Goal: Task Accomplishment & Management: Complete application form

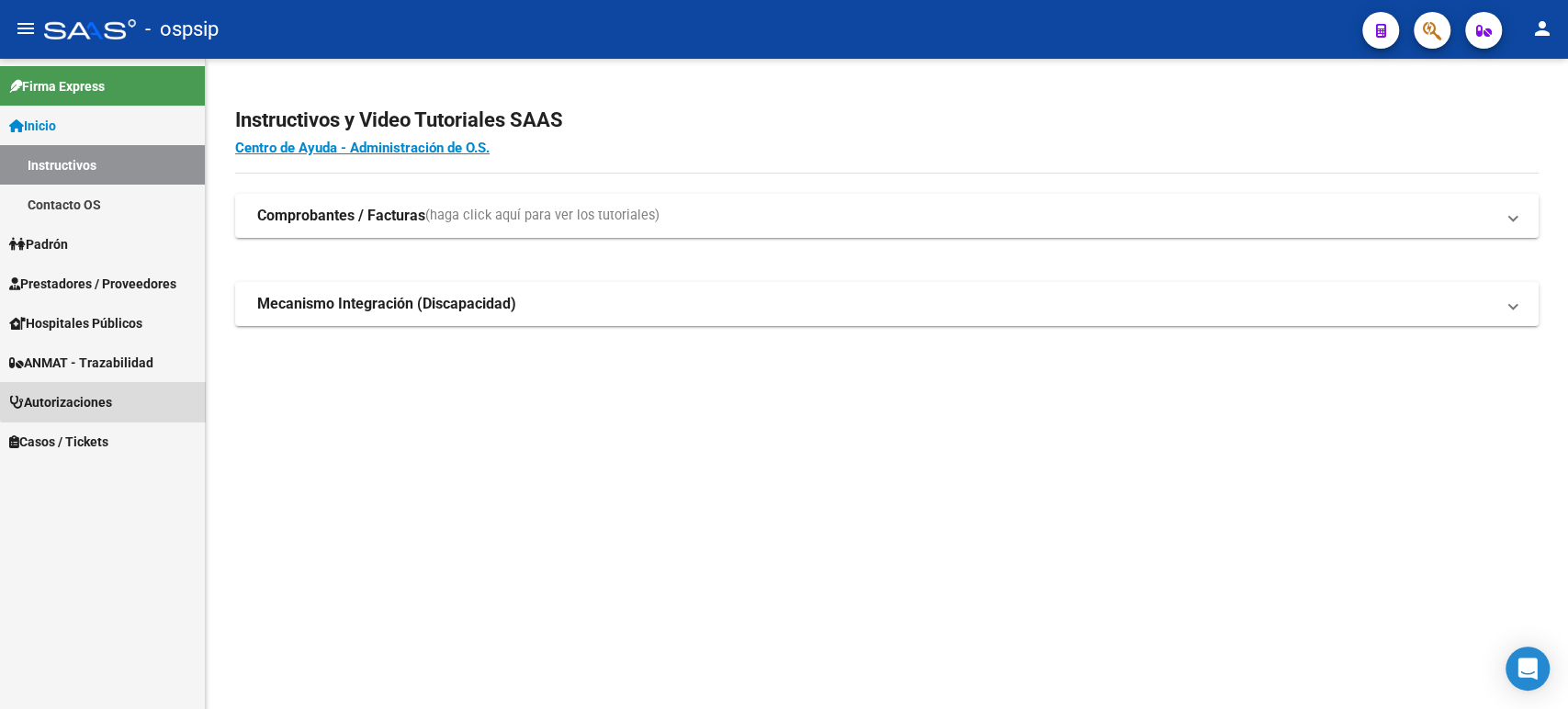
click at [110, 400] on span "Autorizaciones" at bounding box center [60, 403] width 103 height 20
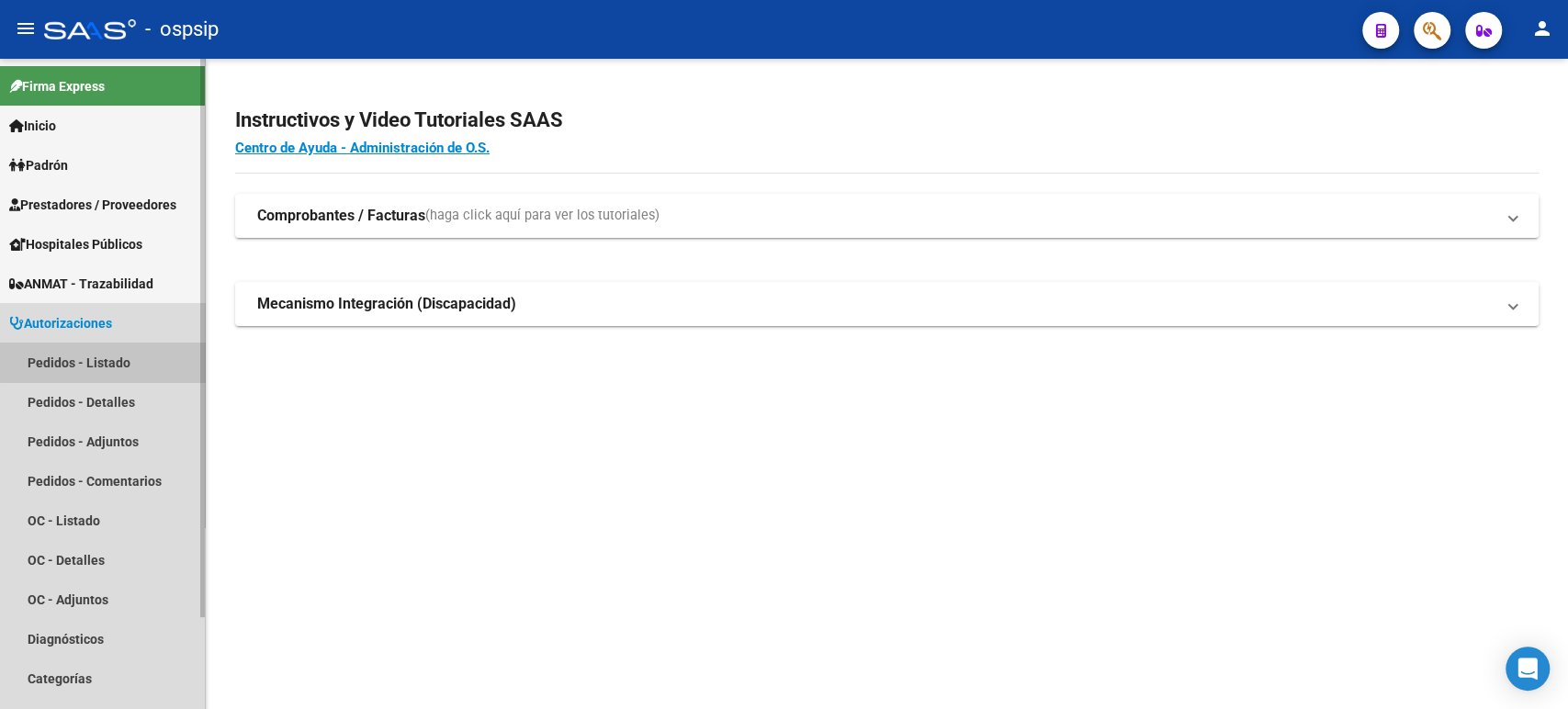
click at [119, 361] on link "Pedidos - Listado" at bounding box center [103, 362] width 205 height 40
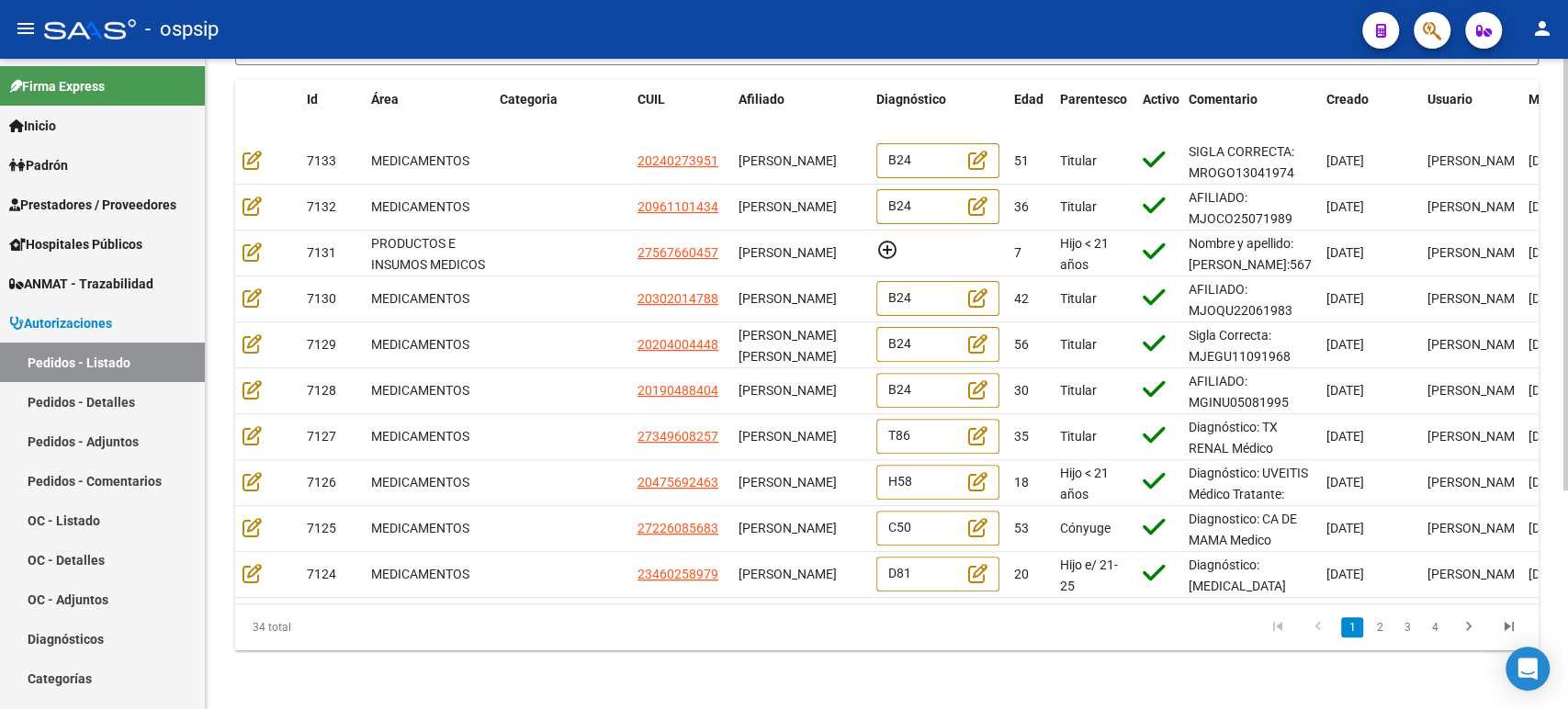
scroll to position [328, 0]
click at [1437, 630] on link "4" at bounding box center [1435, 627] width 22 height 20
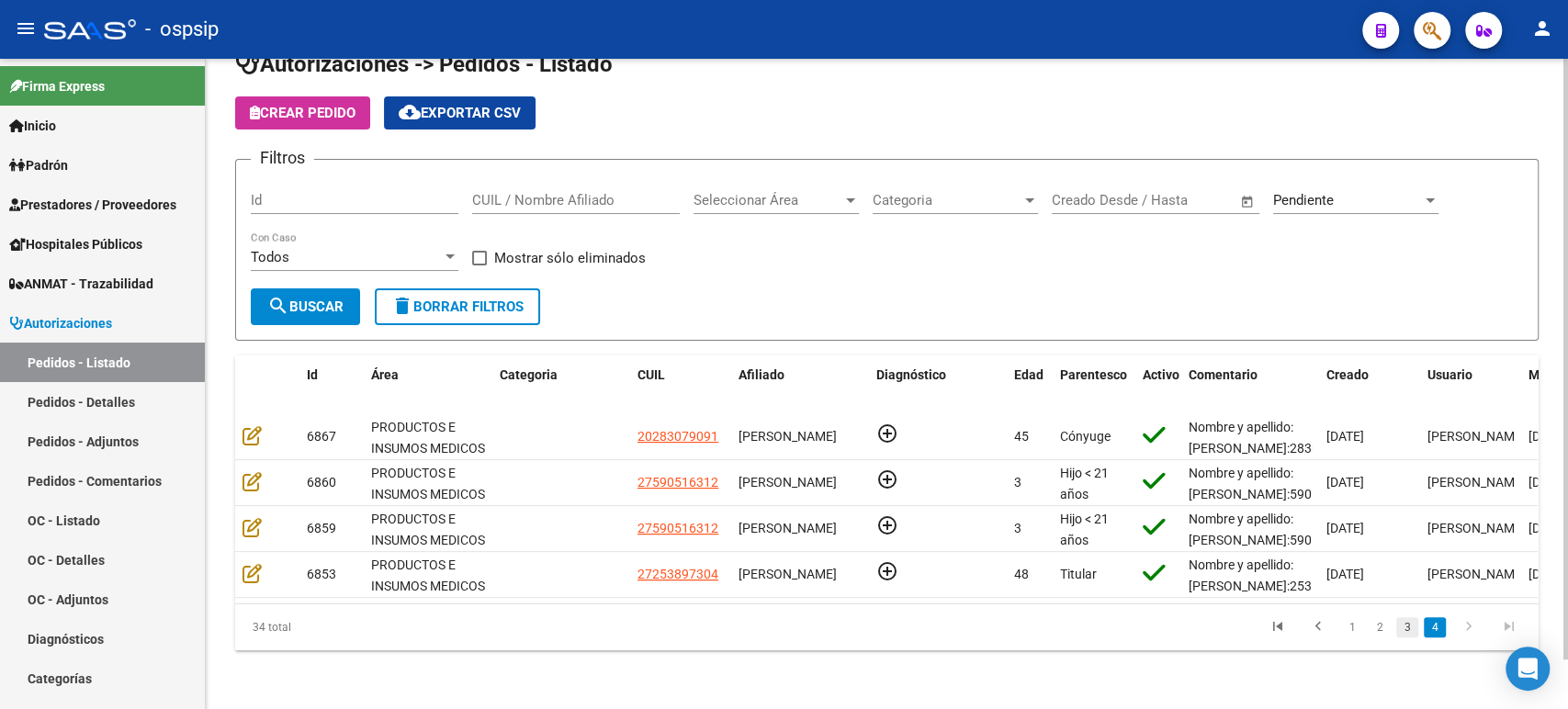
scroll to position [53, 0]
click at [1407, 632] on link "3" at bounding box center [1407, 627] width 22 height 20
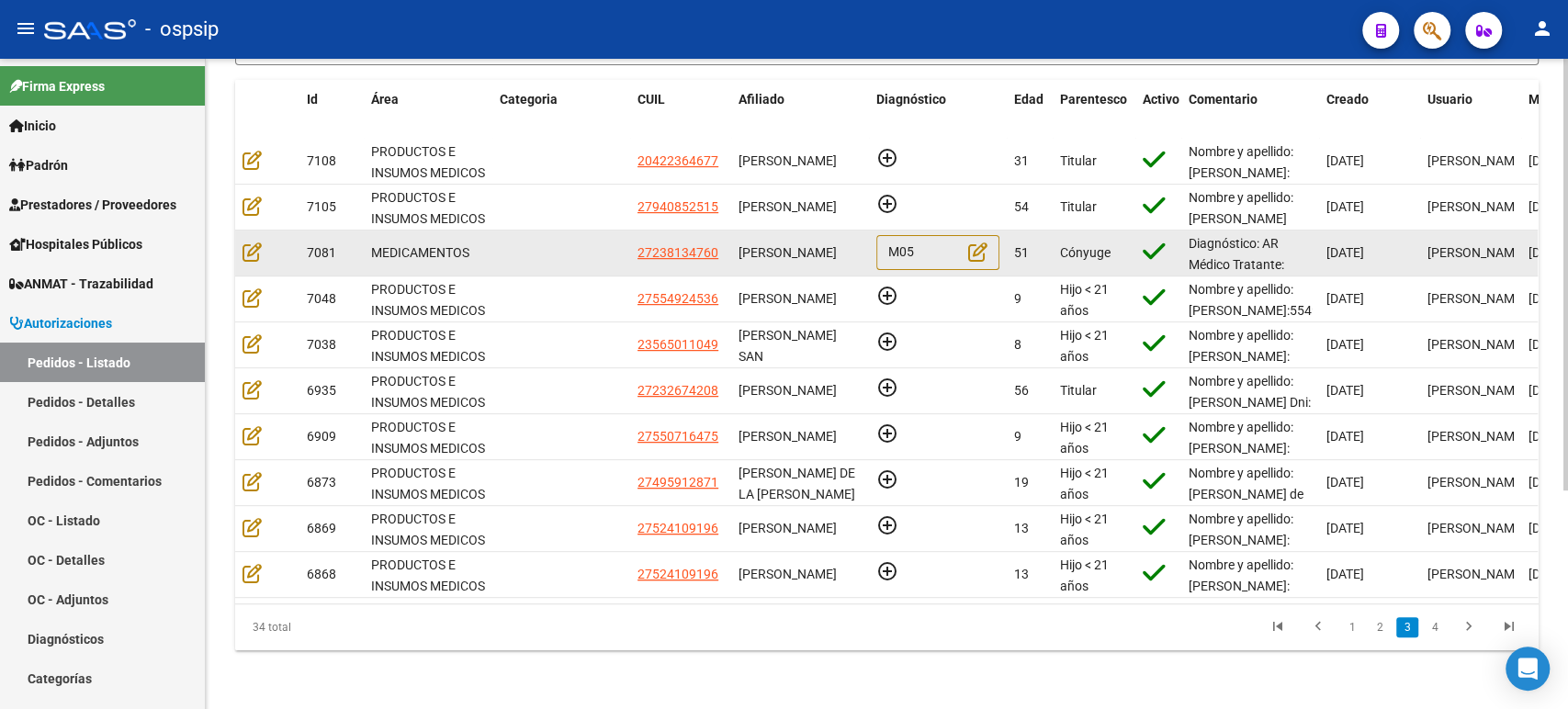
scroll to position [0, 0]
drag, startPoint x: 796, startPoint y: 252, endPoint x: 743, endPoint y: 224, distance: 59.9
click at [743, 243] on div "MARIA MABEL ACOSTA" at bounding box center [800, 253] width 123 height 21
click at [250, 242] on icon at bounding box center [252, 252] width 19 height 20
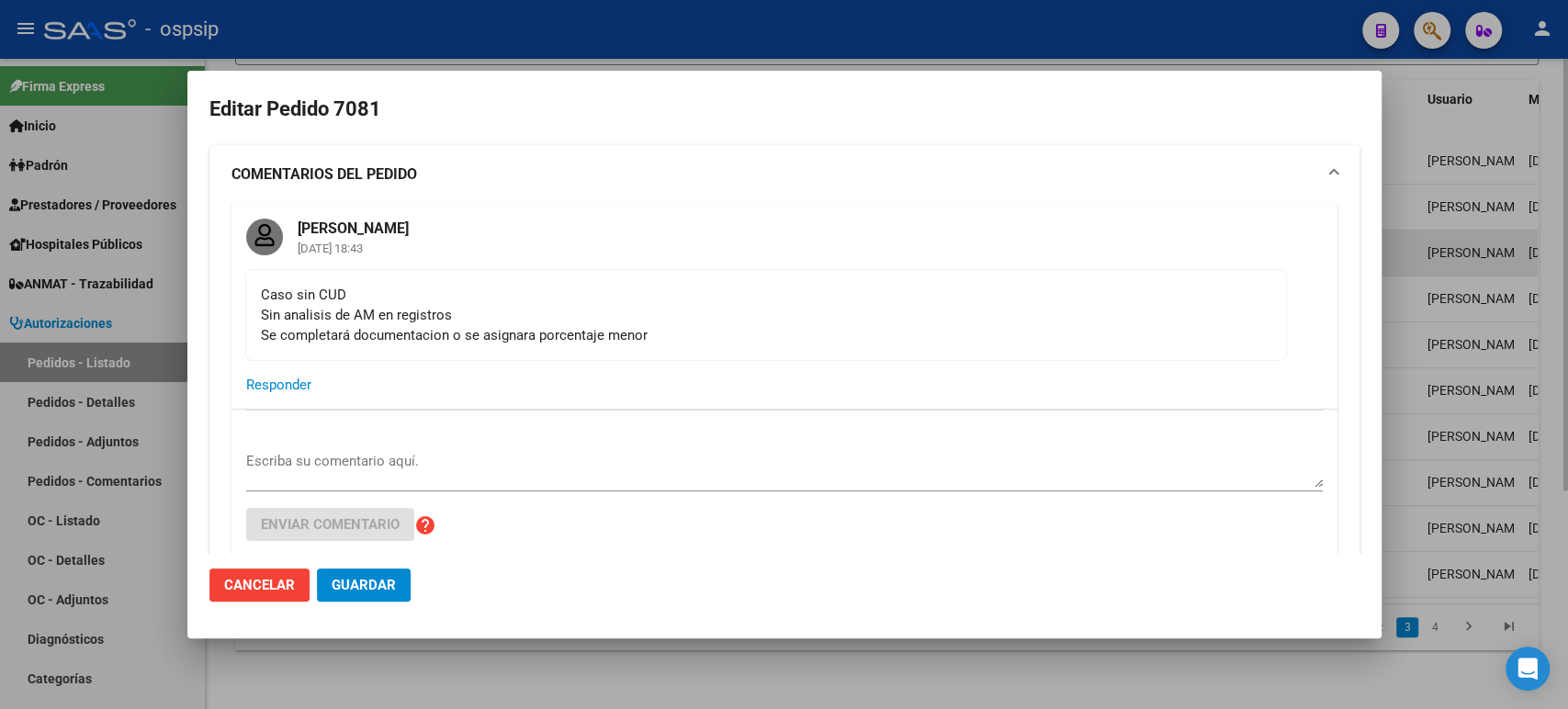
type input "Buenos Aires, RAFAEL CALZADA, EL TORDO 2365"
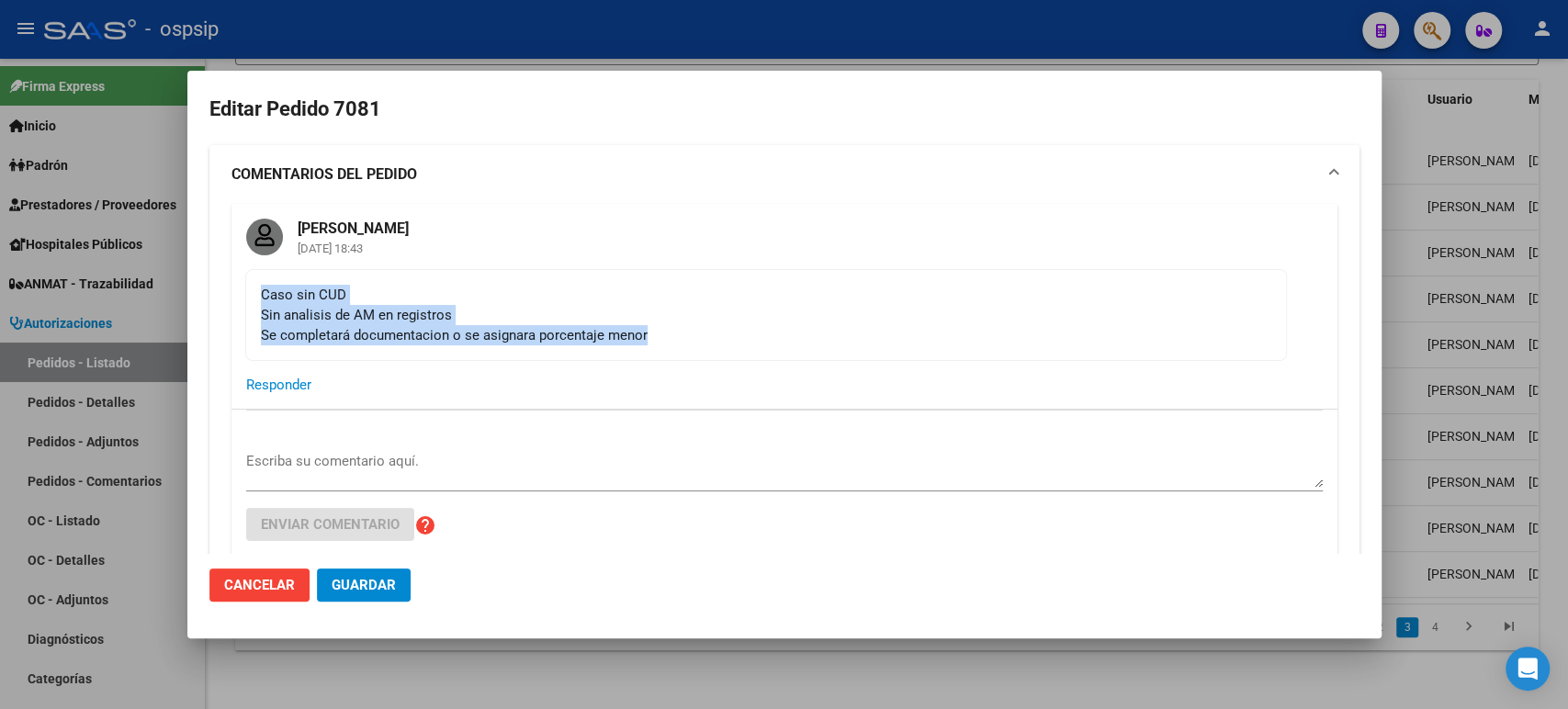
drag, startPoint x: 517, startPoint y: 336, endPoint x: 264, endPoint y: 299, distance: 255.7
click at [264, 299] on div "Caso sin CUD Sin analisis de AM en registros Se completará documentacion o se a…" at bounding box center [766, 315] width 1010 height 61
copy div "Caso sin CUD Sin analisis de AM en registros Se completará documentacion o se a…"
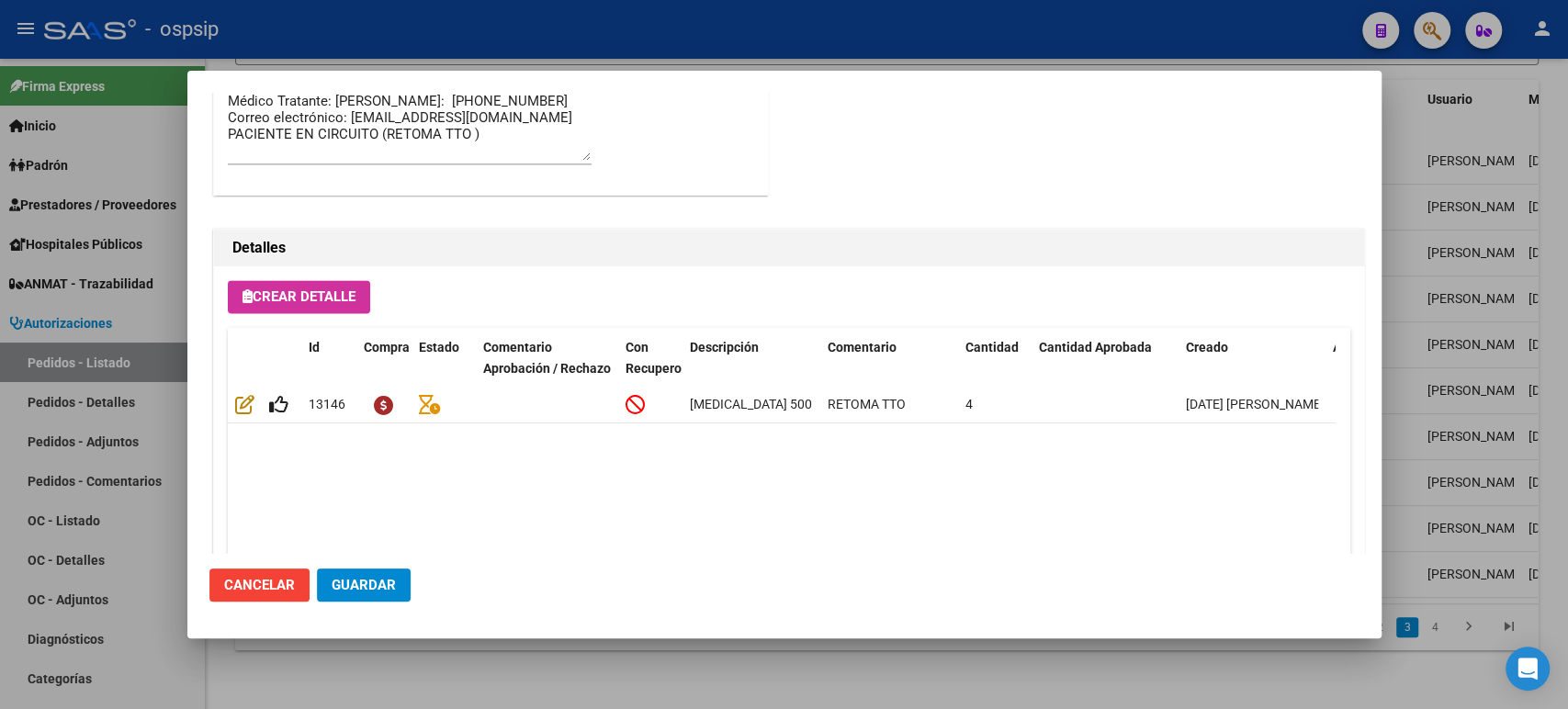
scroll to position [1705, 0]
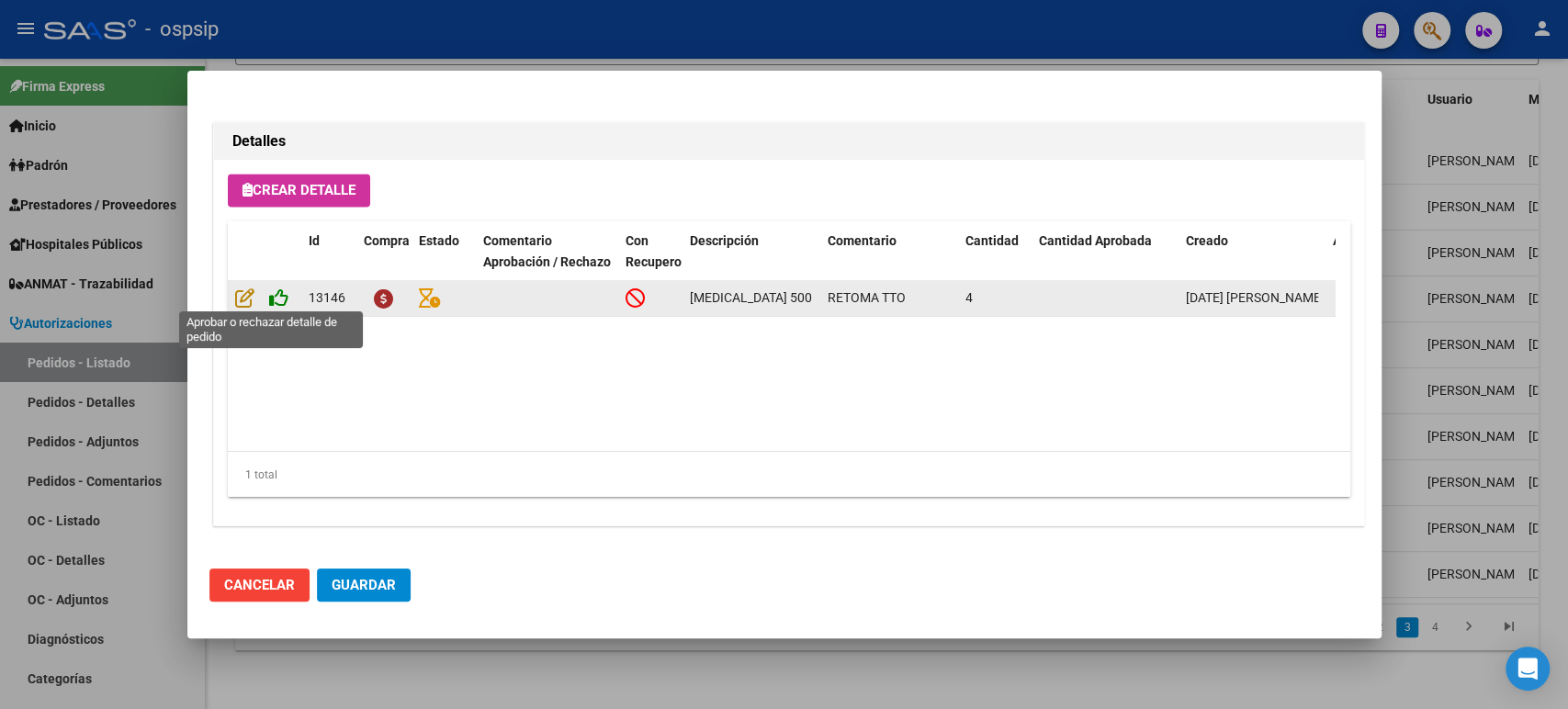
click at [282, 300] on icon at bounding box center [278, 297] width 19 height 20
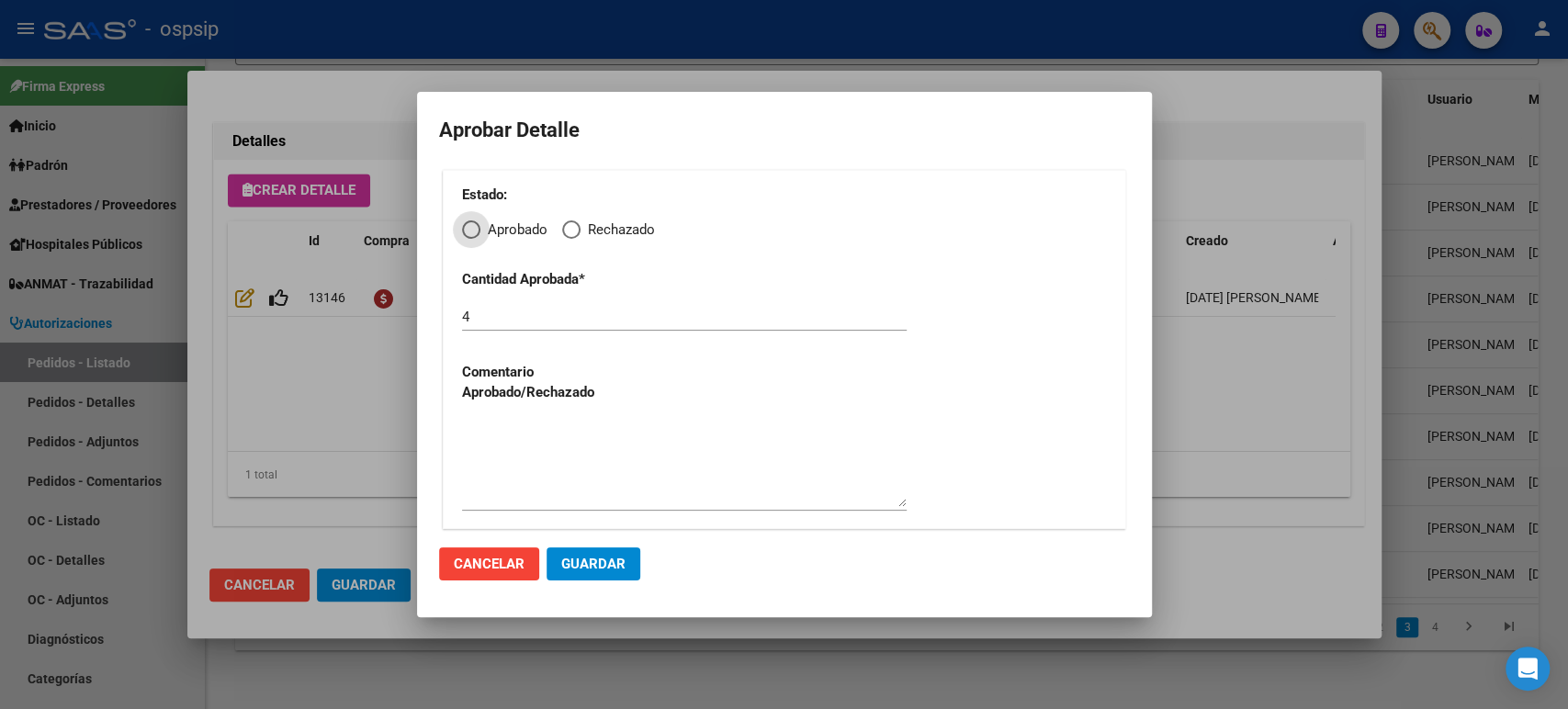
click at [571, 233] on span "Elija una opción" at bounding box center [572, 230] width 18 height 18
click at [571, 233] on input "Rechazado" at bounding box center [572, 230] width 18 height 18
radio input "true"
click at [520, 470] on textarea at bounding box center [683, 464] width 444 height 87
paste textarea "Caso sin CUD Sin analisis de AM en registros Se completará documentacion o se a…"
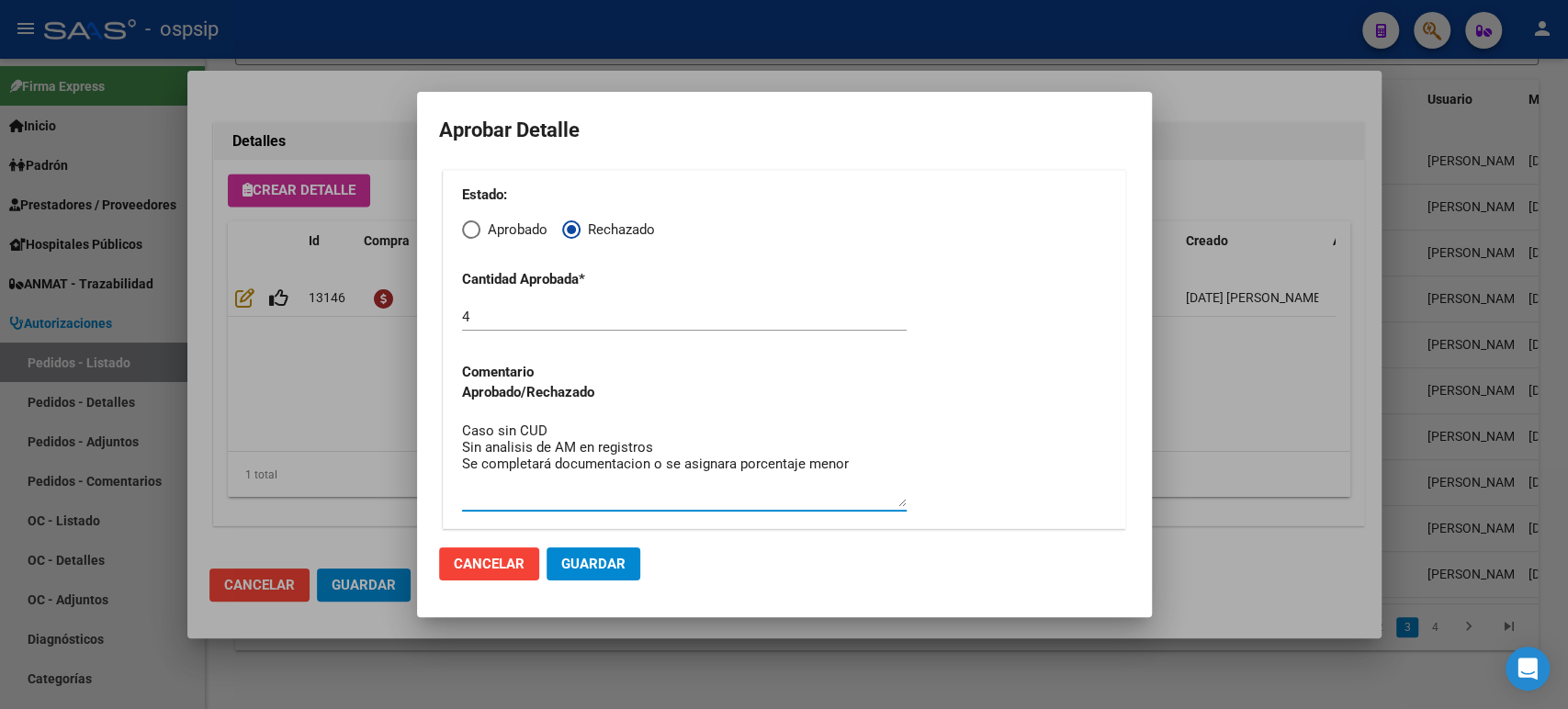
type textarea "Caso sin CUD Sin analisis de AM en registros Se completará documentacion o se a…"
click at [623, 571] on span "Guardar" at bounding box center [594, 564] width 65 height 17
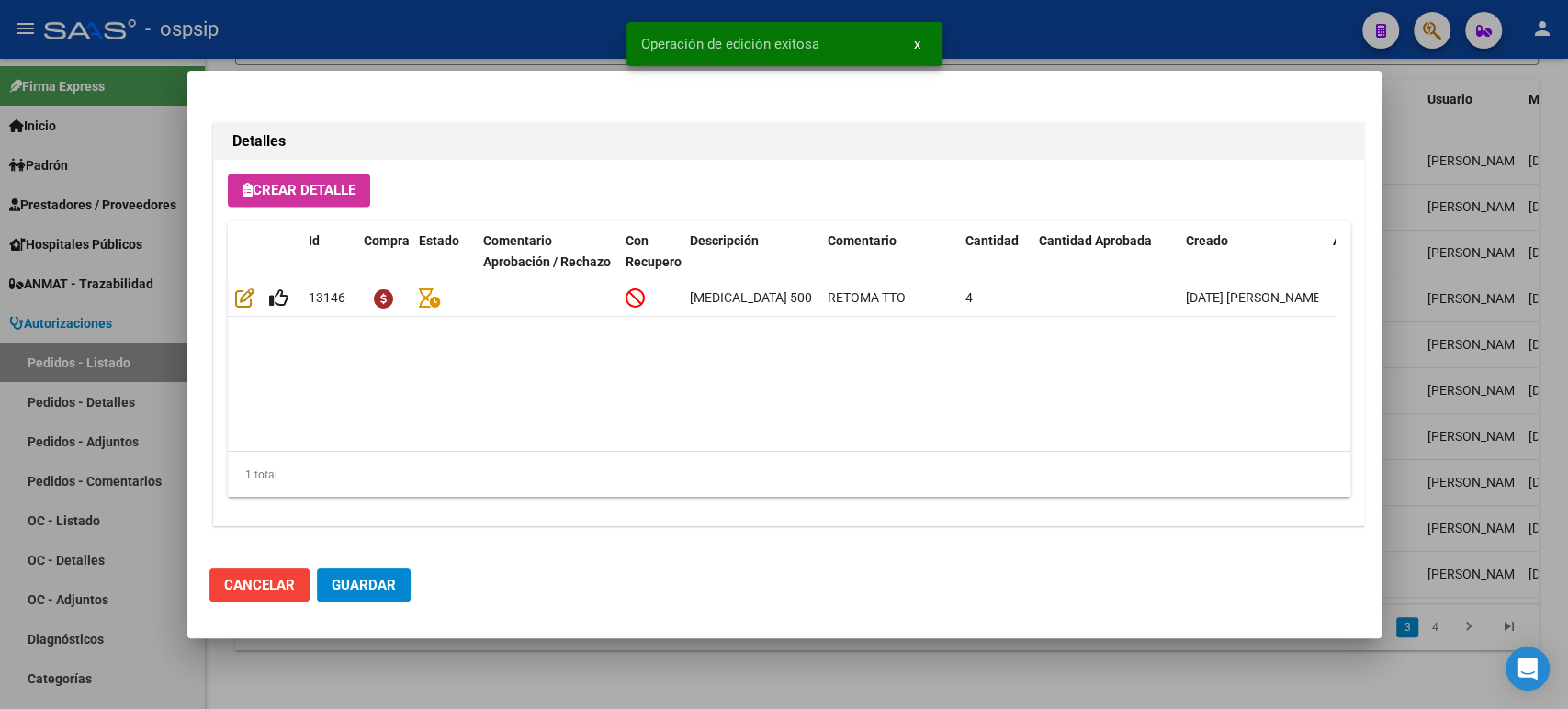
type input "BUENOS AIRES, RAFAEL CALZADA, EL TORDO 2365"
type input "1539300843"
click at [382, 593] on span "Guardar" at bounding box center [364, 585] width 65 height 17
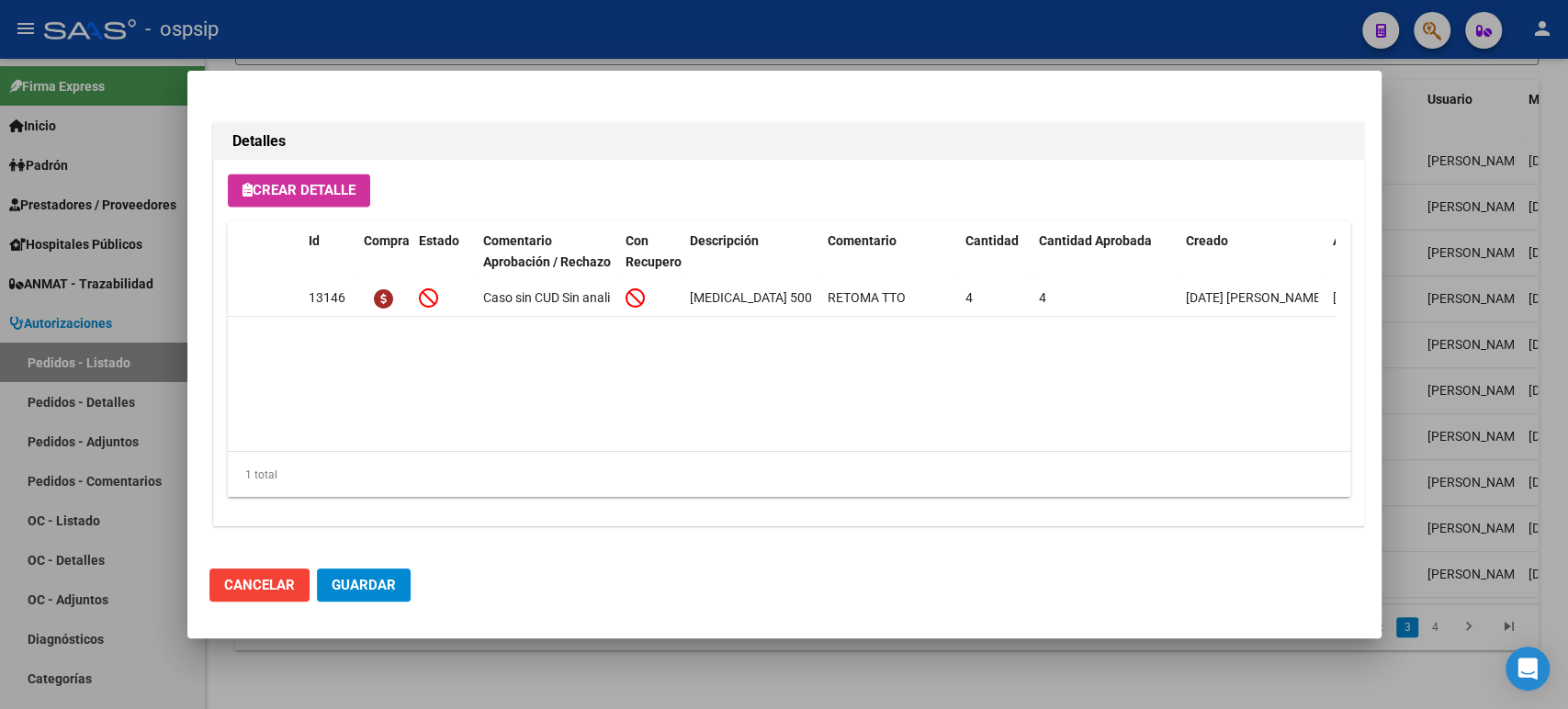
click at [362, 585] on span "Guardar" at bounding box center [364, 585] width 65 height 17
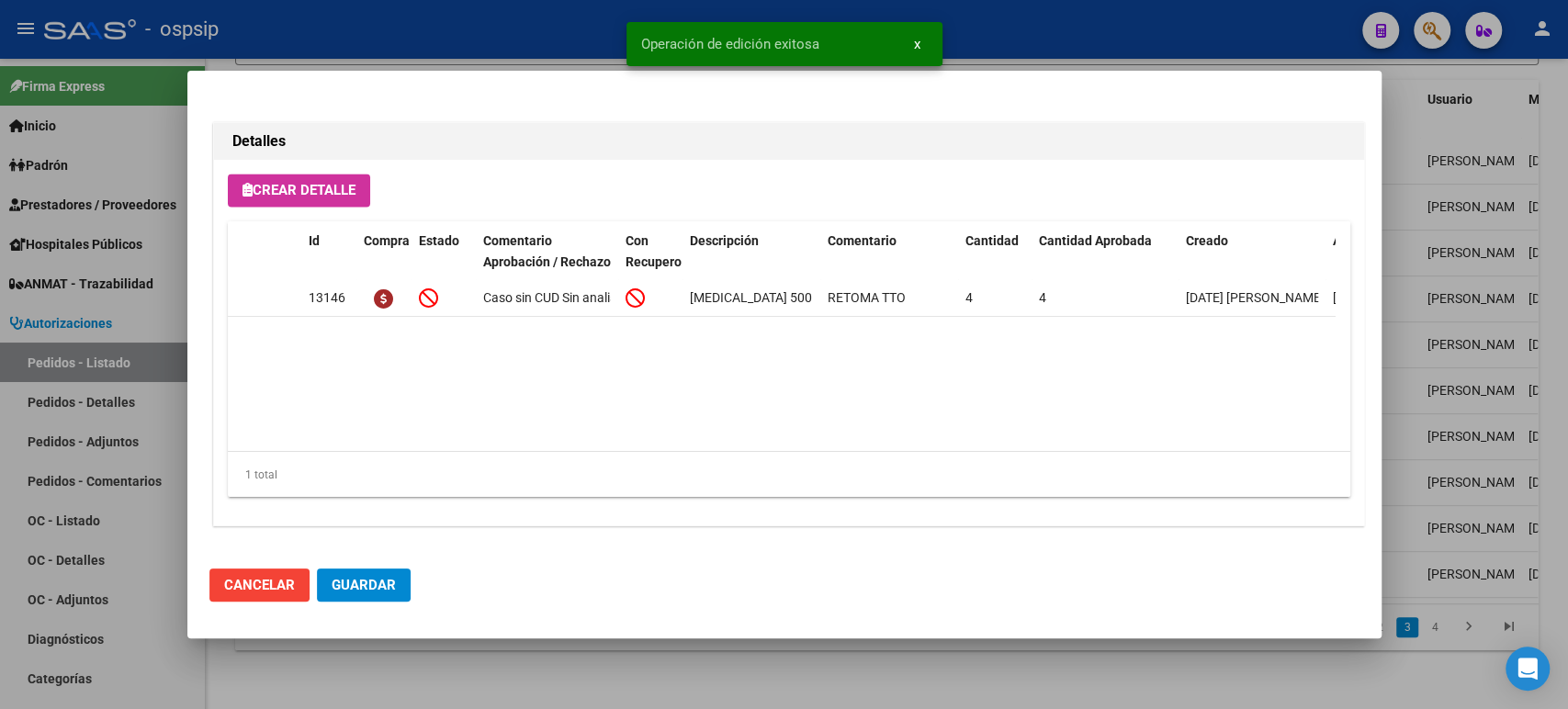
click at [1494, 369] on div at bounding box center [784, 354] width 1568 height 709
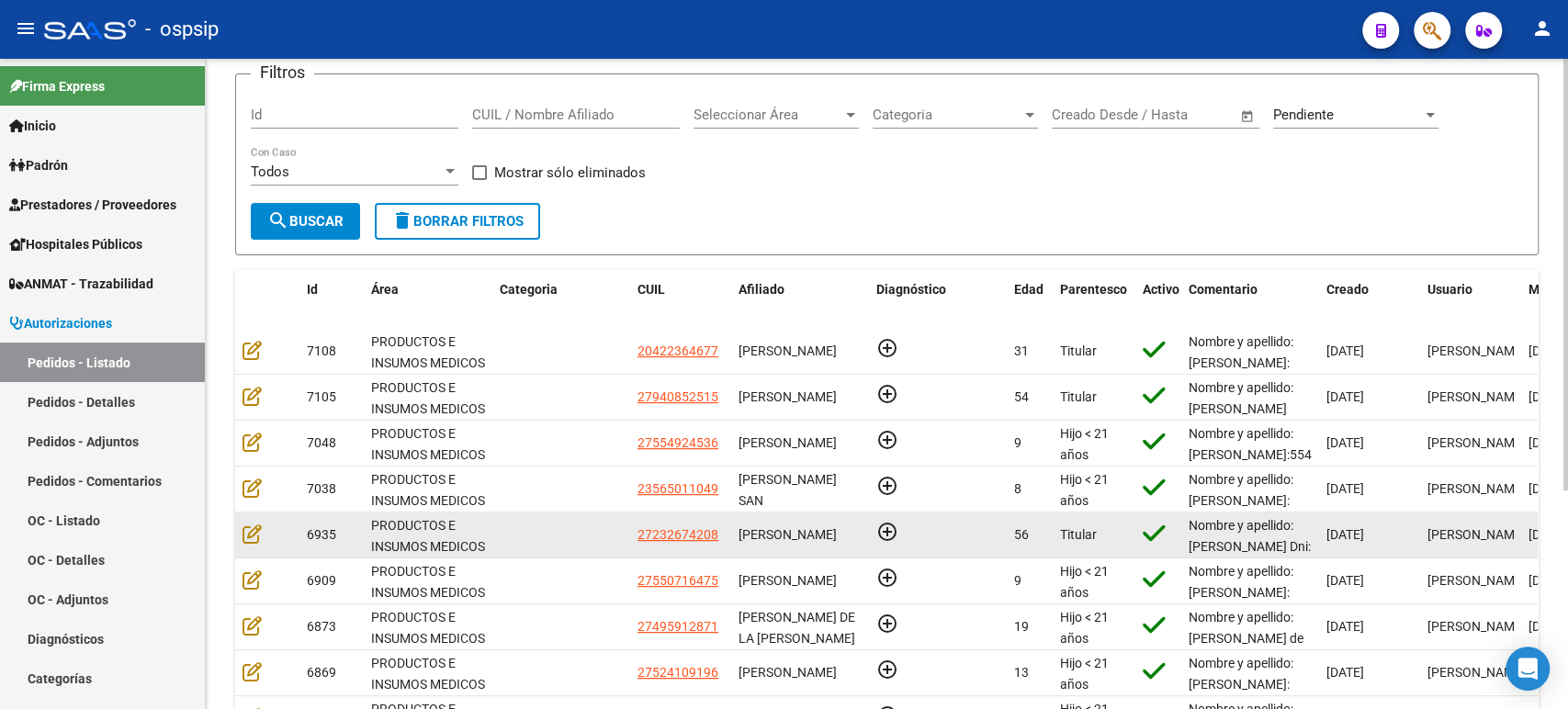
scroll to position [328, 0]
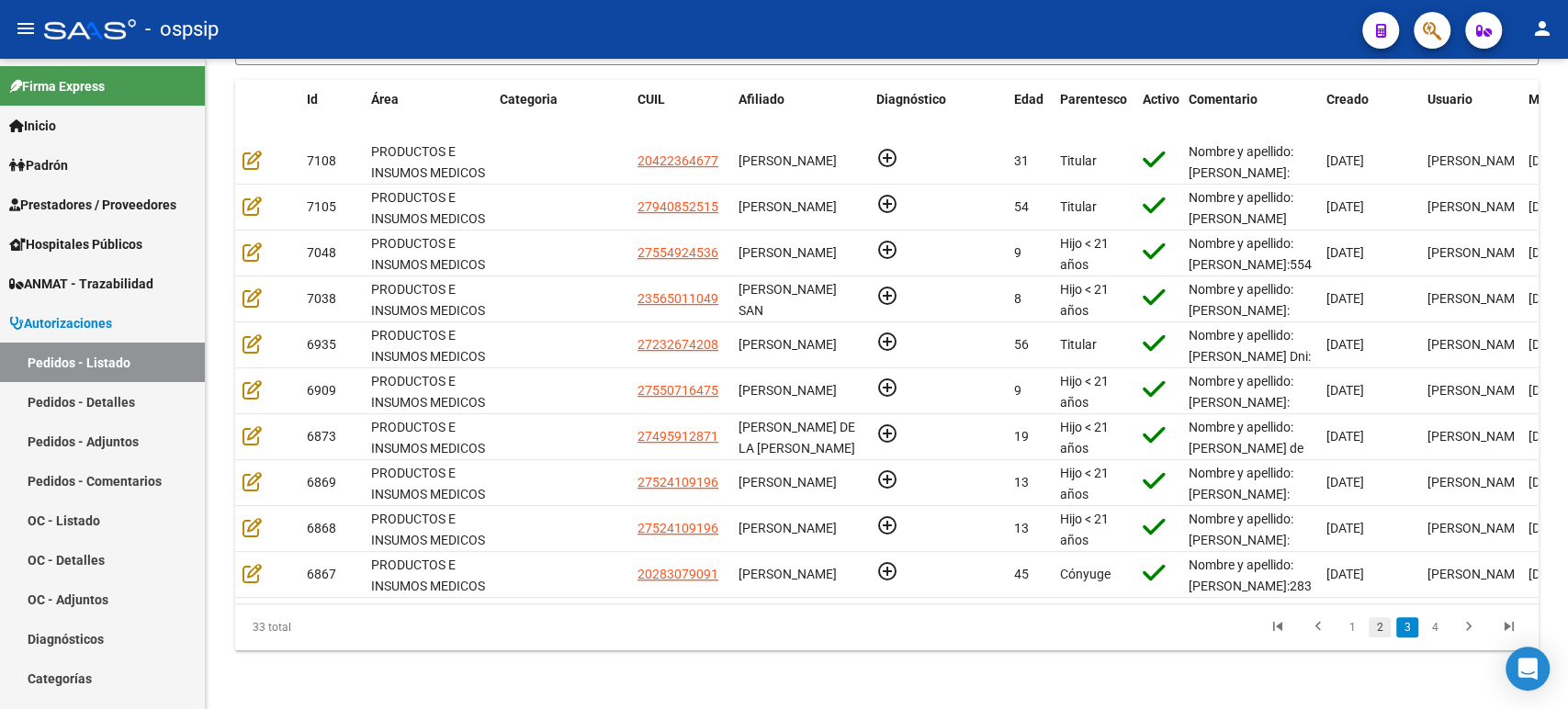
click at [1381, 630] on link "2" at bounding box center [1380, 627] width 22 height 20
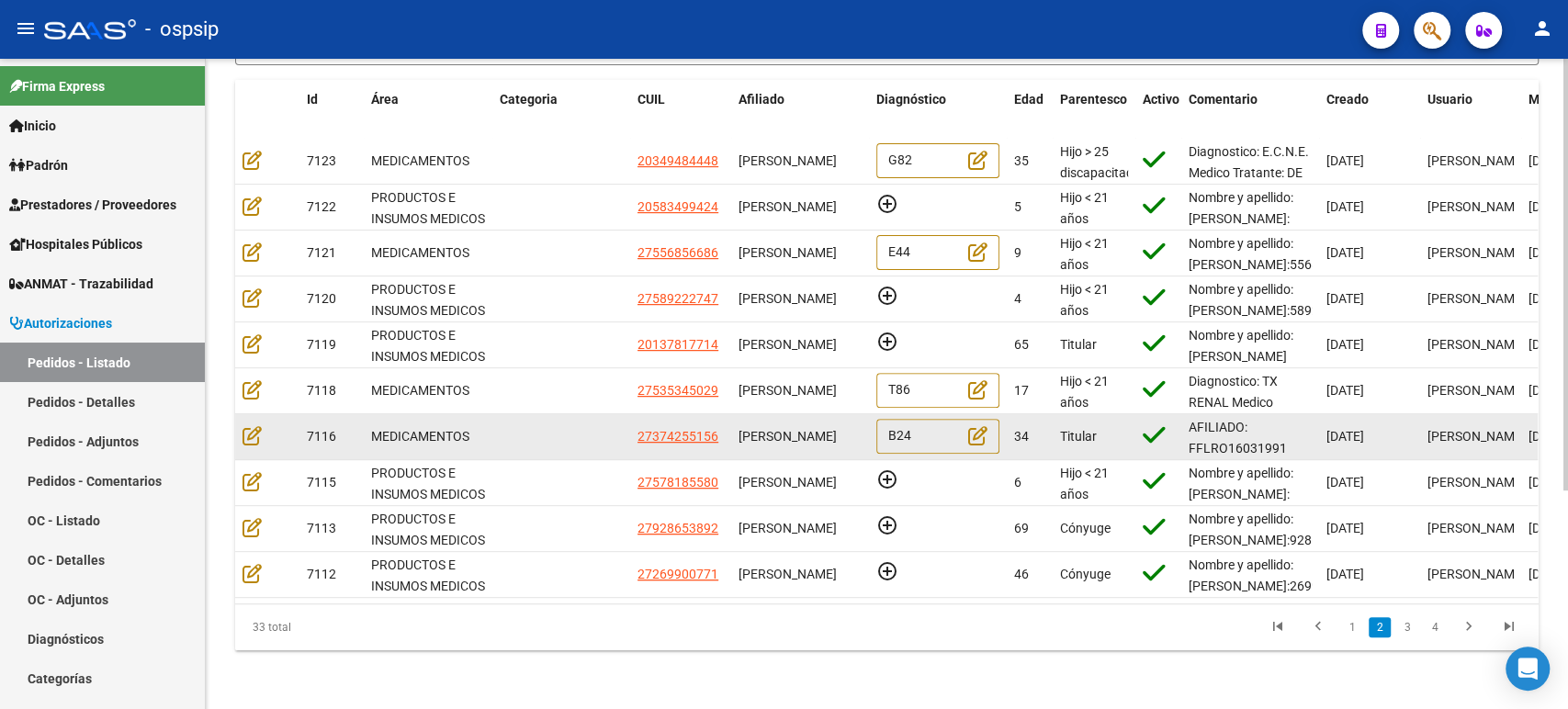
scroll to position [0, 0]
drag, startPoint x: 829, startPoint y: 432, endPoint x: 786, endPoint y: 408, distance: 49.2
click at [786, 429] on span "FLORENCIA SOLEDAD ROJO" at bounding box center [788, 437] width 98 height 15
click at [807, 427] on div "FLORENCIA SOLEDAD ROJO" at bounding box center [800, 437] width 123 height 21
drag, startPoint x: 840, startPoint y: 439, endPoint x: 738, endPoint y: 410, distance: 106.0
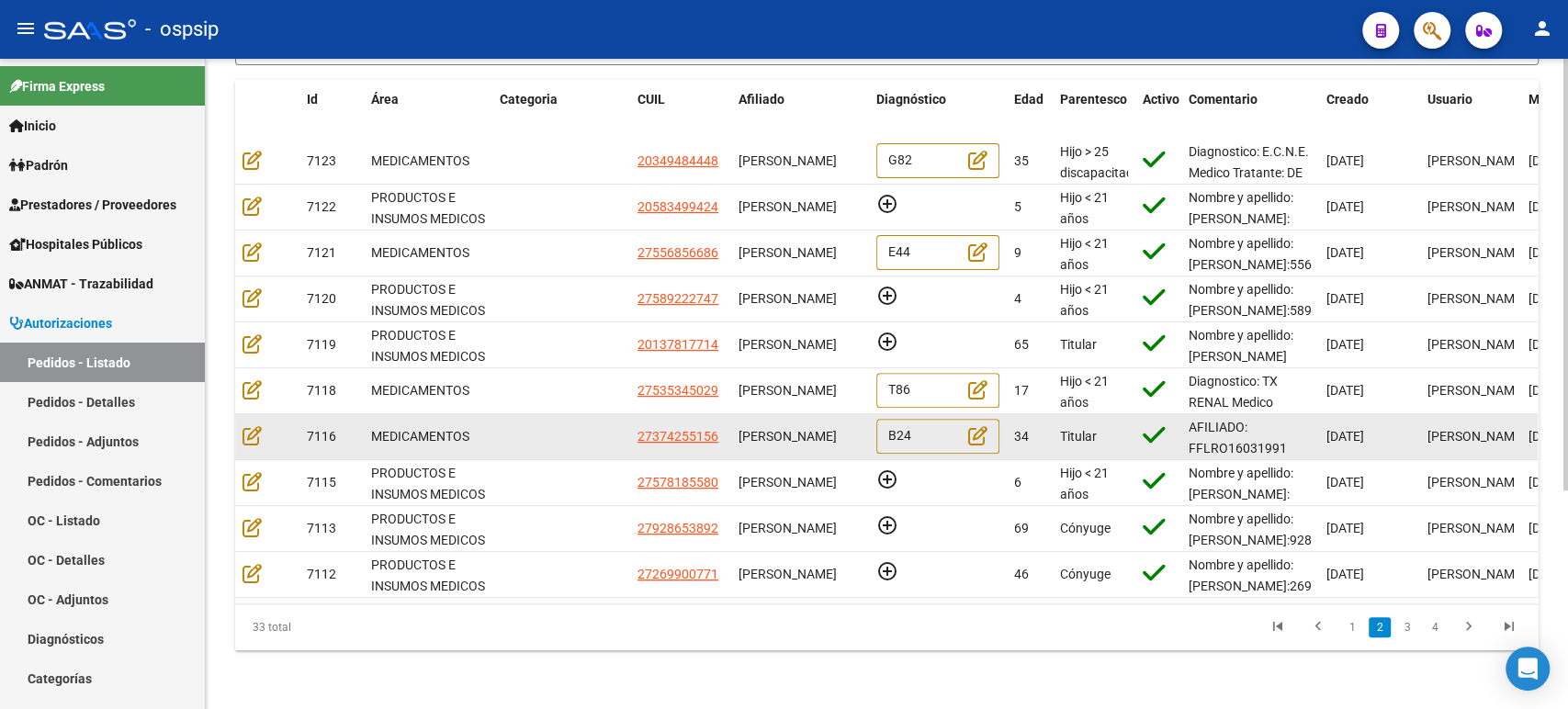
click at [739, 427] on div "FLORENCIA SOLEDAD ROJO" at bounding box center [800, 437] width 123 height 21
copy span "FLORENCIA SOLEDAD ROJO"
click at [255, 426] on icon at bounding box center [252, 436] width 19 height 20
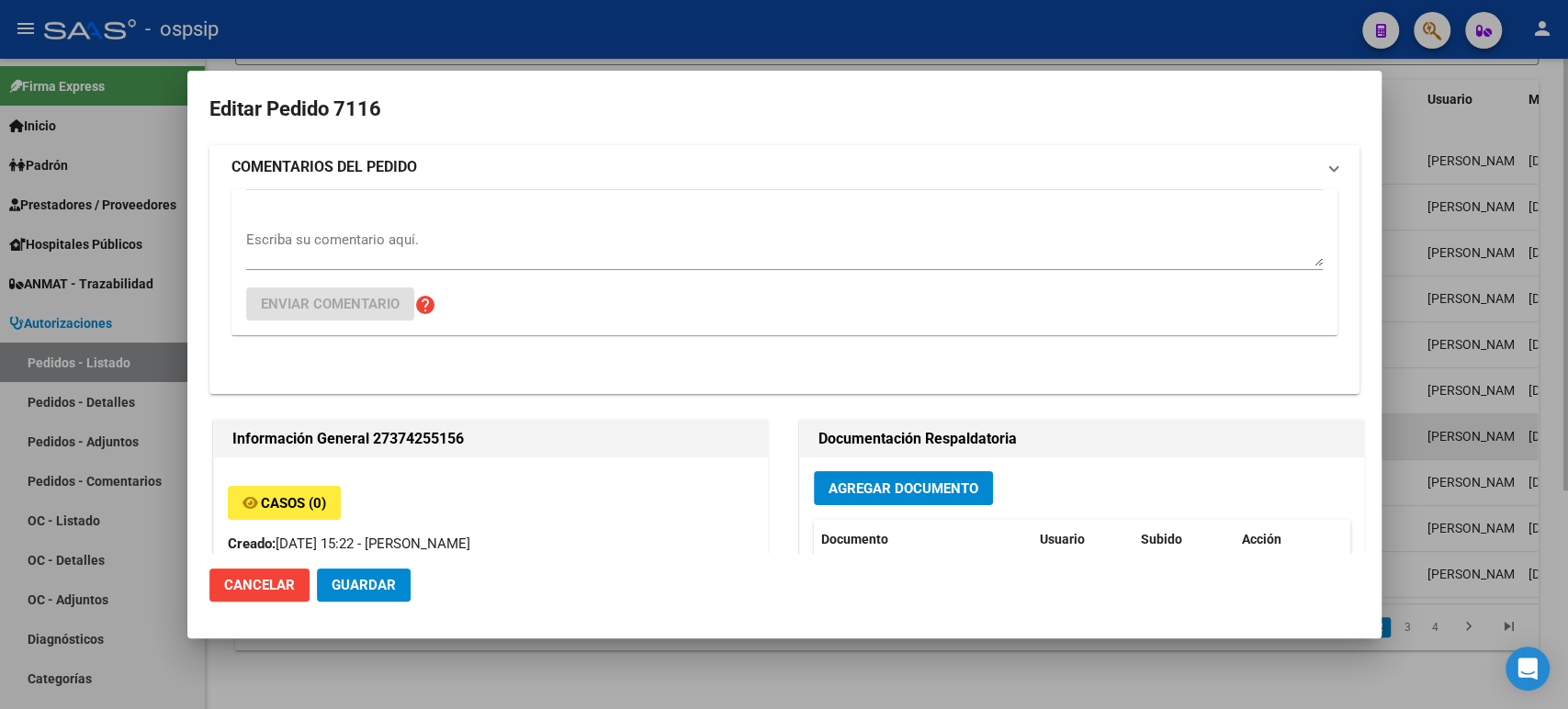
type input "Buenos Aires, SAN MIGUEL, LAS MALVINAS 5043"
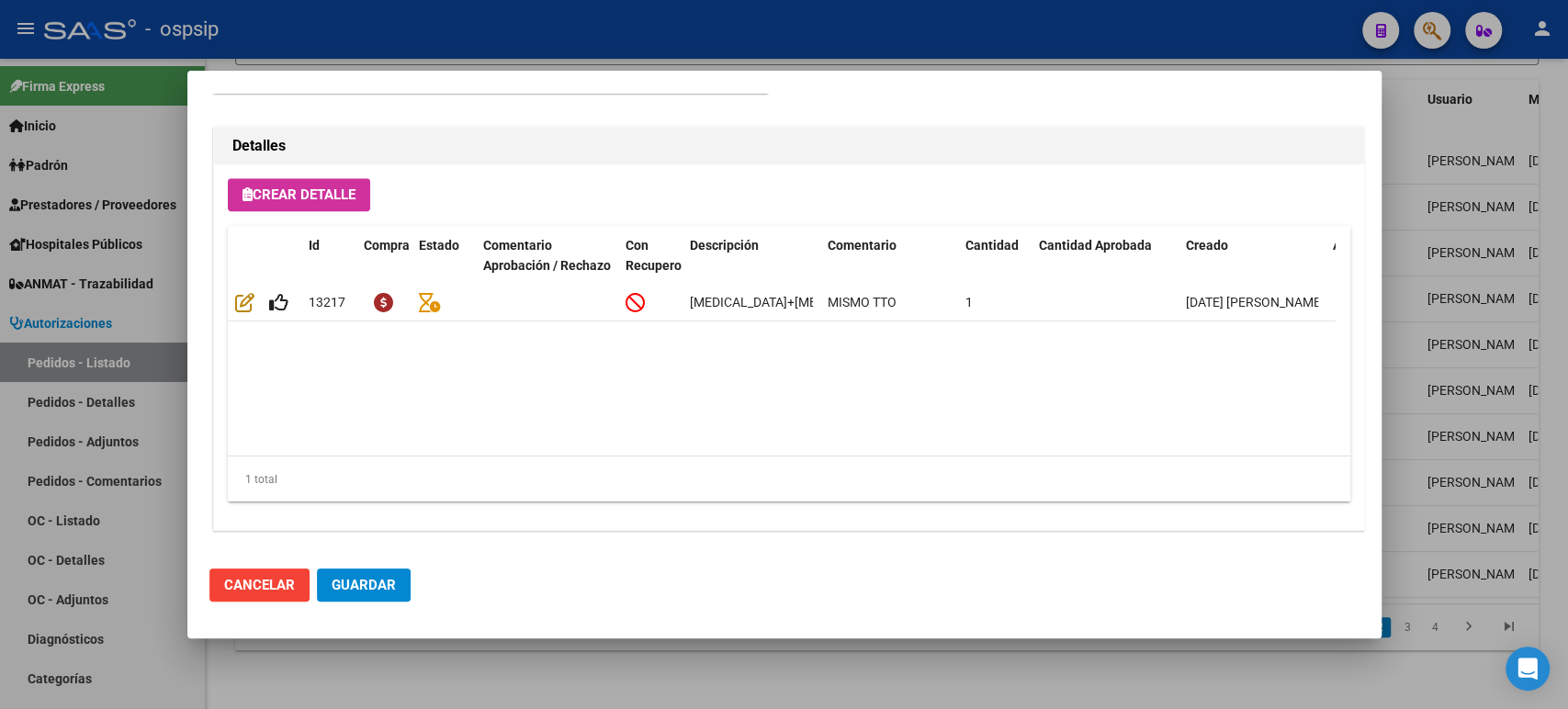
scroll to position [1280, 0]
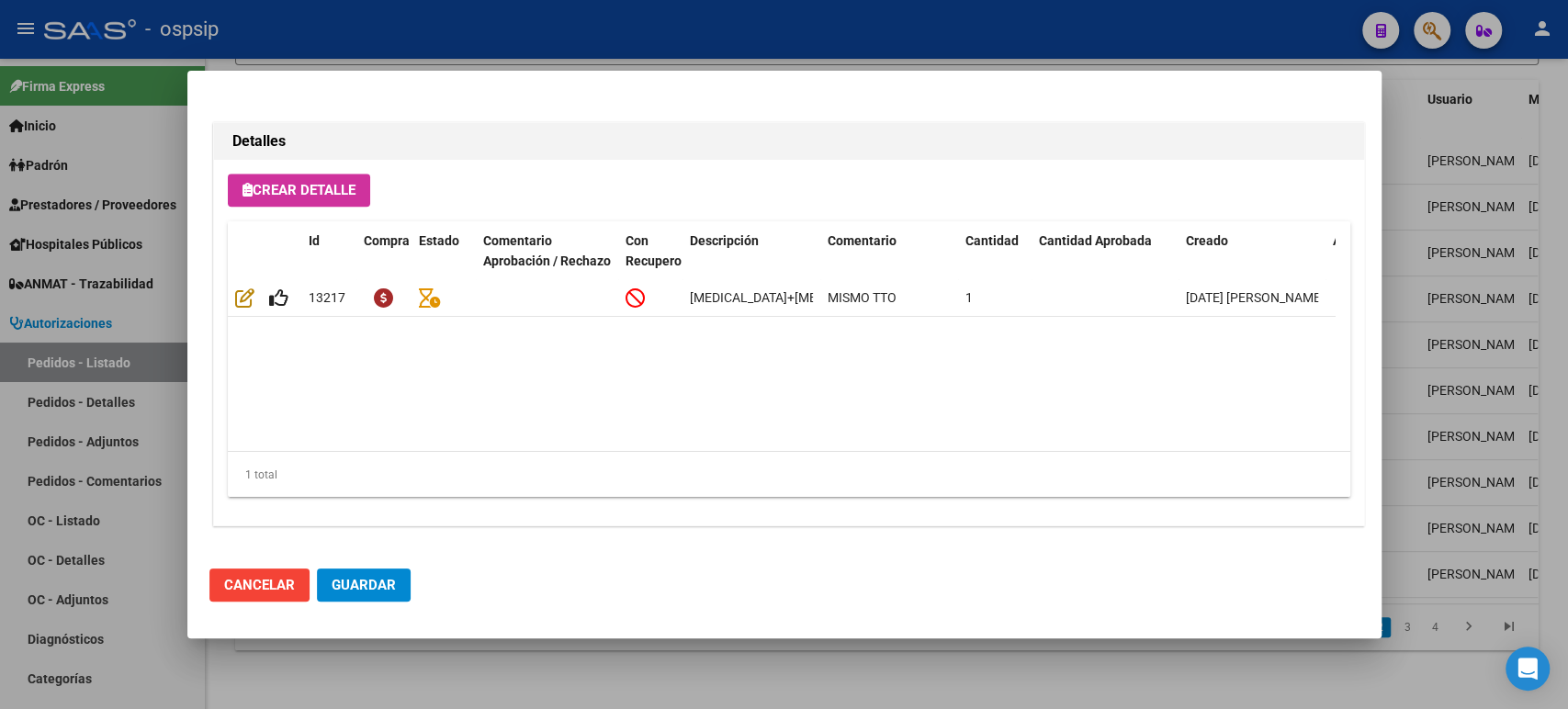
click at [1433, 263] on div at bounding box center [784, 354] width 1568 height 709
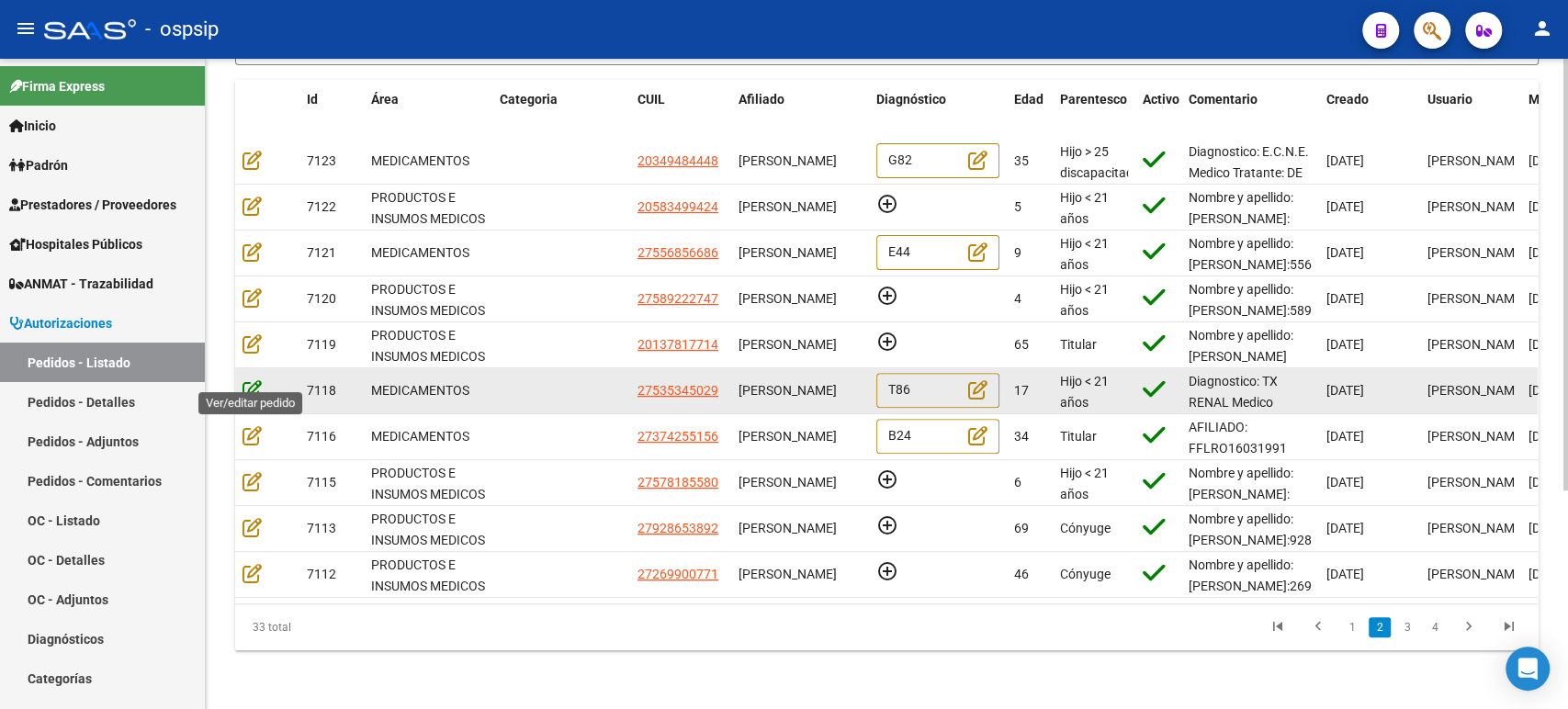
click at [257, 379] on icon at bounding box center [252, 390] width 19 height 20
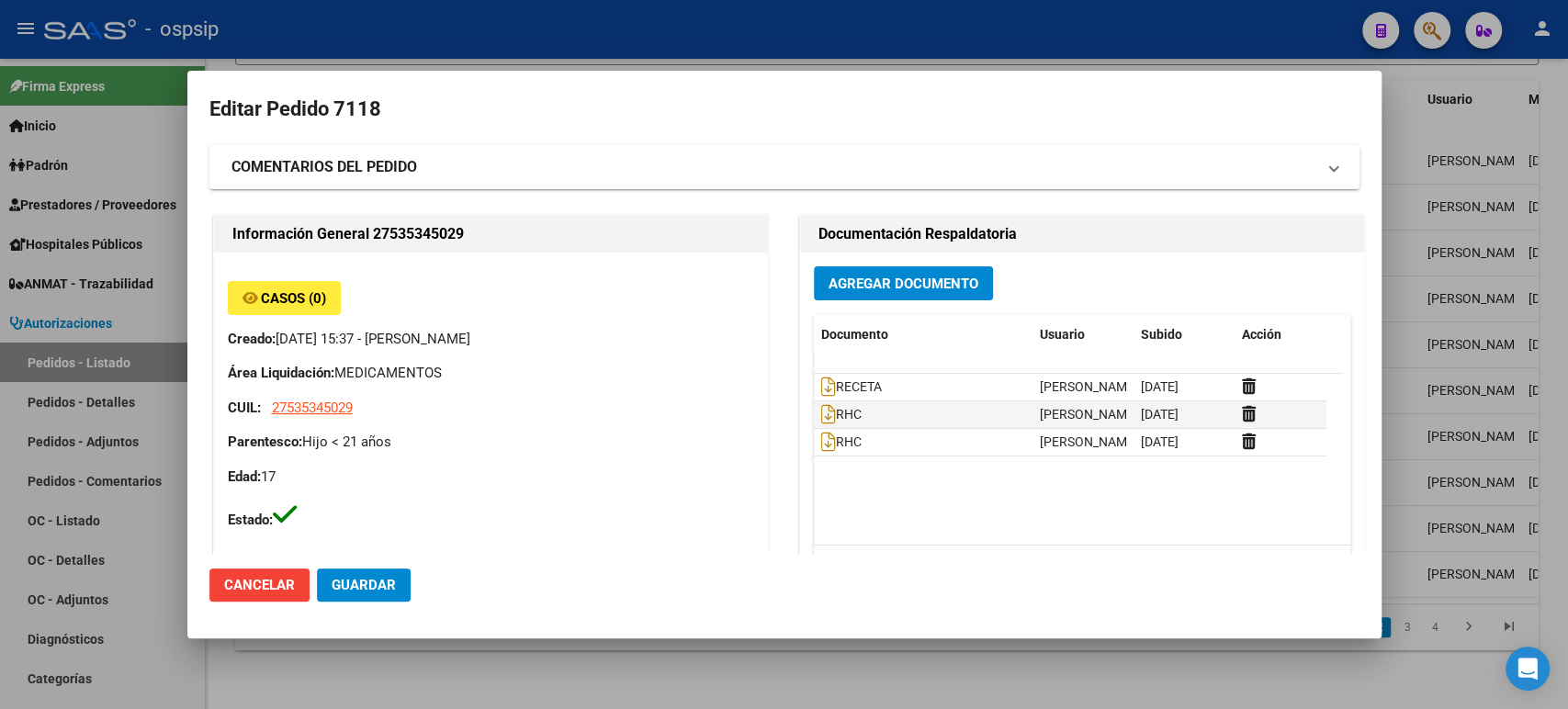
type input "Buenos Aires, BERAZATEGUI, 77 2883"
click at [1513, 235] on div at bounding box center [784, 354] width 1568 height 709
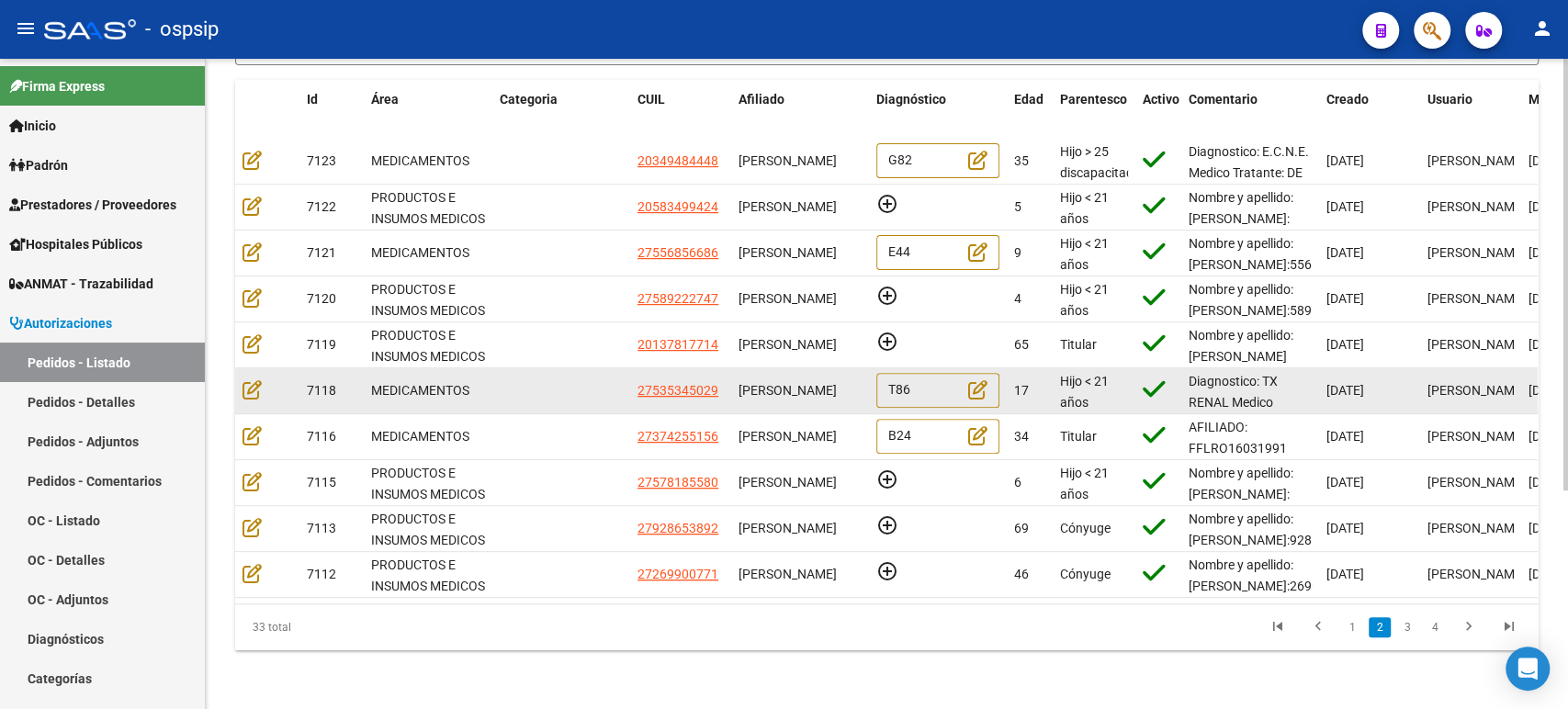
scroll to position [0, 0]
drag, startPoint x: 793, startPoint y: 391, endPoint x: 741, endPoint y: 368, distance: 56.9
click at [741, 380] on div "MILAGRO BELEN BENITEZ" at bounding box center [800, 391] width 123 height 21
copy span "MILAGRO BELEN BENITEZ"
click at [249, 379] on icon at bounding box center [252, 390] width 19 height 20
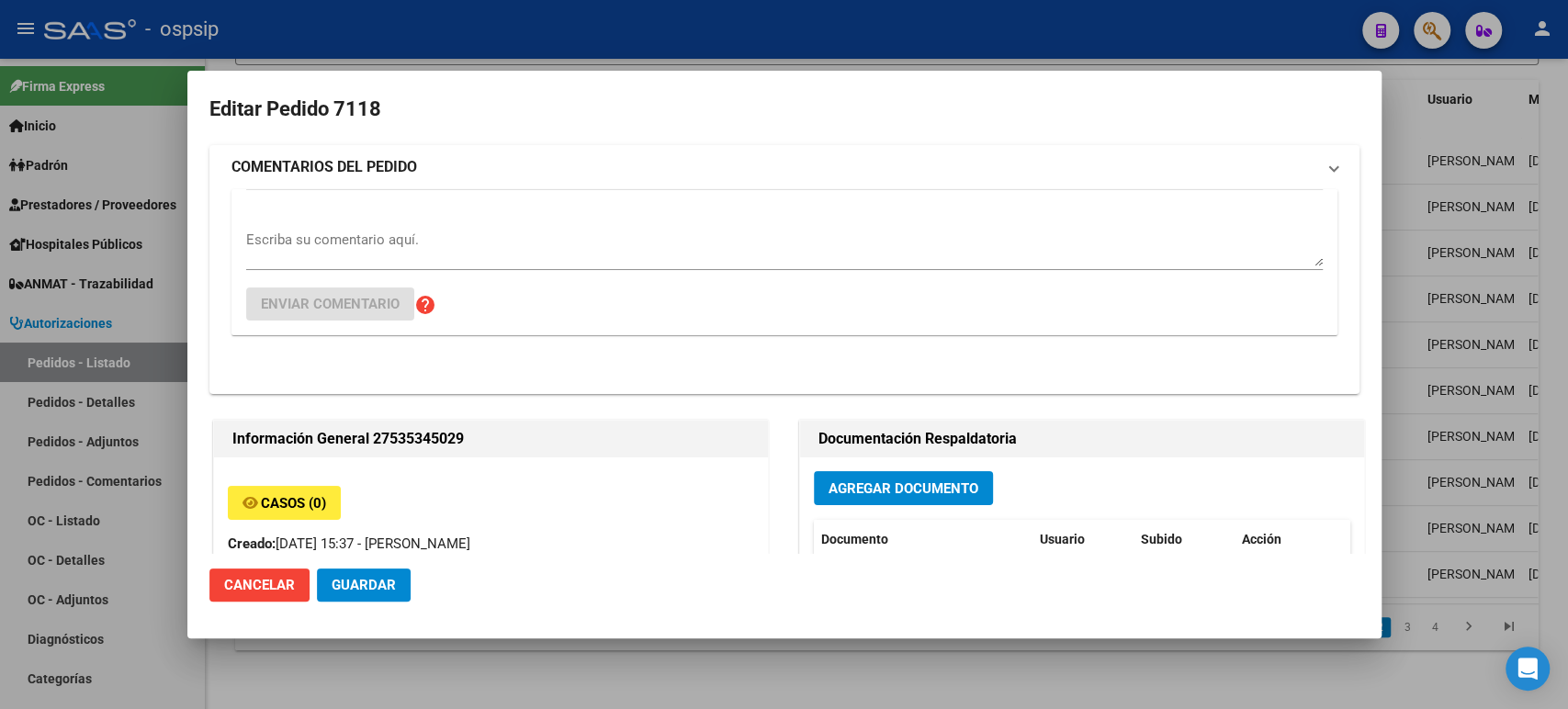
type input "Buenos Aires, BERAZATEGUI, 77 2883"
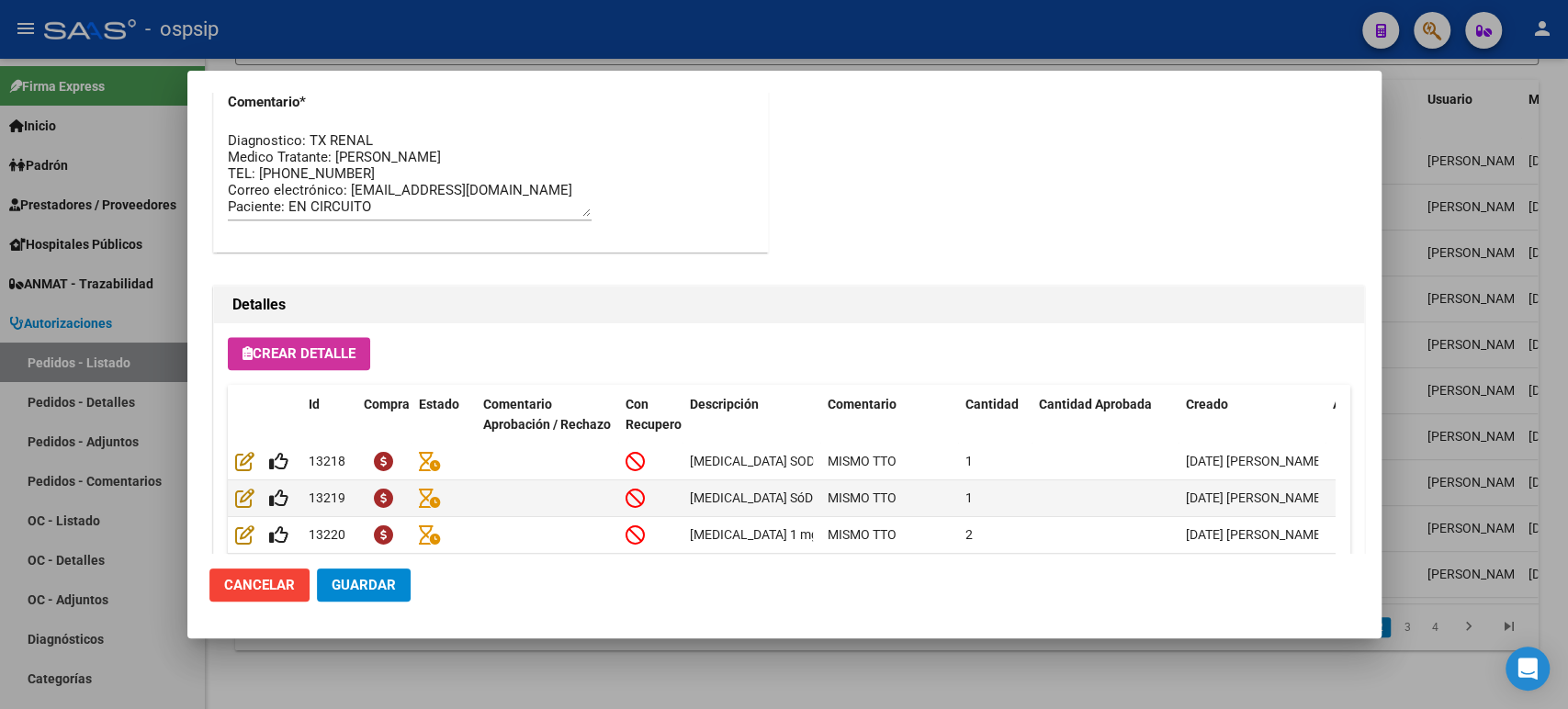
scroll to position [1280, 0]
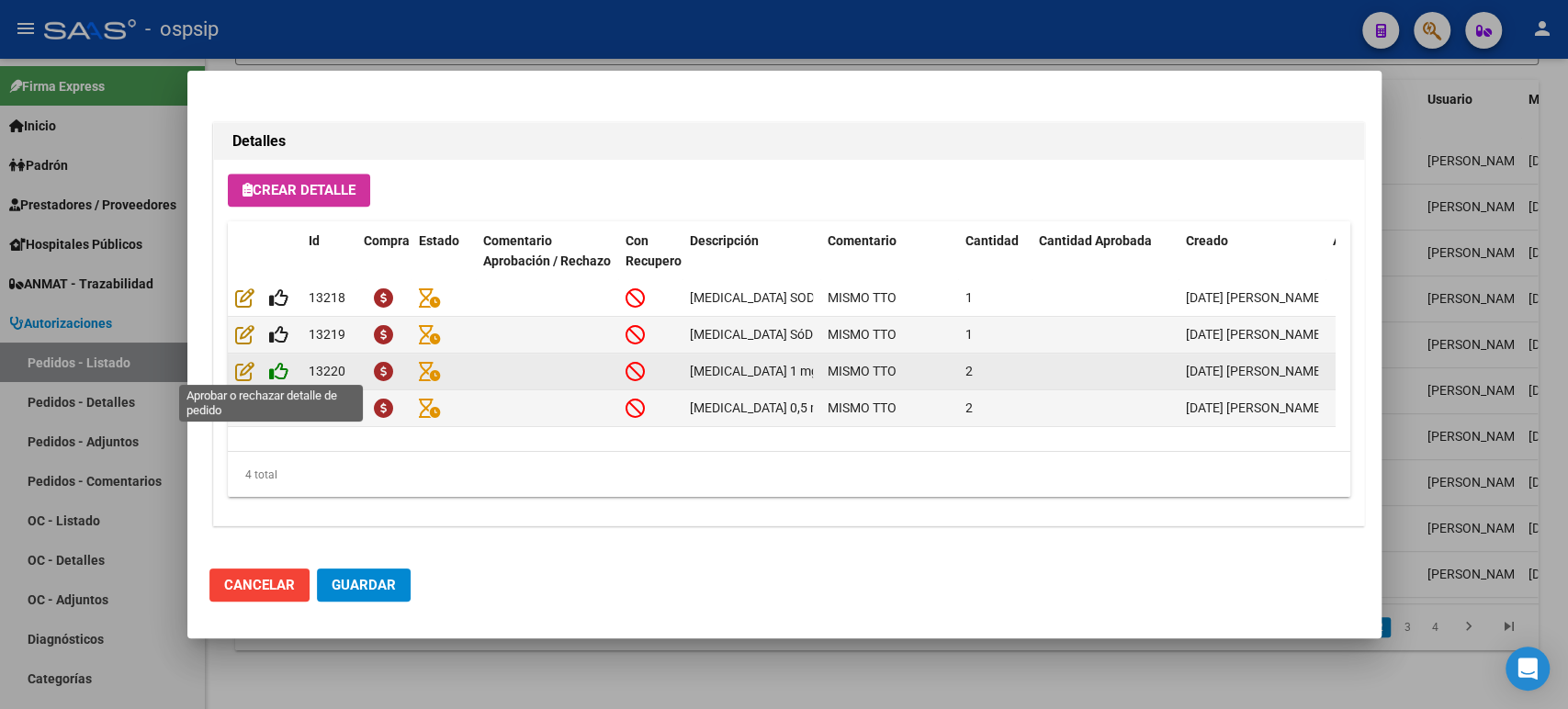
click at [279, 374] on icon at bounding box center [278, 371] width 19 height 20
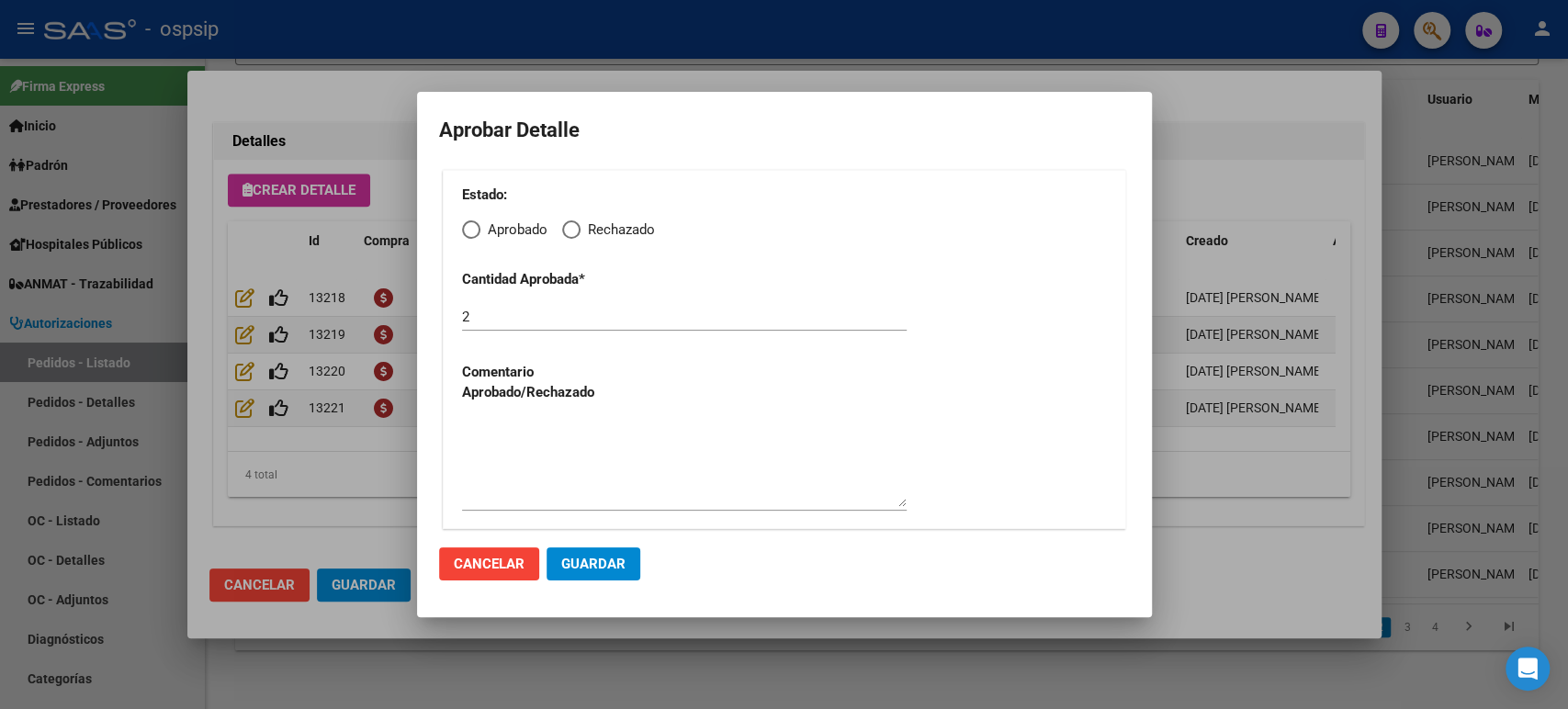
click at [472, 230] on span "Elija una opción" at bounding box center [471, 230] width 18 height 18
click at [472, 230] on input "Aprobado" at bounding box center [471, 230] width 18 height 18
radio input "true"
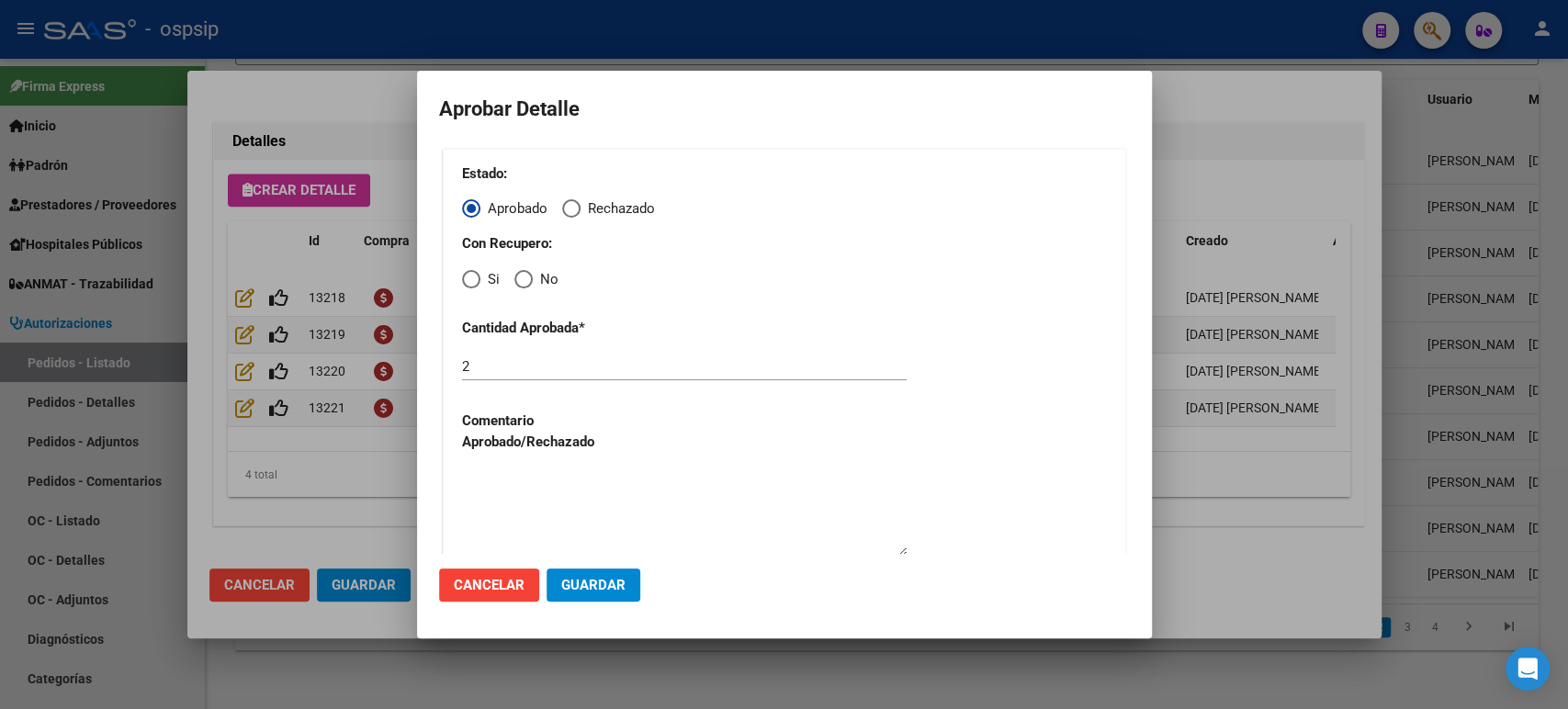
click at [474, 281] on span "Elija una opción" at bounding box center [471, 279] width 18 height 18
click at [474, 281] on input "Si" at bounding box center [471, 279] width 18 height 18
radio input "true"
click at [605, 581] on span "Guardar" at bounding box center [594, 585] width 65 height 17
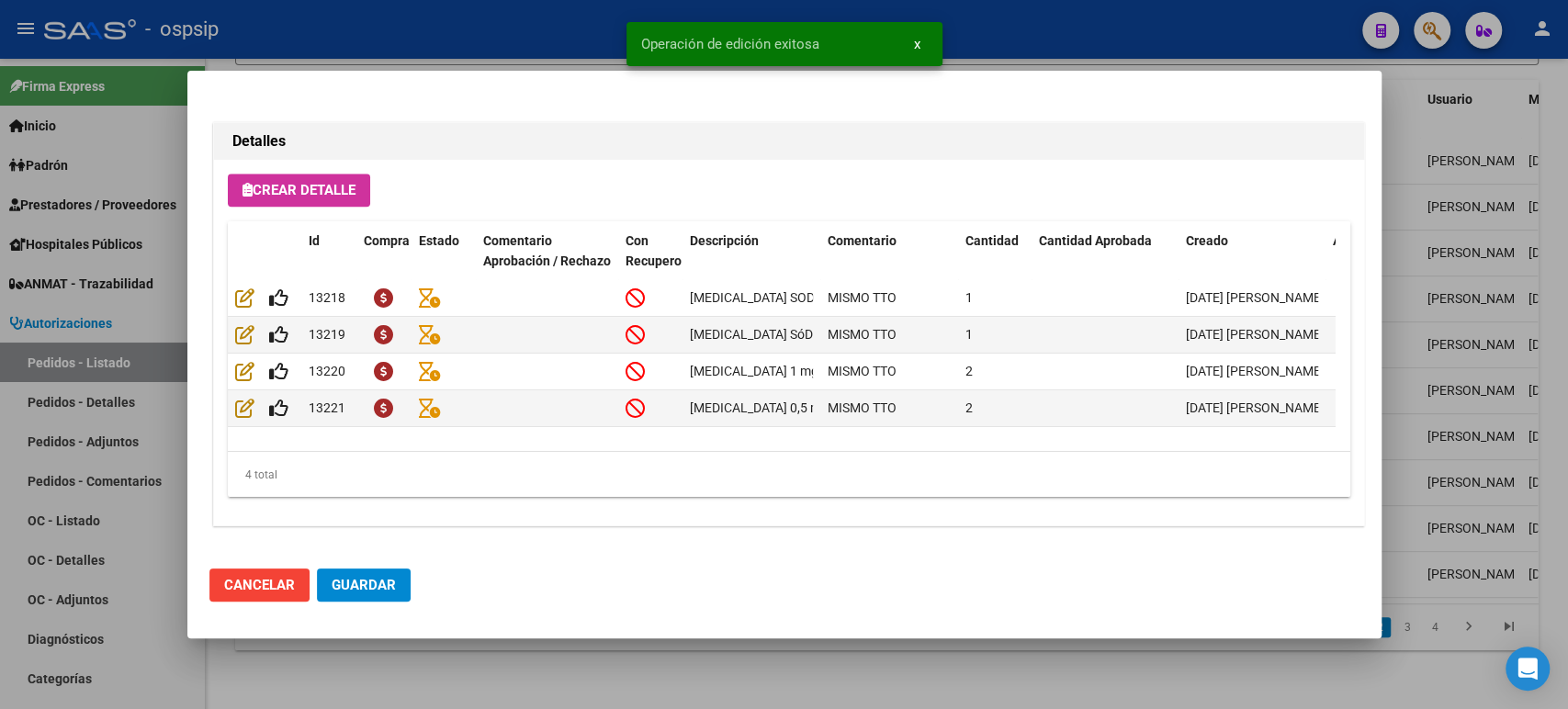
type input "BUENOS AIRES, BERAZATEGUI, 77 2883"
type input "11-2869-2134"
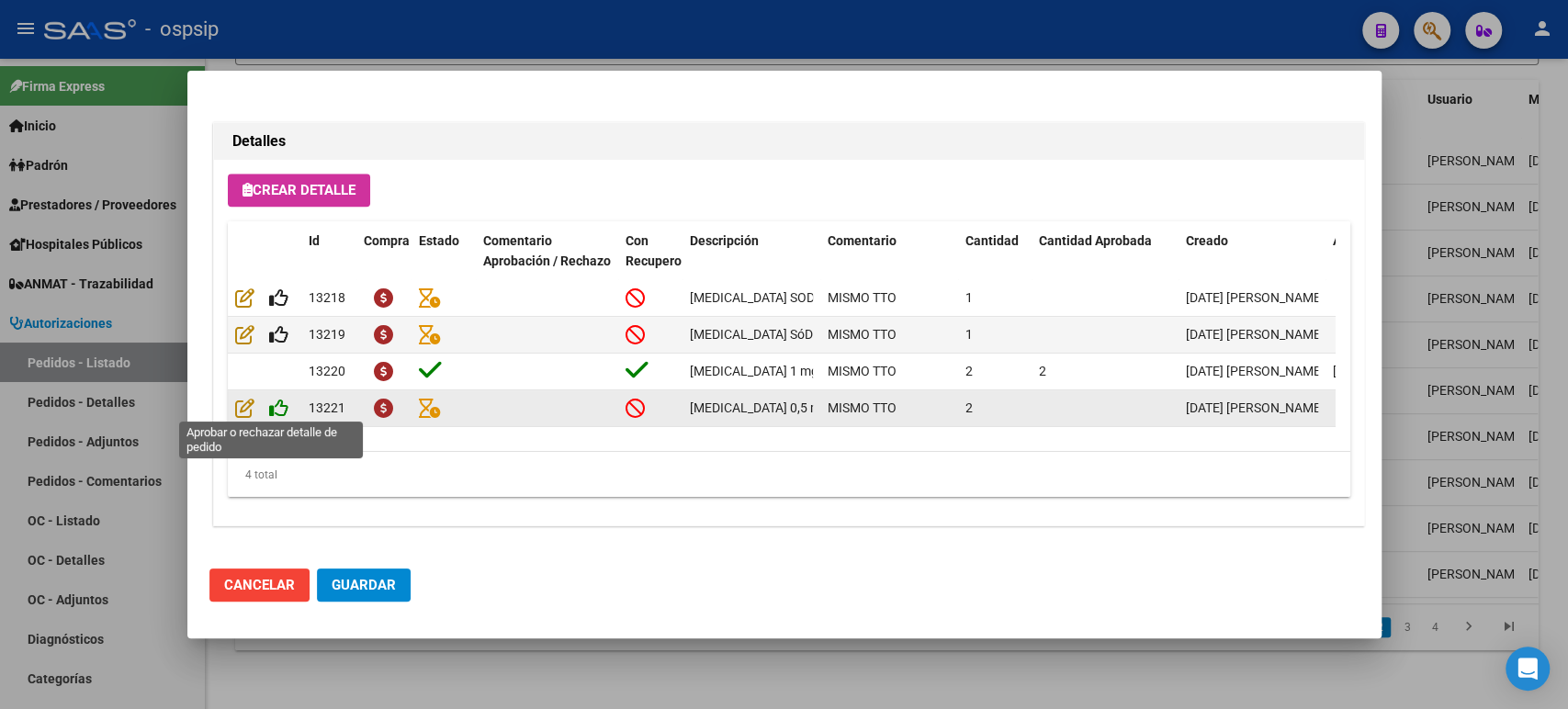
click at [277, 403] on icon at bounding box center [278, 408] width 19 height 20
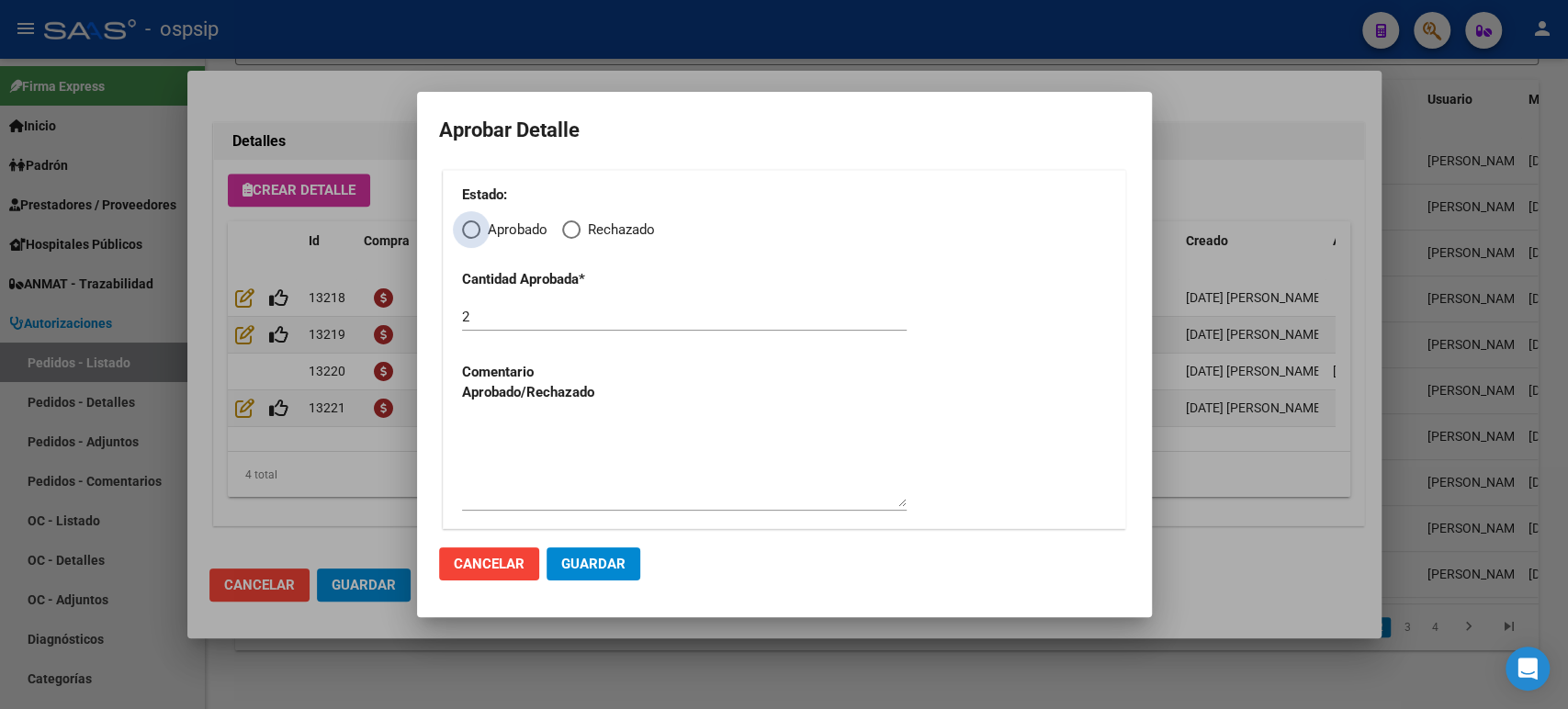
click at [468, 234] on span "Elija una opción" at bounding box center [471, 230] width 18 height 18
click at [468, 234] on input "Aprobado" at bounding box center [471, 230] width 18 height 18
radio input "true"
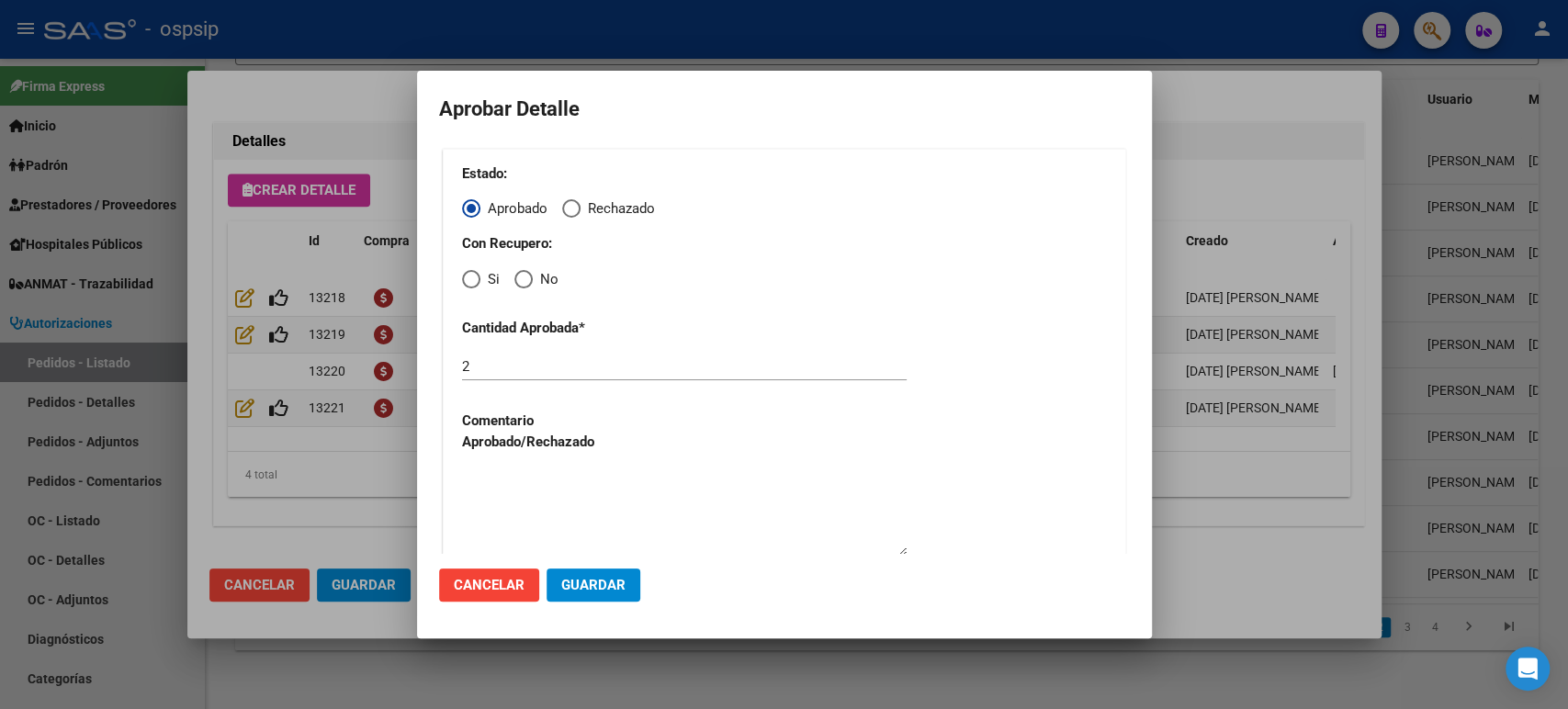
click at [468, 277] on span "Elija una opción" at bounding box center [471, 279] width 18 height 18
click at [468, 277] on input "Si" at bounding box center [471, 279] width 18 height 18
radio input "true"
click at [592, 586] on span "Guardar" at bounding box center [594, 585] width 65 height 17
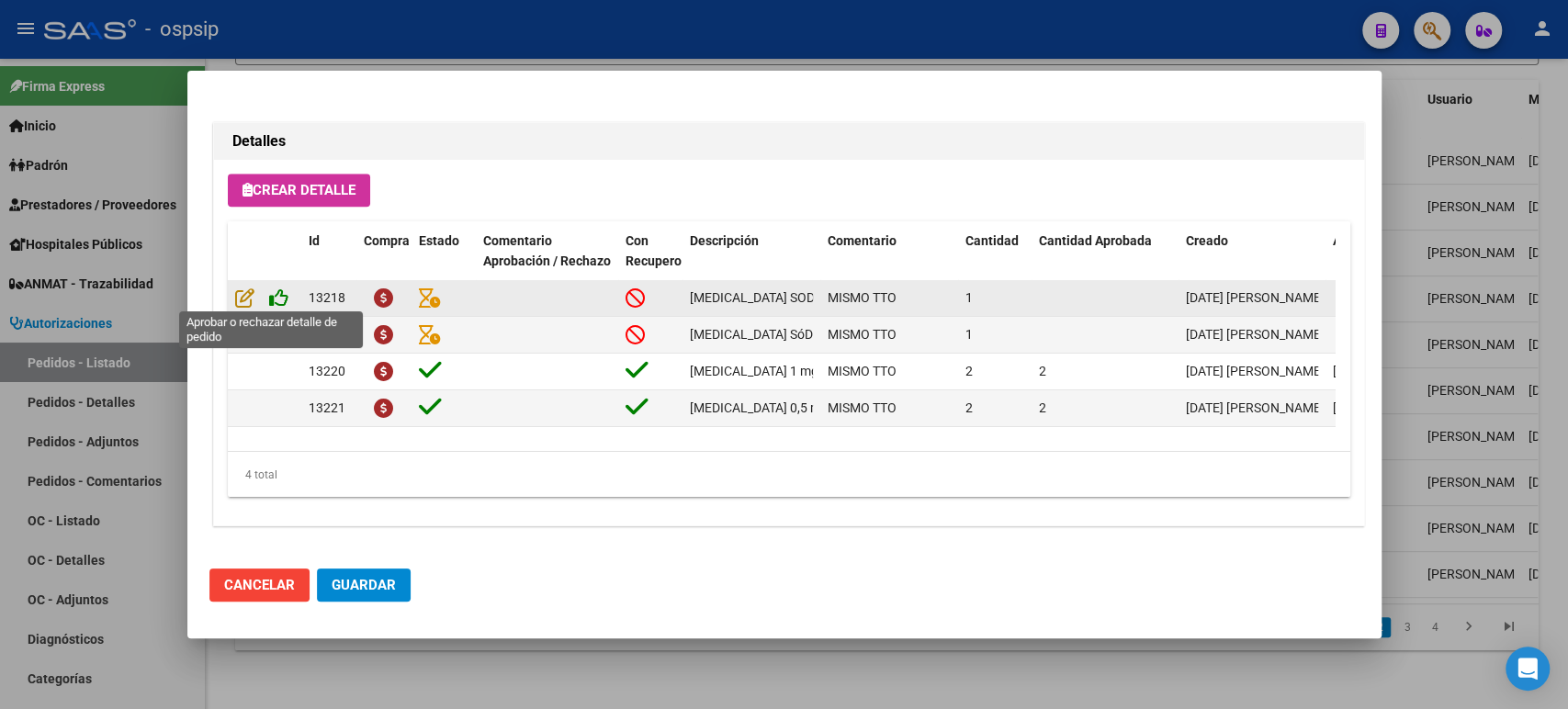
click at [281, 294] on icon at bounding box center [278, 297] width 19 height 20
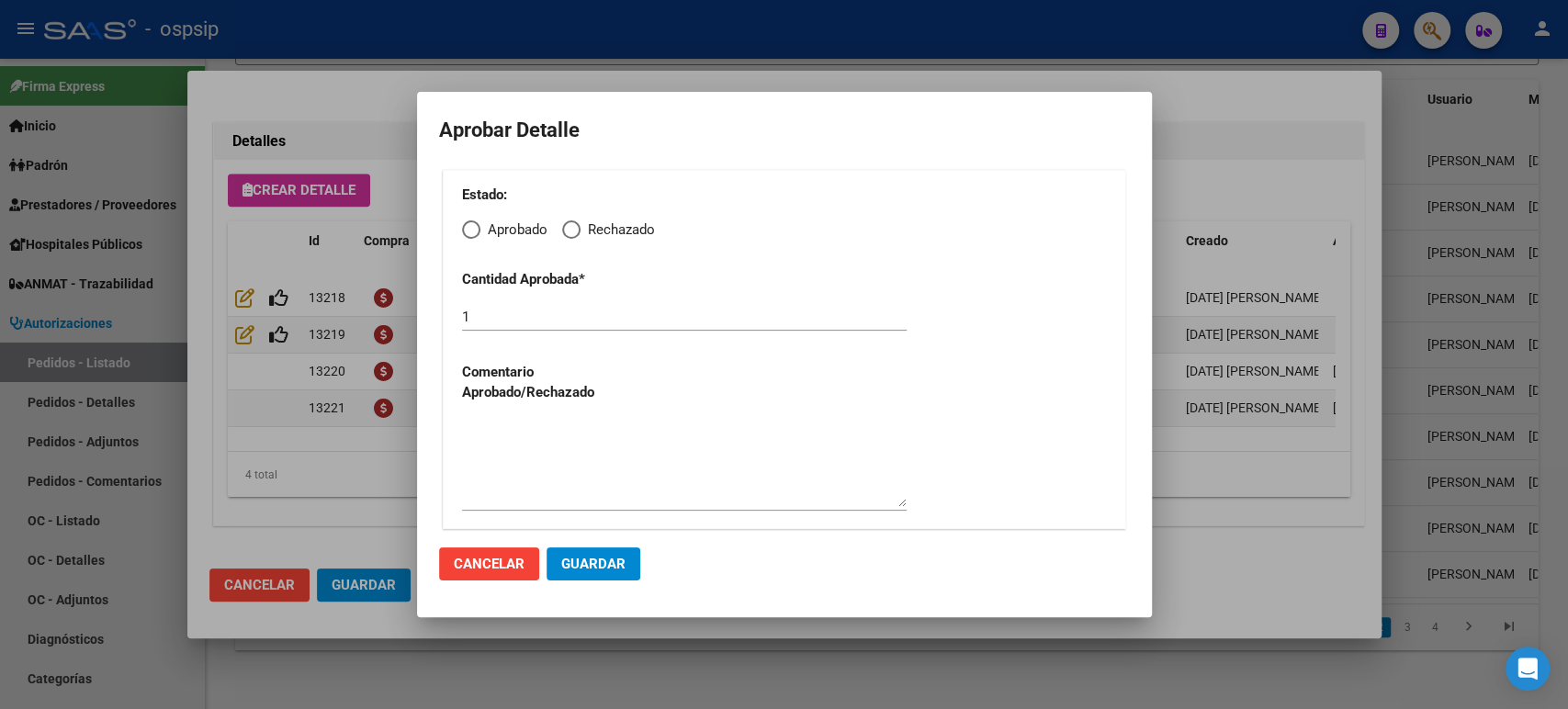
click at [471, 234] on span "Elija una opción" at bounding box center [471, 230] width 18 height 18
click at [471, 234] on input "Aprobado" at bounding box center [471, 230] width 18 height 18
radio input "true"
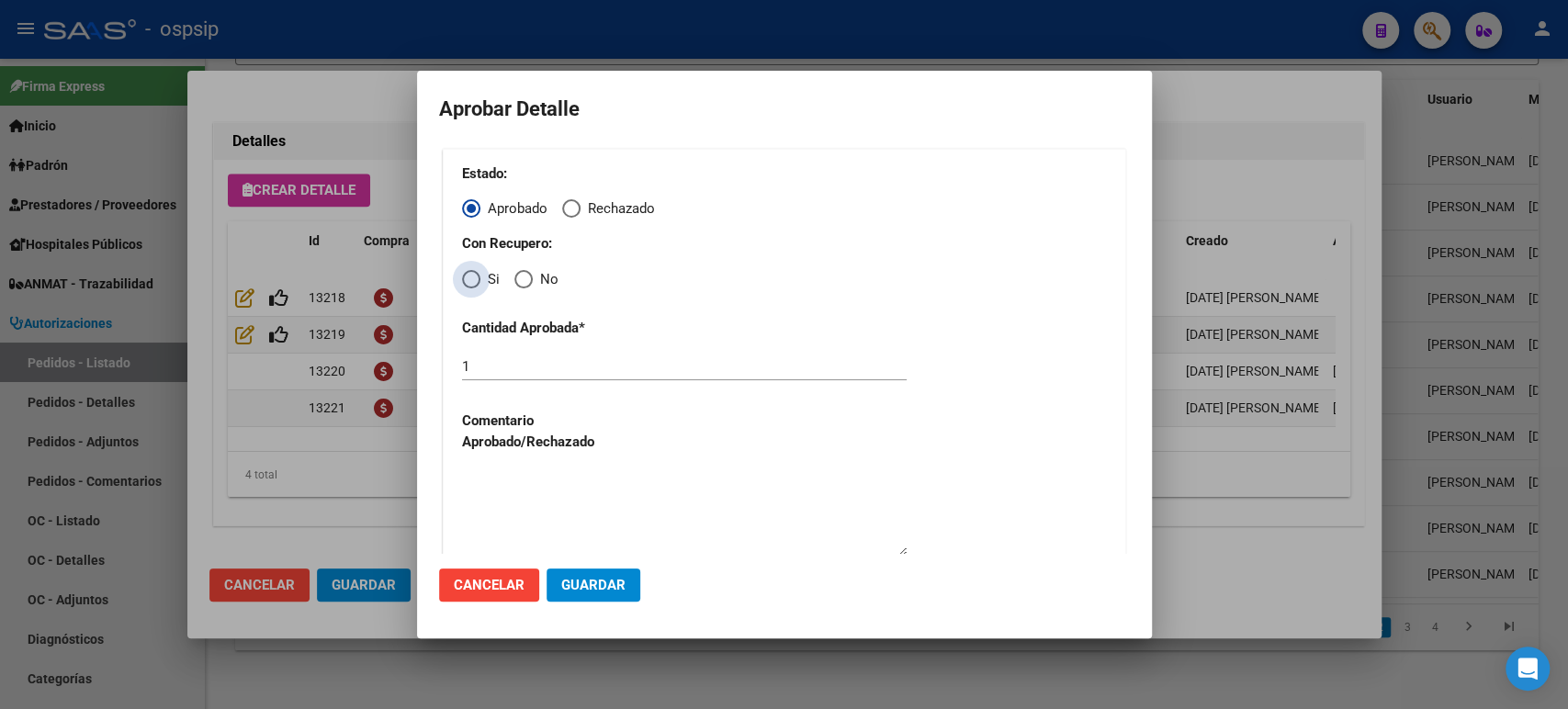
click at [467, 277] on span "Elija una opción" at bounding box center [471, 279] width 18 height 18
click at [467, 277] on input "Si" at bounding box center [471, 279] width 18 height 18
radio input "true"
click at [605, 586] on span "Guardar" at bounding box center [594, 585] width 65 height 17
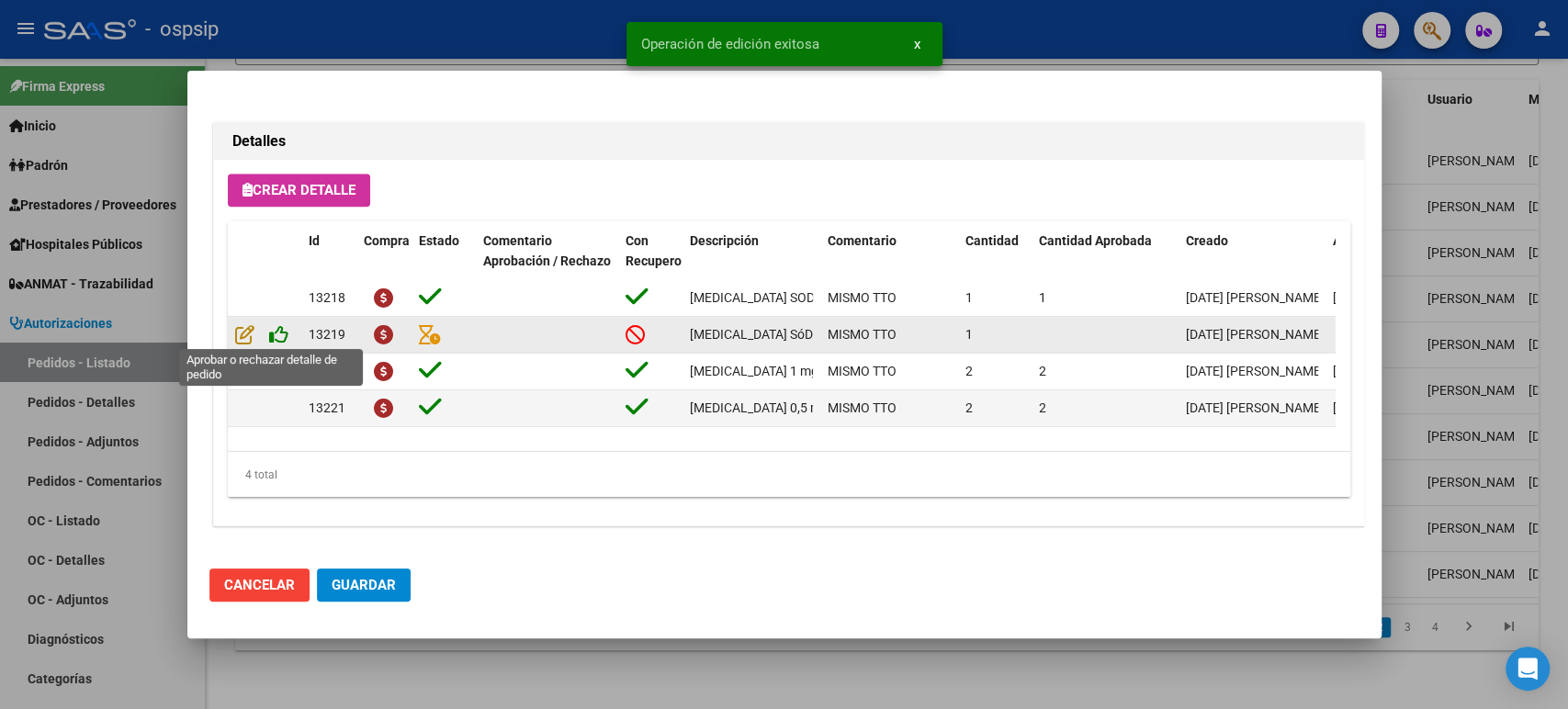
click at [275, 333] on icon at bounding box center [278, 334] width 19 height 20
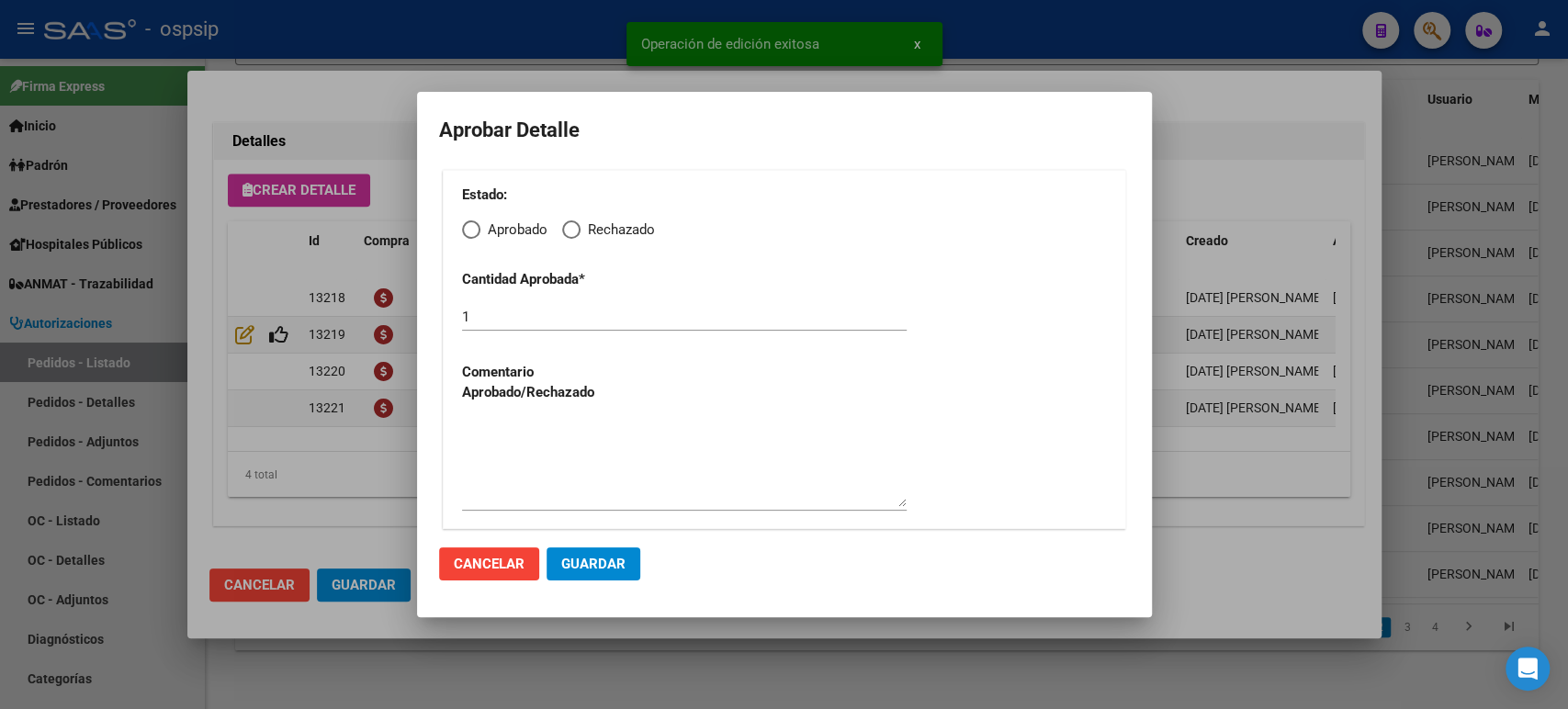
click at [468, 235] on span "Elija una opción" at bounding box center [471, 230] width 18 height 18
click at [468, 235] on input "Aprobado" at bounding box center [471, 230] width 18 height 18
radio input "true"
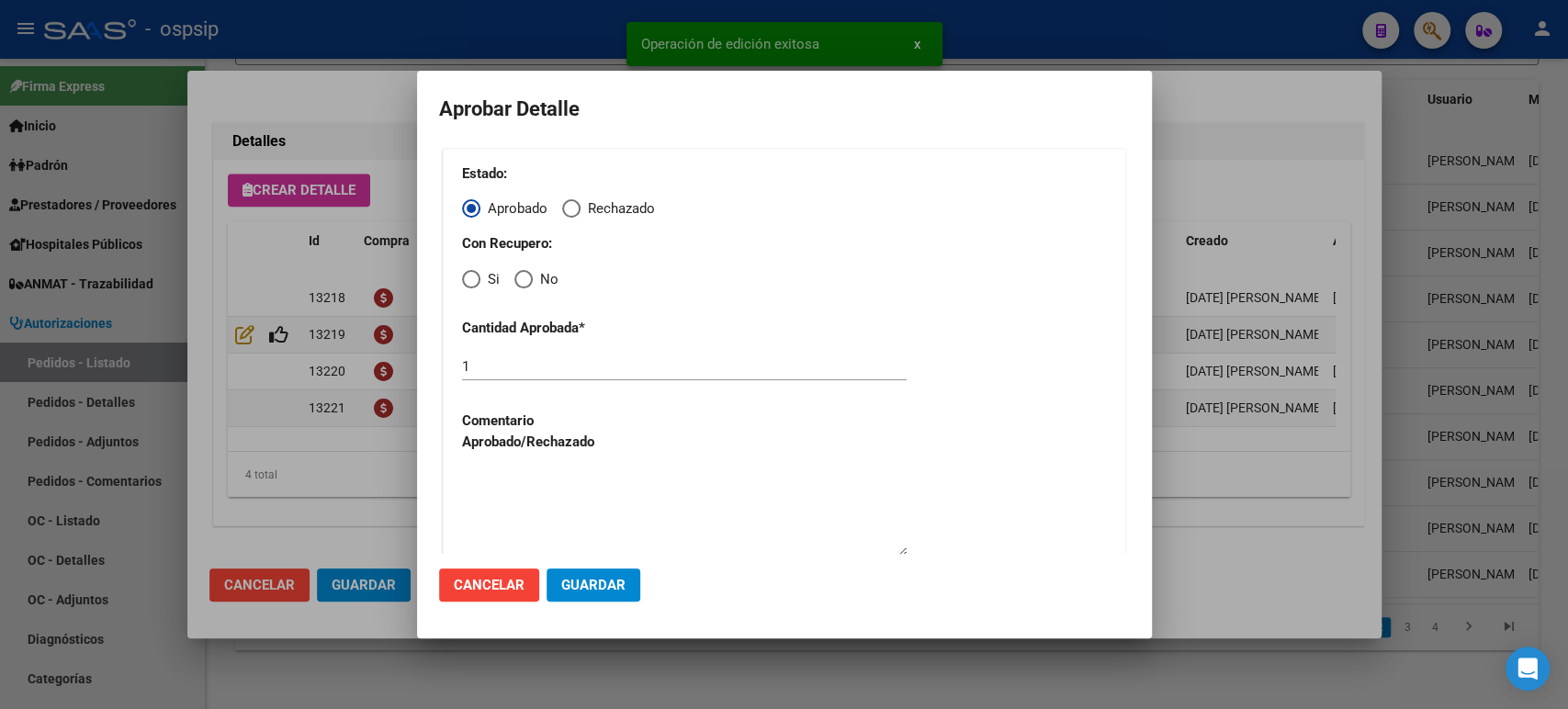
click at [469, 284] on span "Elija una opción" at bounding box center [471, 279] width 18 height 18
click at [469, 284] on input "Si" at bounding box center [471, 279] width 18 height 18
radio input "true"
click at [588, 586] on span "Guardar" at bounding box center [594, 585] width 65 height 17
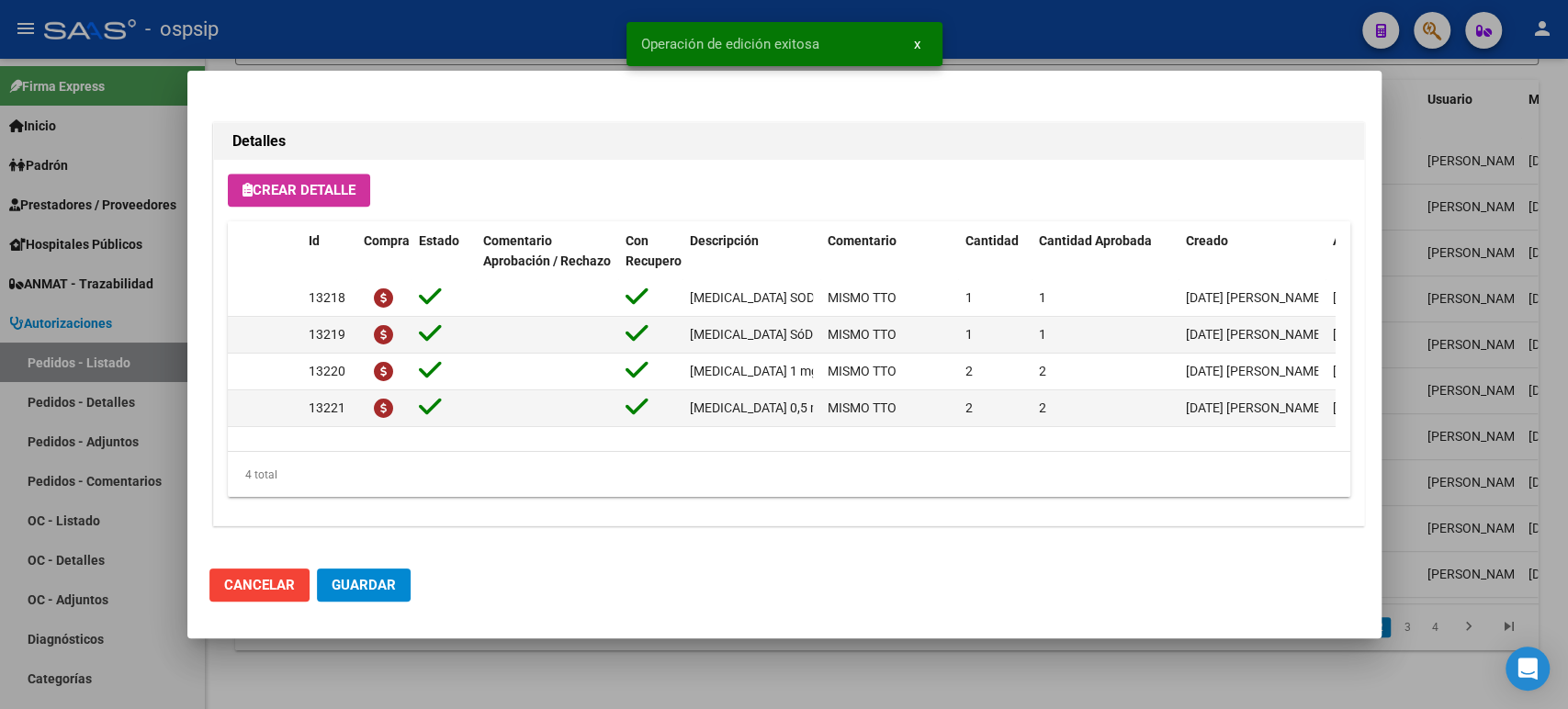
click at [369, 585] on span "Guardar" at bounding box center [364, 585] width 65 height 17
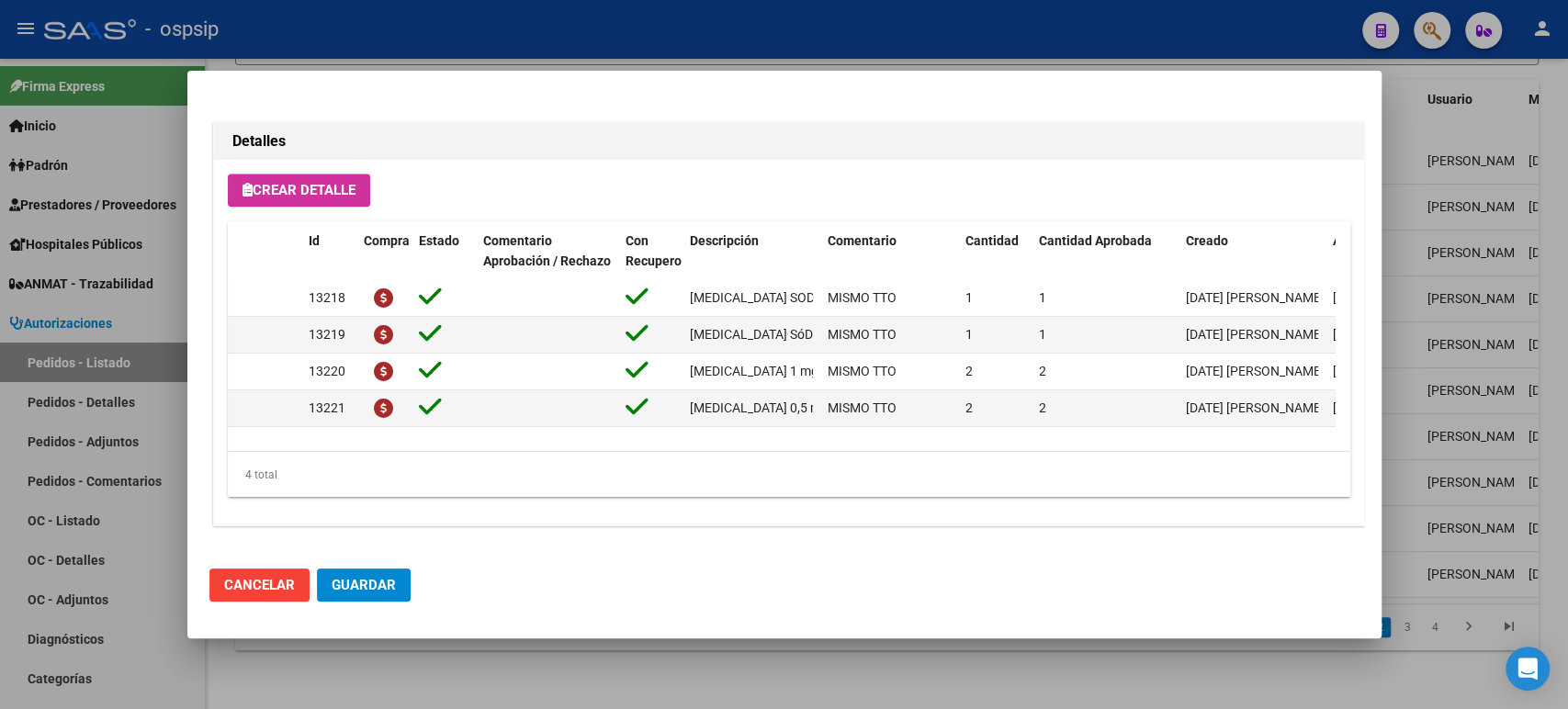
click at [375, 594] on button "Guardar" at bounding box center [363, 585] width 93 height 33
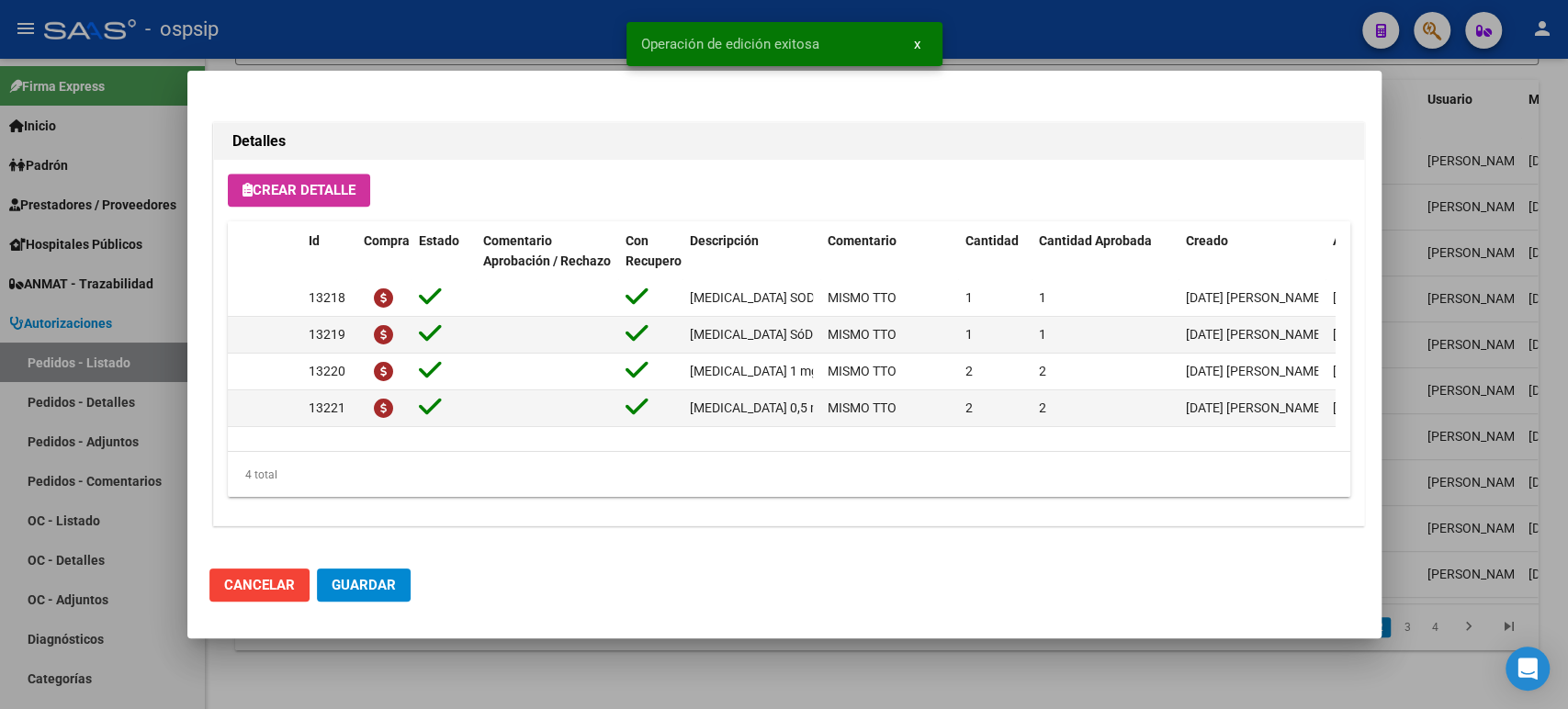
click at [1433, 263] on div at bounding box center [784, 354] width 1568 height 709
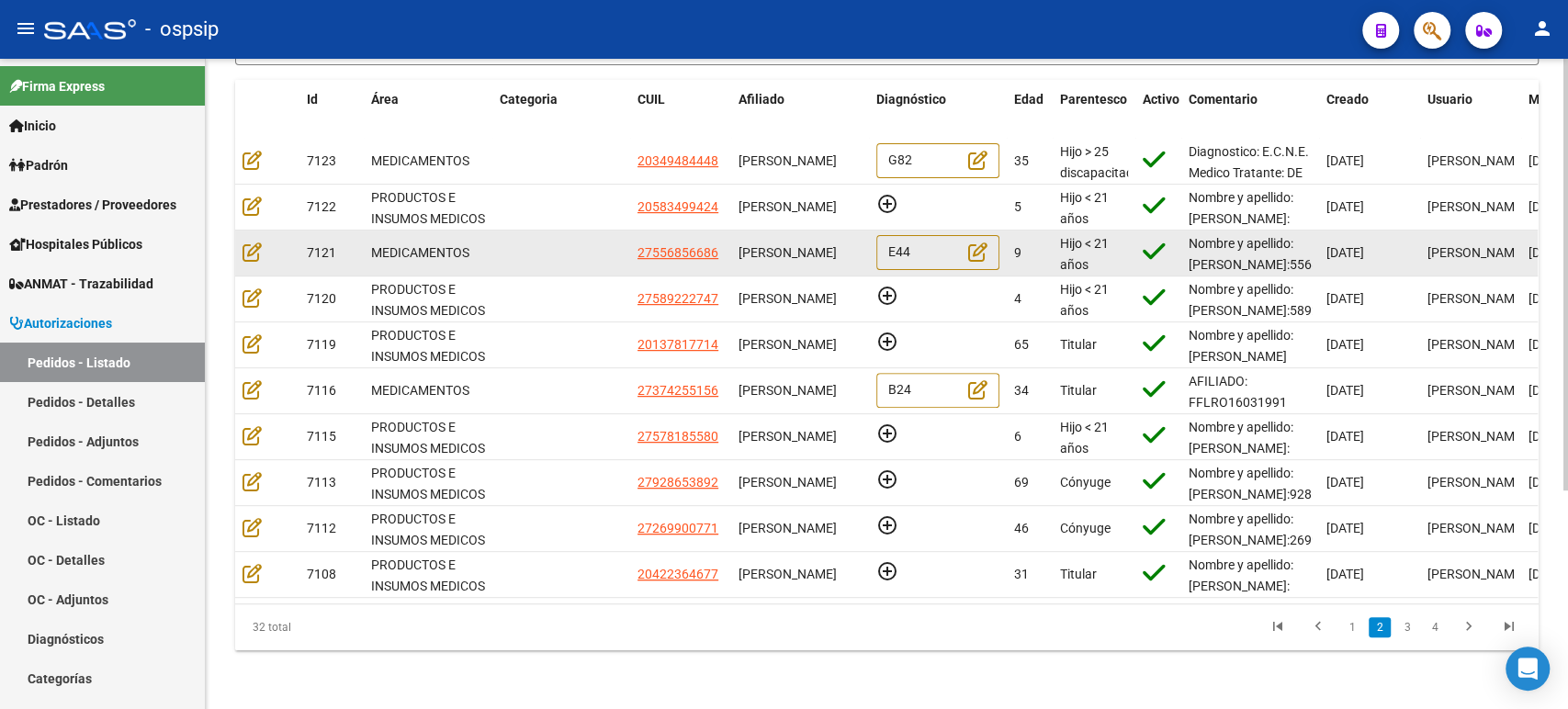
scroll to position [0, 0]
drag, startPoint x: 852, startPoint y: 253, endPoint x: 735, endPoint y: 230, distance: 119.2
click at [735, 231] on datatable-body-cell "MARTINA SAORI GALLARDO ROLON" at bounding box center [800, 253] width 138 height 45
copy span "MARTINA SAORI GALLARDO ROLON"
click at [256, 242] on icon at bounding box center [252, 252] width 19 height 20
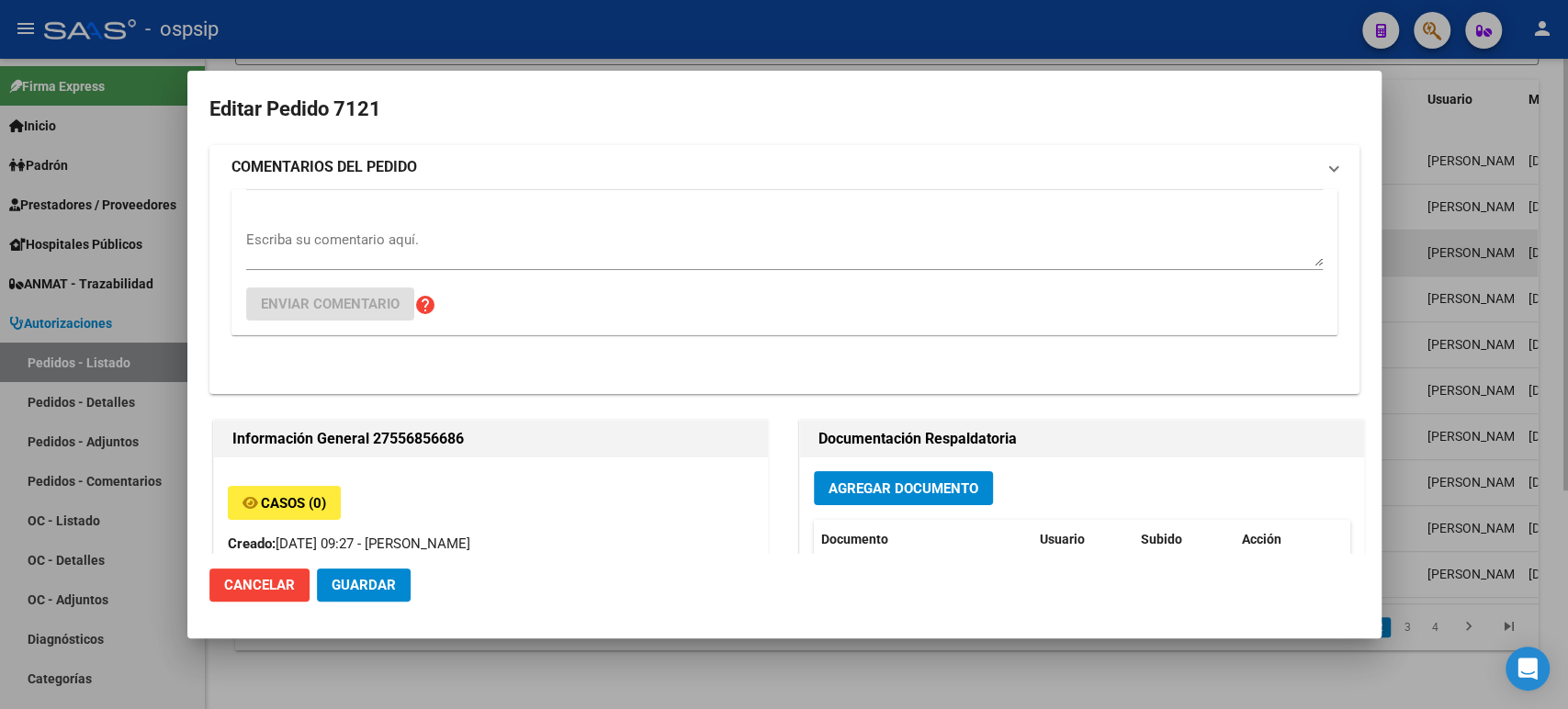
type input "Capital Federal, CABA, BLANES 60"
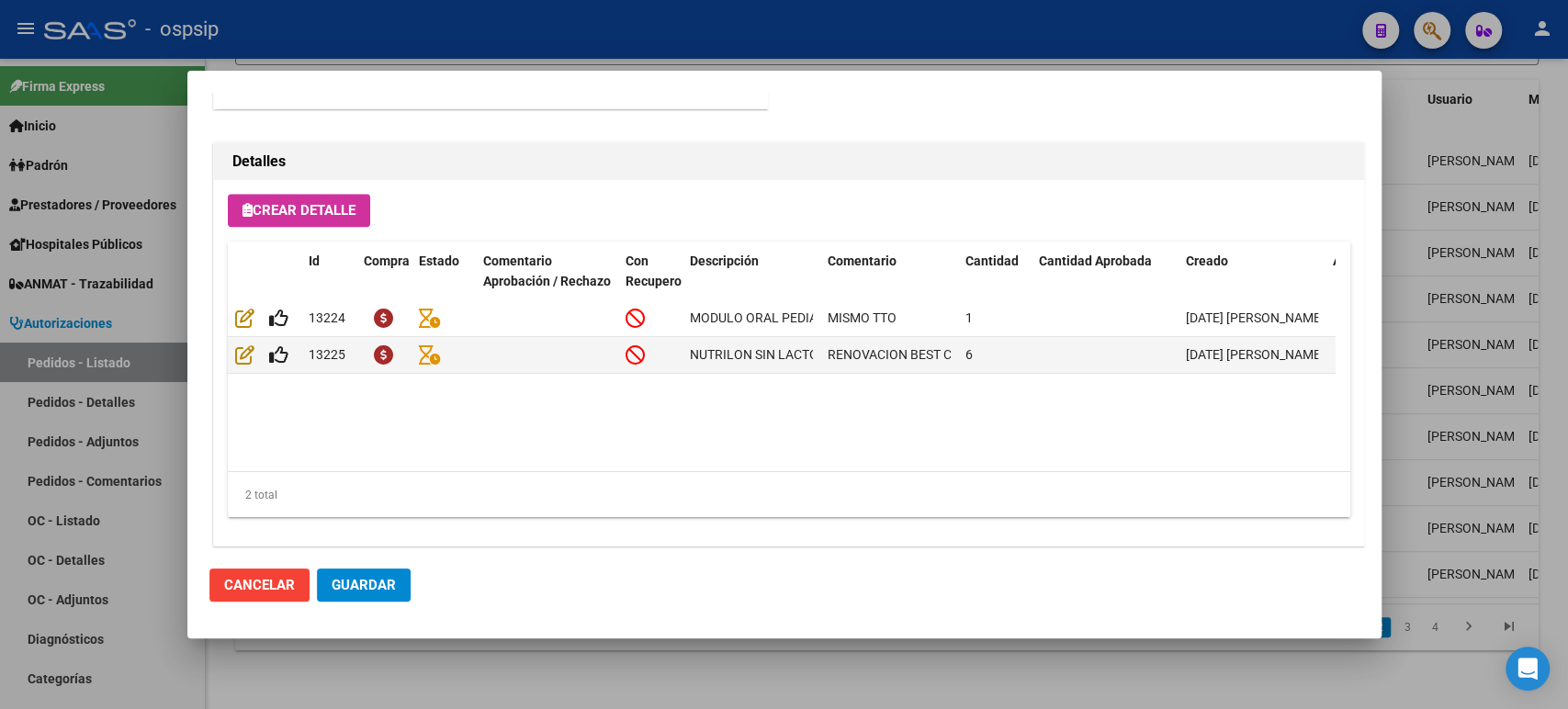
scroll to position [1280, 0]
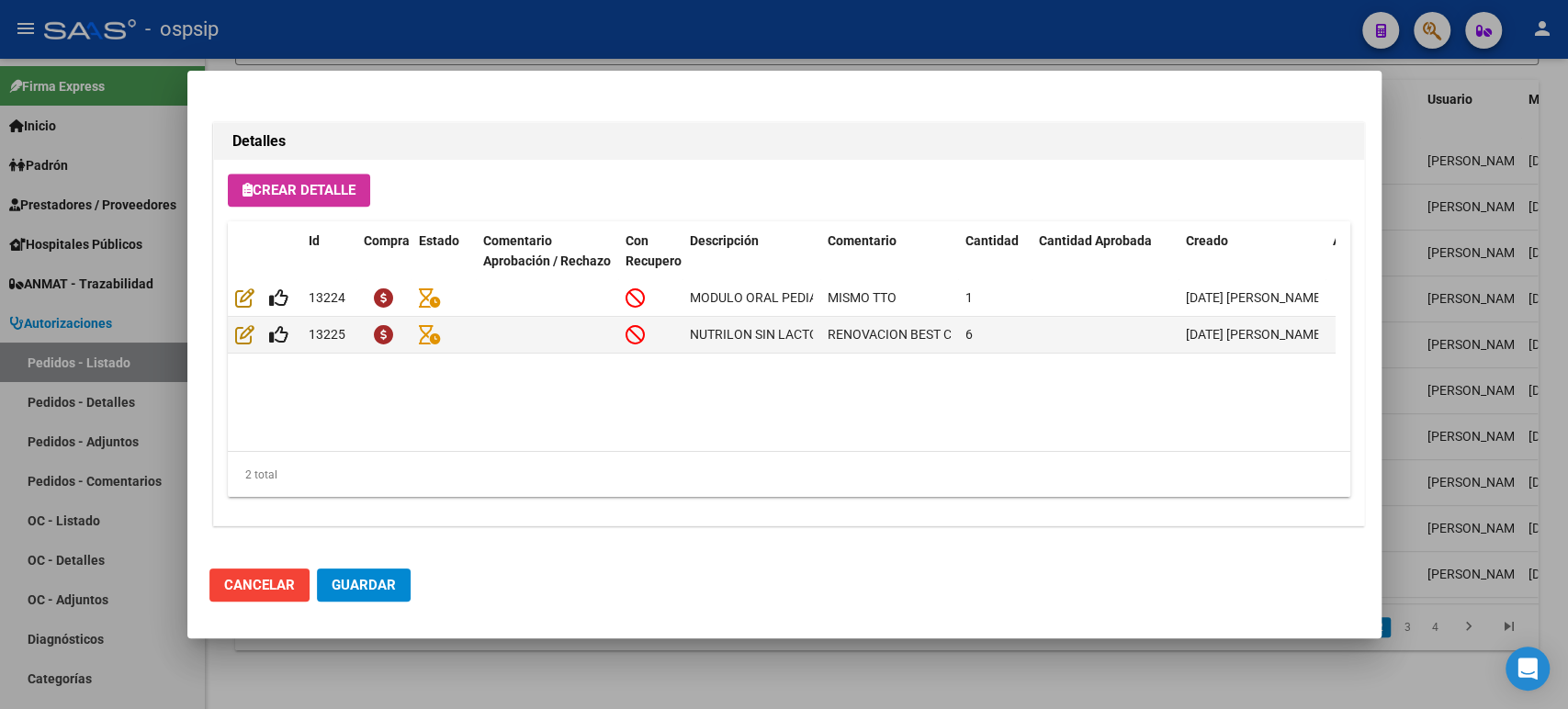
click at [1448, 299] on div at bounding box center [784, 354] width 1568 height 709
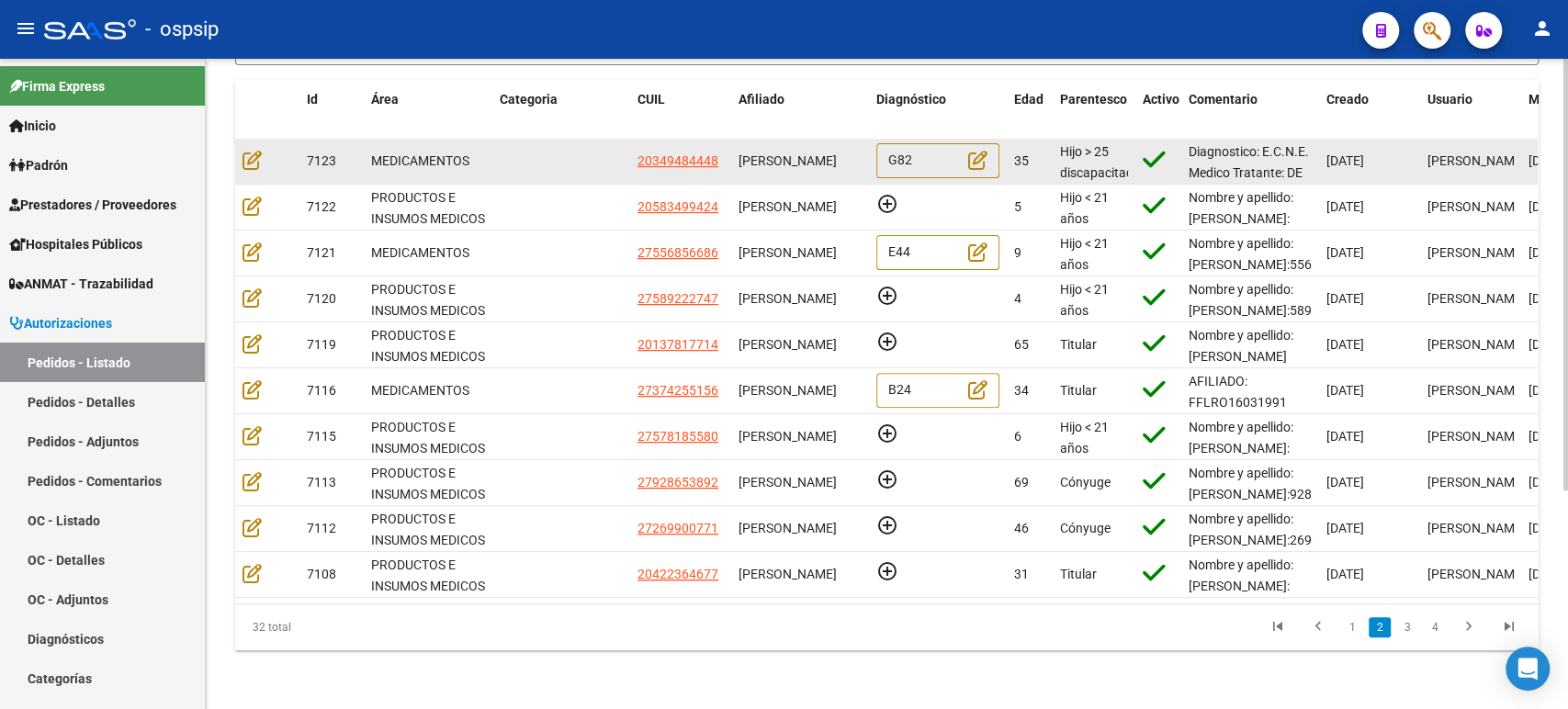
scroll to position [0, 0]
drag, startPoint x: 787, startPoint y: 161, endPoint x: 737, endPoint y: 140, distance: 54.2
click at [737, 140] on datatable-body-cell "OSCAR ALEJANDRO GOMEZ" at bounding box center [800, 161] width 138 height 45
click at [249, 150] on icon at bounding box center [252, 160] width 19 height 20
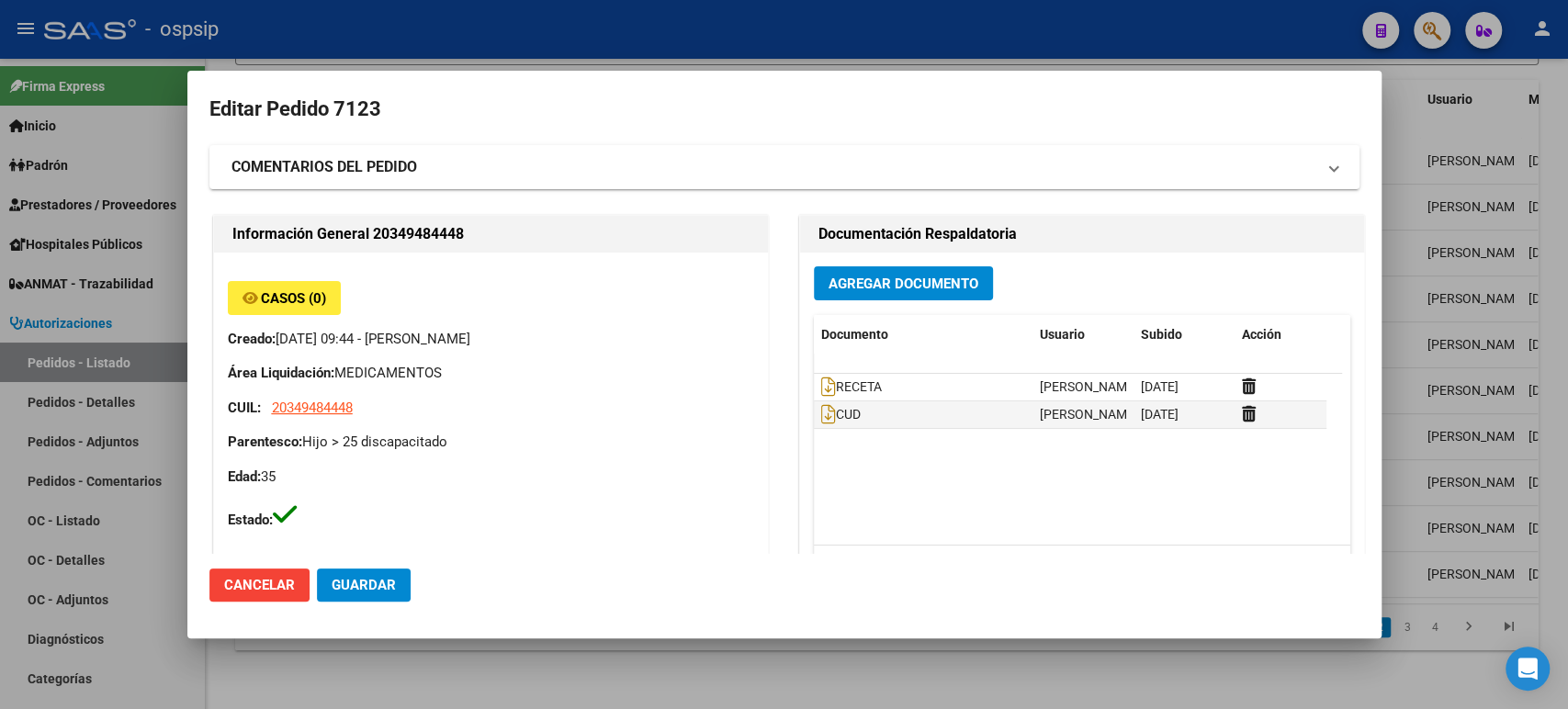
type input "Buenos Aires, LIBERTAD, CHASCOMUS 1377"
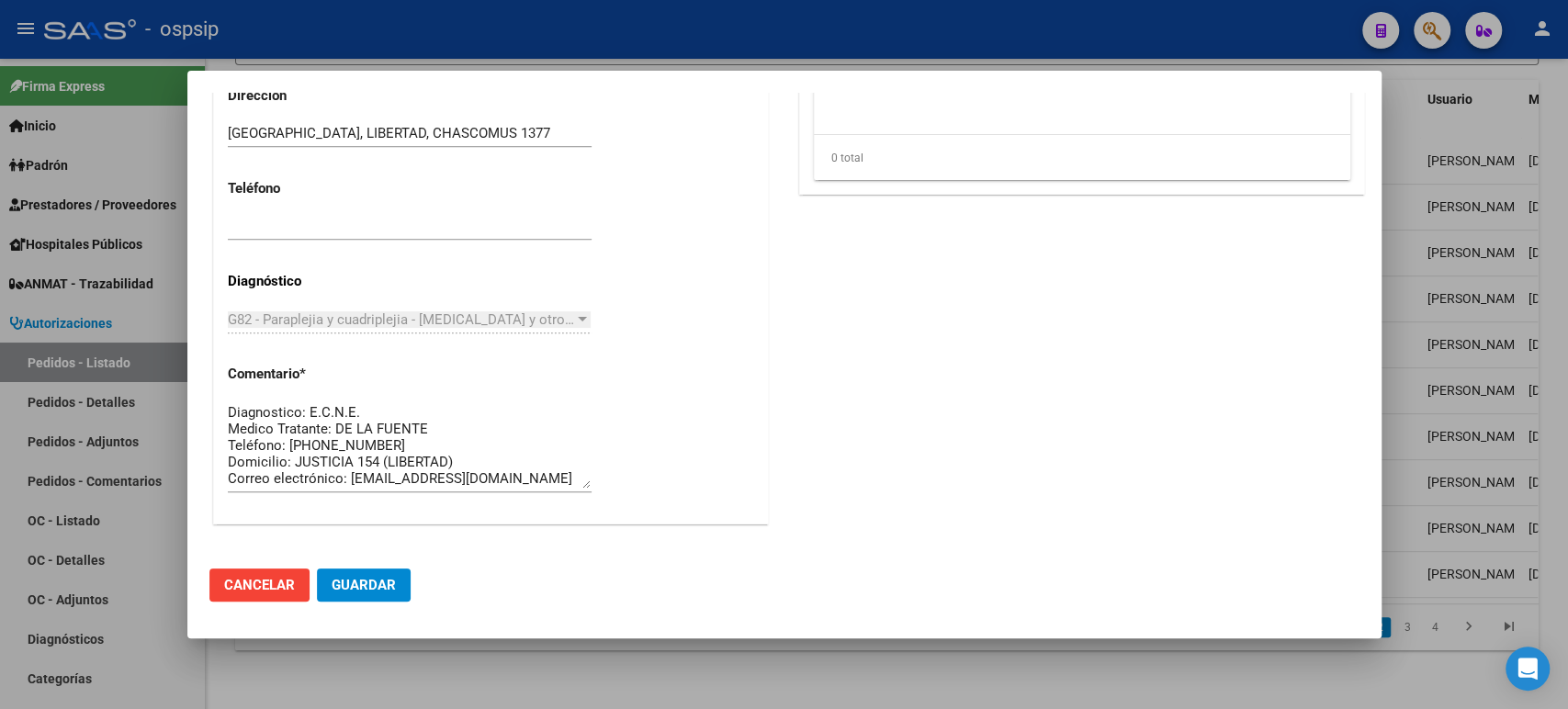
scroll to position [1280, 0]
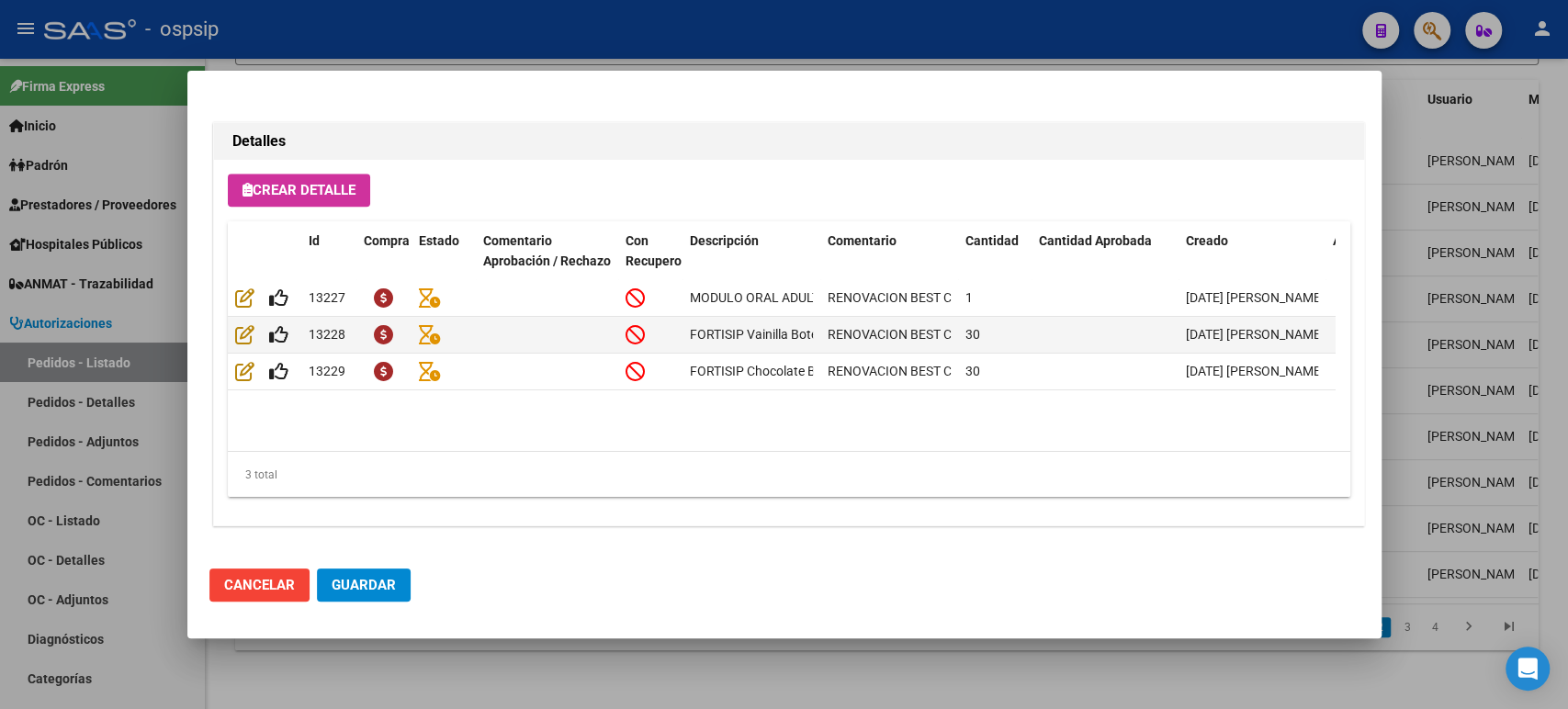
click at [1458, 258] on div at bounding box center [784, 354] width 1568 height 709
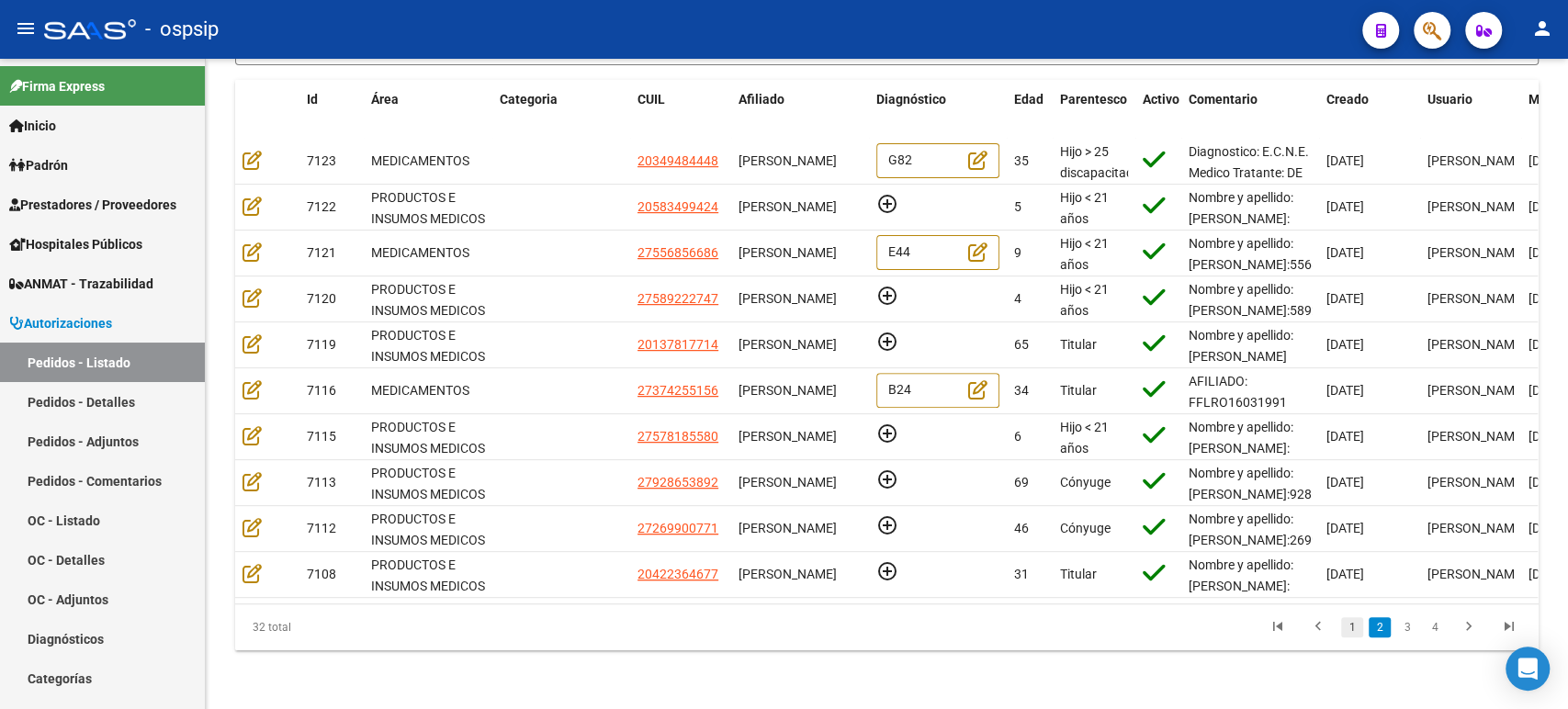
click at [1356, 633] on link "1" at bounding box center [1352, 627] width 22 height 20
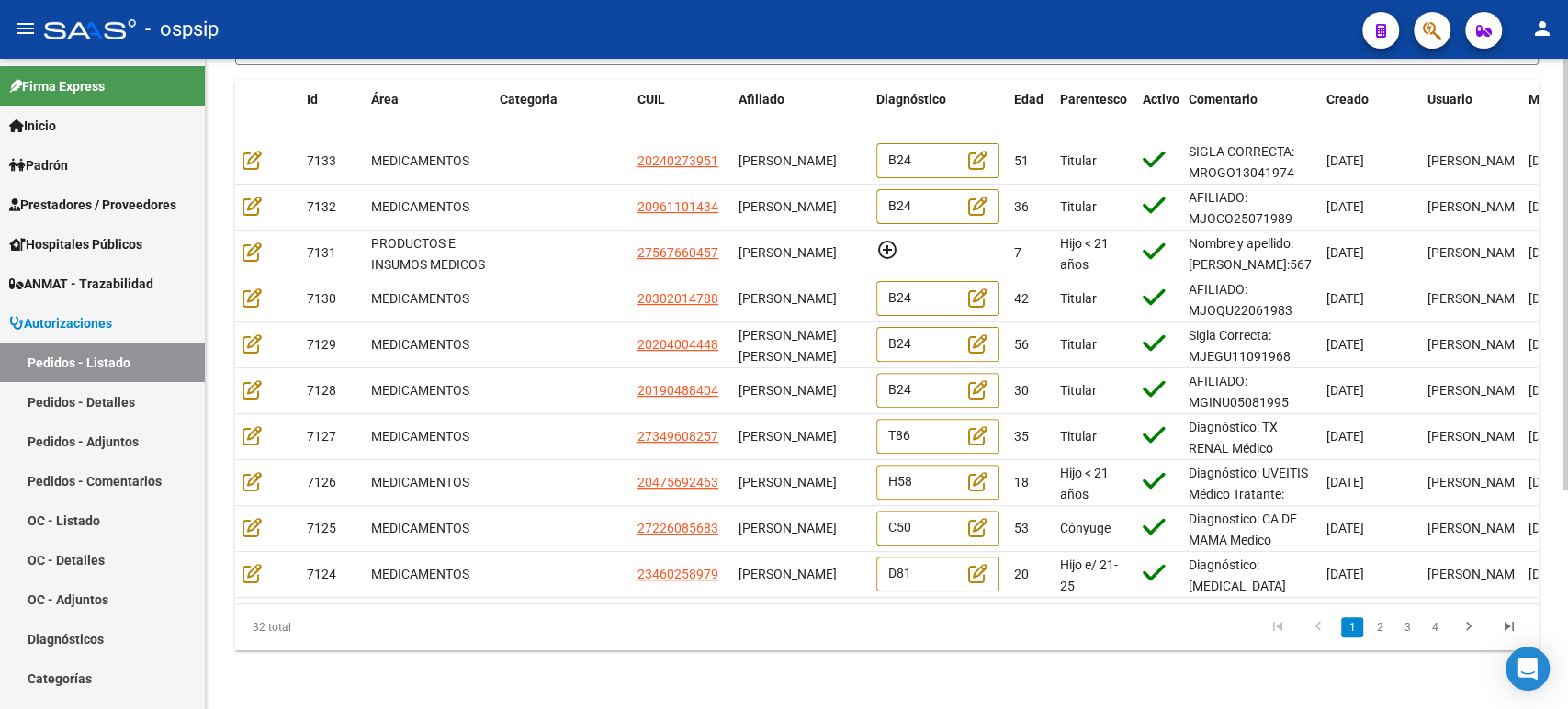
scroll to position [0, 0]
drag, startPoint x: 766, startPoint y: 562, endPoint x: 790, endPoint y: 597, distance: 42.4
click at [790, 597] on datatable-body "7133 MEDICAMENTOS 20240273951 ROBERTO MACARIO GONZALEZ B24 51 Titular SIGLA COR…" at bounding box center [887, 370] width 1303 height 464
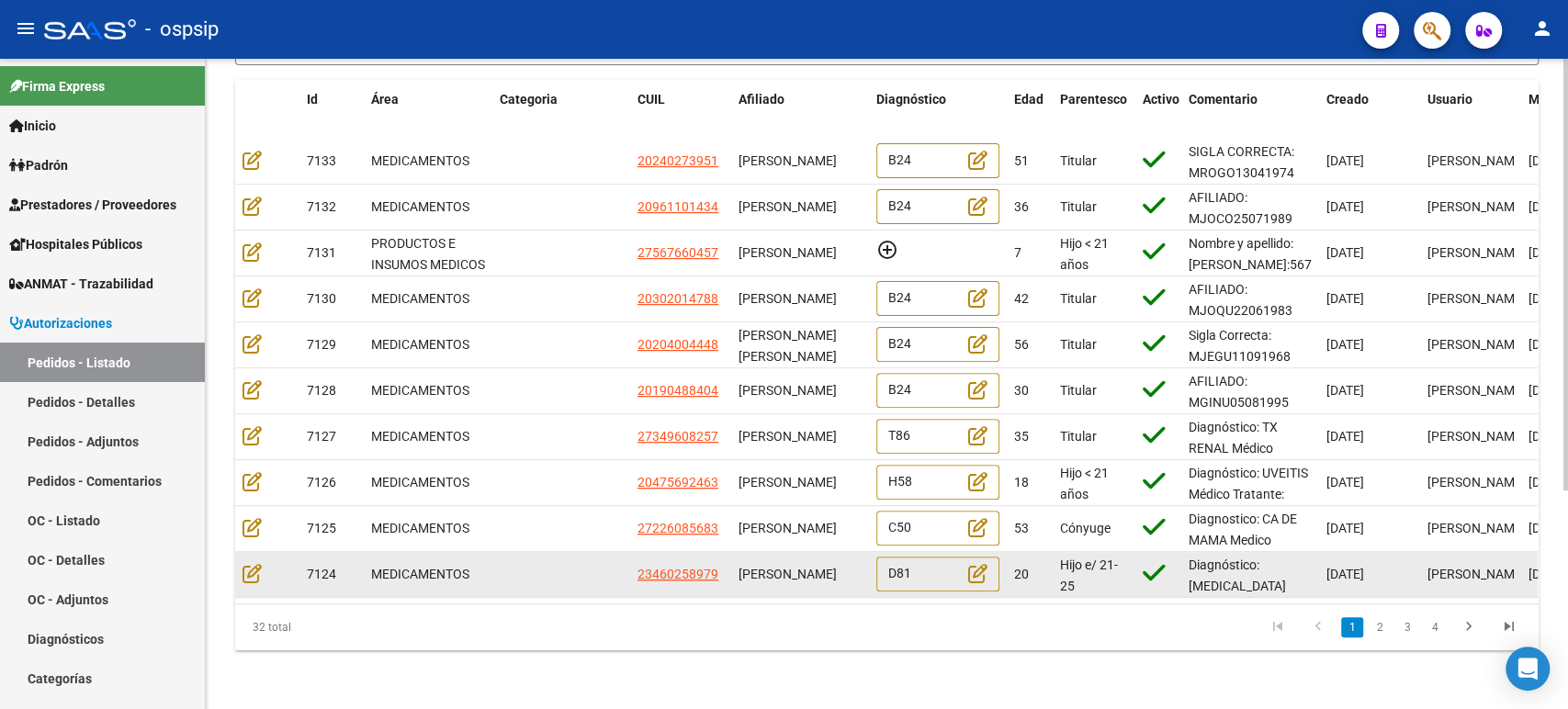
click at [793, 567] on div "[PERSON_NAME]" at bounding box center [800, 574] width 123 height 21
click at [246, 563] on icon at bounding box center [252, 573] width 19 height 20
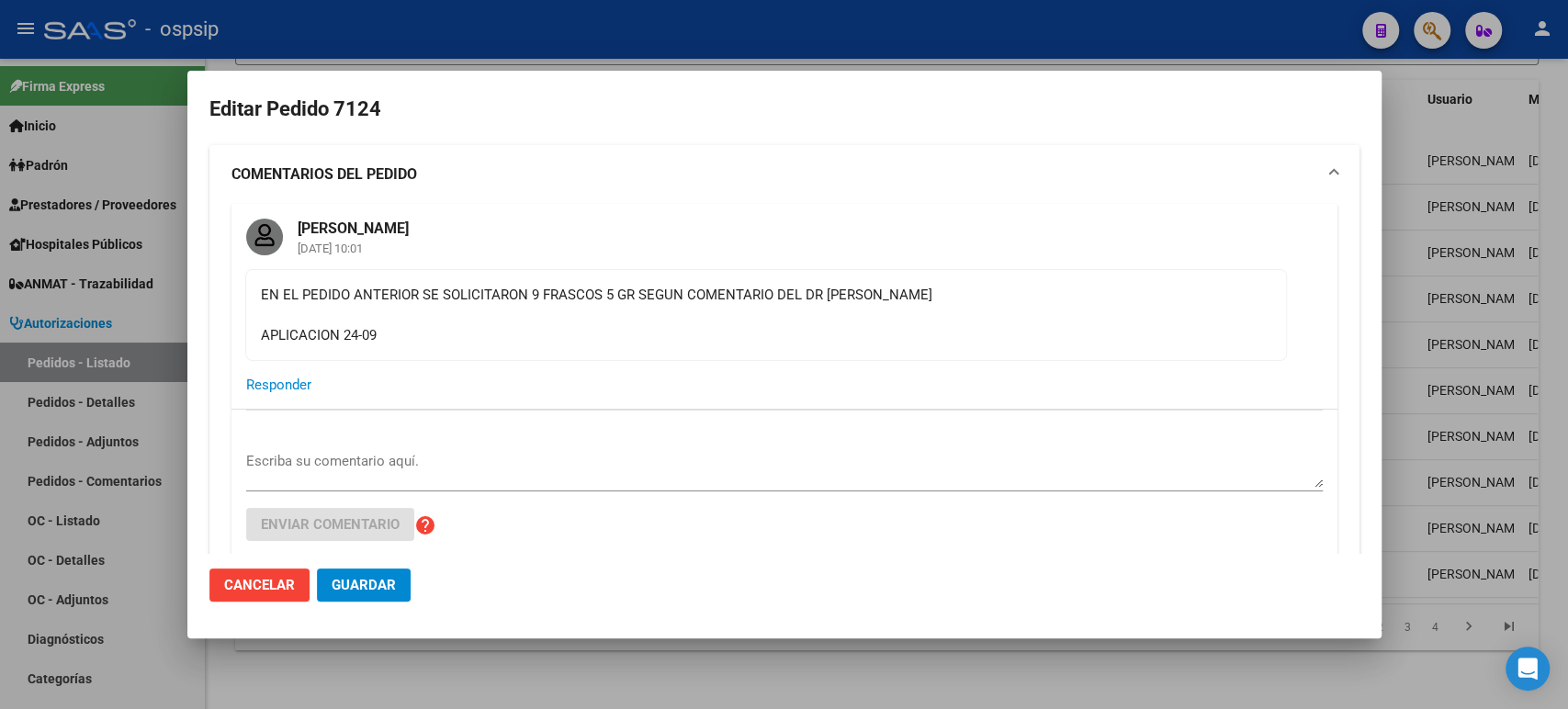
type input "Capital Federal, [STREET_ADDRESS]"
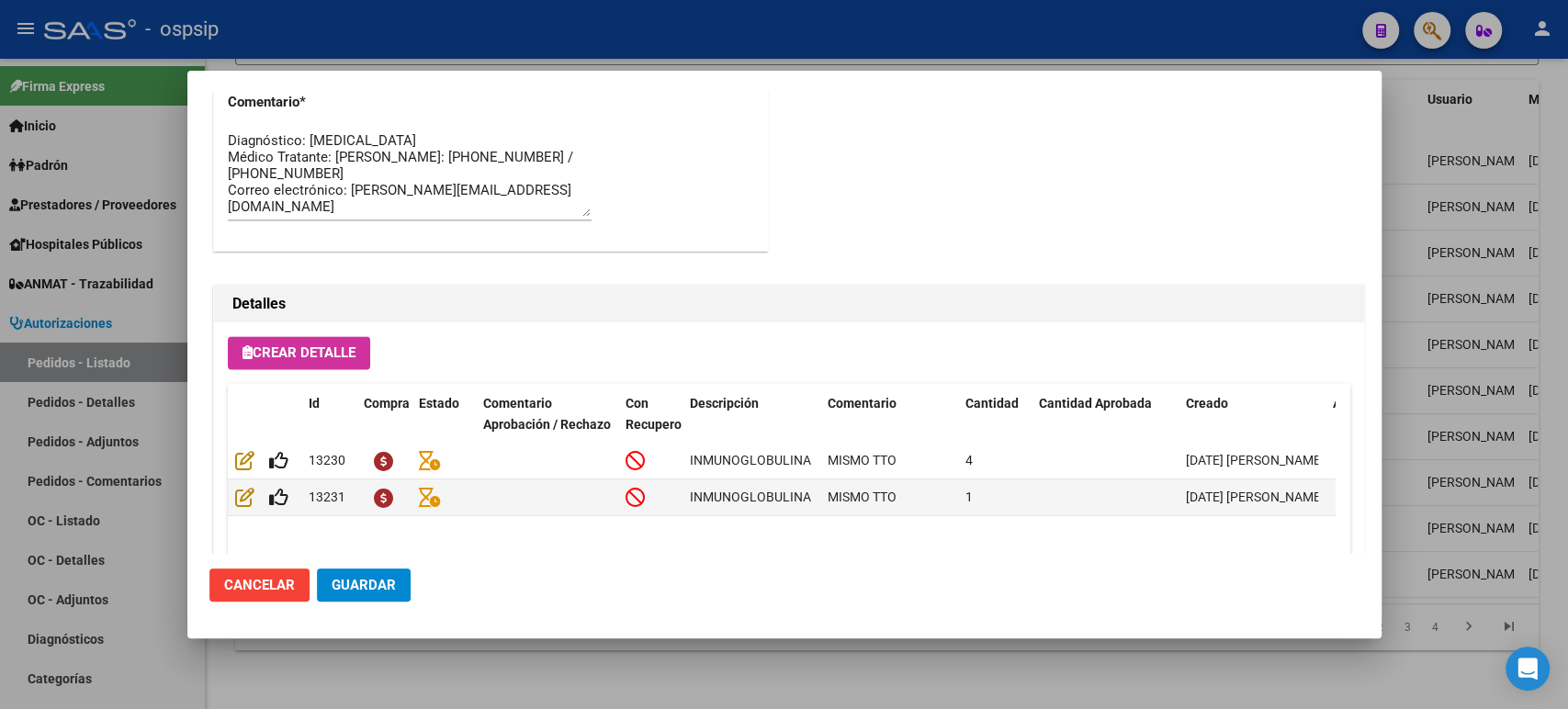
scroll to position [1705, 0]
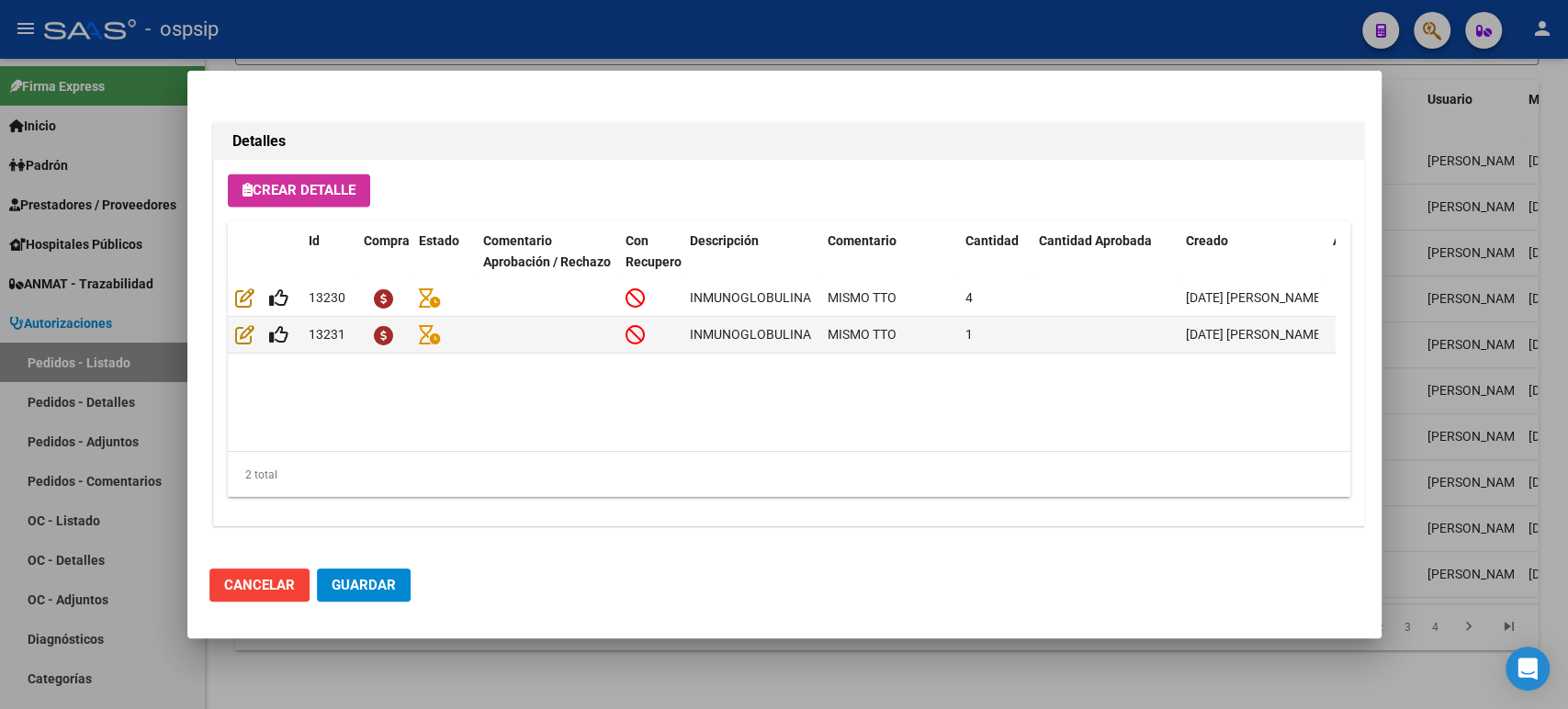
click at [1381, 367] on div at bounding box center [784, 354] width 1568 height 709
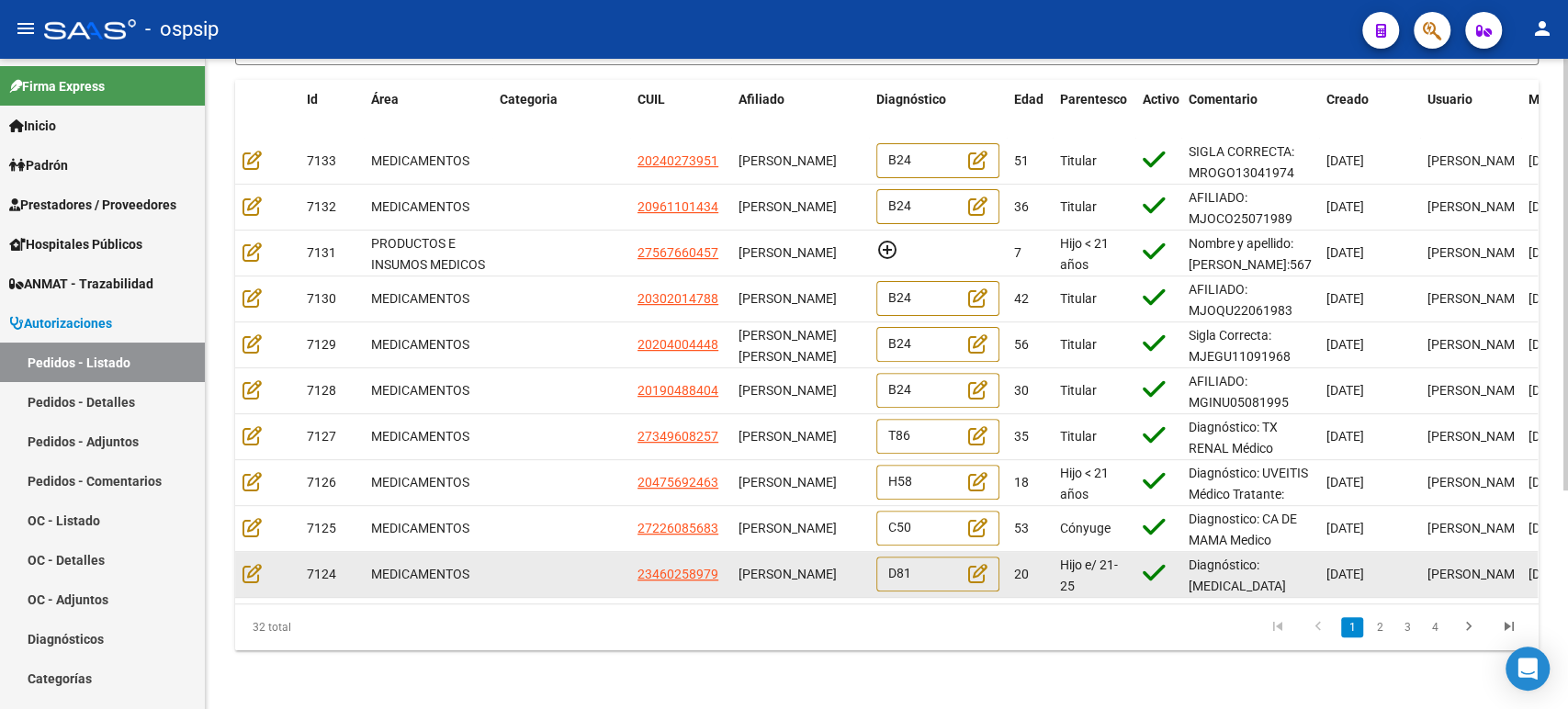
drag, startPoint x: 742, startPoint y: 547, endPoint x: 773, endPoint y: 583, distance: 47.5
click at [773, 583] on div "7124 MEDICAMENTOS 23460258979 EZEQUIEL ALEJANDRO FANEGO D81 20 Hijo e/ 21-25 es…" at bounding box center [1117, 575] width 1764 height 46
click at [736, 552] on datatable-body-cell "[PERSON_NAME]" at bounding box center [800, 574] width 138 height 45
drag, startPoint x: 739, startPoint y: 545, endPoint x: 790, endPoint y: 570, distance: 56.8
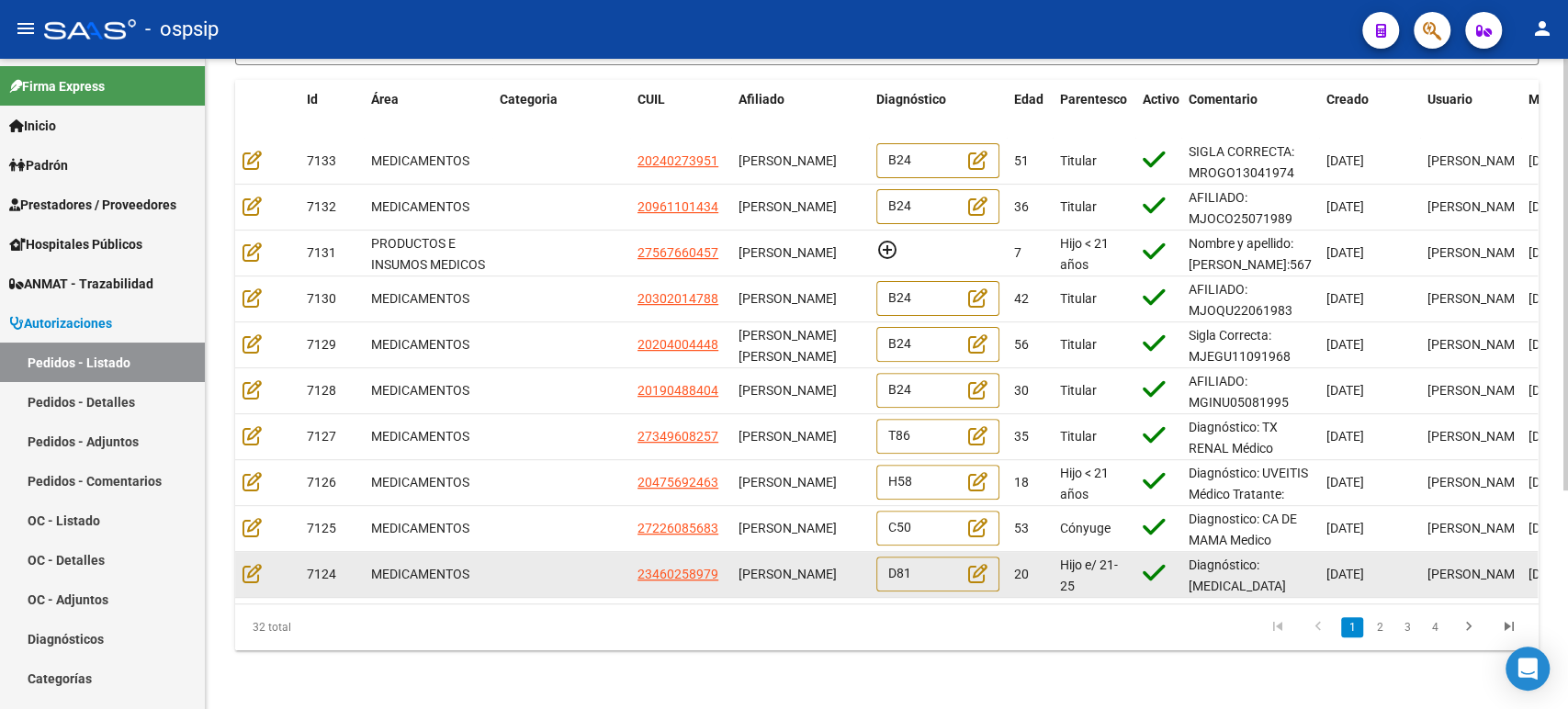
click at [790, 570] on div "[PERSON_NAME]" at bounding box center [800, 574] width 123 height 21
copy span "ALEJANDRO FANEGO"
click at [760, 568] on span "[PERSON_NAME]" at bounding box center [788, 574] width 98 height 15
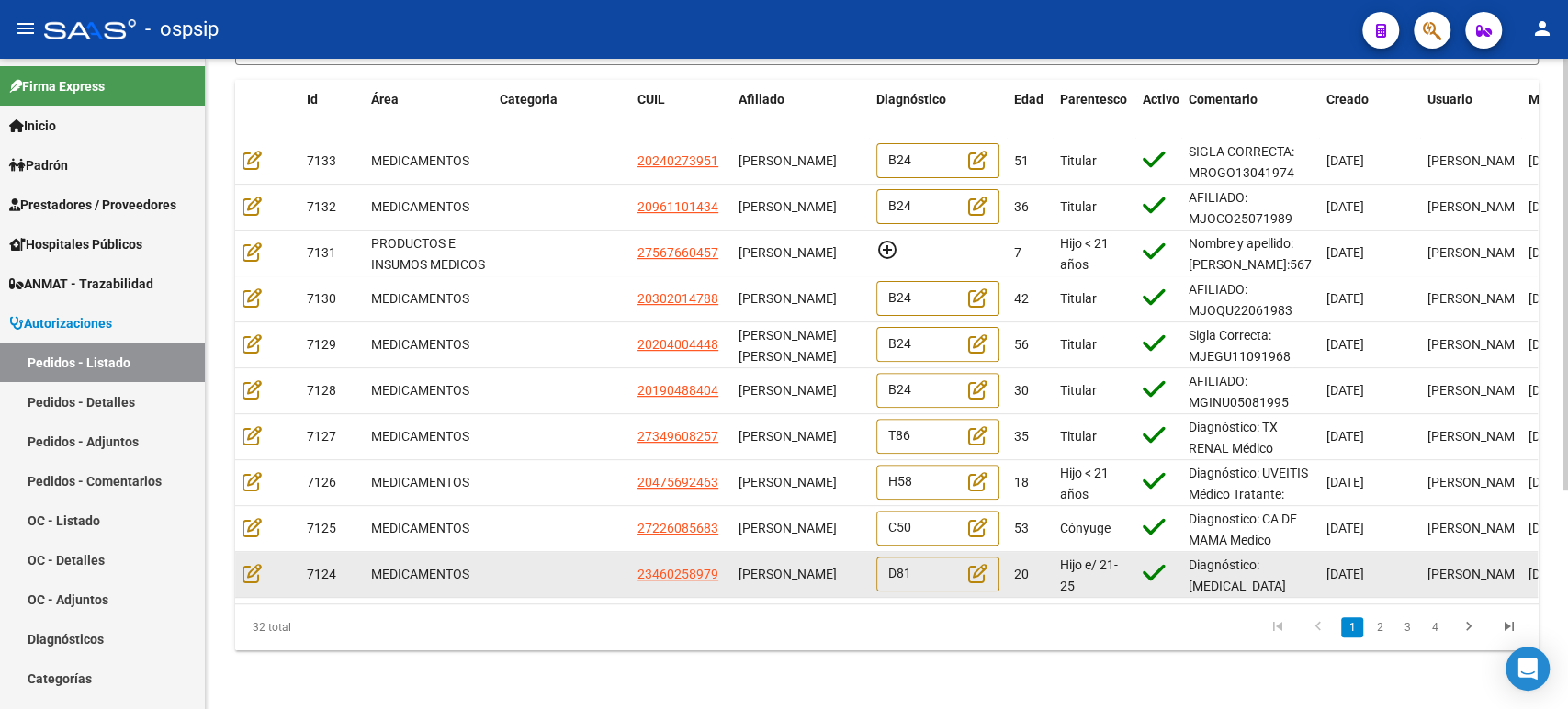
drag, startPoint x: 740, startPoint y: 550, endPoint x: 787, endPoint y: 560, distance: 48.1
click at [787, 567] on span "[PERSON_NAME]" at bounding box center [788, 574] width 98 height 15
copy span "[PERSON_NAME]"
click at [250, 563] on icon at bounding box center [252, 573] width 19 height 20
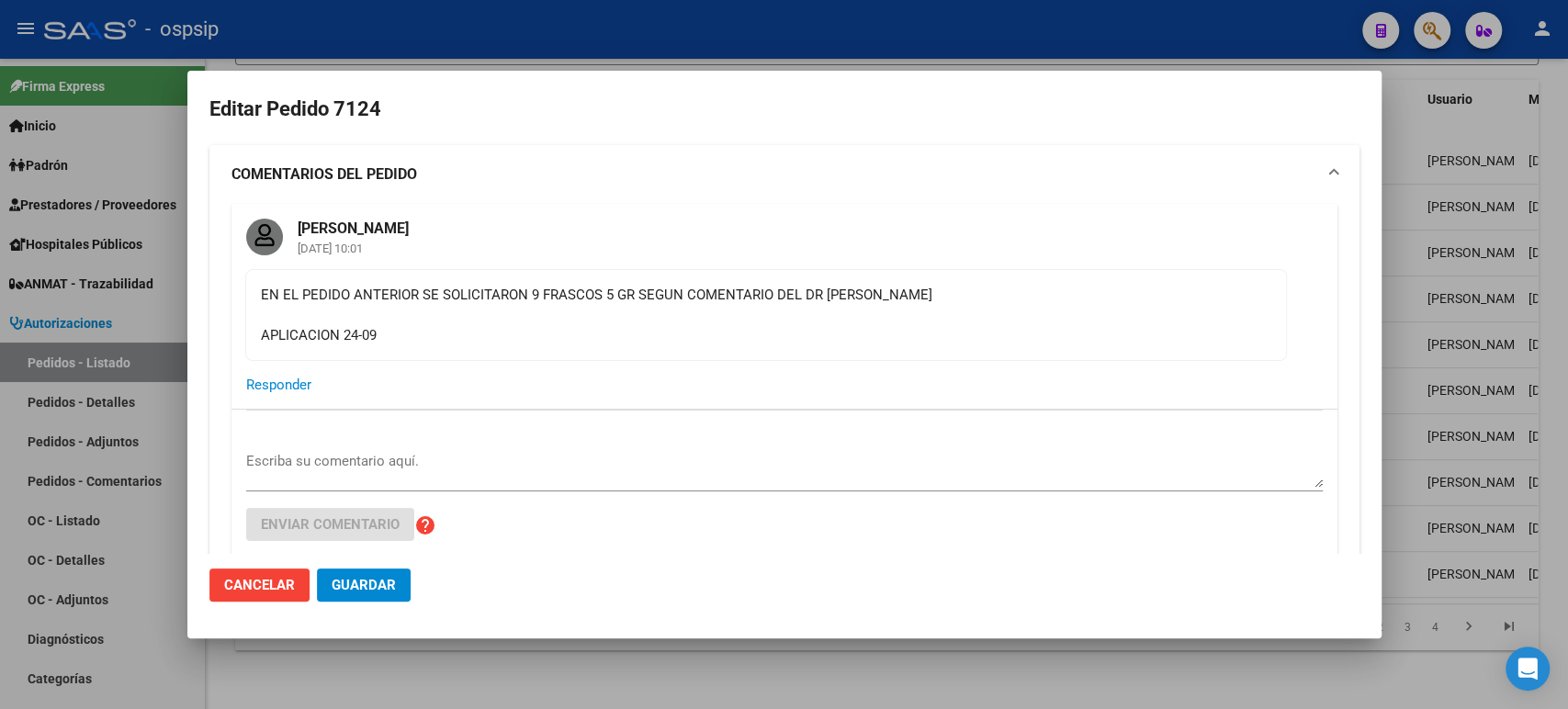
type input "Capital Federal, [STREET_ADDRESS]"
drag, startPoint x: 874, startPoint y: 296, endPoint x: 245, endPoint y: 292, distance: 629.0
click at [246, 292] on mat-card-content "EN EL PEDIDO ANTERIOR SE SOLICITARON 9 FRASCOS 5 GR SEGUN COMENTARIO DEL DR PED…" at bounding box center [766, 314] width 1042 height 91
copy div "EN EL PEDIDO ANTERIOR SE SOLICITARON 9 FRASCOS 5 GR SEGUN COMENTARIO DEL DR PED…"
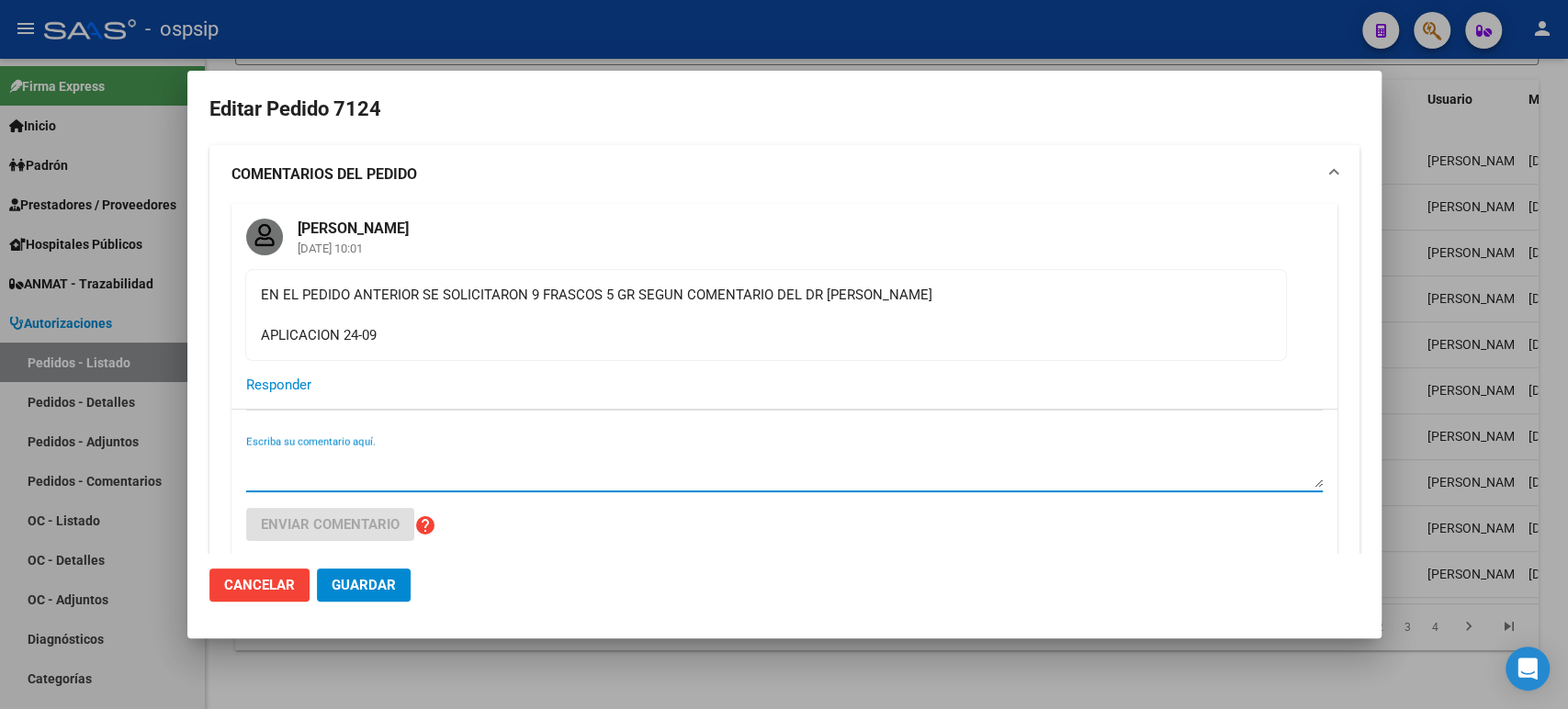
click at [343, 463] on textarea "Escriba su comentario aquí." at bounding box center [785, 469] width 1077 height 37
paste textarea "EN EL PEDIDO ANTERIOR SE SOLICITARON 9 FRASCOS 5 GR SEGUN COMENTARIO DEL DR PED…"
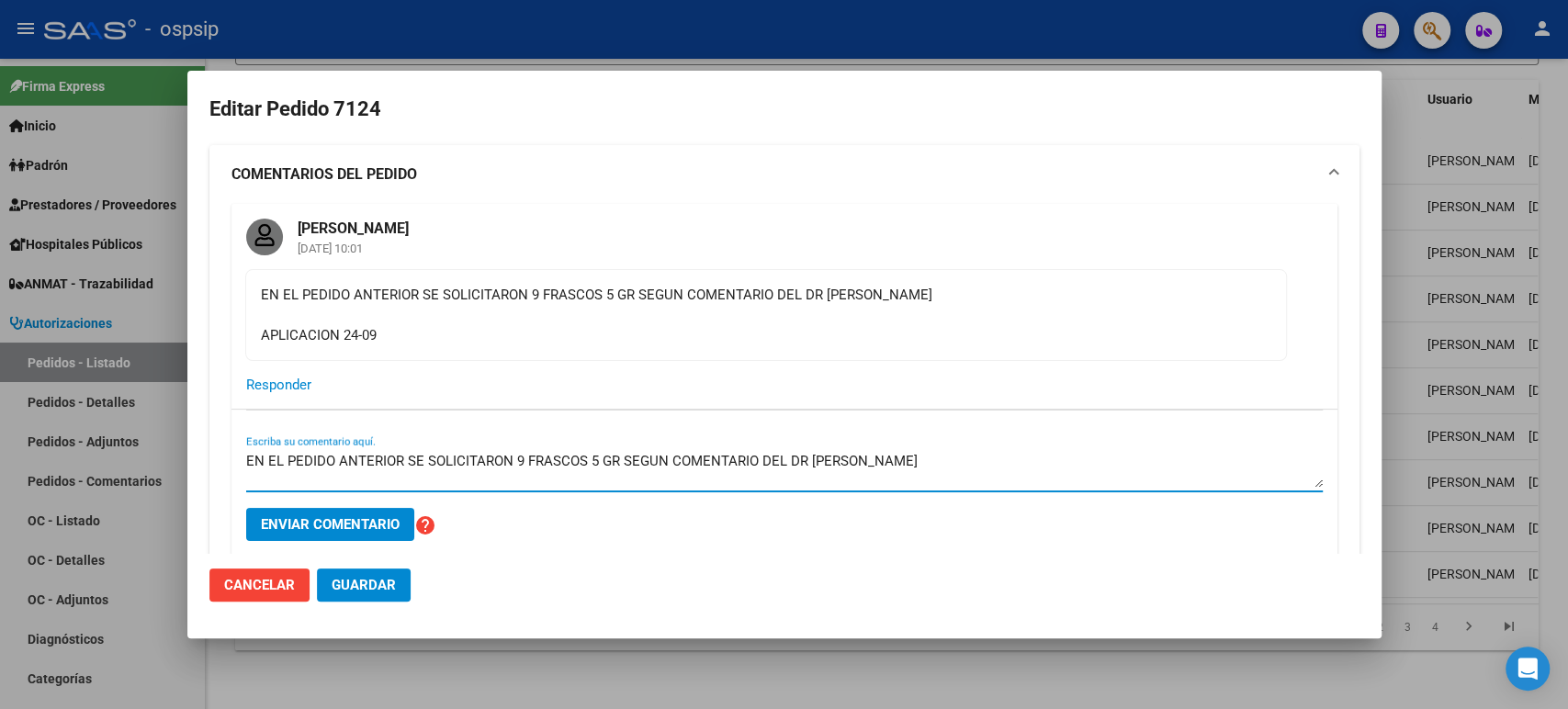
click at [260, 468] on textarea "EN EL PEDIDO ANTERIOR SE SOLICITARON 9 FRASCOS 5 GR SEGUN COMENTARIO DEL DR PED…" at bounding box center [785, 469] width 1077 height 37
click at [244, 463] on div "EN EL PEDIDO ANTERIOR SE SOLICITARON 9 FRASCOS 5 GR SEGUN COMENTARIO DEL DR PED…" at bounding box center [785, 483] width 1106 height 146
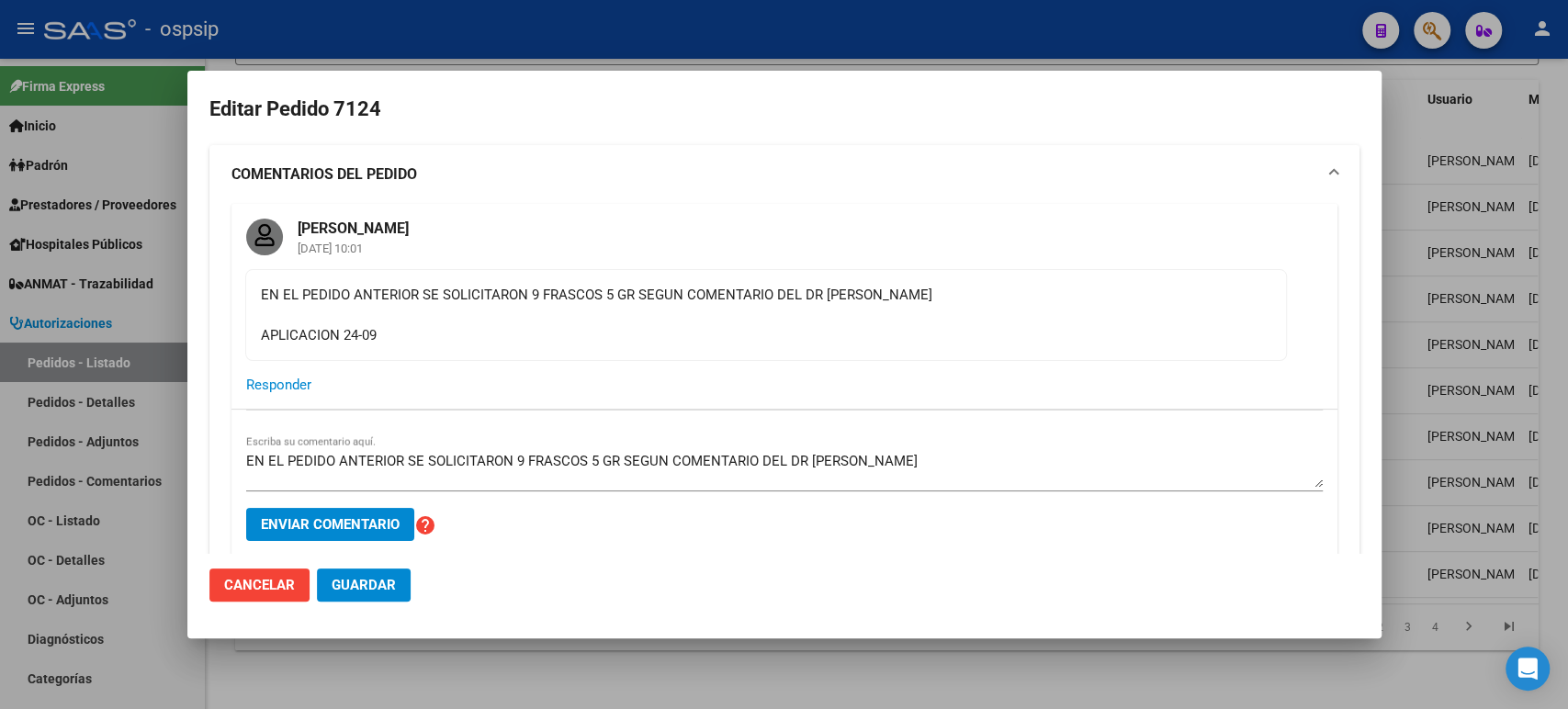
click at [247, 461] on textarea "EN EL PEDIDO ANTERIOR SE SOLICITARON 9 FRASCOS 5 GR SEGUN COMENTARIO DEL DR PED…" at bounding box center [785, 469] width 1077 height 37
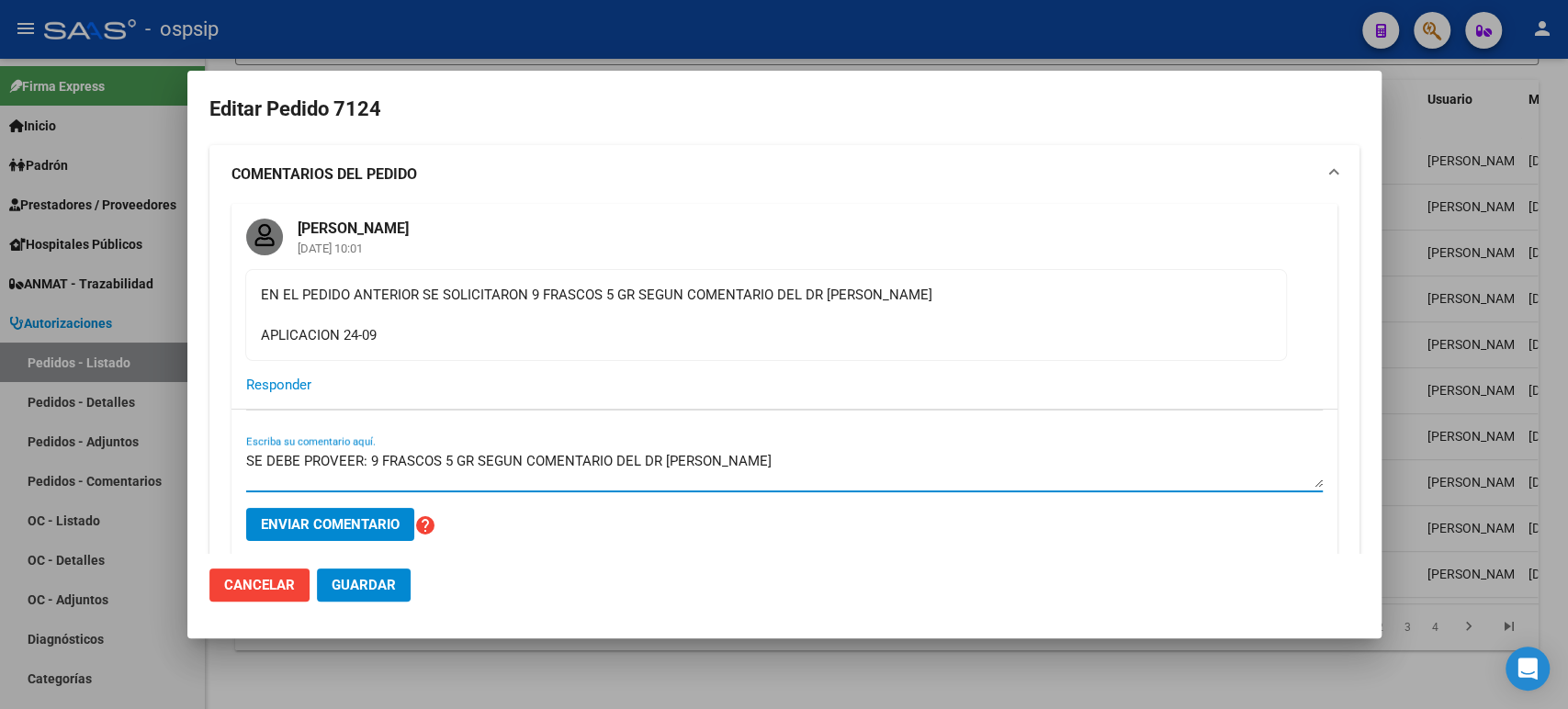
drag, startPoint x: 472, startPoint y: 460, endPoint x: 778, endPoint y: 468, distance: 306.1
click at [778, 468] on textarea "SE DEBE PROVEER: 9 FRASCOS 5 GR SEGUN COMENTARIO DEL DR PEDRO" at bounding box center [785, 469] width 1077 height 37
type textarea "SE DEBE PROVEER: 9 FRASCOS 5 GR"
click at [355, 516] on span "Enviar comentario" at bounding box center [331, 524] width 139 height 17
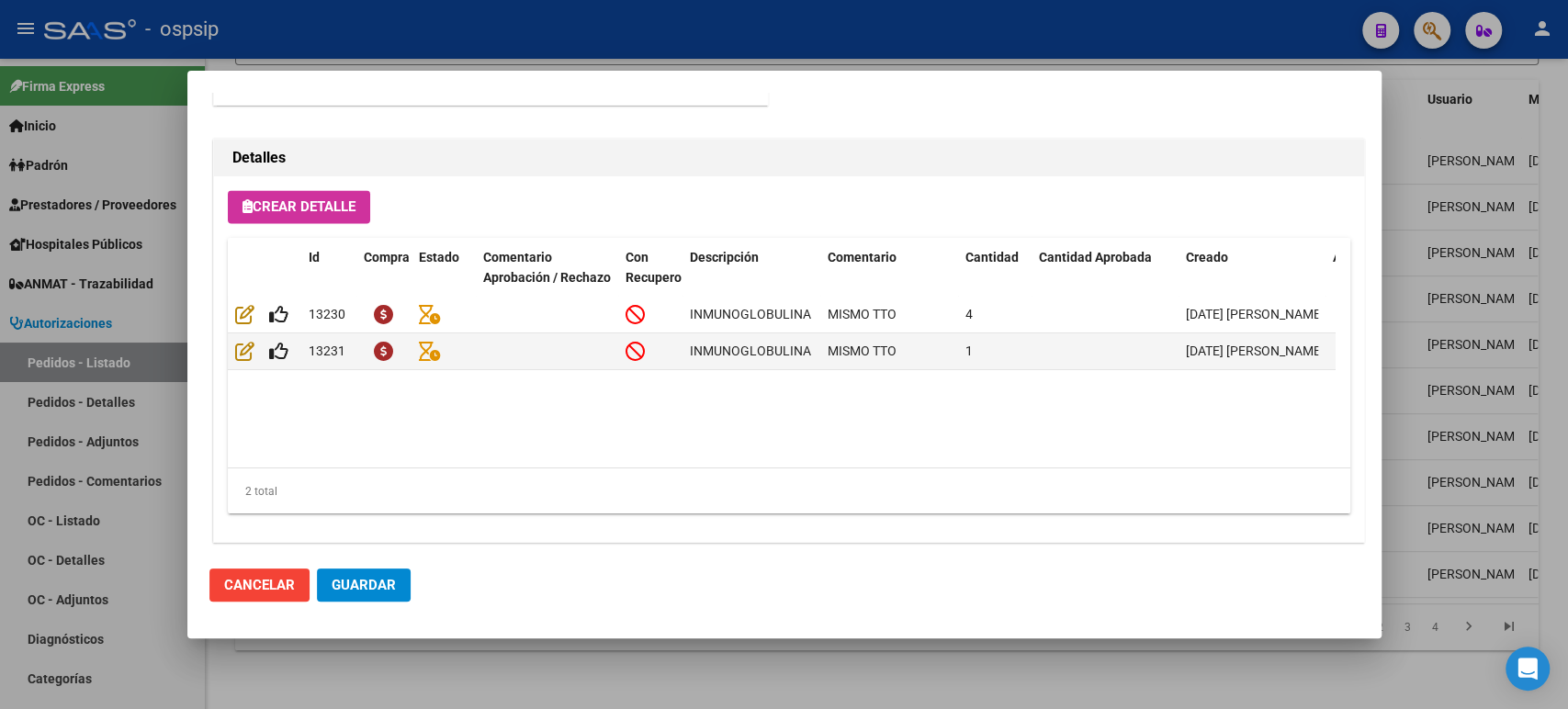
scroll to position [1871, 0]
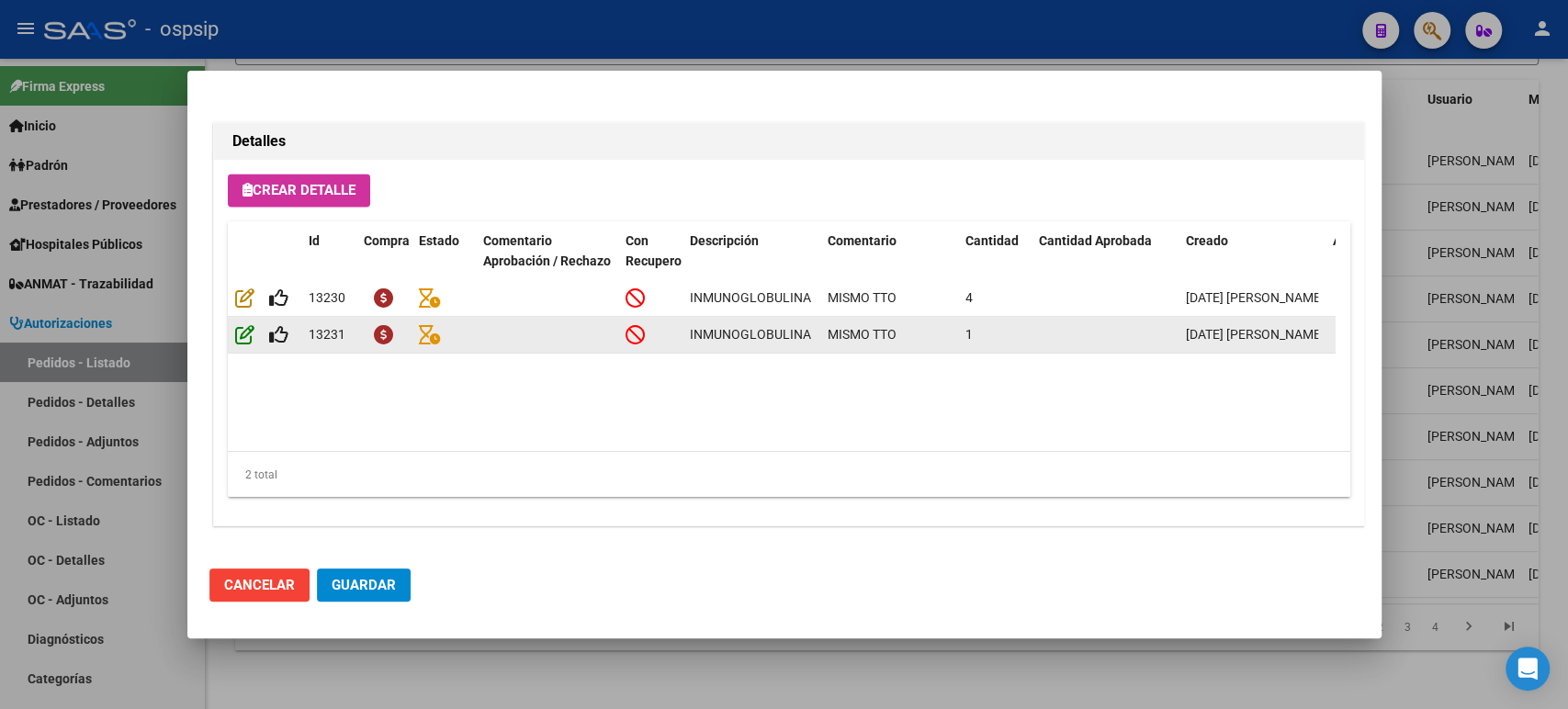
click at [249, 331] on icon at bounding box center [245, 334] width 19 height 20
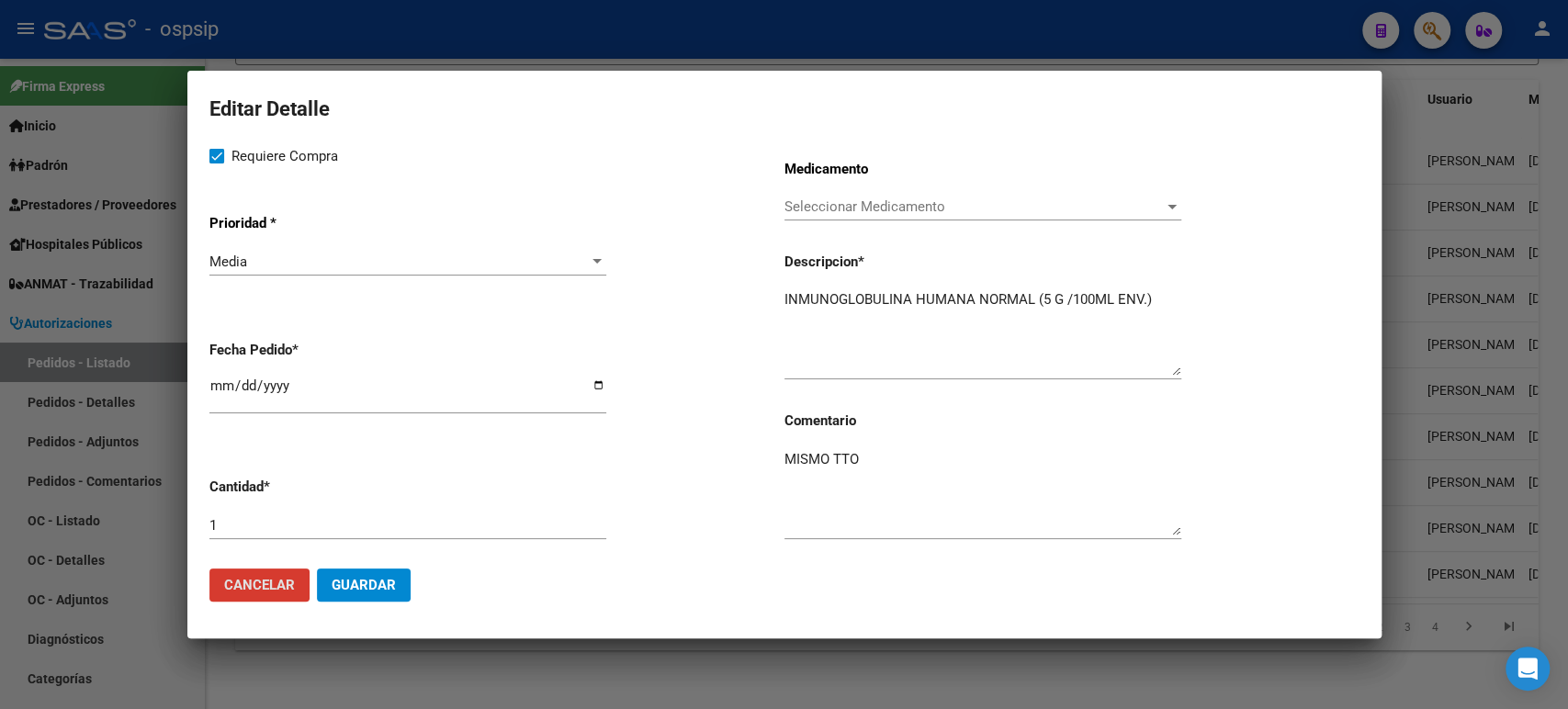
click at [286, 517] on input "1" at bounding box center [408, 525] width 397 height 17
type input "9"
click at [367, 587] on span "Guardar" at bounding box center [364, 585] width 65 height 17
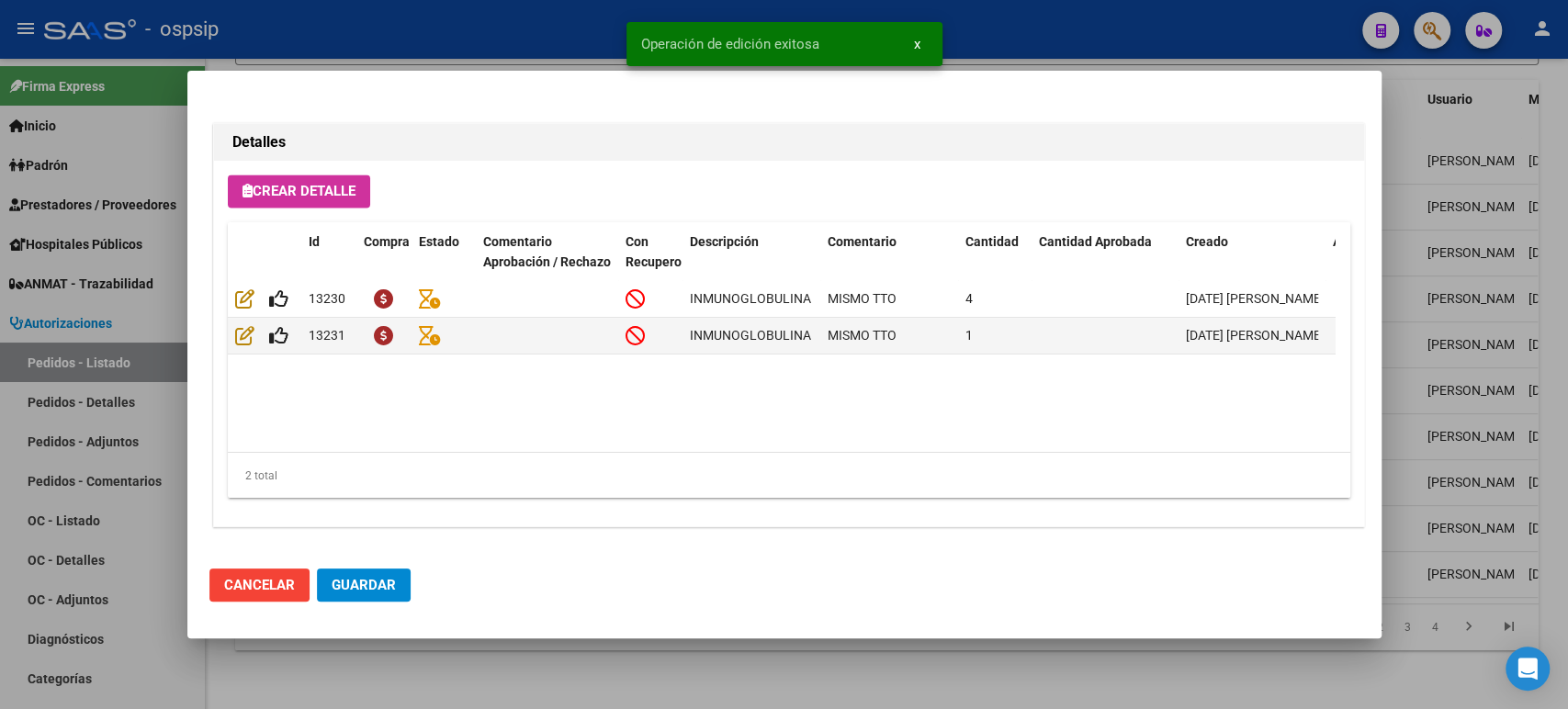
type input "[GEOGRAPHIC_DATA], [GEOGRAPHIC_DATA], [GEOGRAPHIC_DATA] 303"
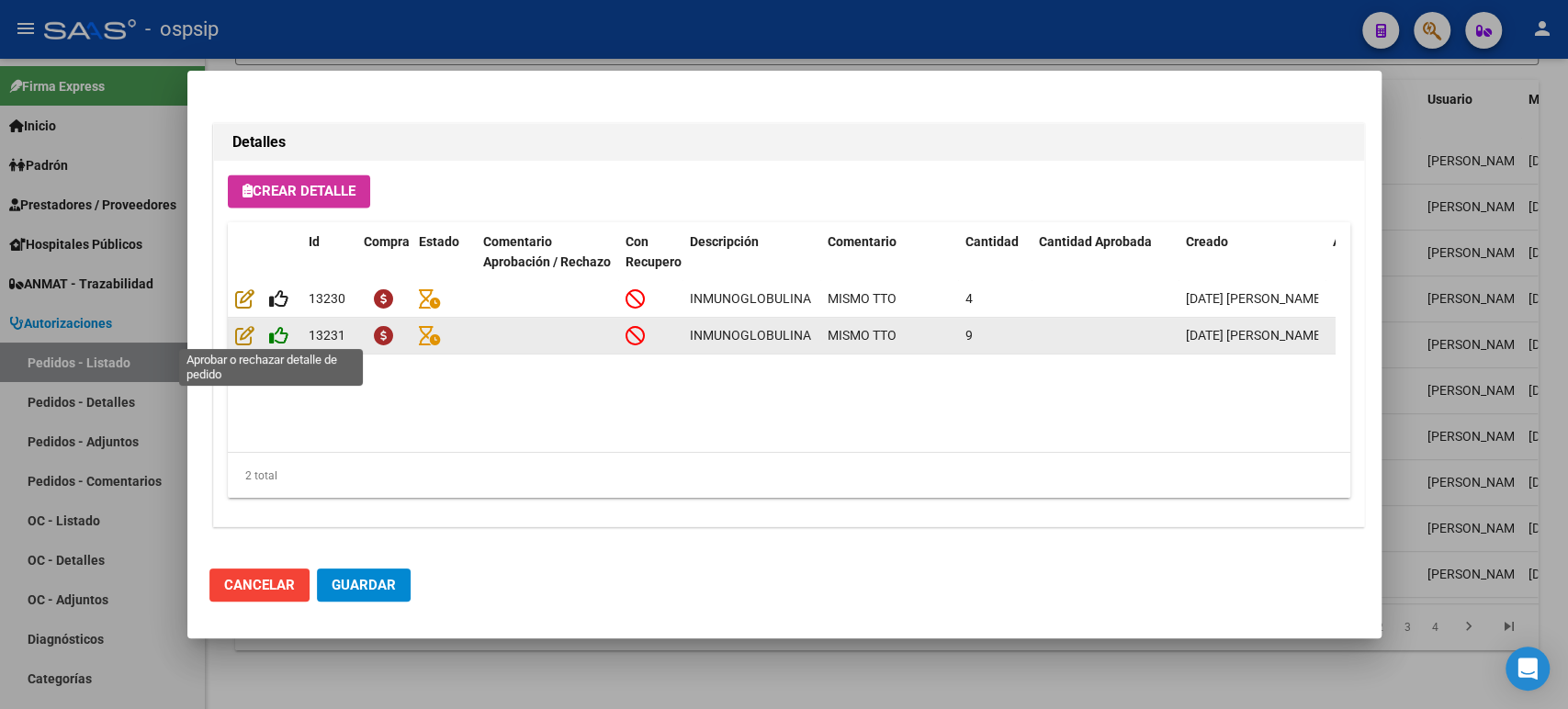
click at [277, 337] on icon at bounding box center [278, 335] width 19 height 20
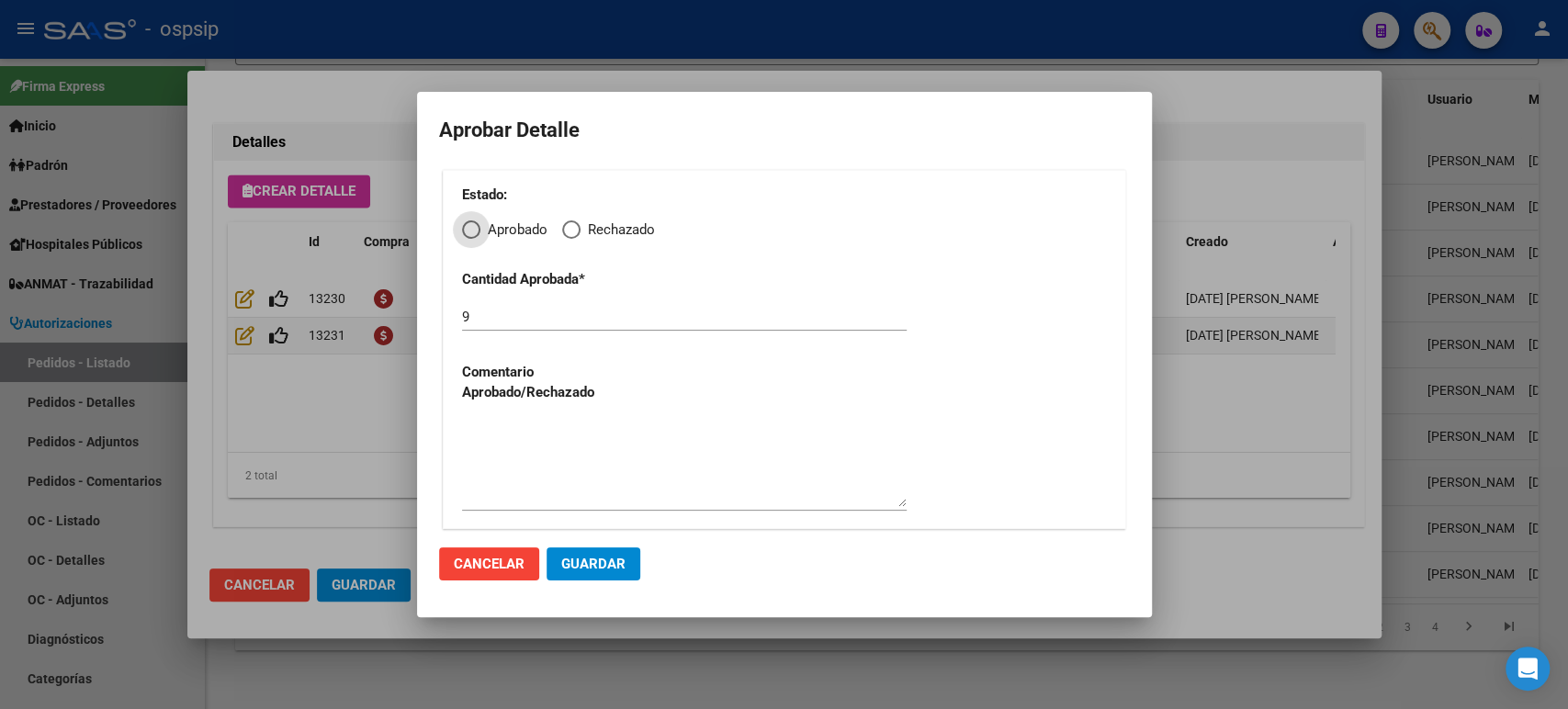
click at [482, 237] on span "Aprobado" at bounding box center [513, 230] width 67 height 21
click at [480, 237] on input "Aprobado" at bounding box center [471, 230] width 18 height 18
radio input "true"
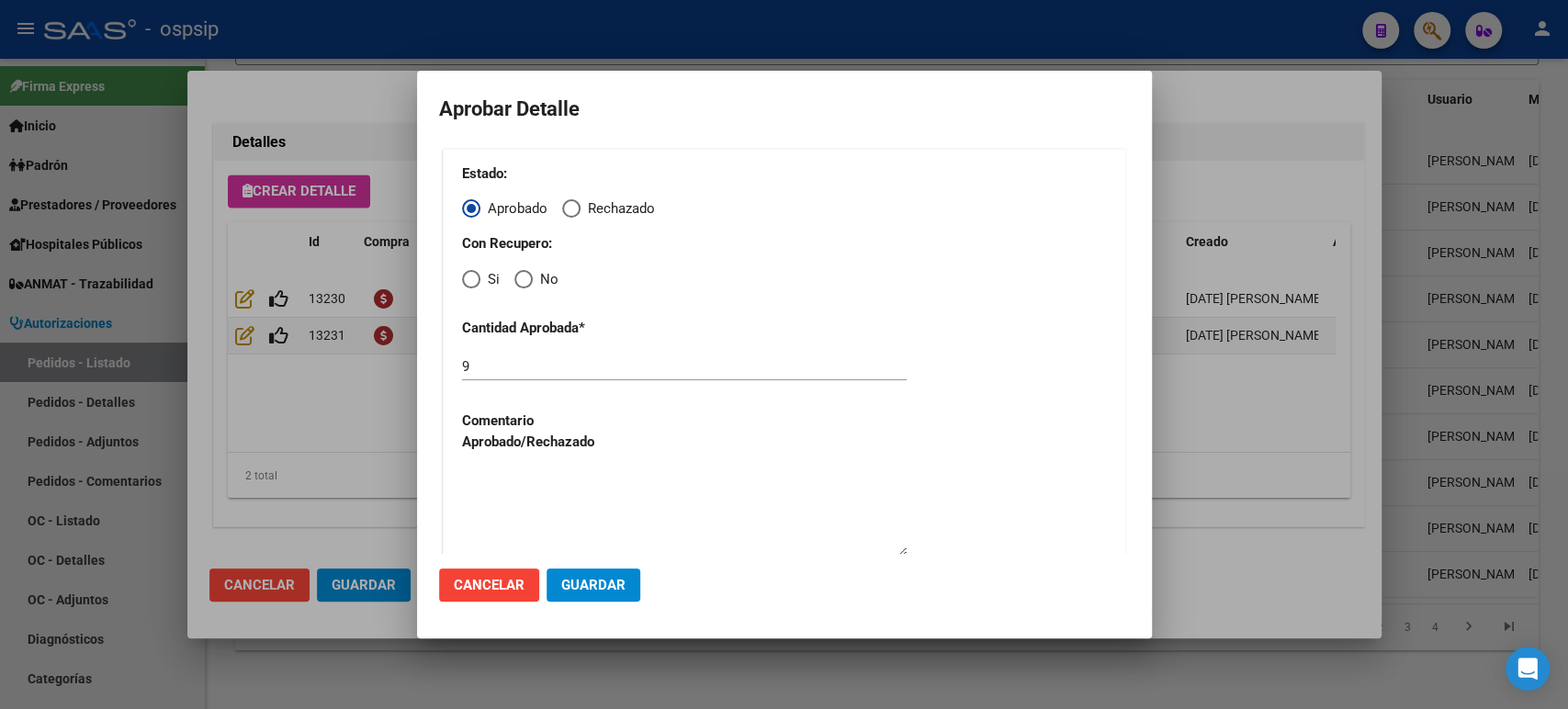
click at [470, 282] on span "Elija una opción" at bounding box center [471, 279] width 18 height 18
click at [470, 282] on input "Si" at bounding box center [471, 279] width 18 height 18
radio input "true"
click at [591, 588] on span "Guardar" at bounding box center [594, 585] width 65 height 17
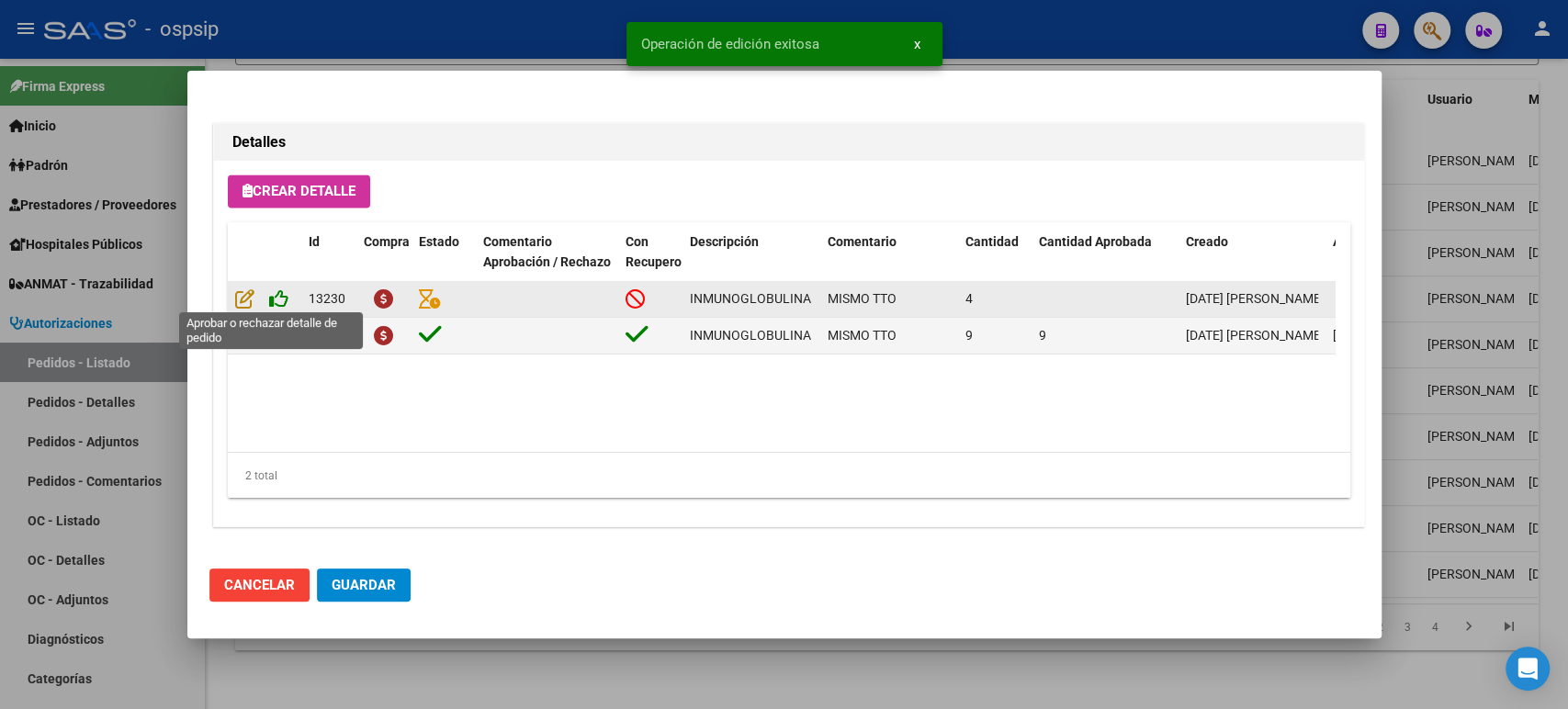
click at [280, 294] on icon at bounding box center [278, 298] width 19 height 20
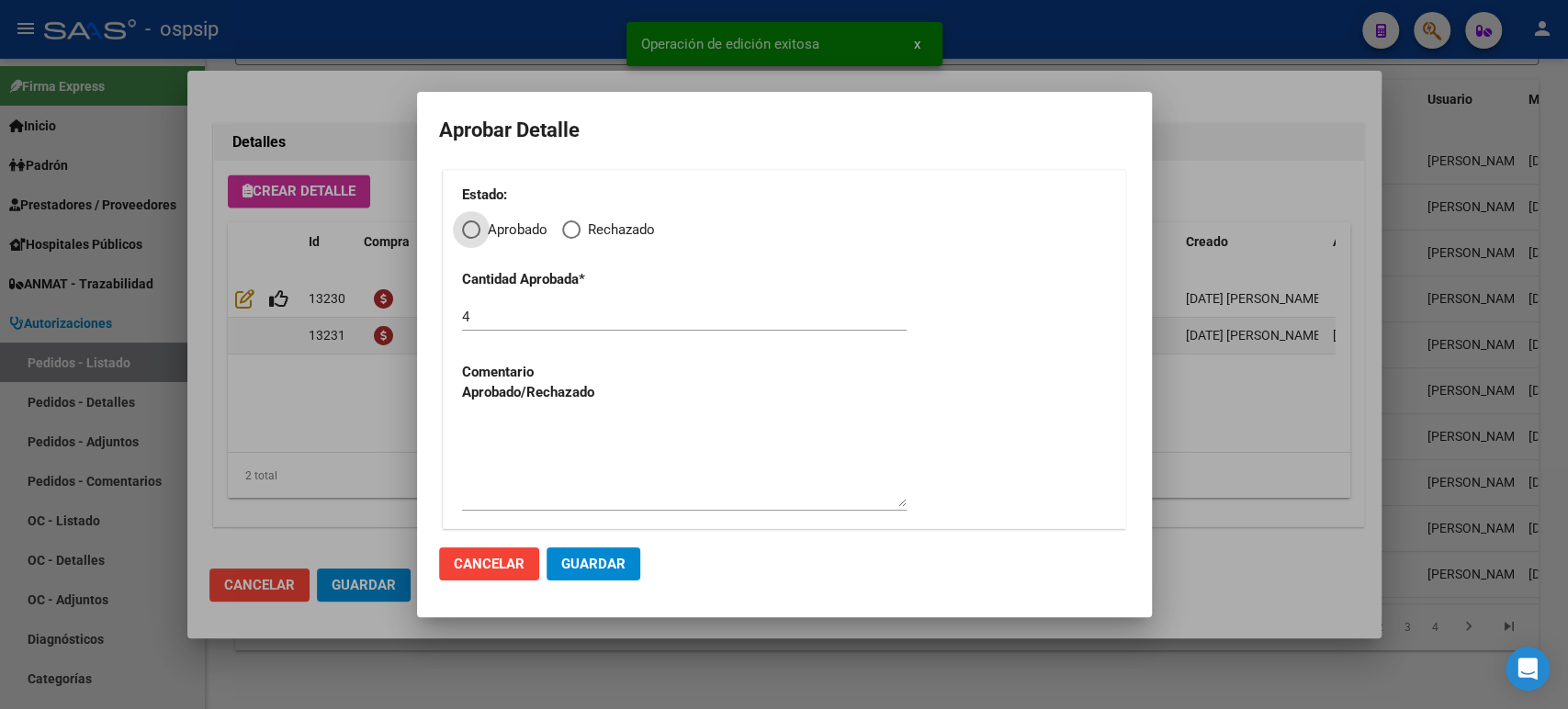
click at [578, 226] on span "Elija una opción" at bounding box center [572, 230] width 18 height 18
click at [578, 226] on input "Rechazado" at bounding box center [572, 230] width 18 height 18
radio input "true"
click at [531, 490] on textarea at bounding box center [683, 464] width 444 height 87
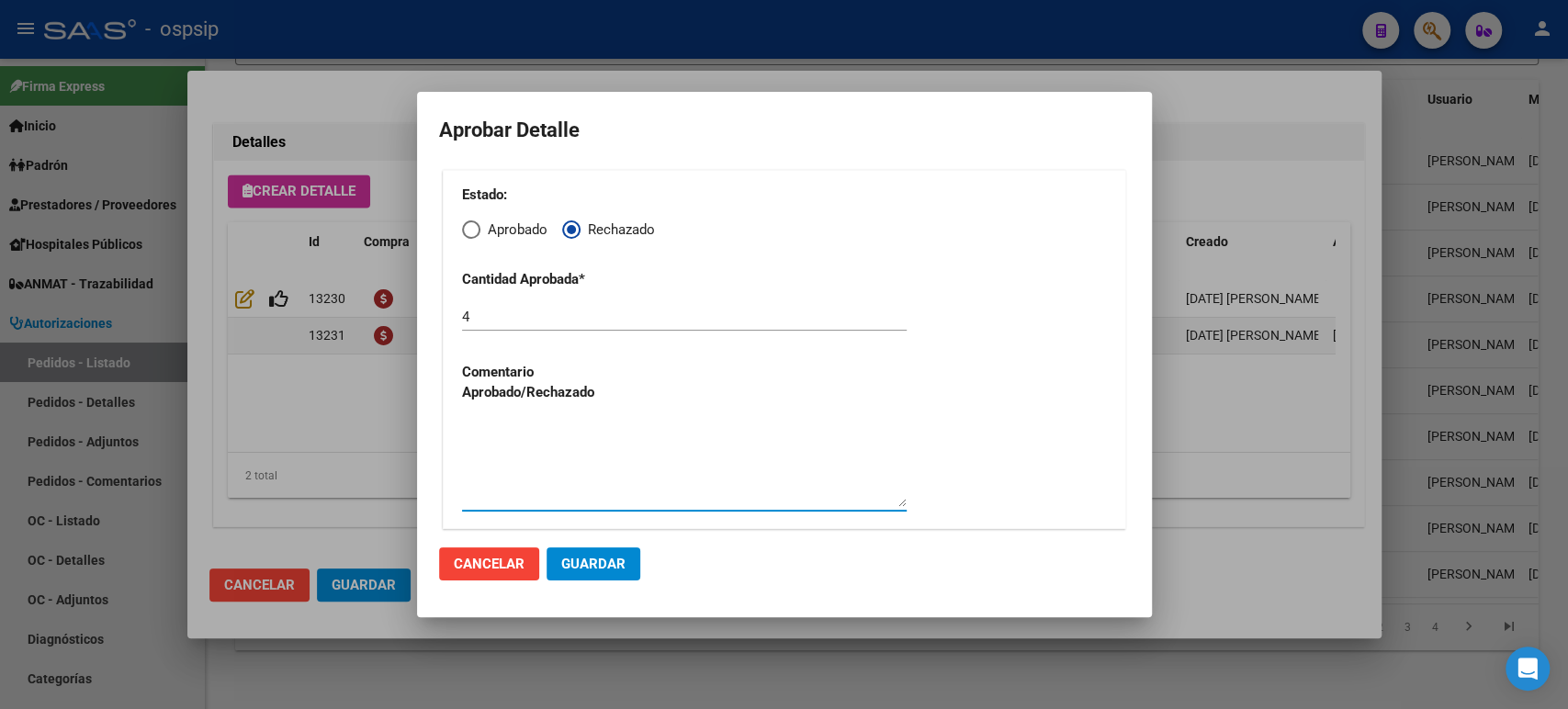
click at [590, 553] on button "Guardar" at bounding box center [593, 564] width 93 height 33
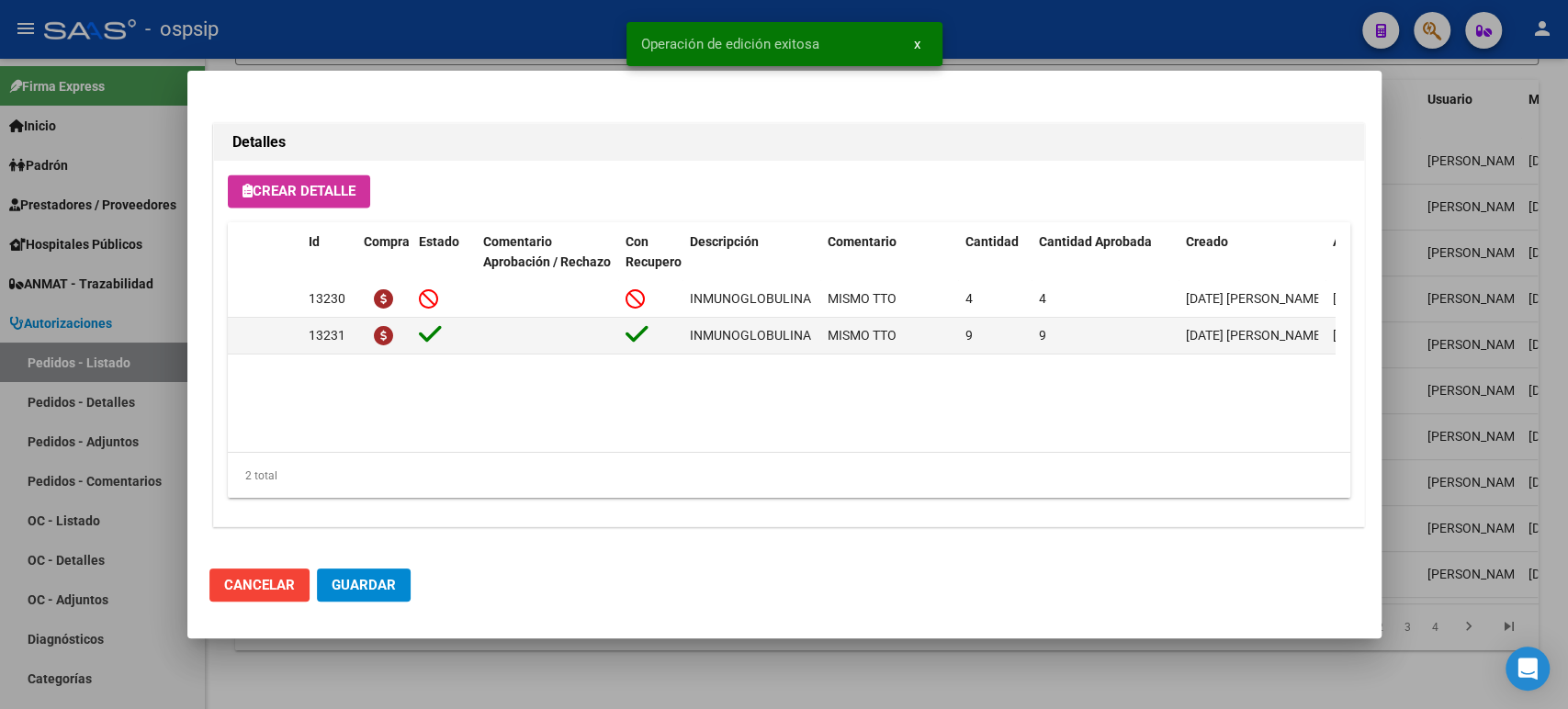
click at [384, 590] on span "Guardar" at bounding box center [364, 585] width 65 height 17
click at [1485, 323] on div at bounding box center [784, 354] width 1568 height 709
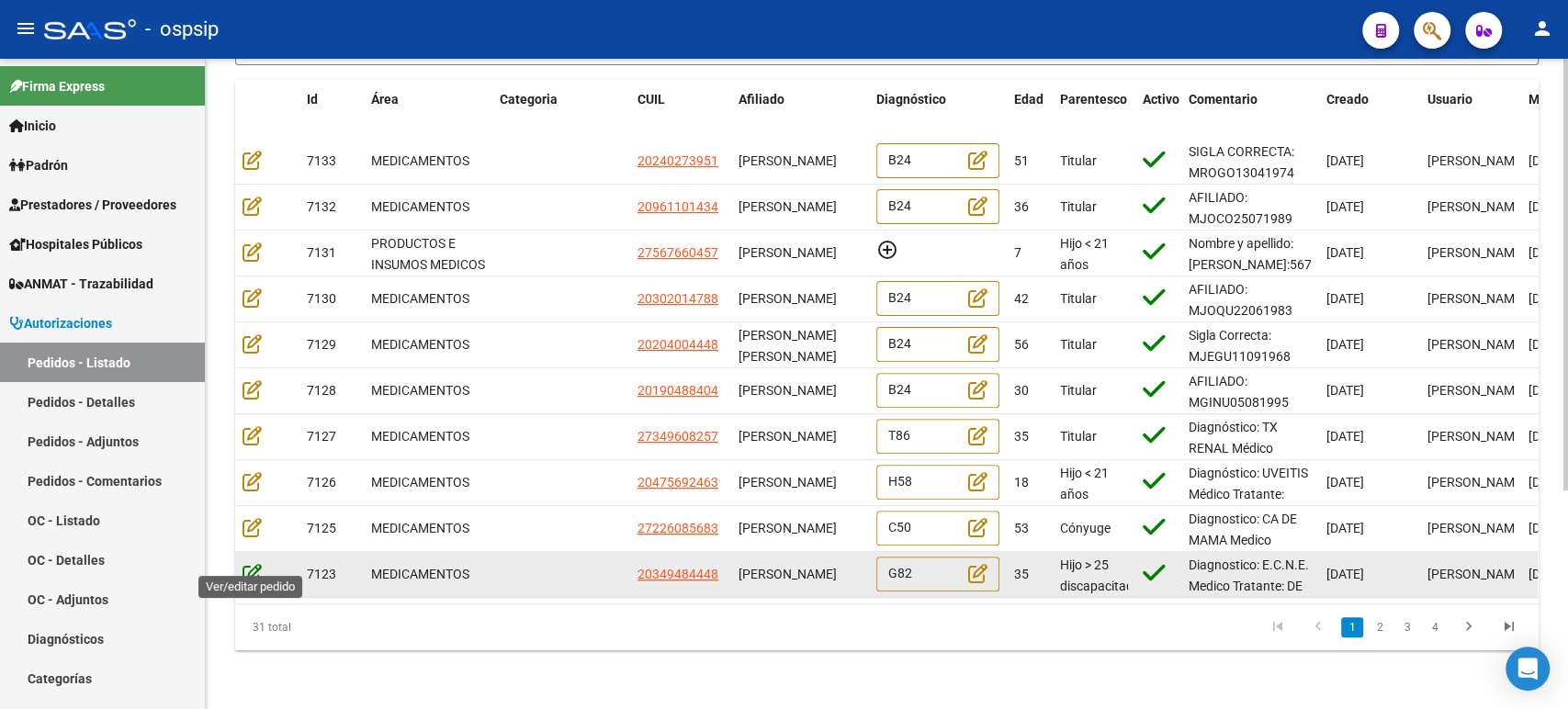
click at [255, 563] on icon at bounding box center [252, 573] width 19 height 20
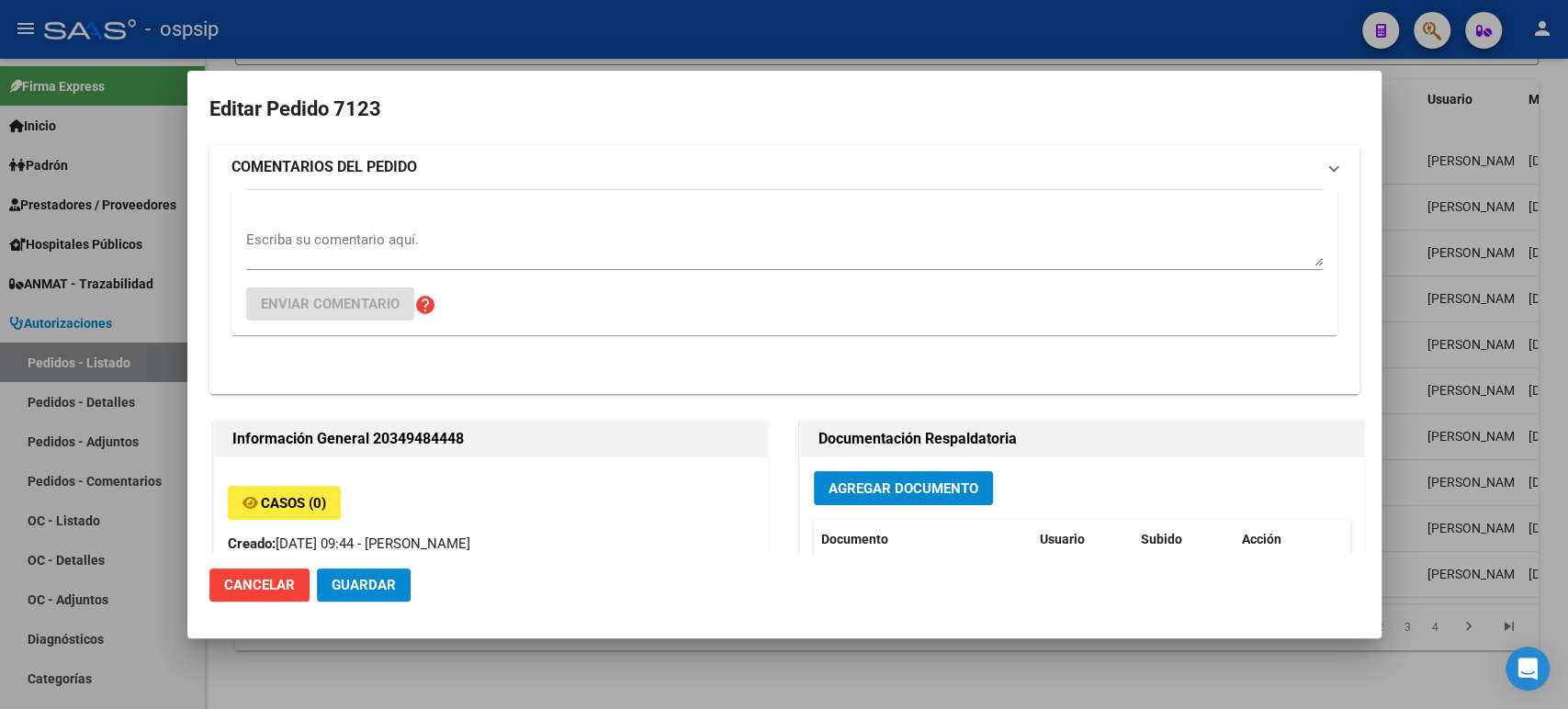
type input "Buenos Aires, LIBERTAD, CHASCOMUS 1377"
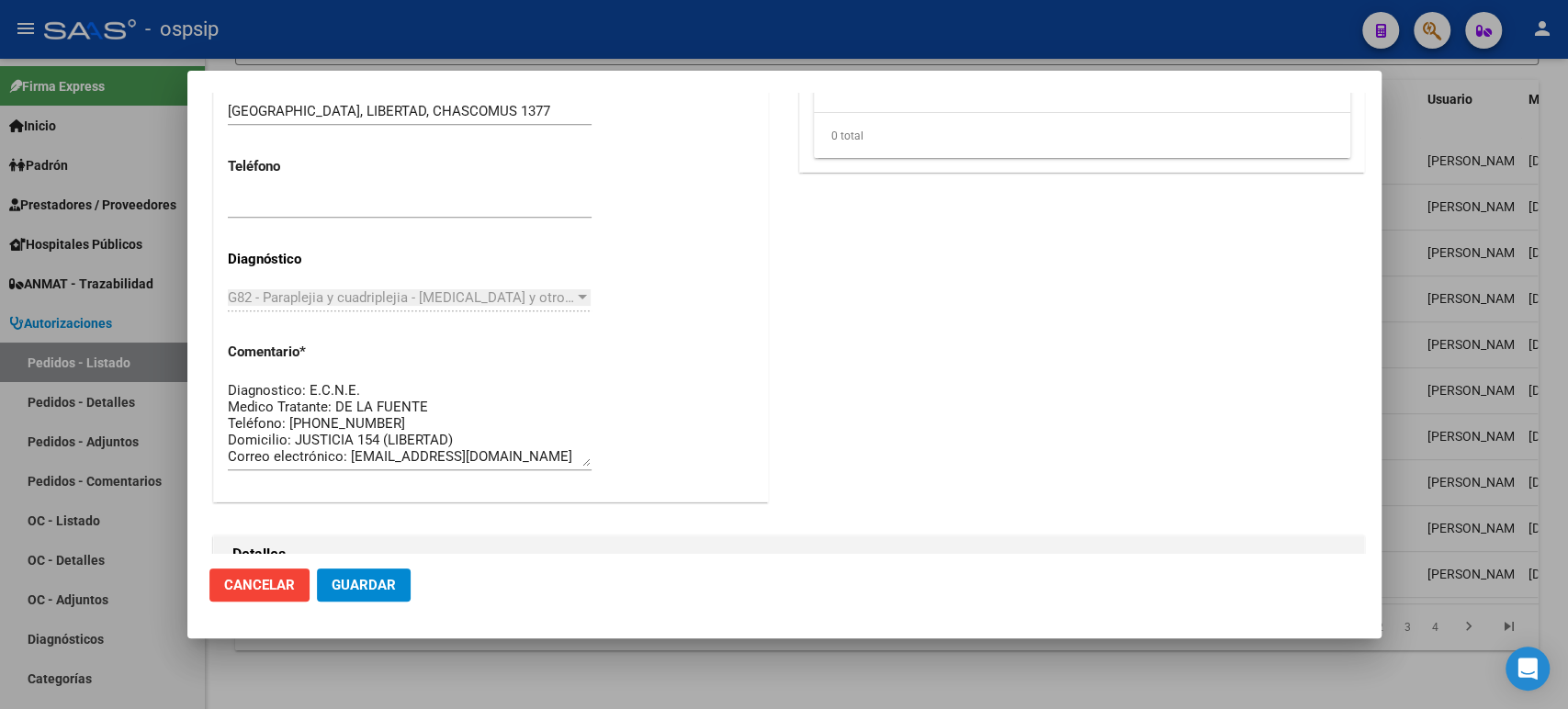
scroll to position [1224, 0]
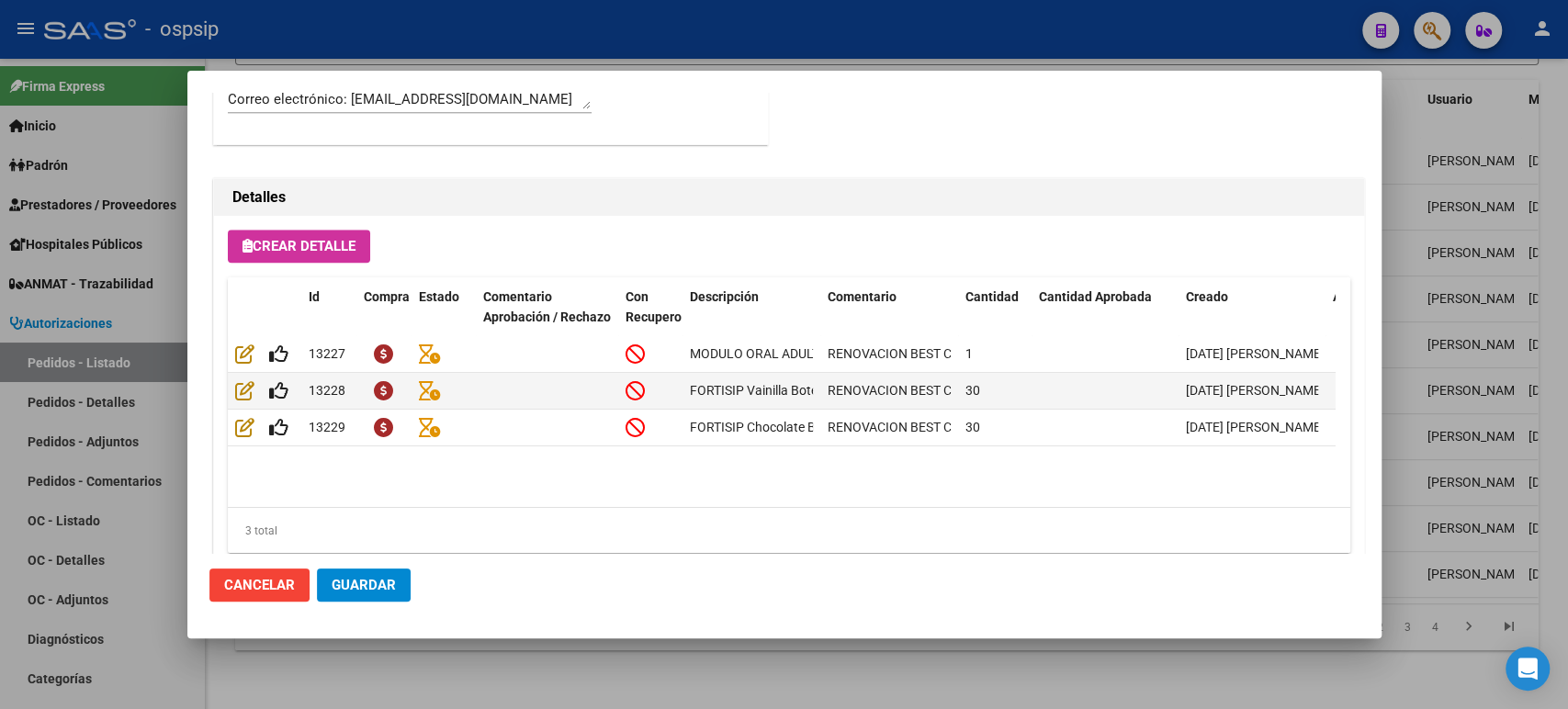
click at [1441, 368] on div at bounding box center [784, 354] width 1568 height 709
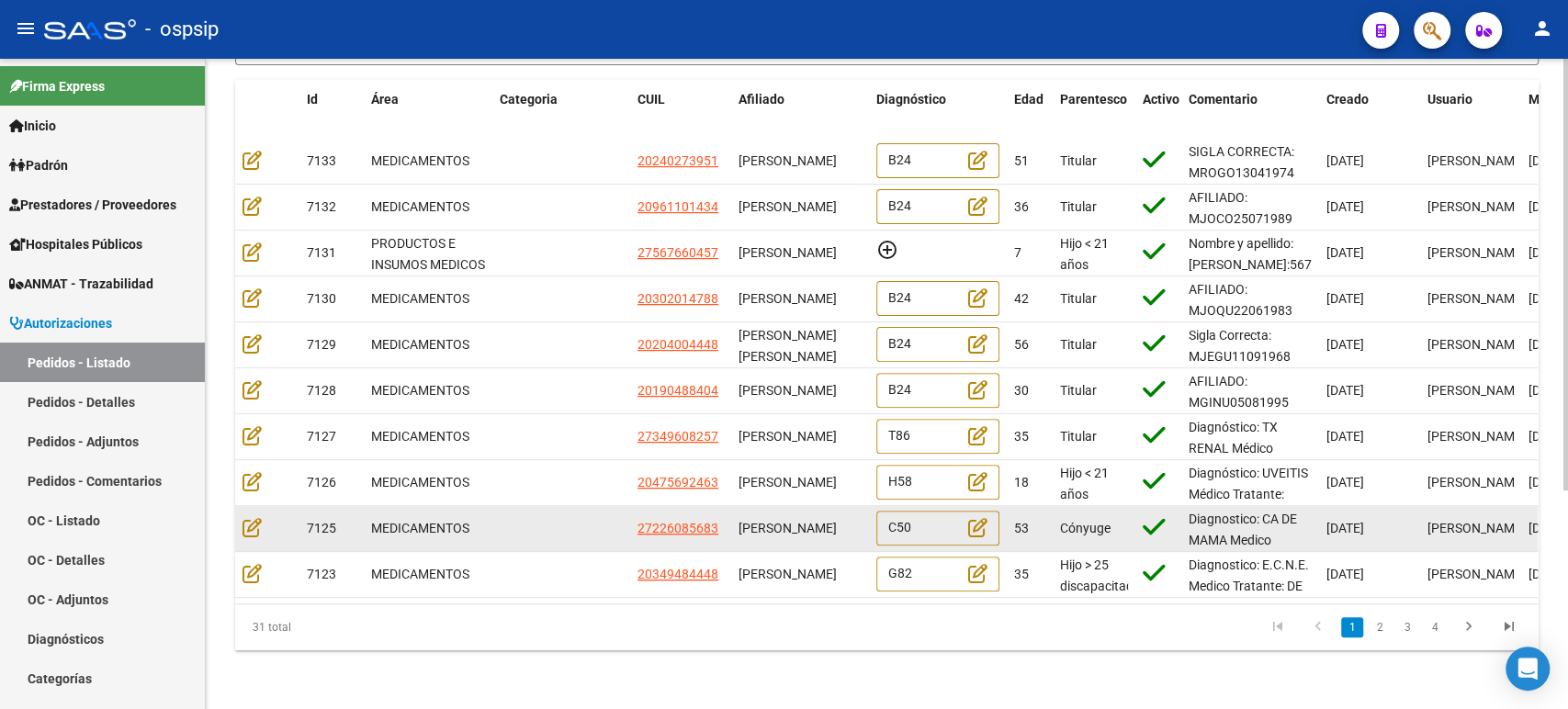
scroll to position [0, 0]
drag, startPoint x: 790, startPoint y: 526, endPoint x: 746, endPoint y: 508, distance: 47.5
click at [746, 518] on div "[PERSON_NAME]" at bounding box center [800, 528] width 123 height 21
click at [256, 517] on icon at bounding box center [252, 527] width 19 height 20
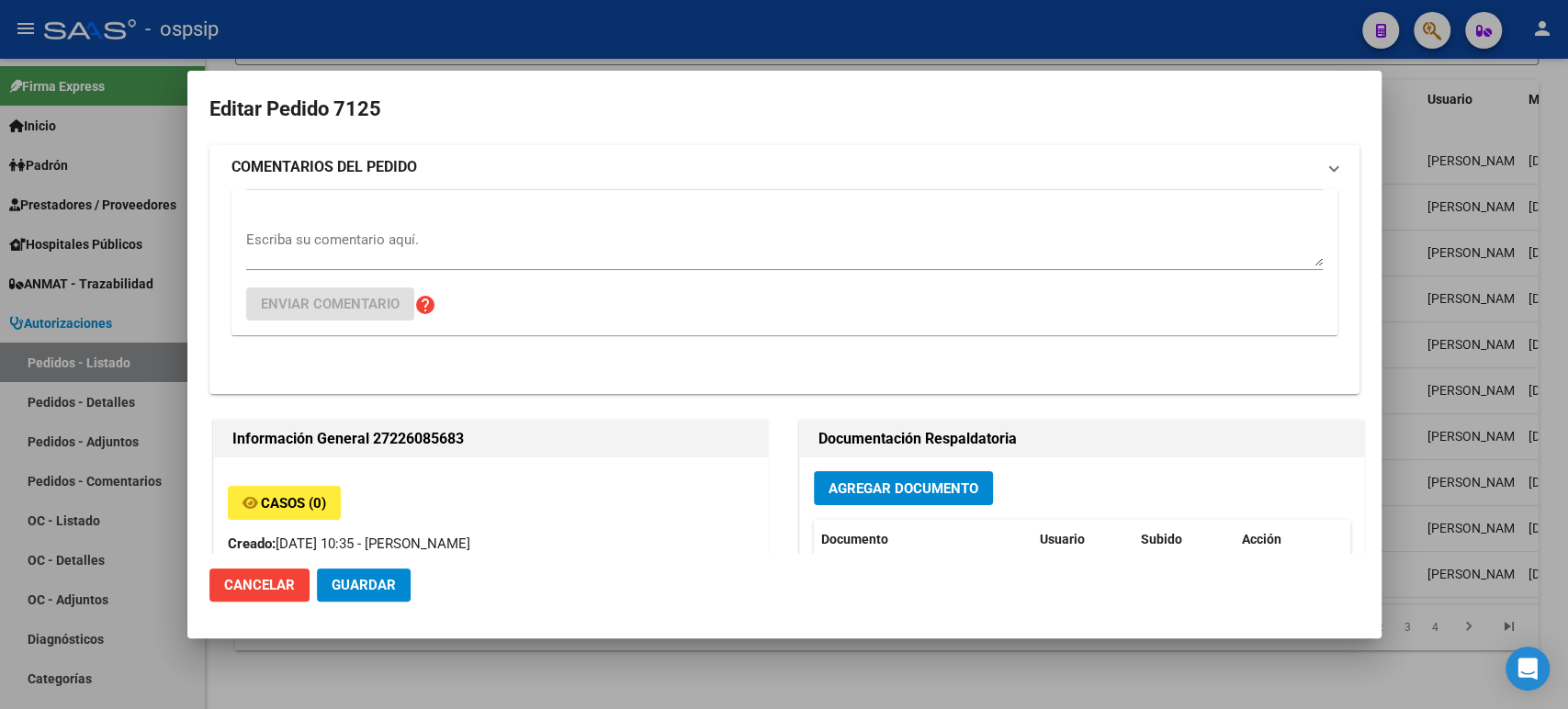
type input "Capital Federal, [PERSON_NAME] 2933, Piso: 17"
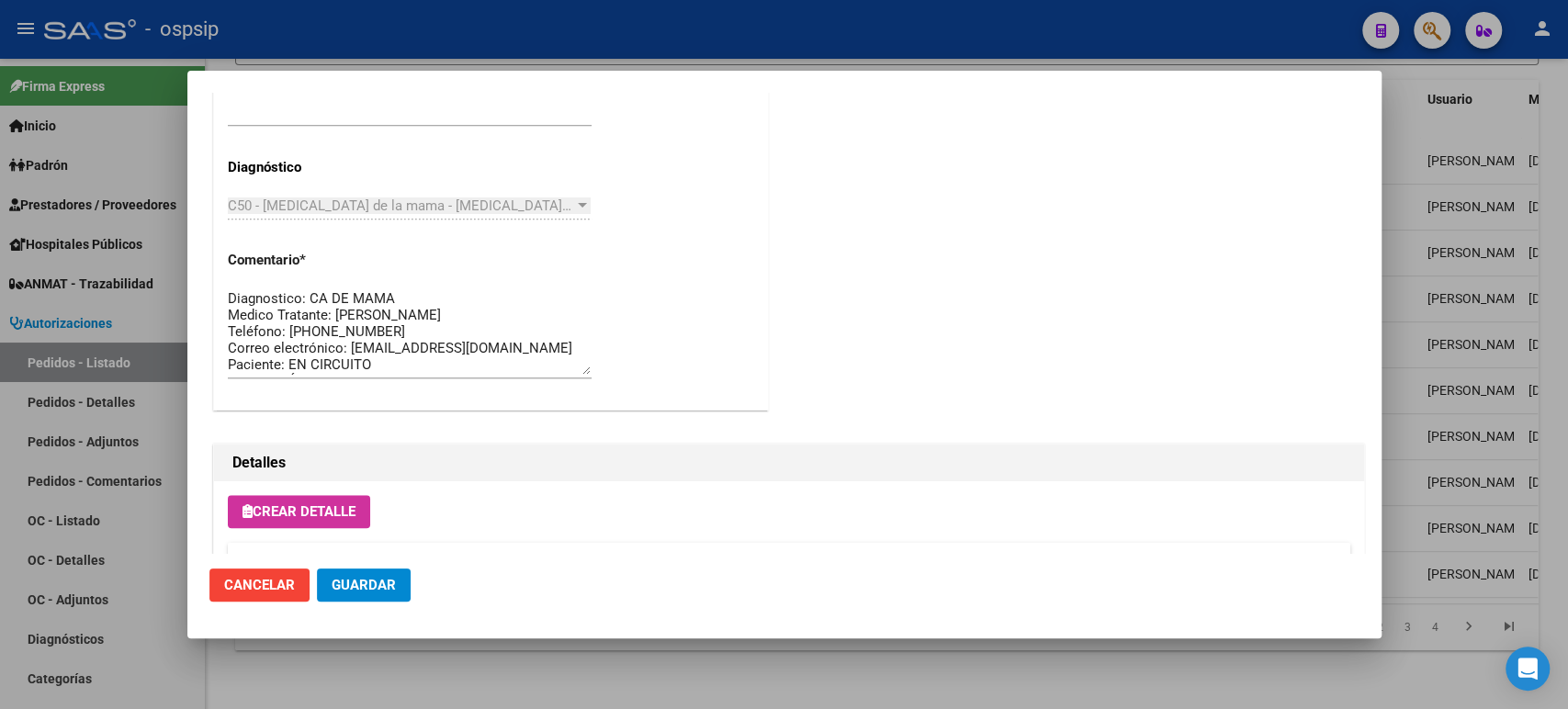
scroll to position [1280, 0]
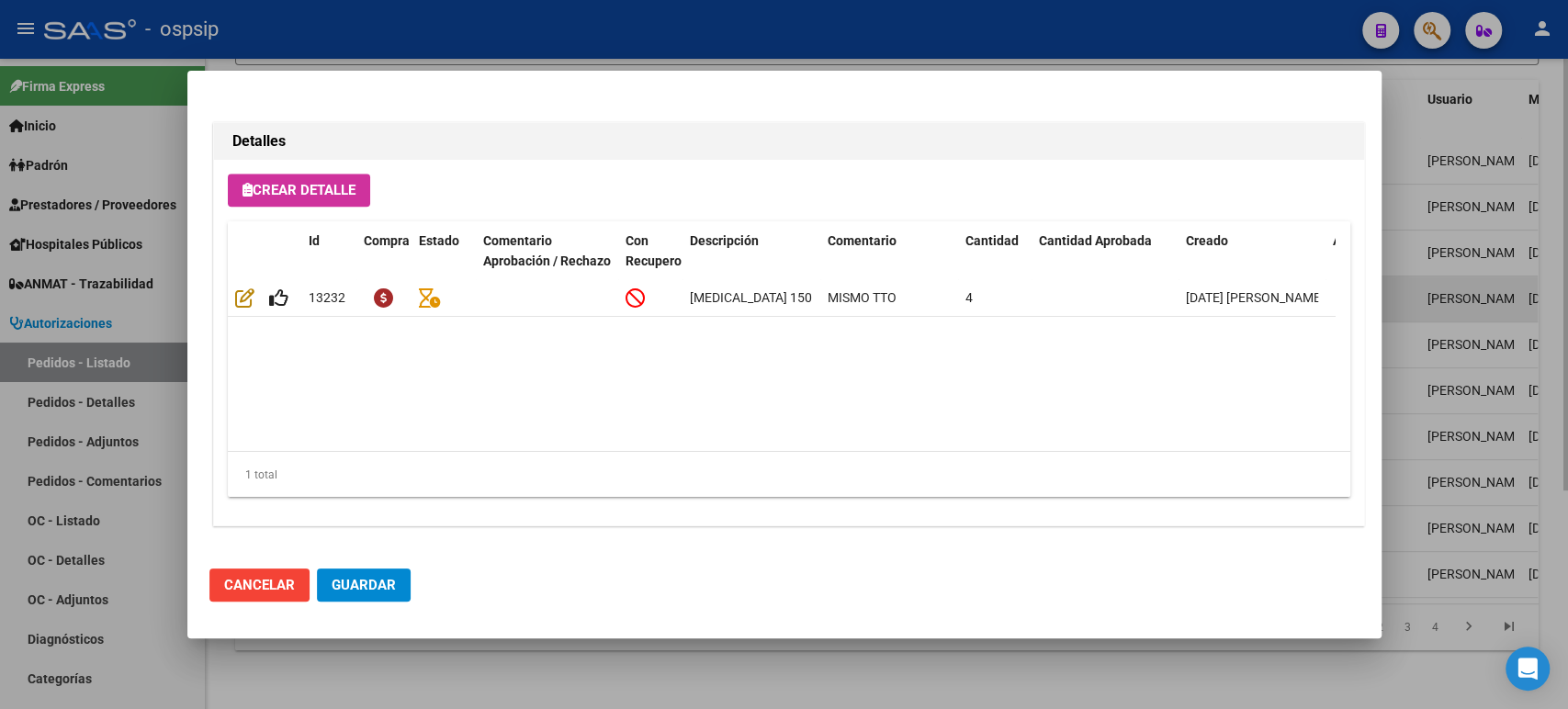
click at [1455, 278] on div at bounding box center [784, 354] width 1568 height 709
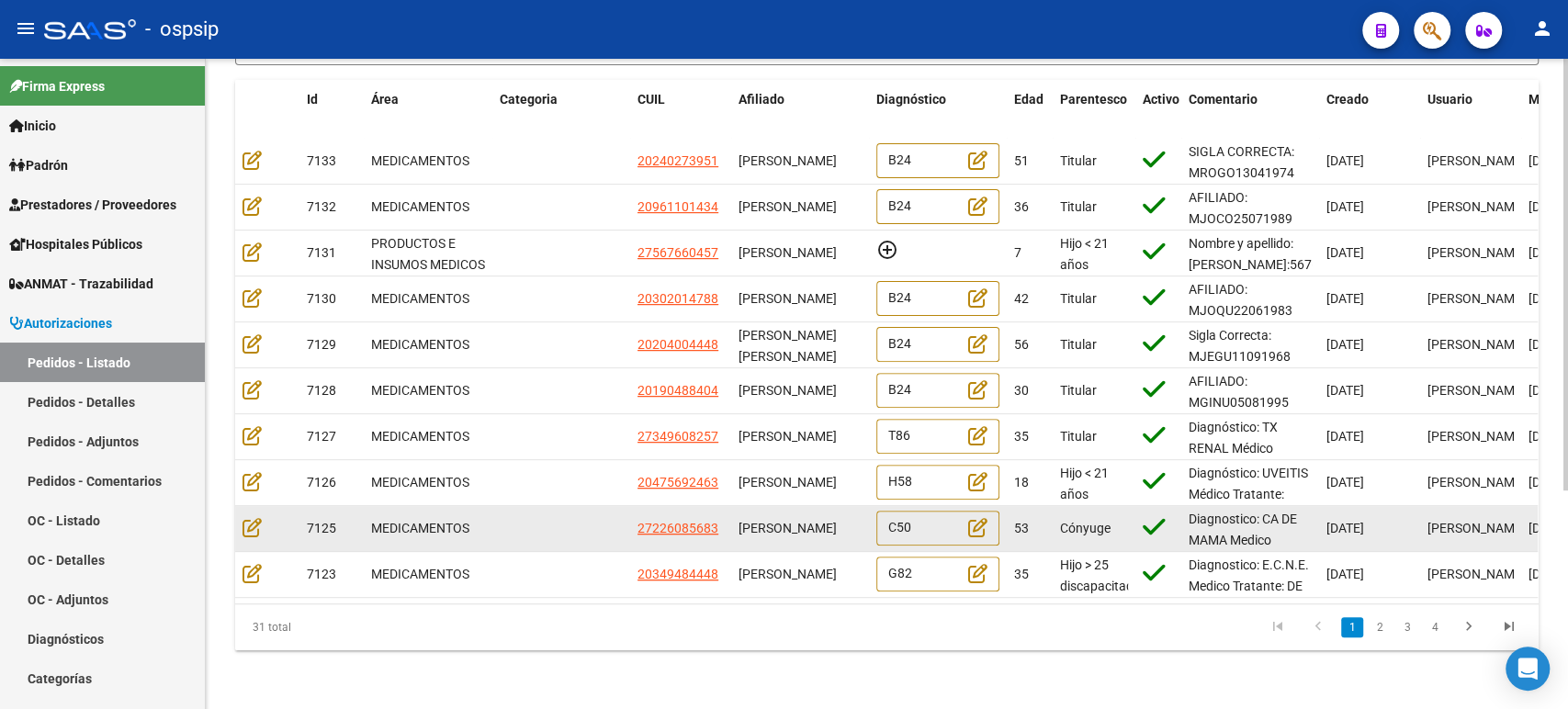
scroll to position [0, 0]
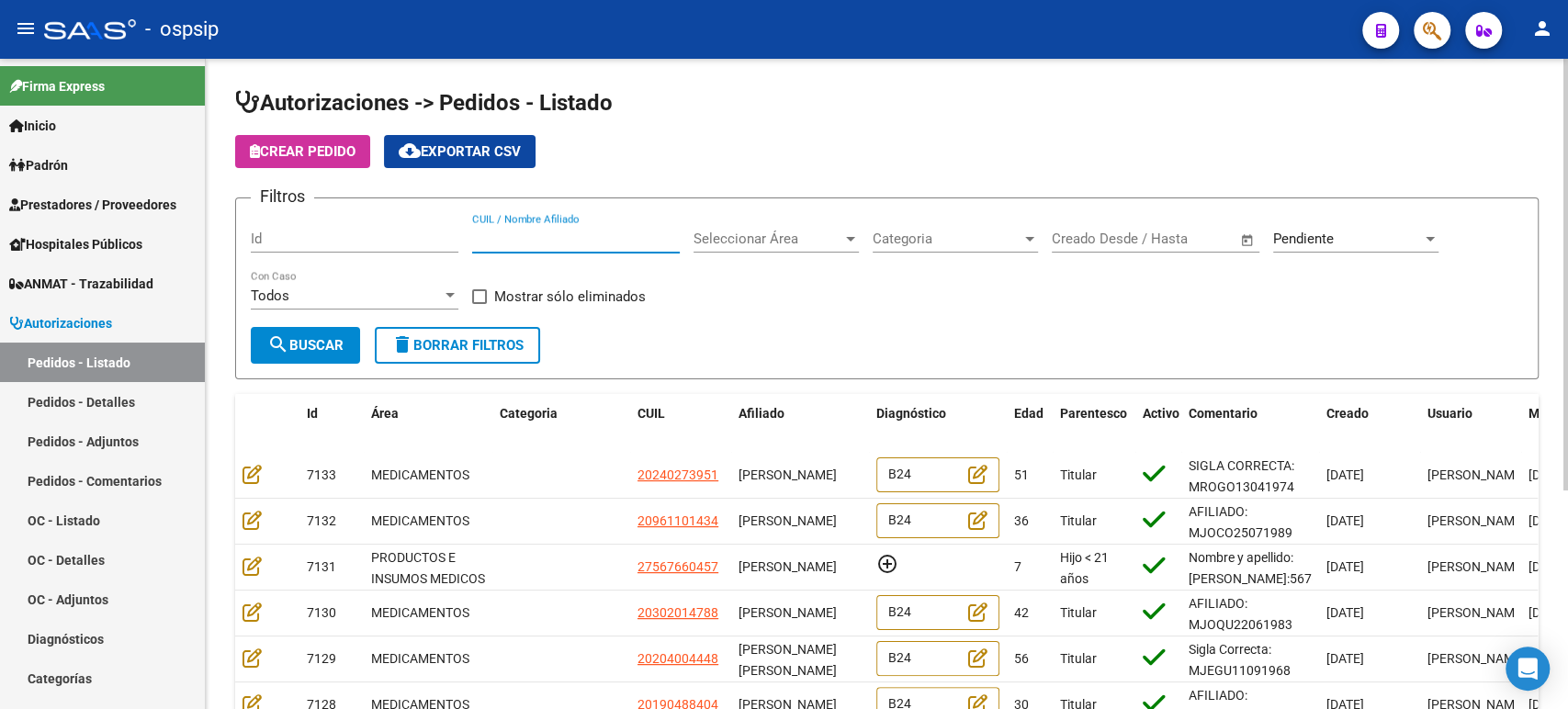
click at [574, 234] on input "CUIL / Nombre Afiliado" at bounding box center [575, 239] width 208 height 17
paste input "[PERSON_NAME]"
type input "[PERSON_NAME]"
click at [1310, 243] on span "Pendiente" at bounding box center [1304, 239] width 61 height 17
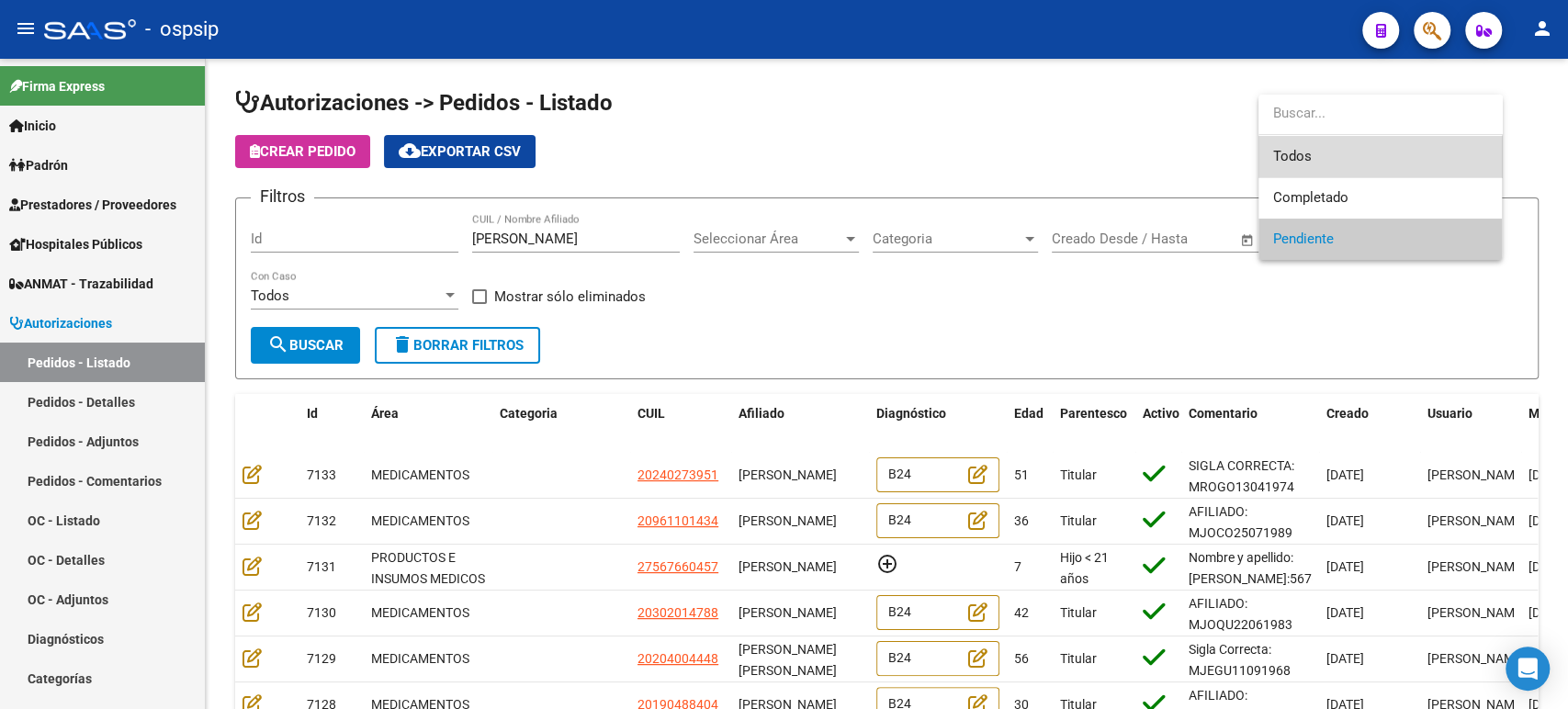
click at [1313, 160] on span "Todos" at bounding box center [1381, 156] width 214 height 42
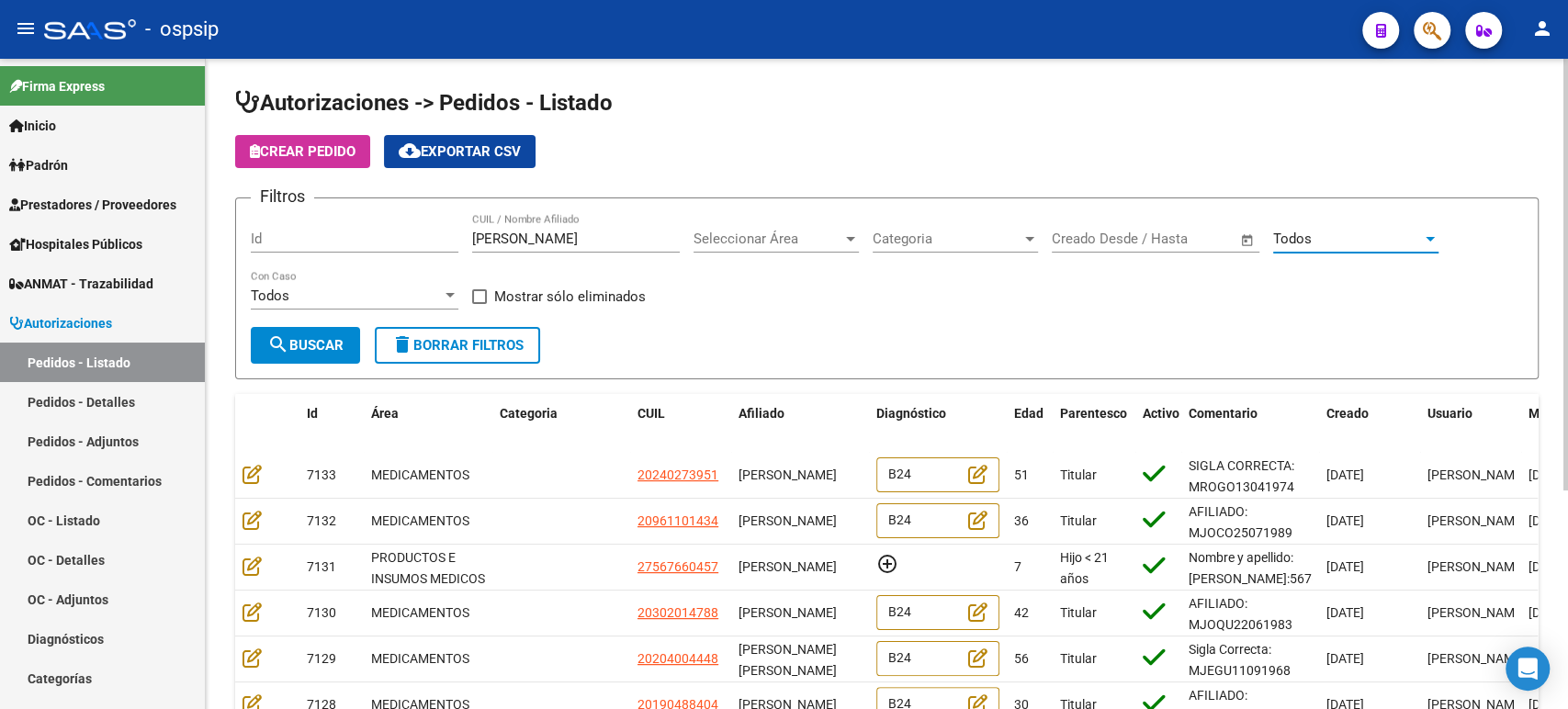
click at [322, 346] on span "search Buscar" at bounding box center [305, 345] width 77 height 17
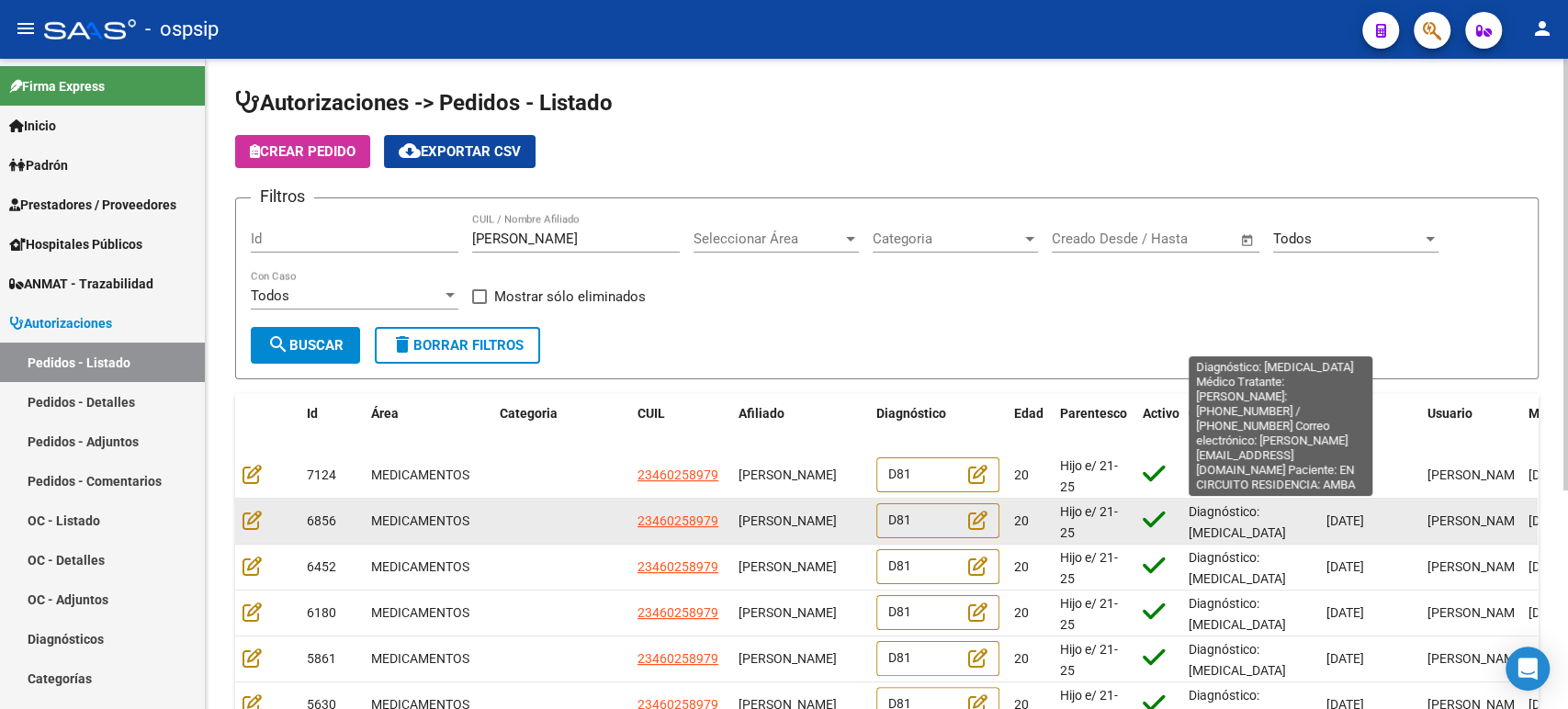
drag, startPoint x: 1393, startPoint y: 522, endPoint x: 1310, endPoint y: 523, distance: 83.0
click at [1310, 523] on div "6856 MEDICAMENTOS 23460258979 [PERSON_NAME] D81 20 Hijo e/ 21-25 estudiando Dia…" at bounding box center [1117, 522] width 1764 height 46
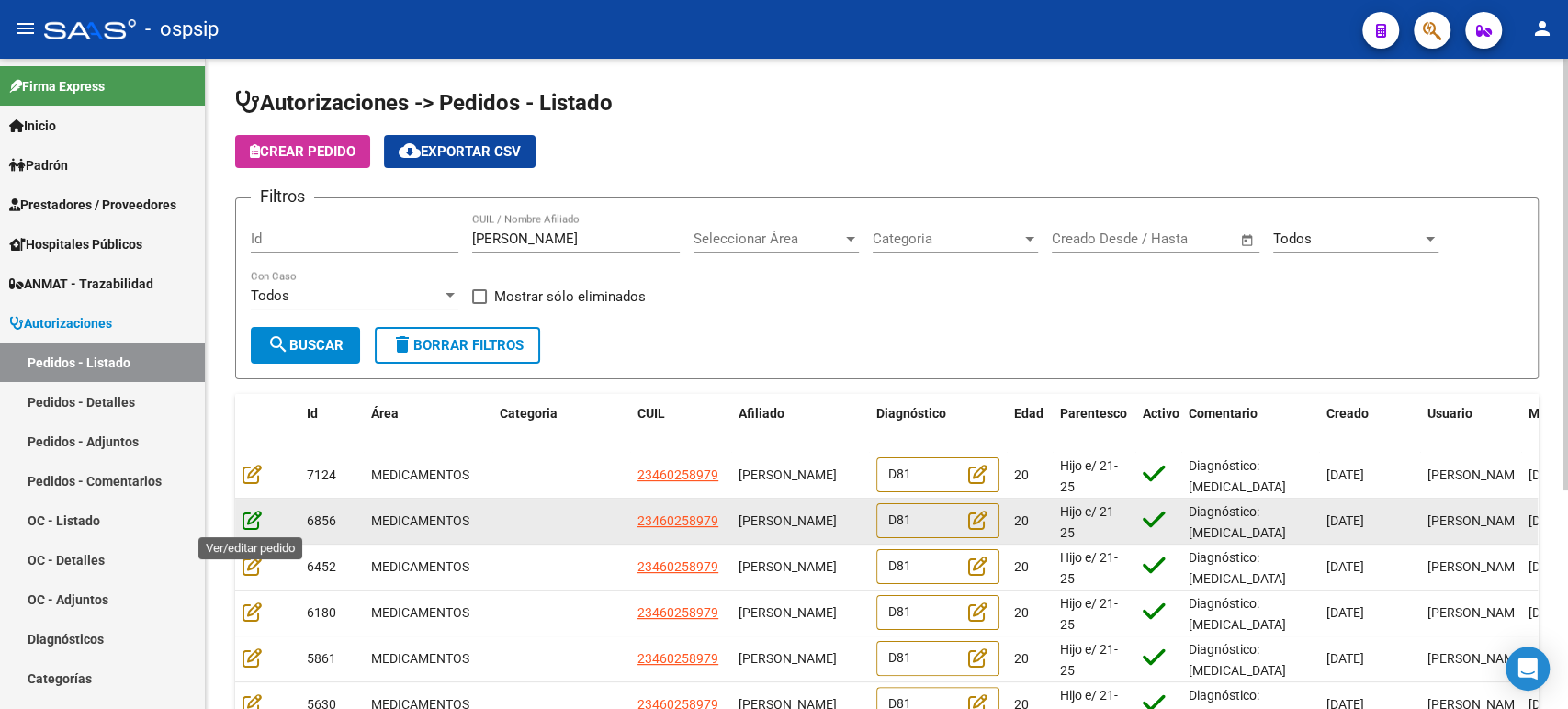
click at [253, 520] on icon at bounding box center [252, 520] width 19 height 20
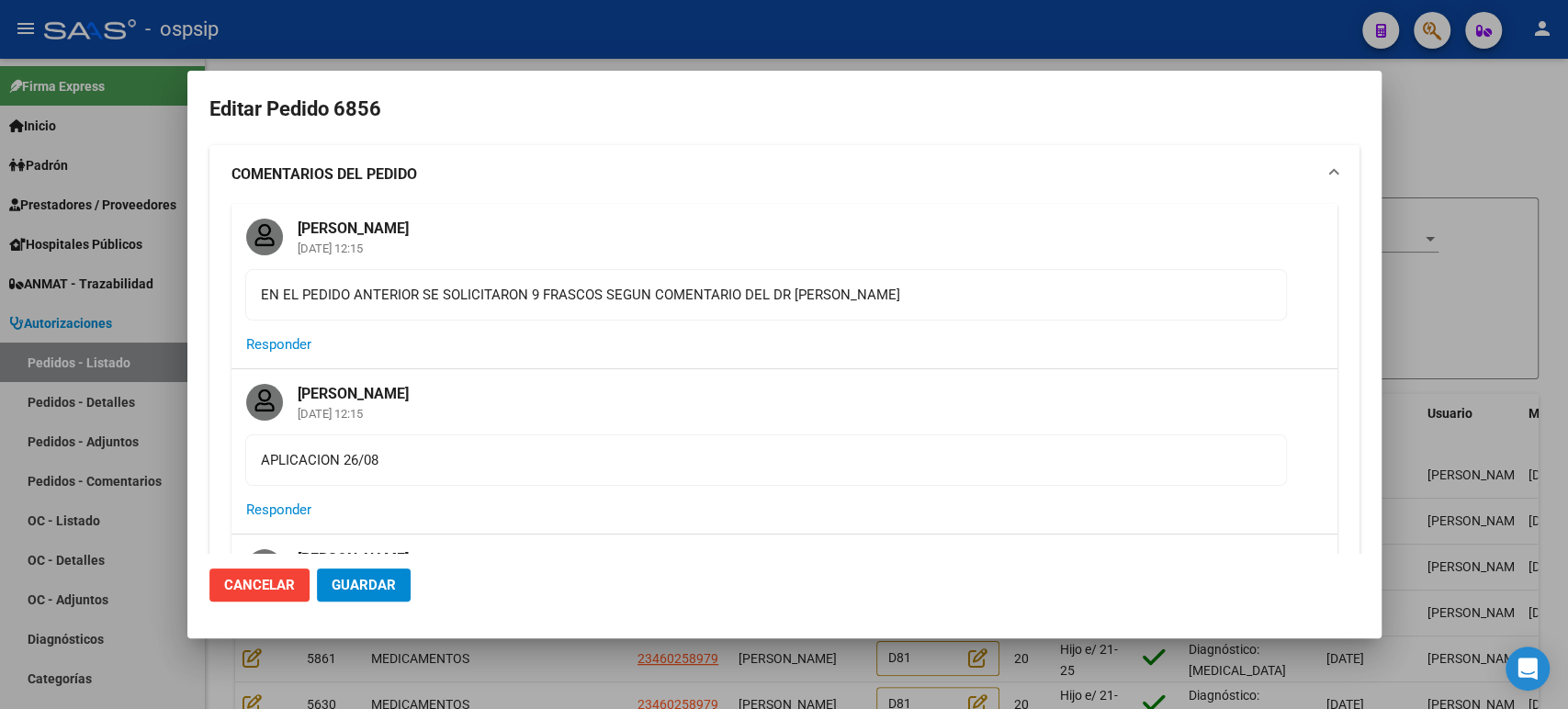
type input "Capital Federal, [STREET_ADDRESS]"
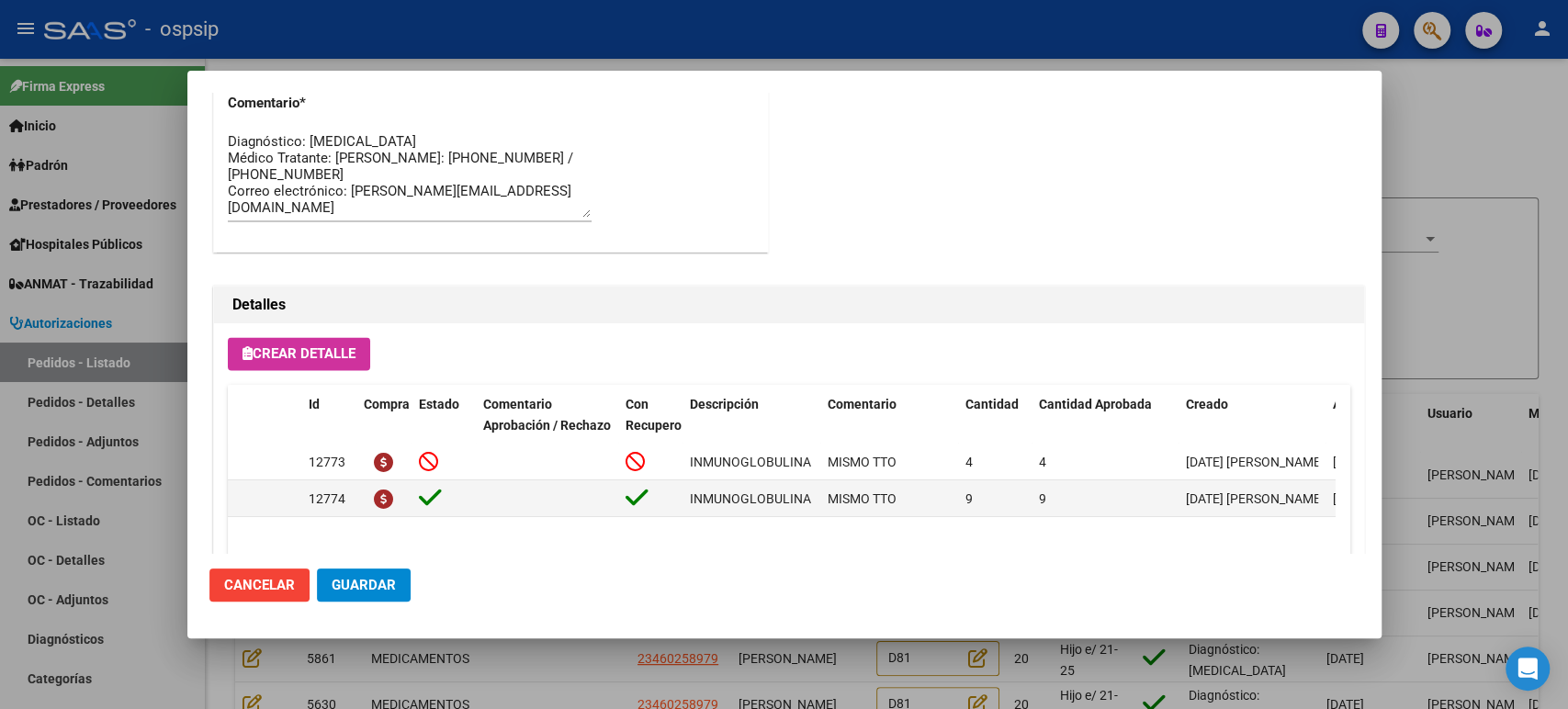
scroll to position [2161, 0]
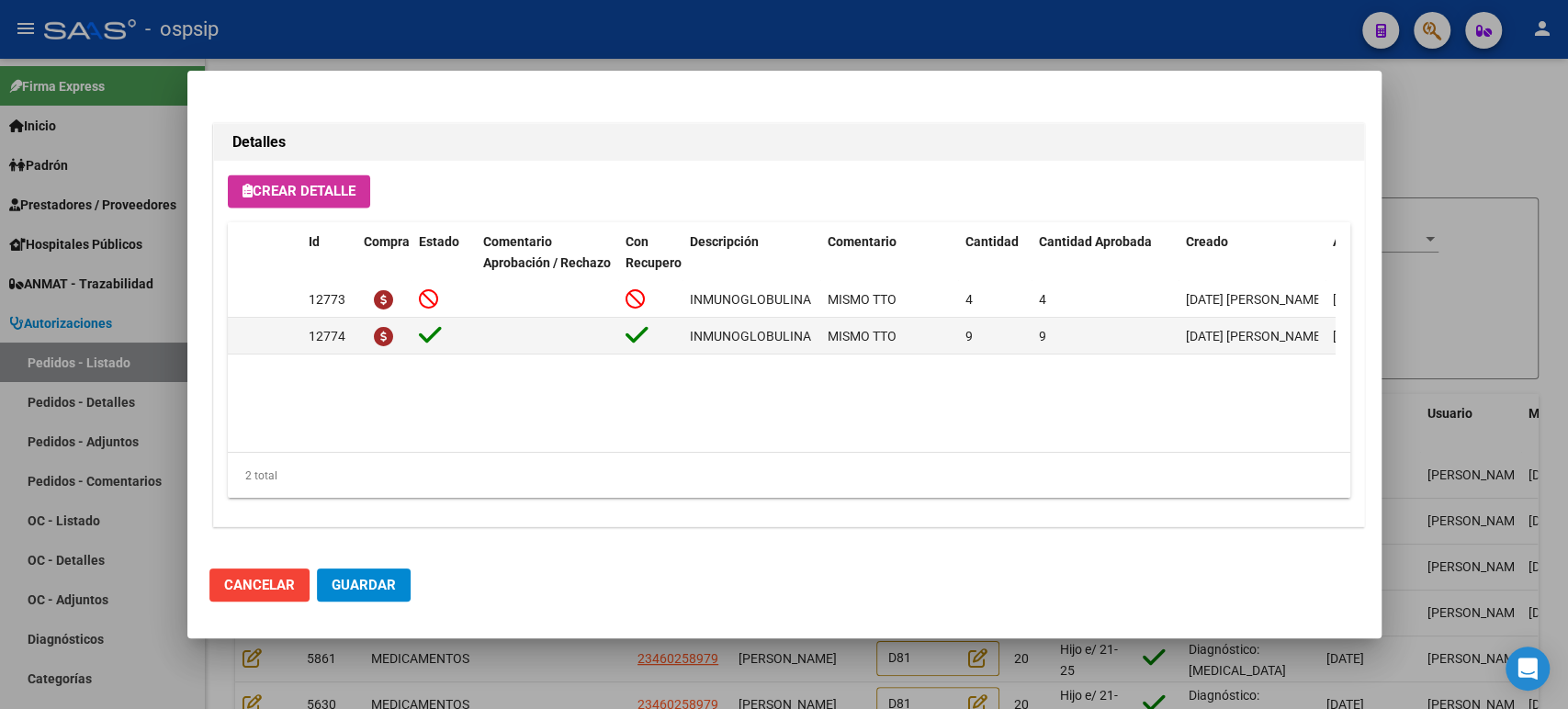
click at [1409, 287] on div at bounding box center [784, 354] width 1568 height 709
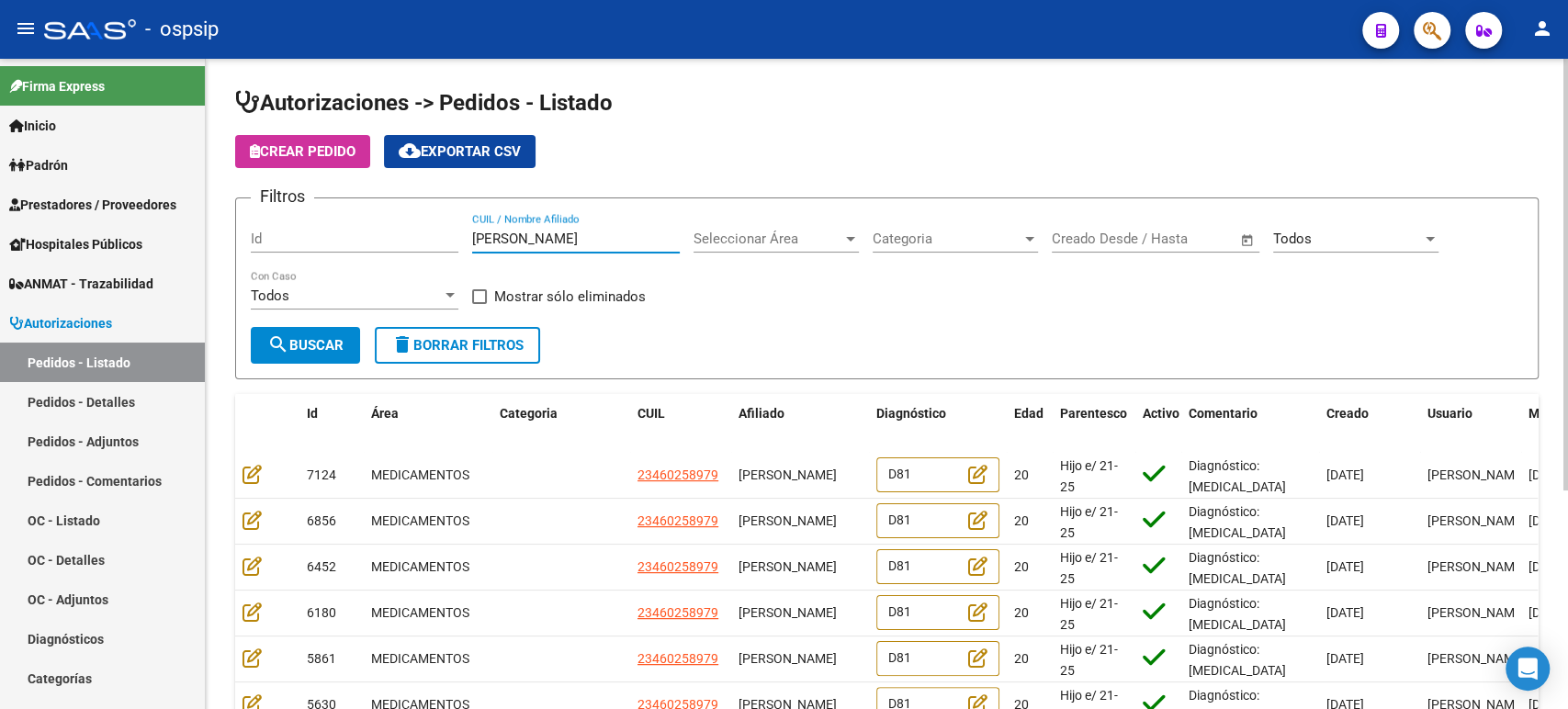
drag, startPoint x: 676, startPoint y: 242, endPoint x: 428, endPoint y: 225, distance: 248.6
click at [431, 232] on div "Filtros Id [PERSON_NAME] CUIL / Nombre Afiliado Seleccionar Área Seleccionar Ár…" at bounding box center [887, 270] width 1272 height 114
paste input "[PERSON_NAME]"
type input "[PERSON_NAME]"
click at [331, 346] on span "search Buscar" at bounding box center [305, 345] width 77 height 17
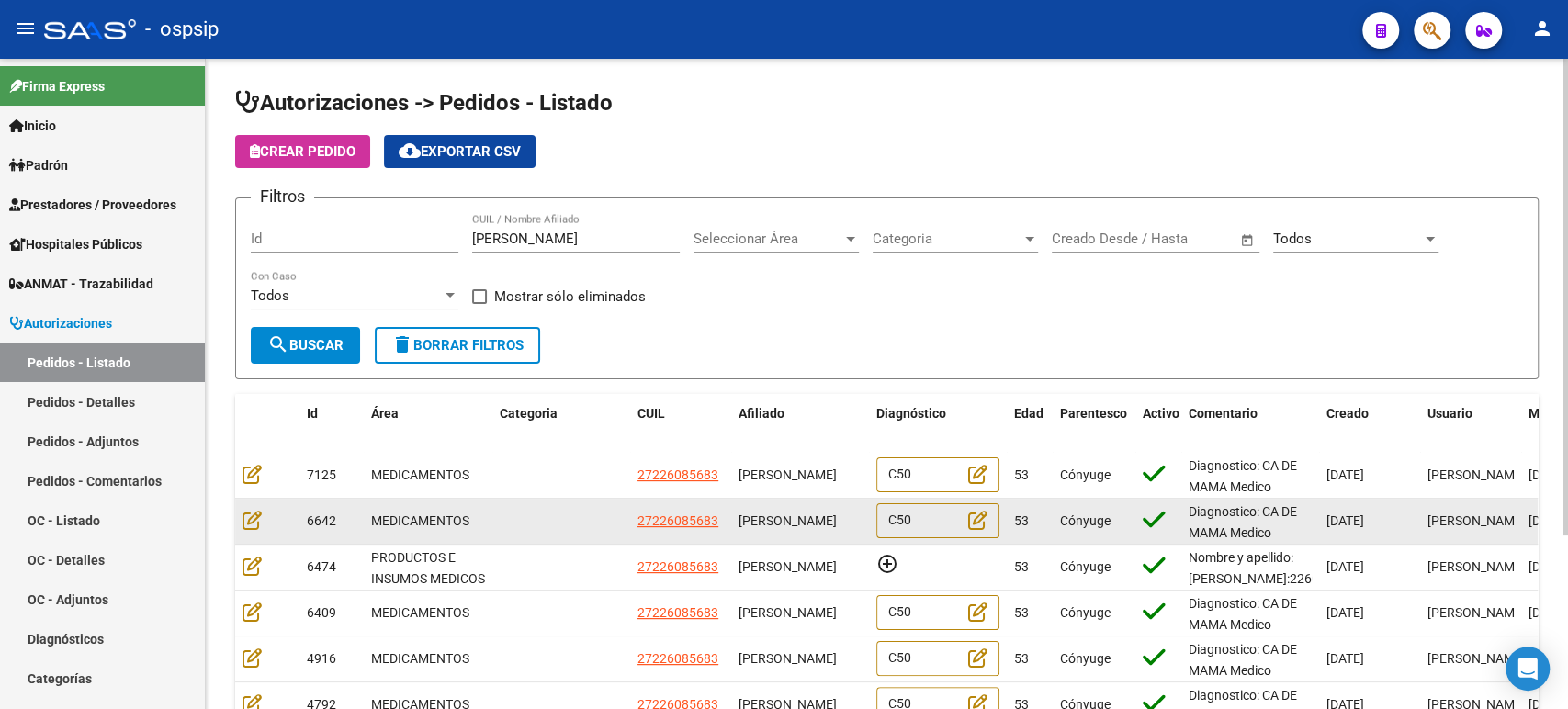
scroll to position [3, 0]
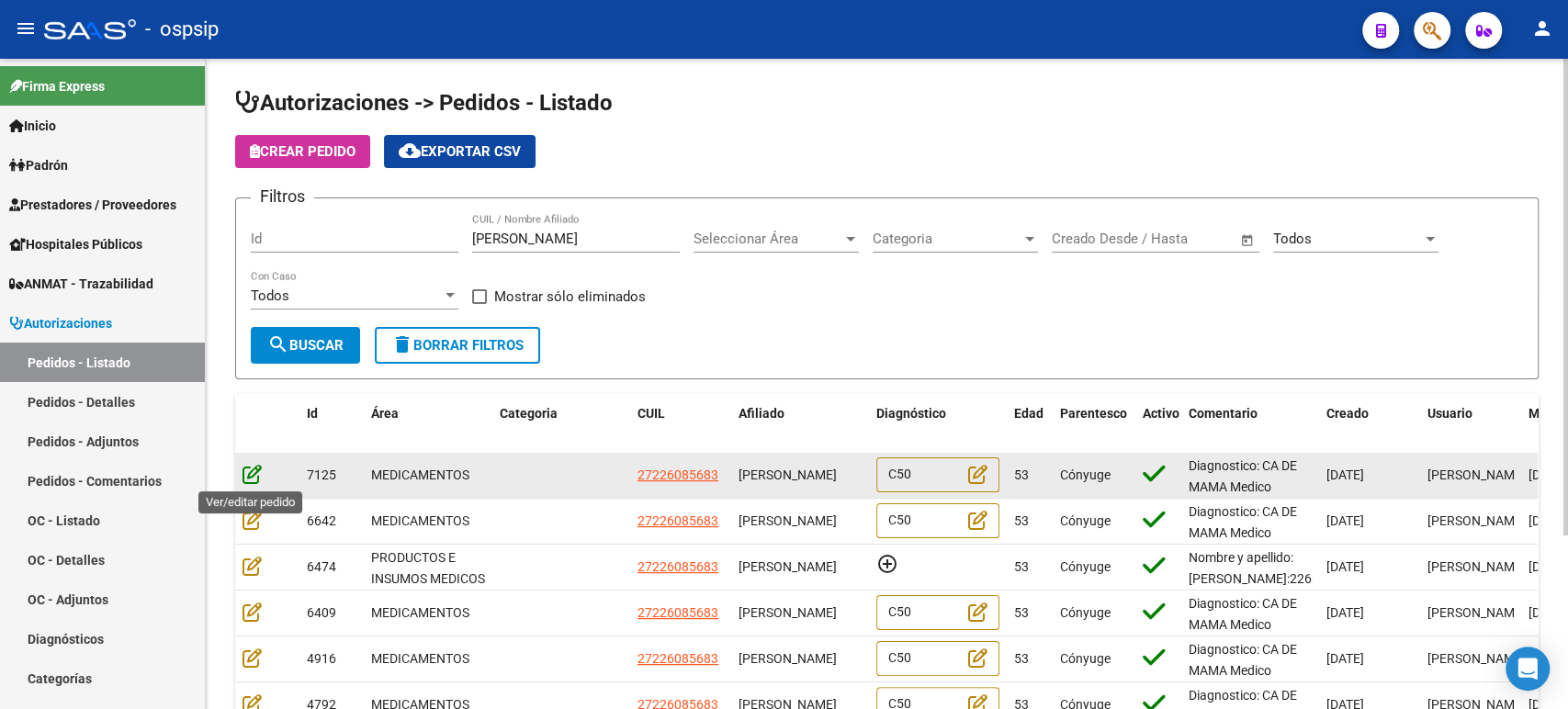
click at [256, 474] on icon at bounding box center [252, 474] width 19 height 20
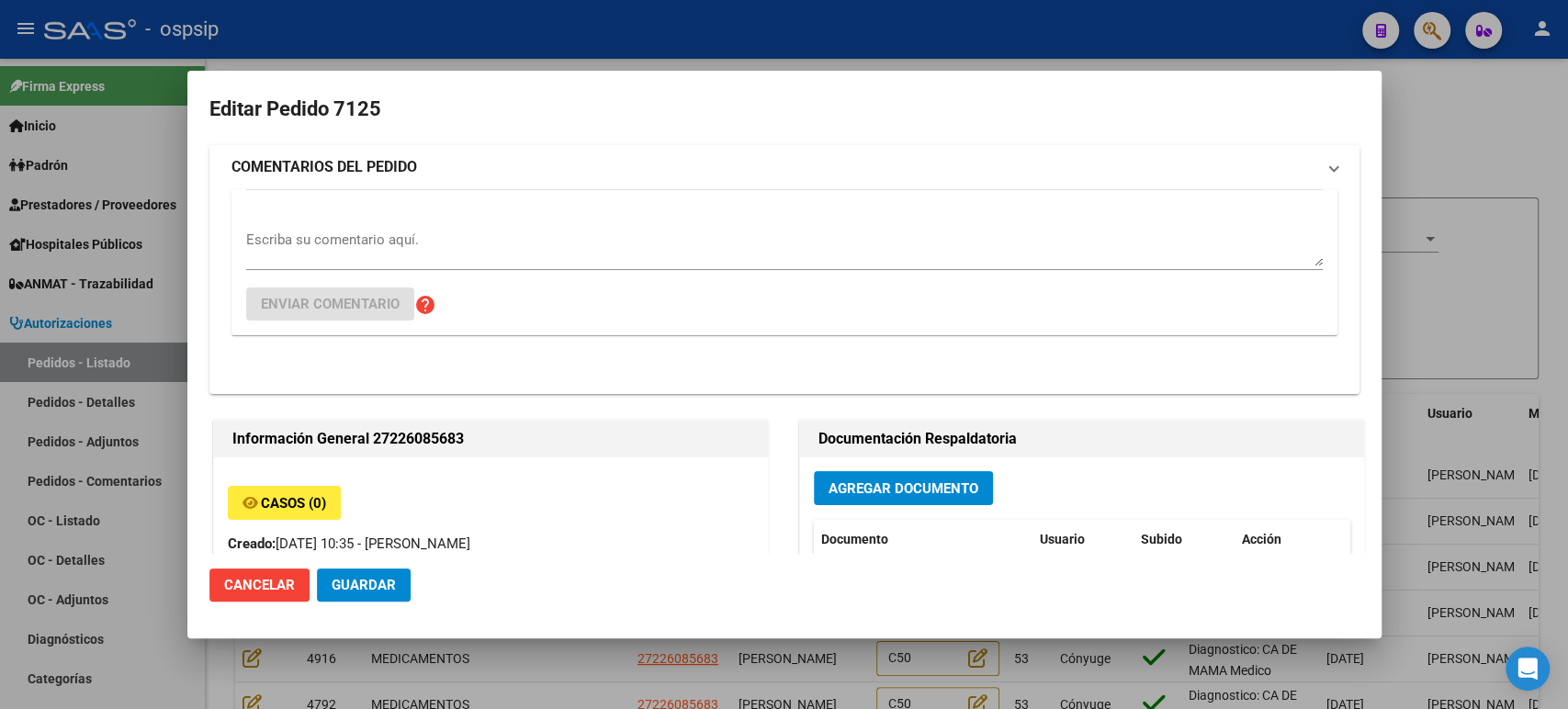
type input "Capital Federal, [PERSON_NAME] 2933, Piso: 17"
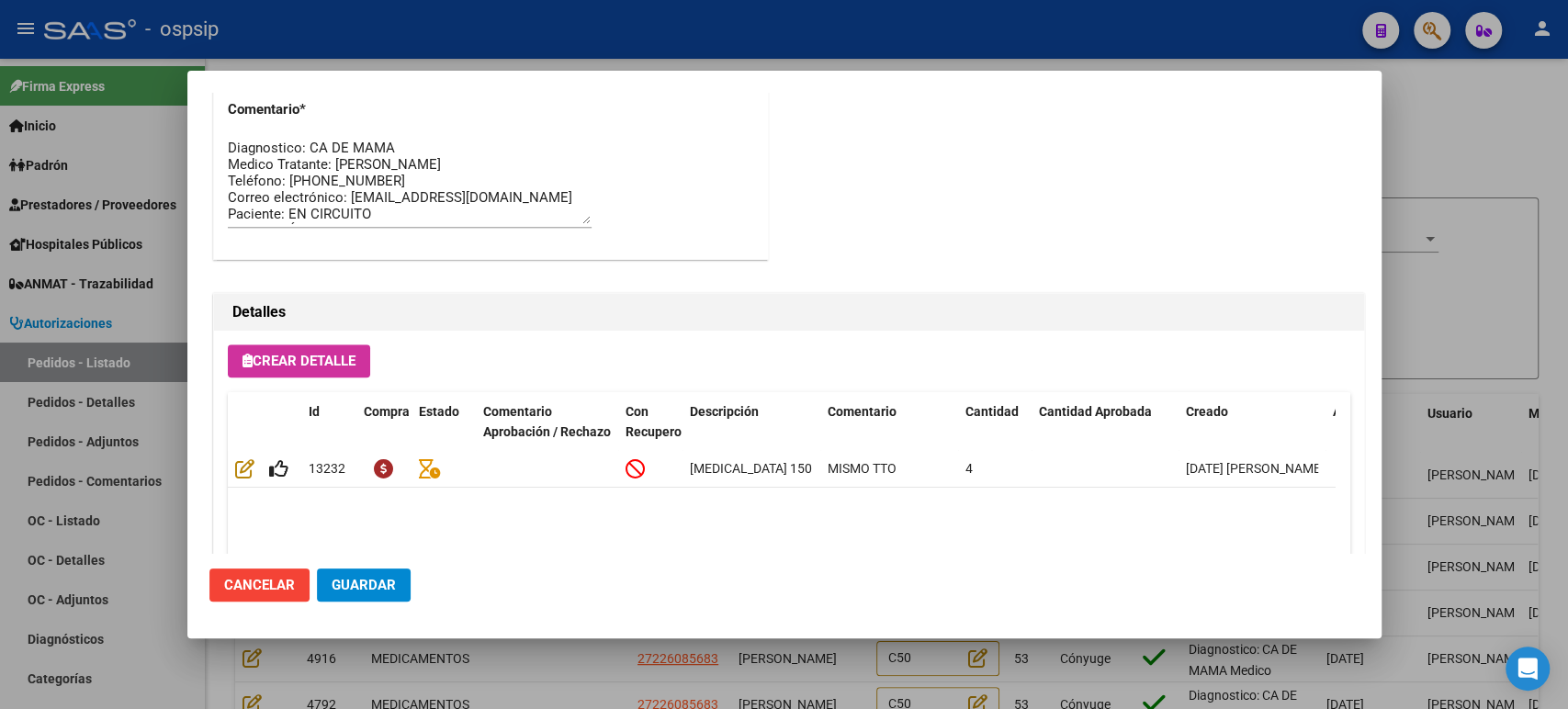
scroll to position [1123, 0]
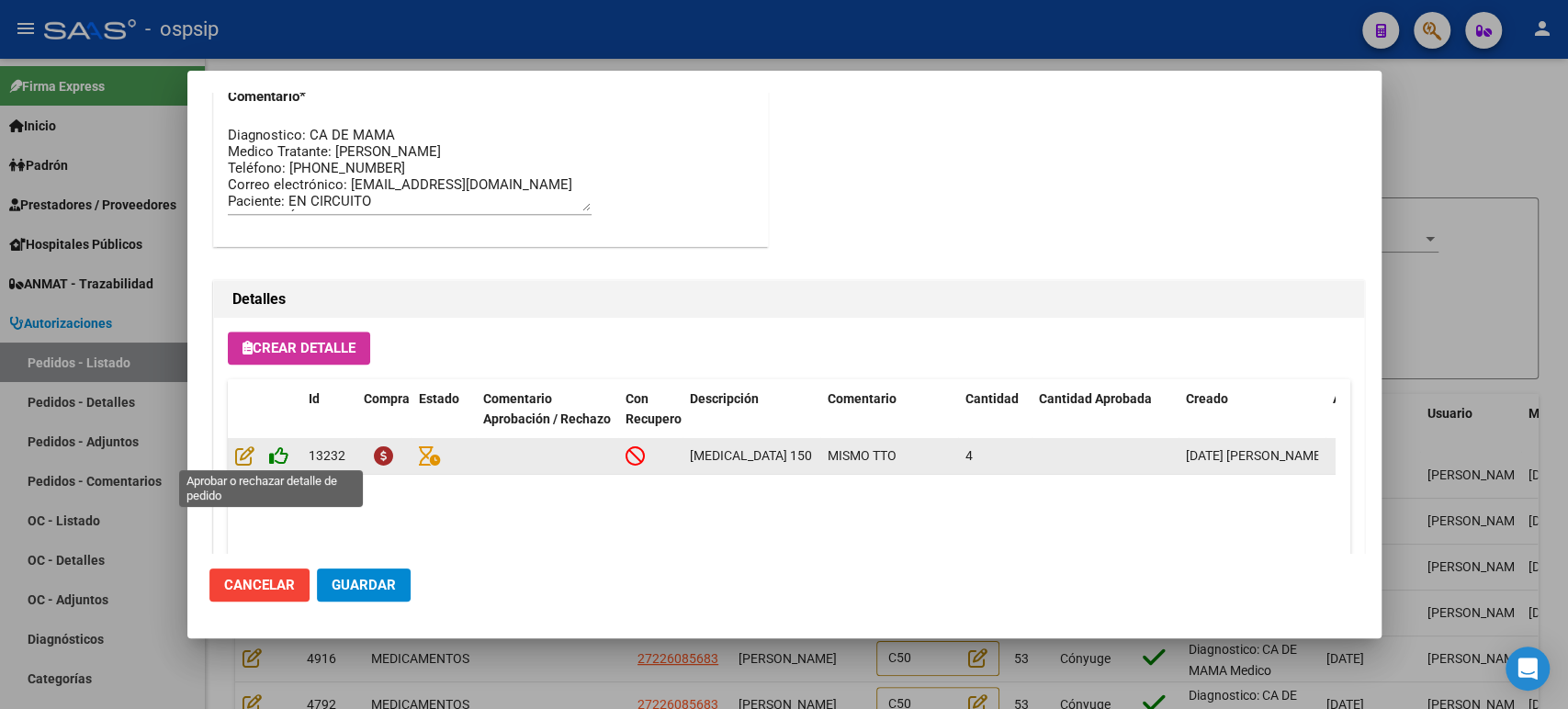
click at [280, 457] on icon at bounding box center [278, 455] width 19 height 20
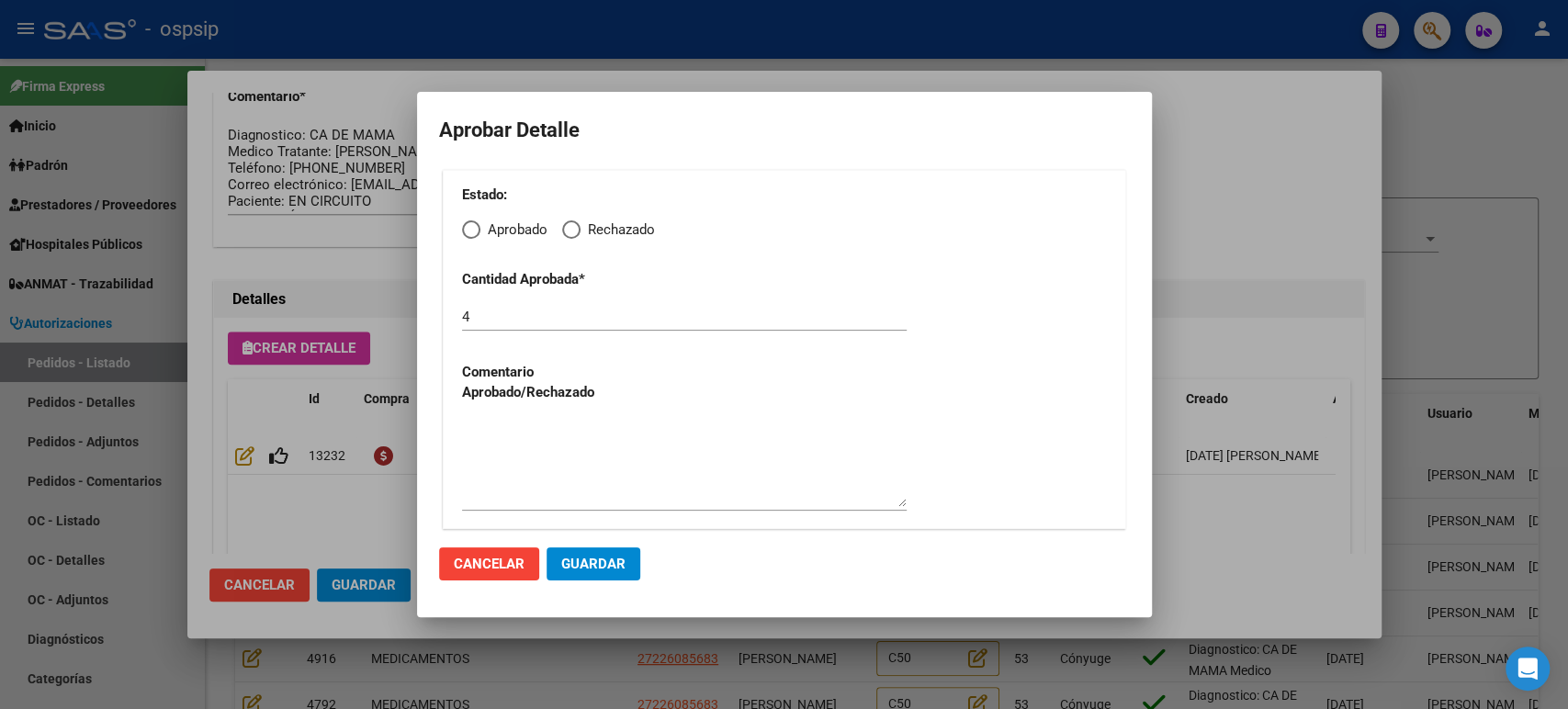
click at [470, 233] on span "Elija una opción" at bounding box center [471, 230] width 18 height 18
click at [470, 233] on input "Aprobado" at bounding box center [471, 230] width 18 height 18
radio input "true"
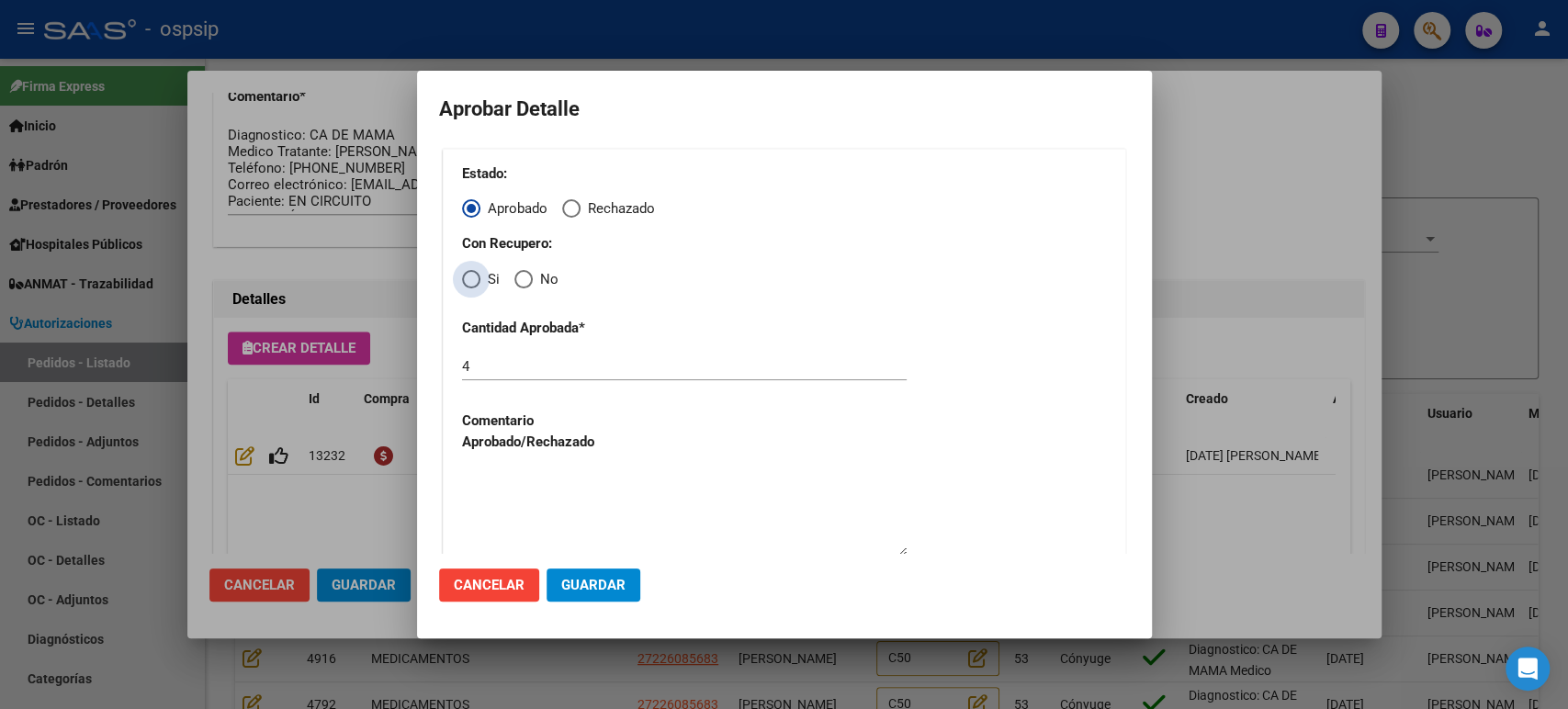
click at [470, 288] on label "Si" at bounding box center [480, 279] width 38 height 21
click at [470, 288] on input "Si" at bounding box center [471, 279] width 18 height 18
radio input "true"
click at [579, 580] on span "Guardar" at bounding box center [594, 585] width 65 height 17
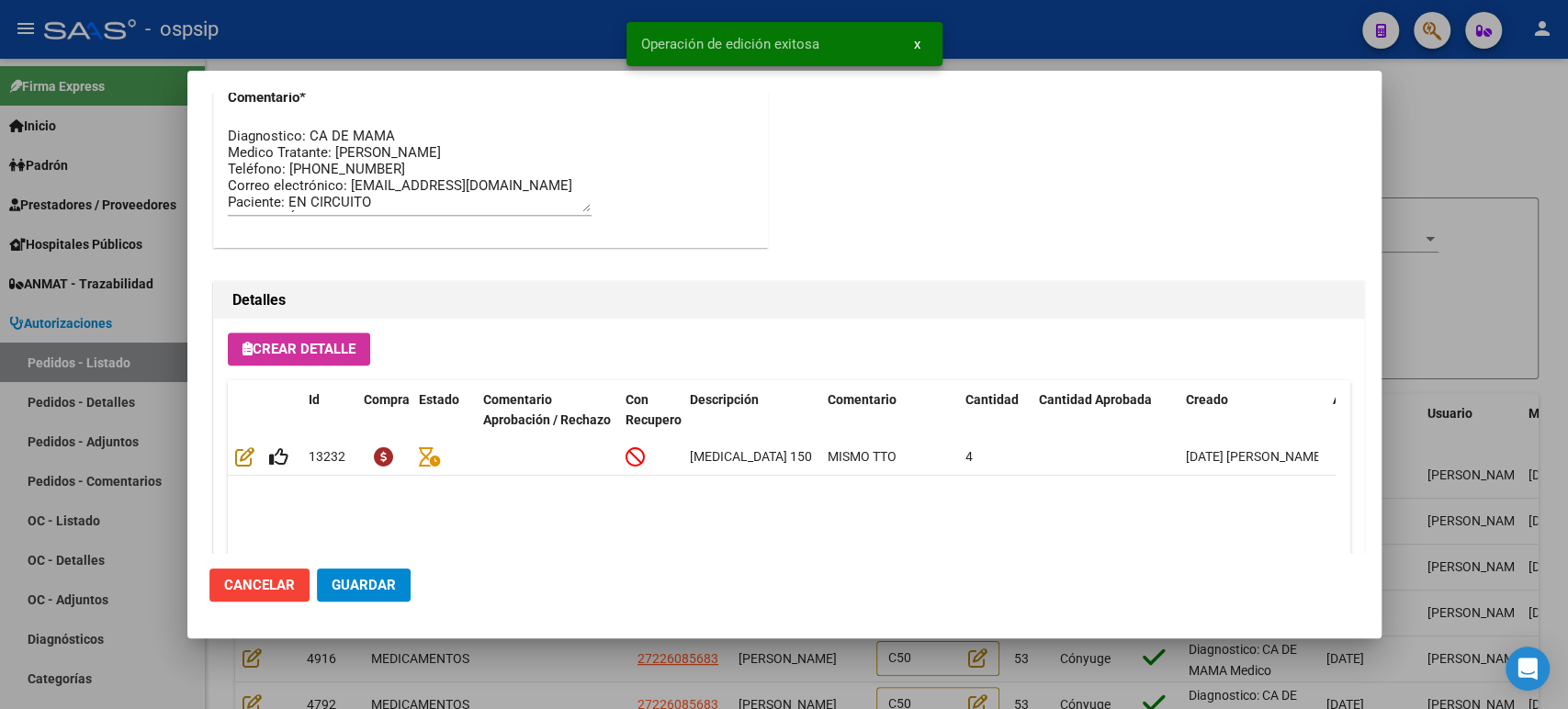
type input "[GEOGRAPHIC_DATA], [PERSON_NAME][STREET_ADDRESS]"
type input "[PHONE_NUMBER]"
click at [359, 588] on span "Guardar" at bounding box center [364, 585] width 65 height 17
click at [1418, 334] on div at bounding box center [784, 354] width 1568 height 709
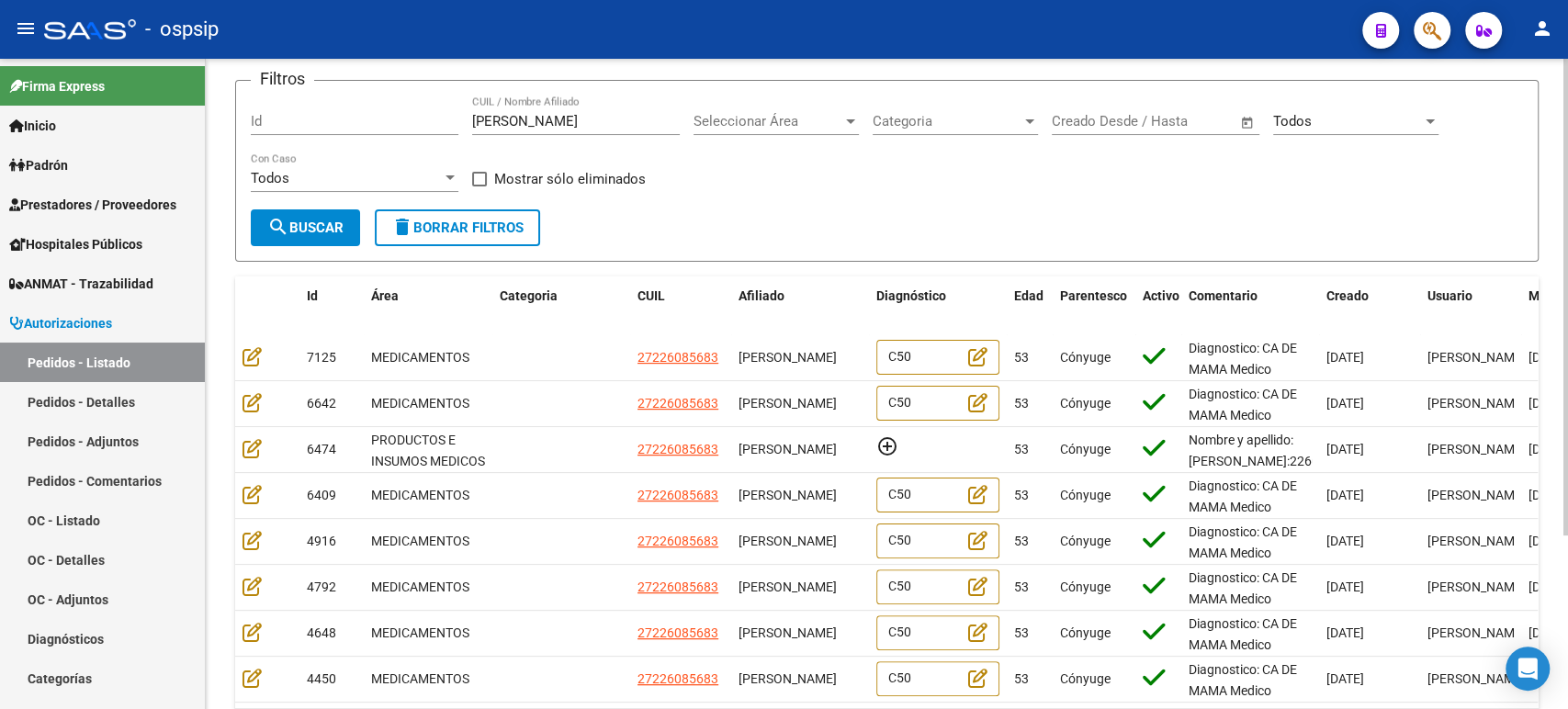
scroll to position [32, 0]
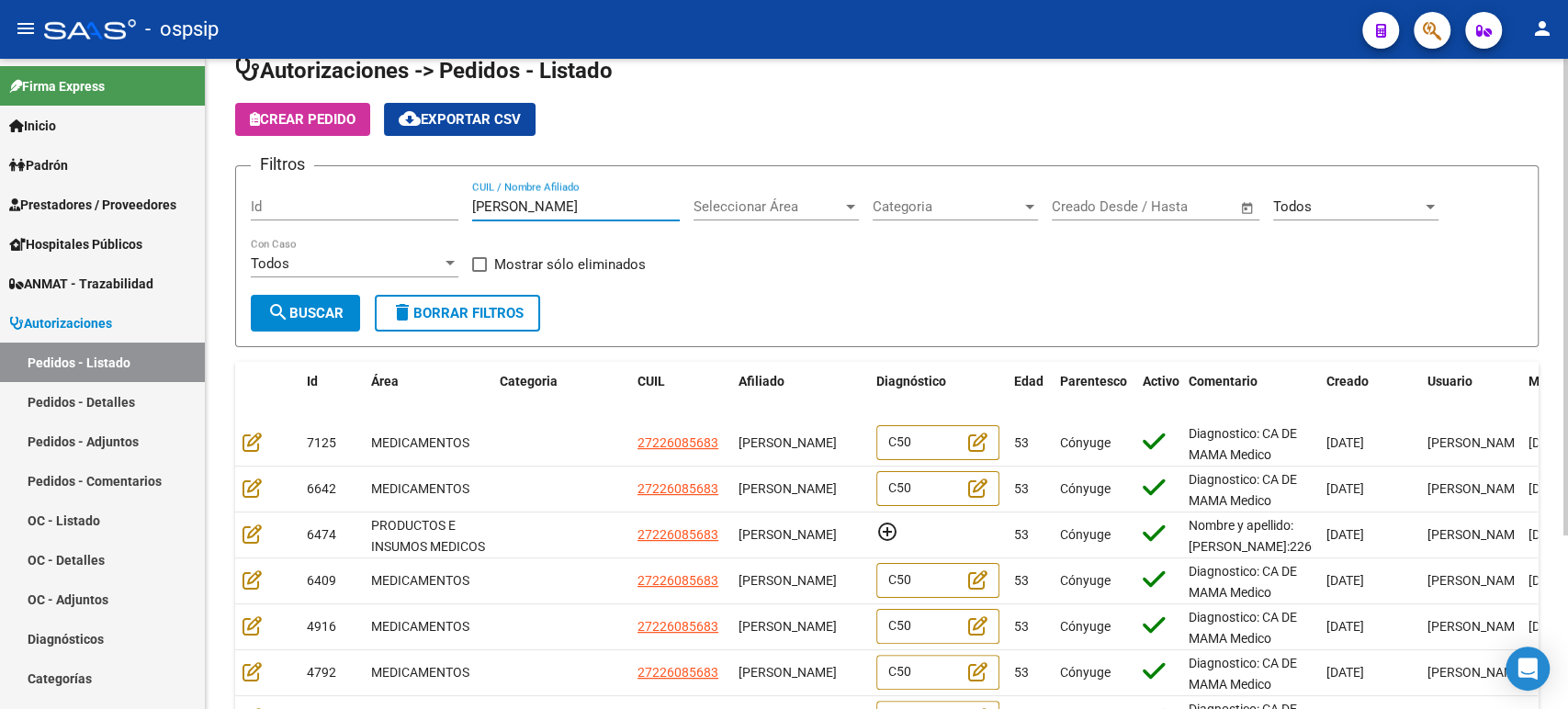
drag, startPoint x: 537, startPoint y: 210, endPoint x: 427, endPoint y: 206, distance: 110.1
click at [427, 207] on div "Filtros Id [PERSON_NAME] VASTA CUIL / Nombre Afiliado Seleccionar Área Seleccio…" at bounding box center [887, 237] width 1272 height 114
paste input "[PERSON_NAME]"
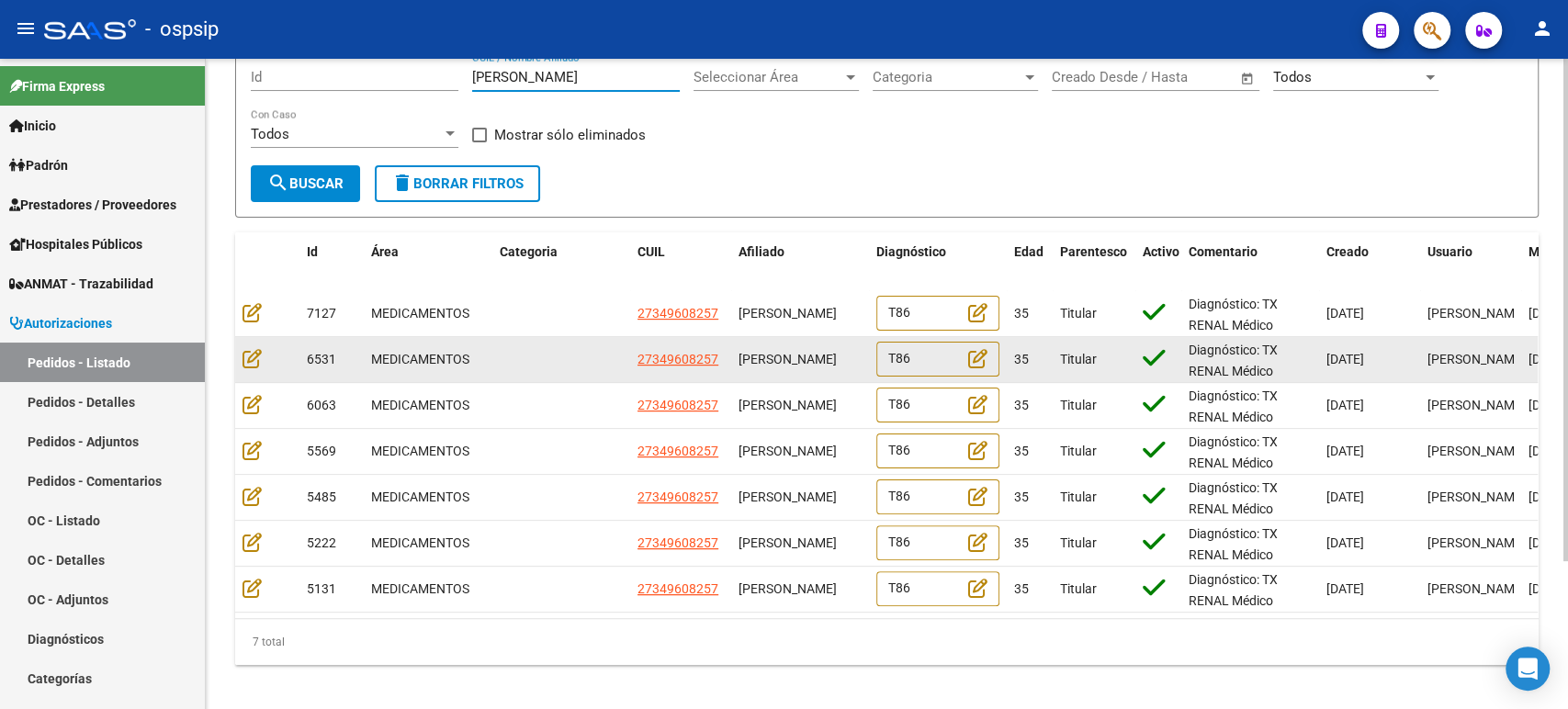
scroll to position [88, 0]
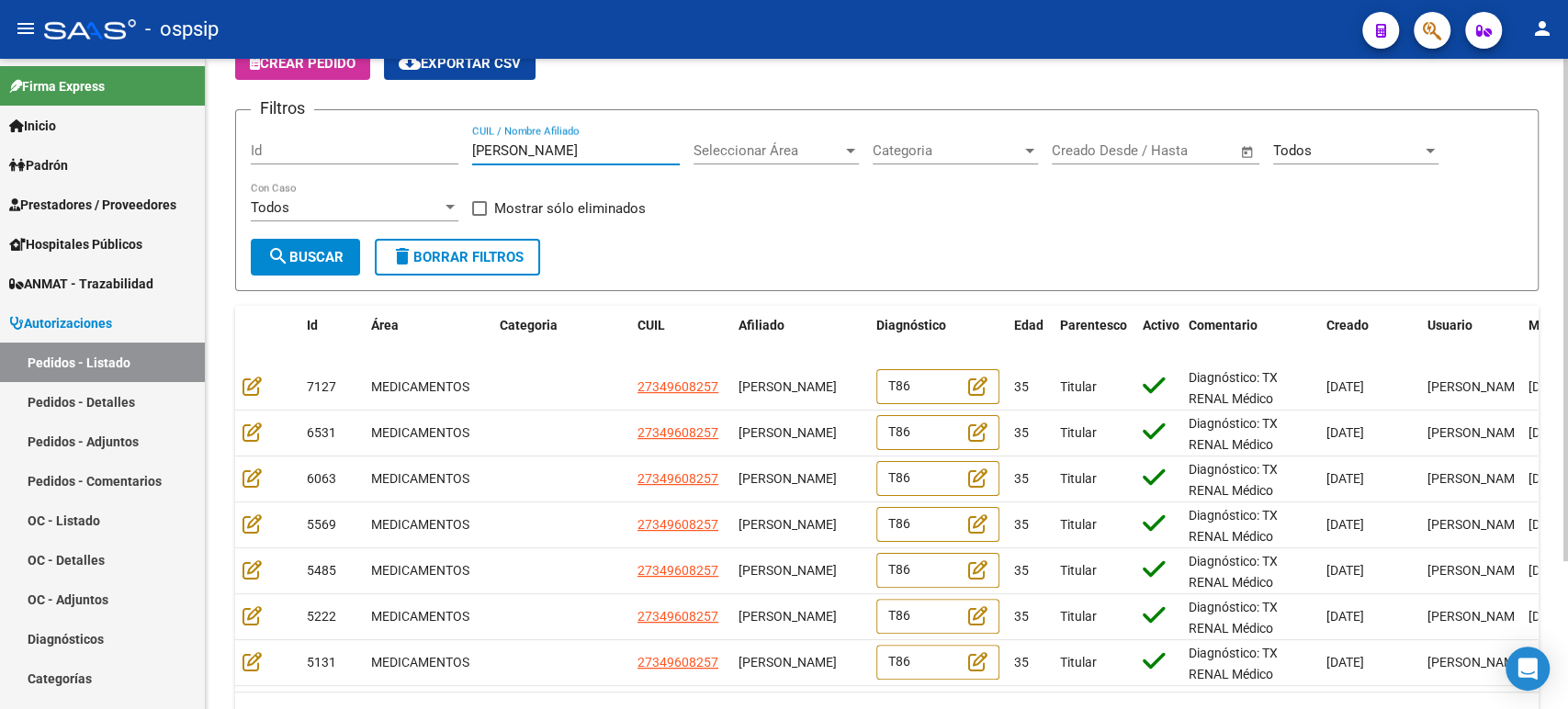
type input "[PERSON_NAME]"
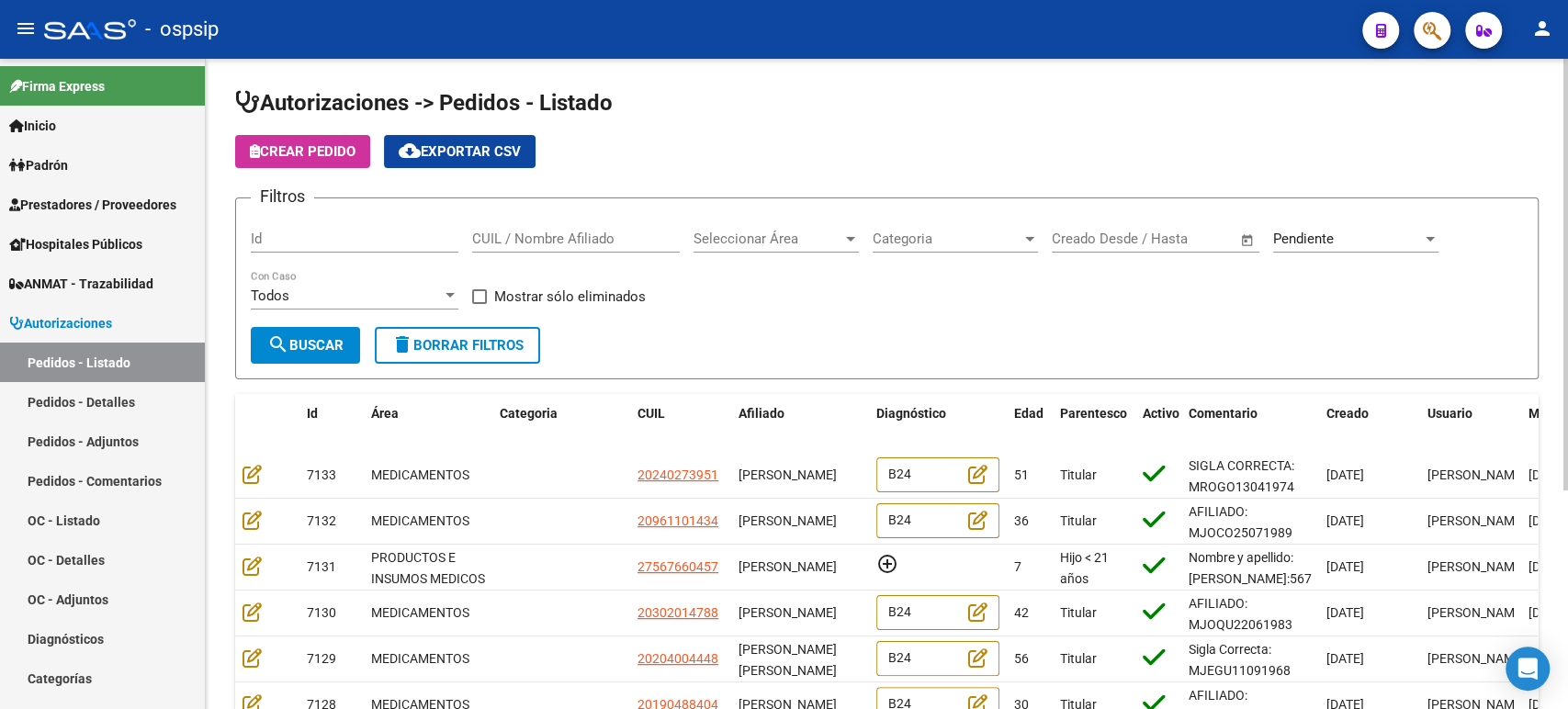
scroll to position [3, 0]
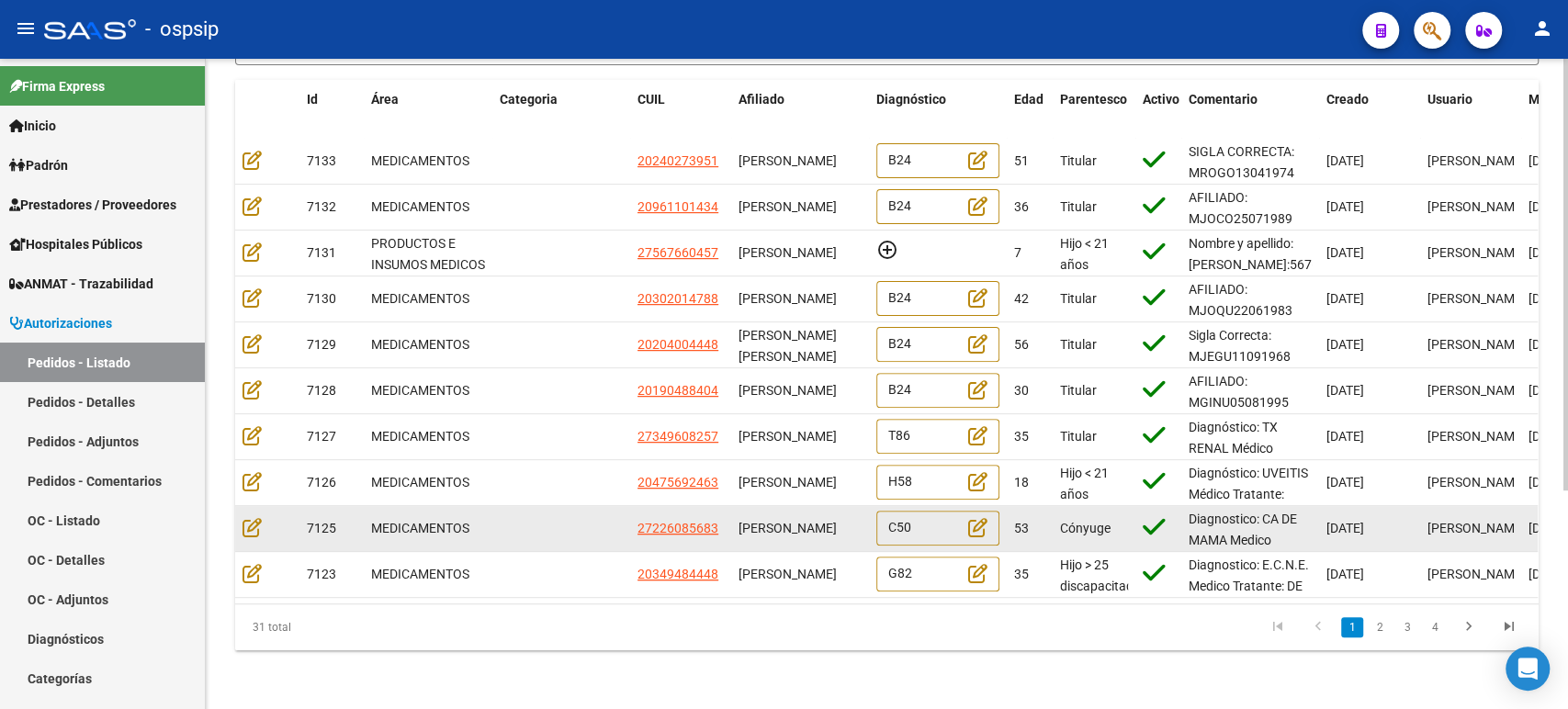
click at [742, 518] on div "[PERSON_NAME]" at bounding box center [800, 528] width 123 height 21
click at [254, 517] on icon at bounding box center [252, 527] width 19 height 20
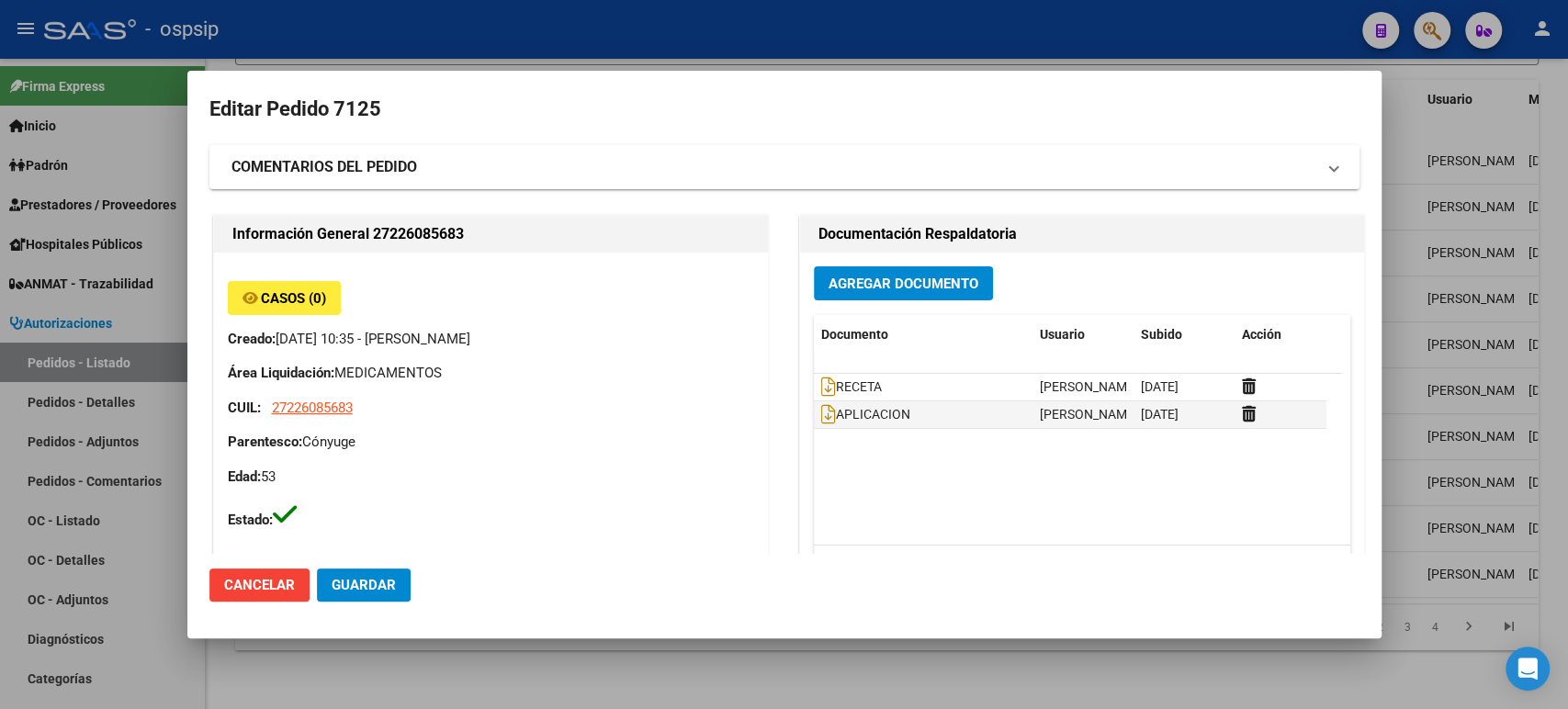
type input "Capital Federal, [PERSON_NAME] 2933, Piso: 17"
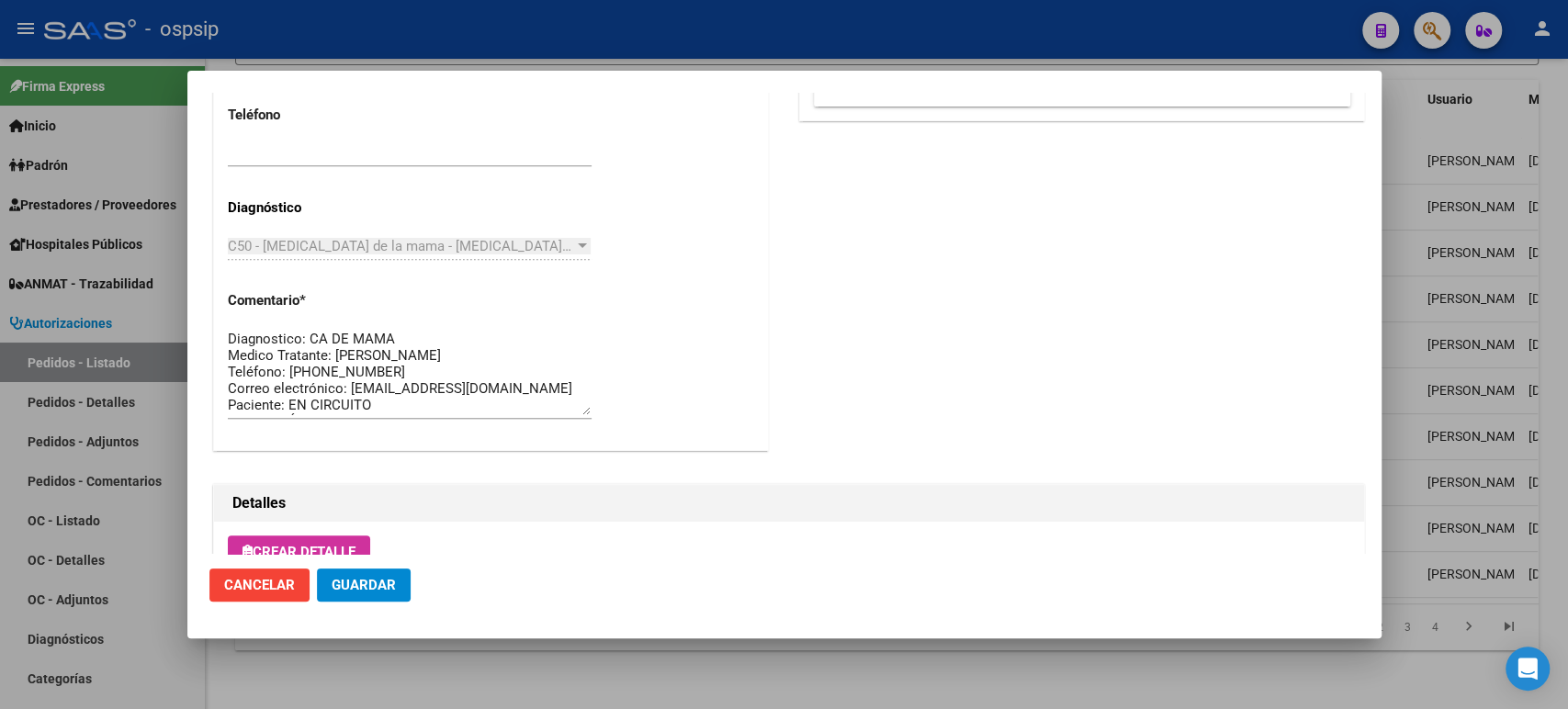
scroll to position [1280, 0]
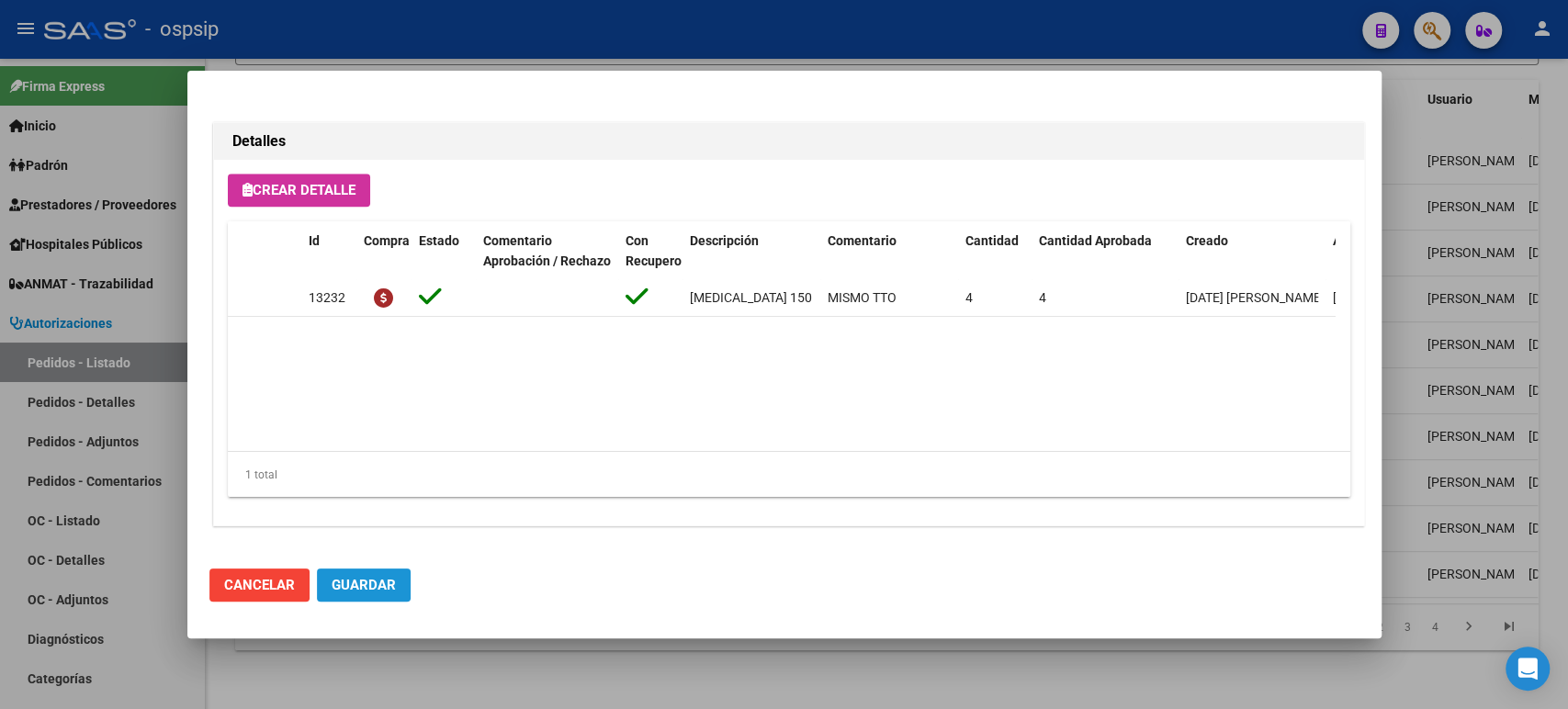
click at [382, 595] on button "Guardar" at bounding box center [363, 585] width 93 height 33
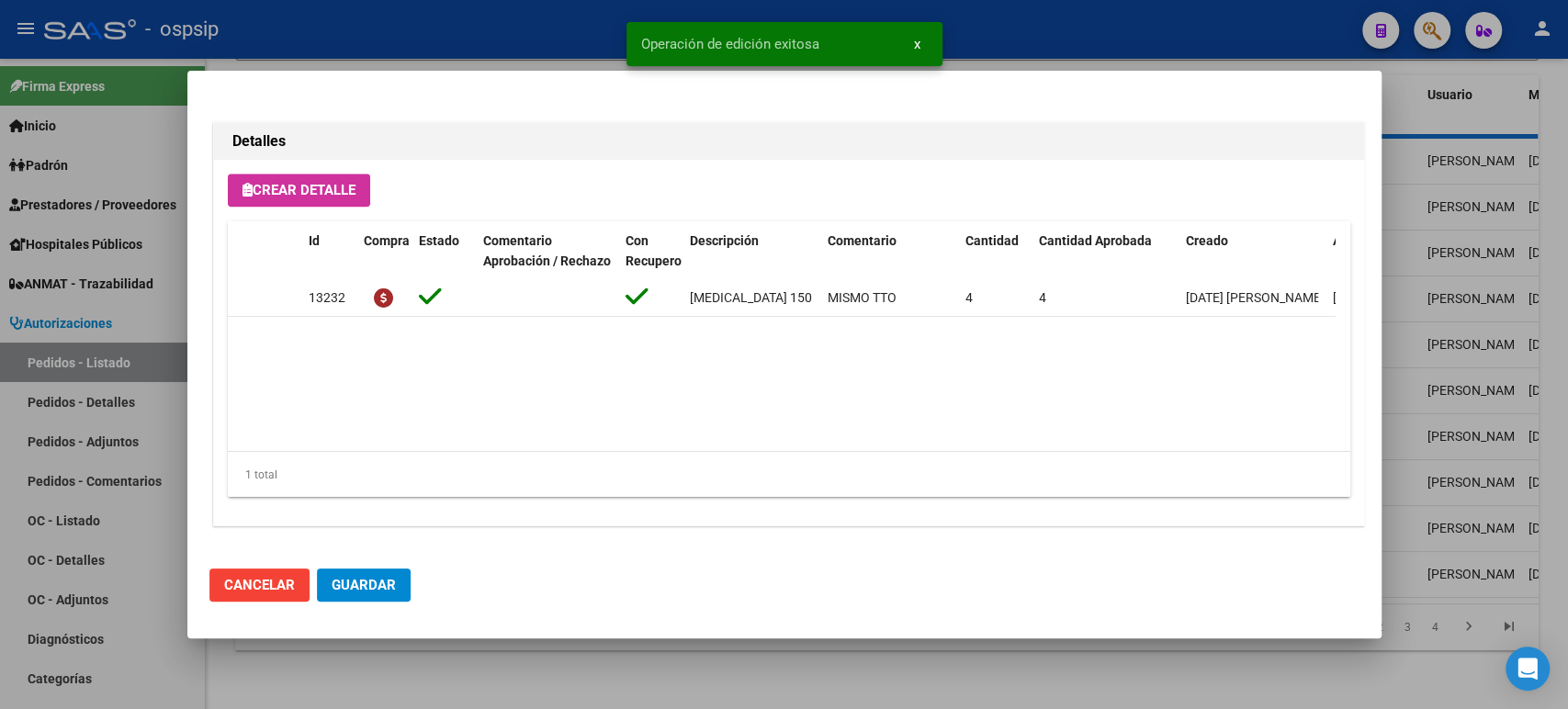
click at [1483, 390] on div at bounding box center [784, 354] width 1568 height 709
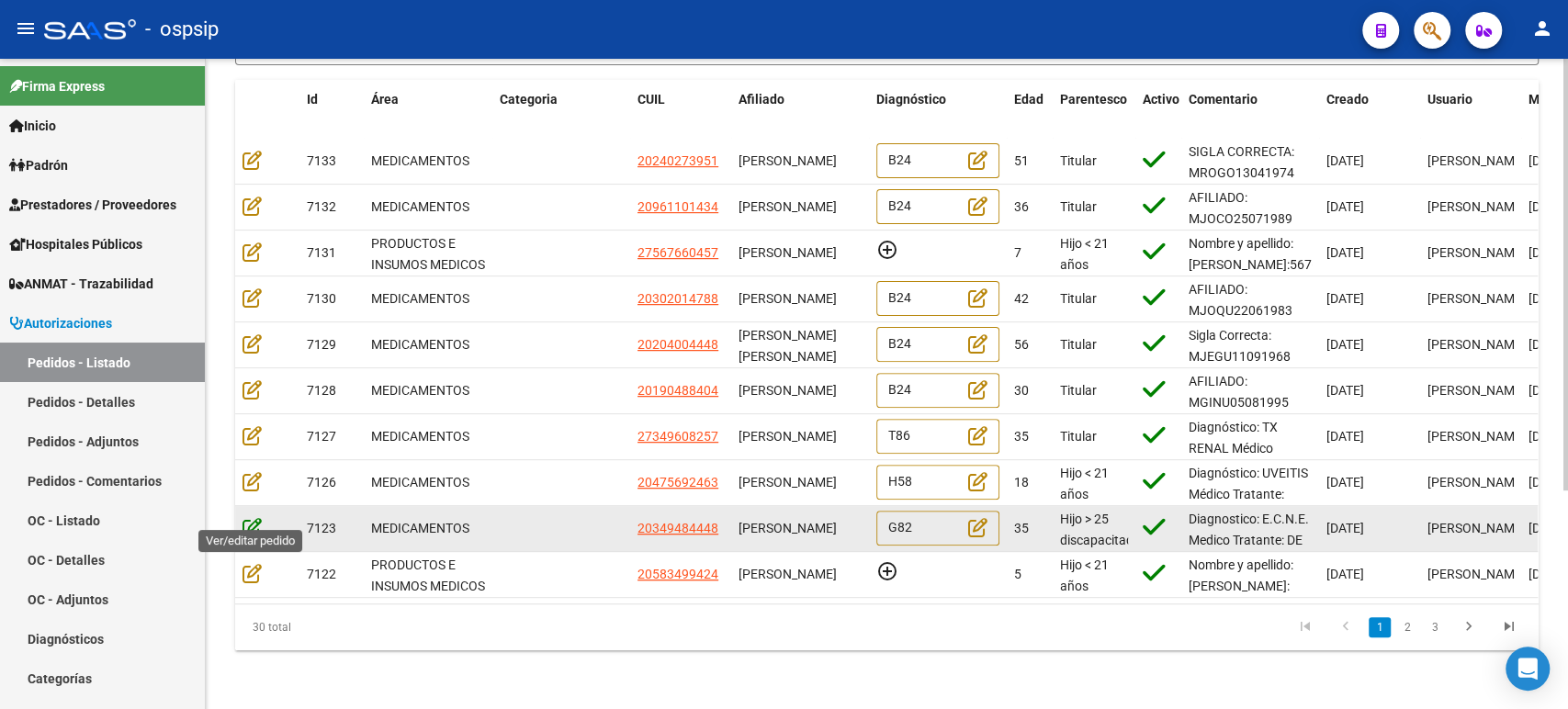
click at [259, 517] on icon at bounding box center [252, 527] width 19 height 20
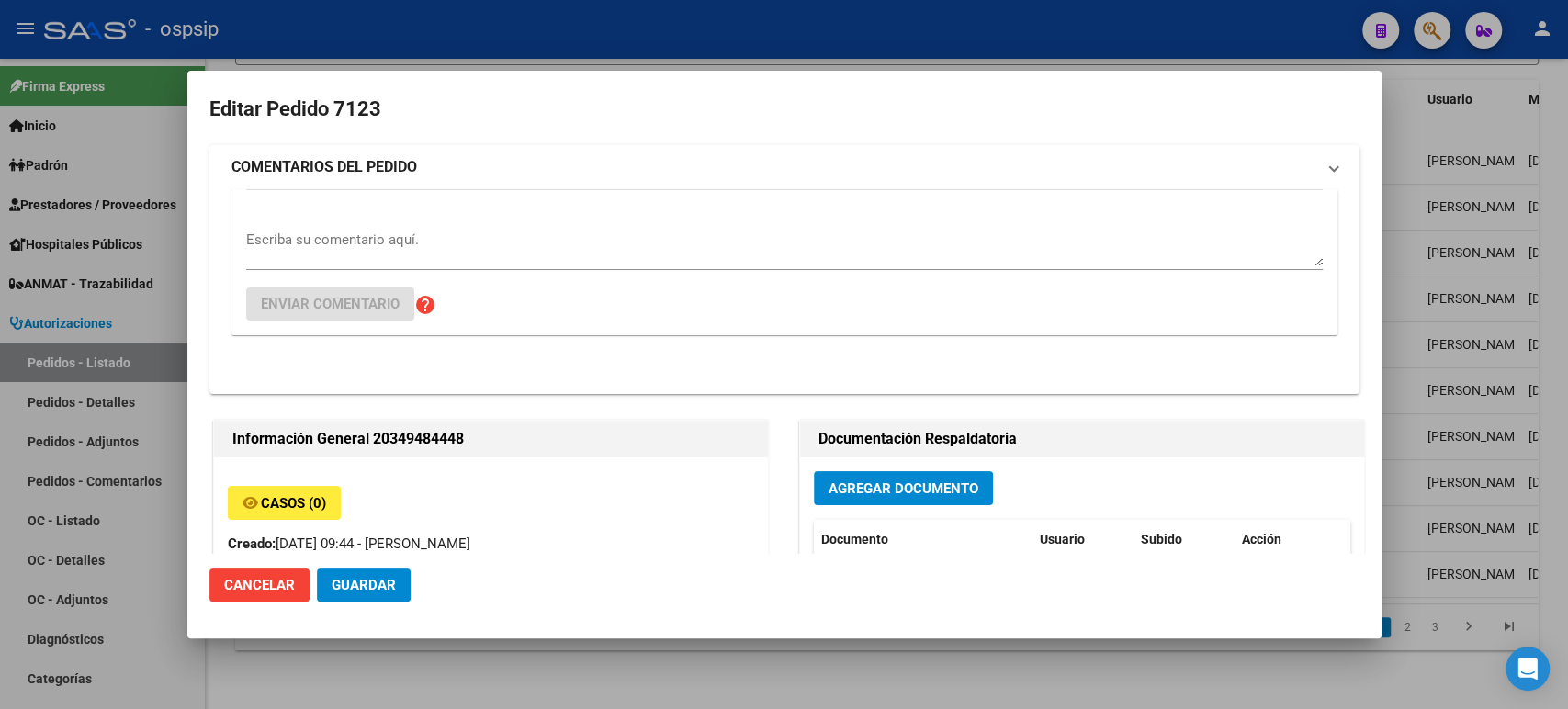
type input "Buenos Aires, LIBERTAD, CHASCOMUS 1377"
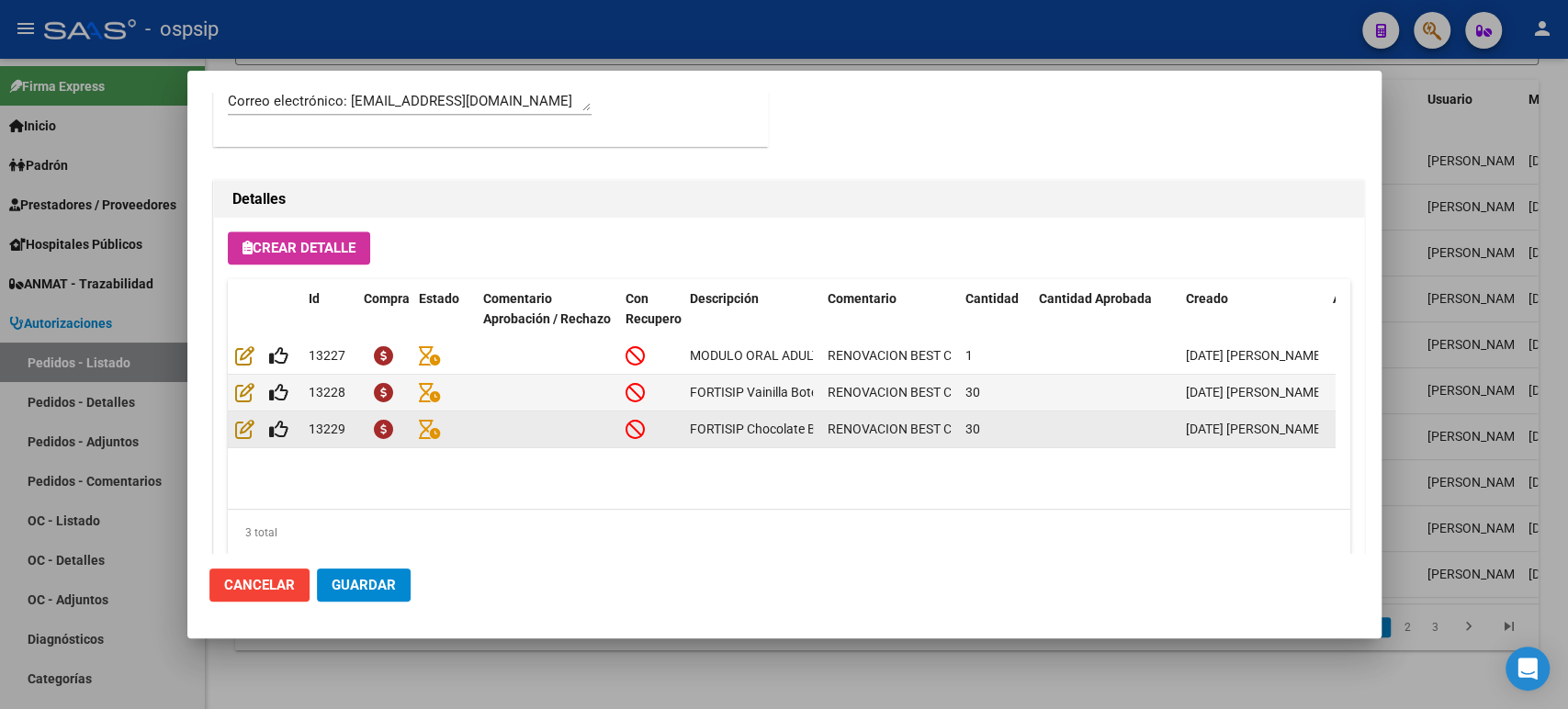
scroll to position [1224, 0]
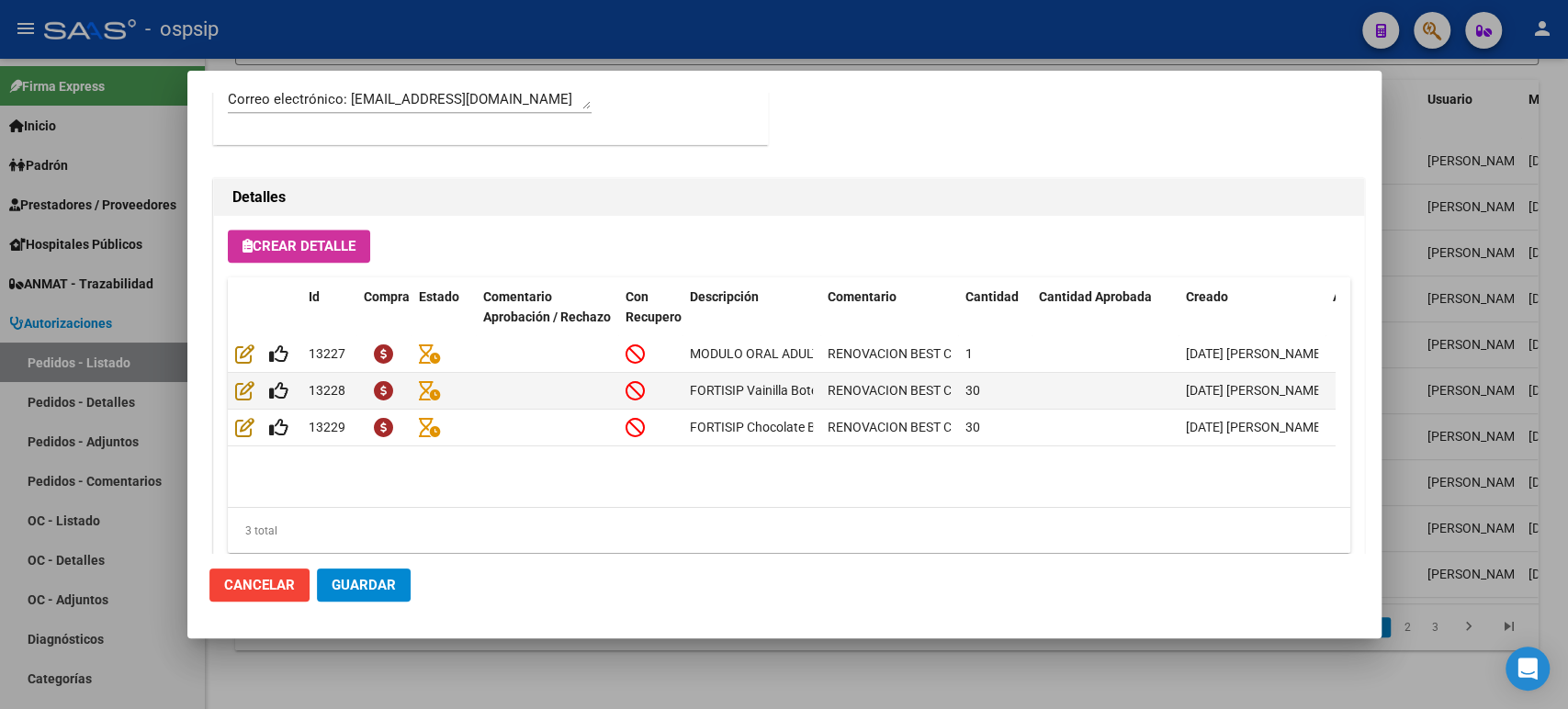
click at [1422, 348] on div at bounding box center [784, 354] width 1568 height 709
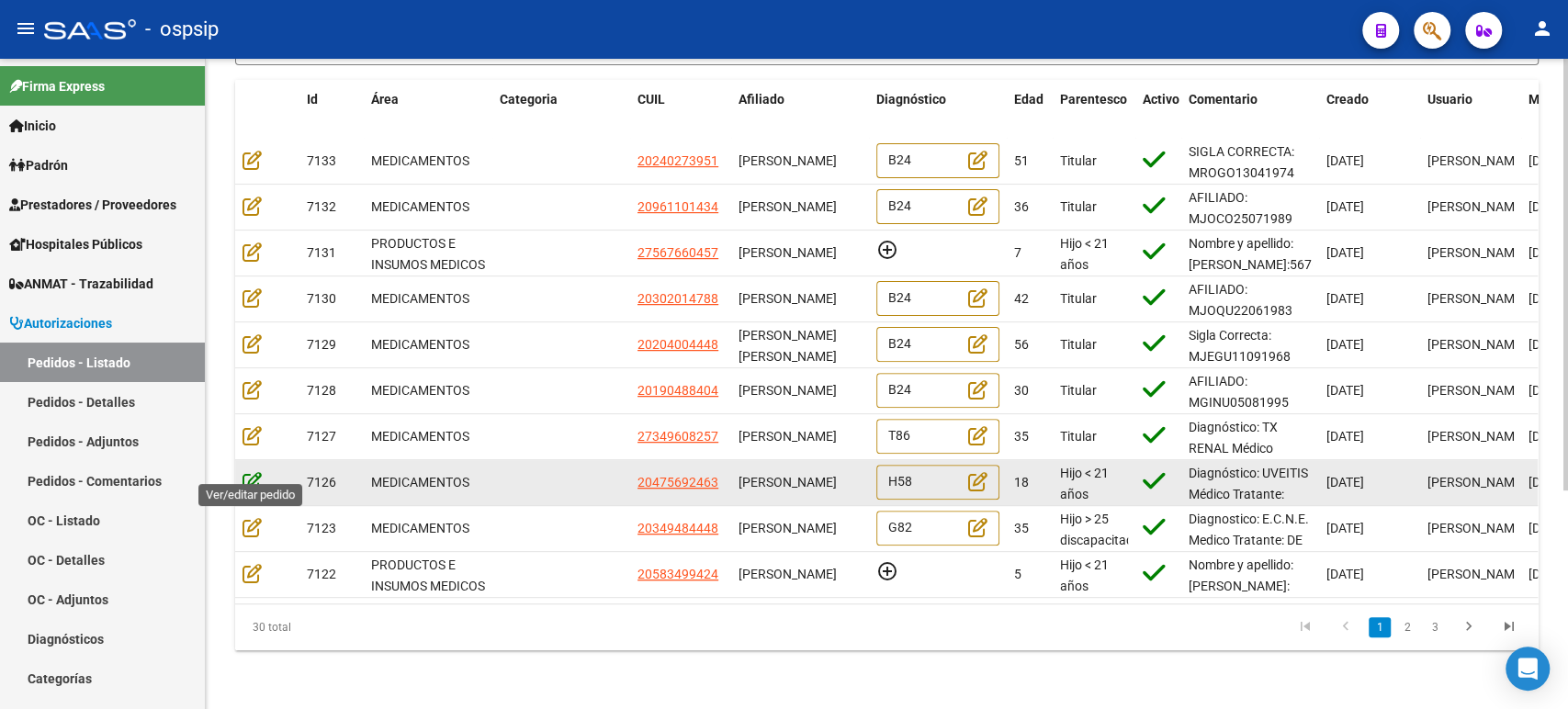
click at [251, 471] on icon at bounding box center [252, 481] width 19 height 20
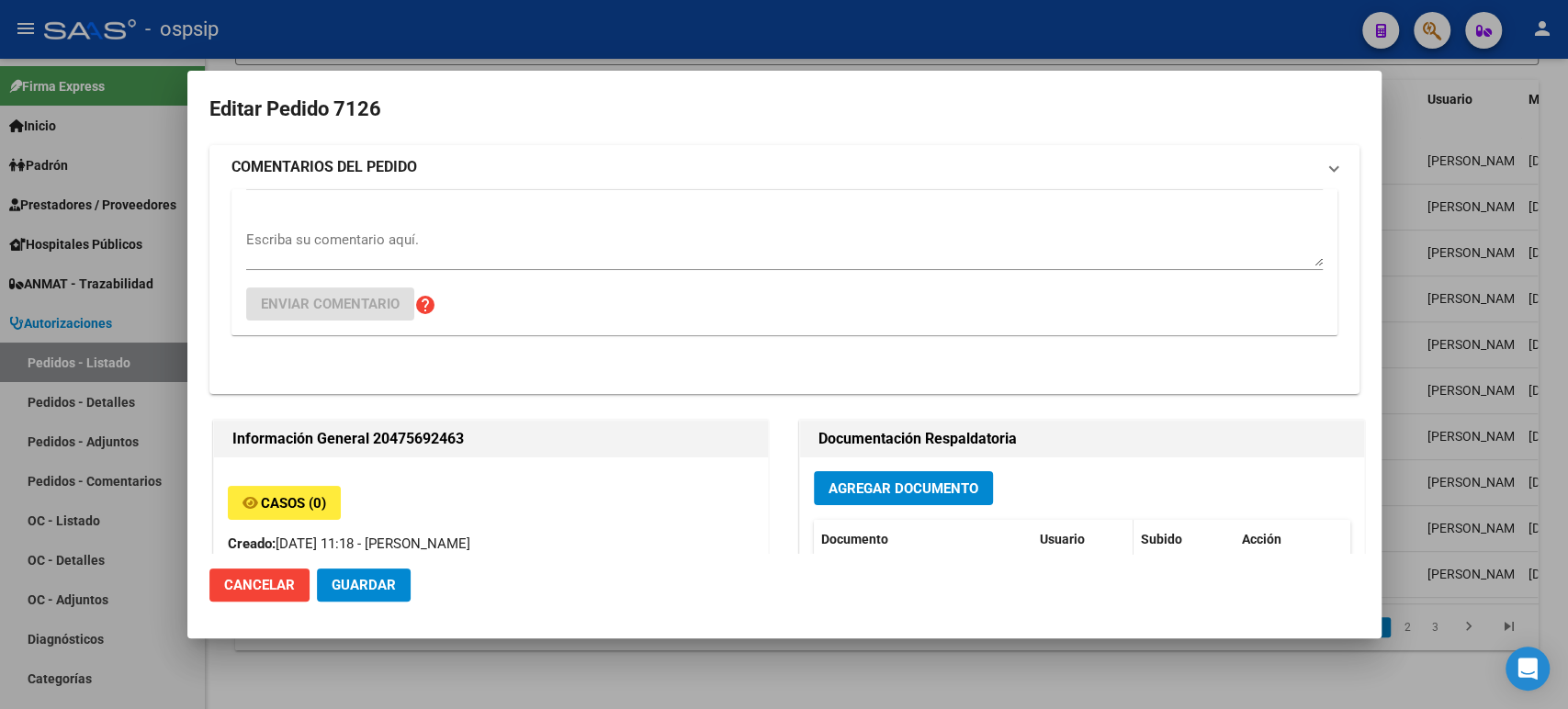
type input "Buenos Aires, HURLINGHAM, VILLEGAS 2563"
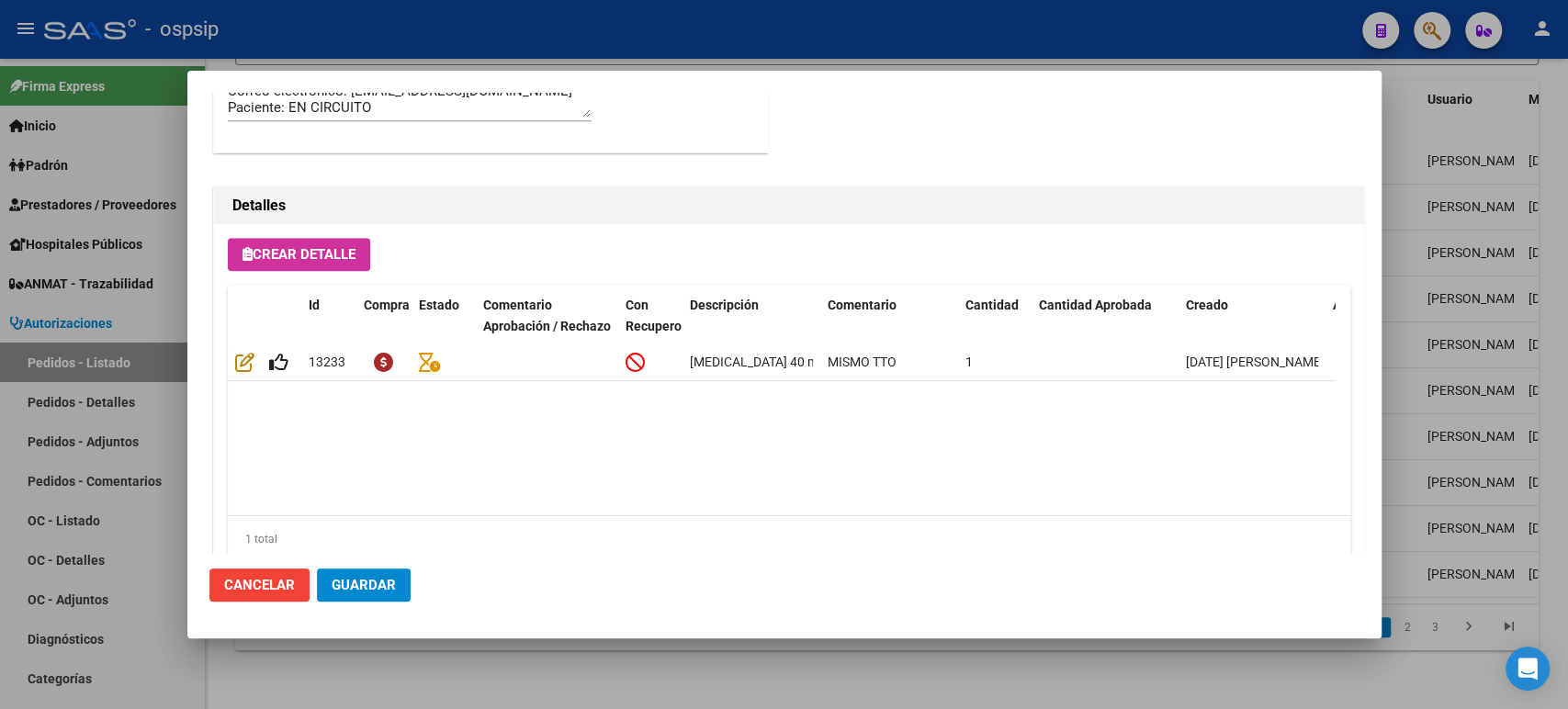
scroll to position [1280, 0]
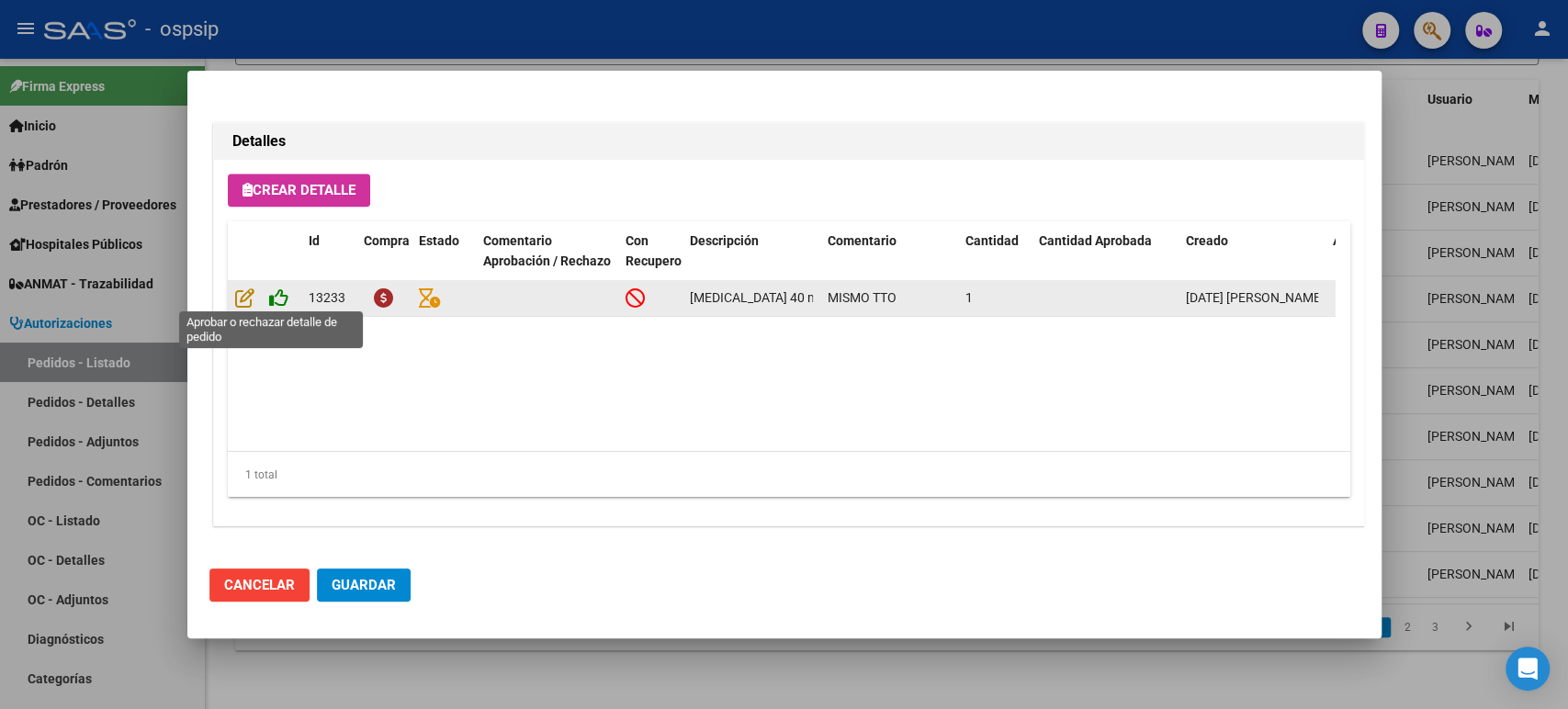
click at [279, 292] on icon at bounding box center [278, 297] width 19 height 20
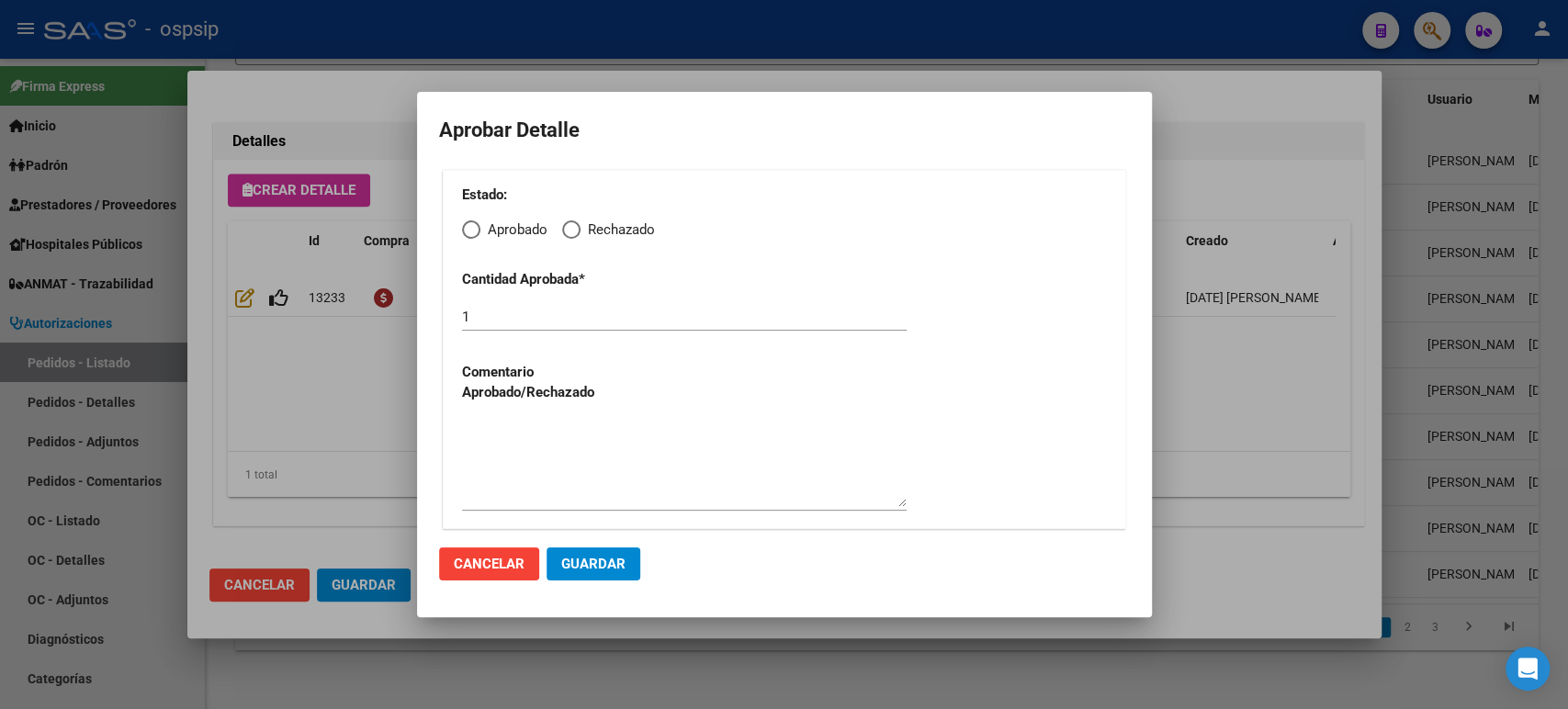
click at [475, 229] on span "Elija una opción" at bounding box center [471, 230] width 18 height 18
click at [475, 229] on input "Aprobado" at bounding box center [471, 230] width 18 height 18
radio input "true"
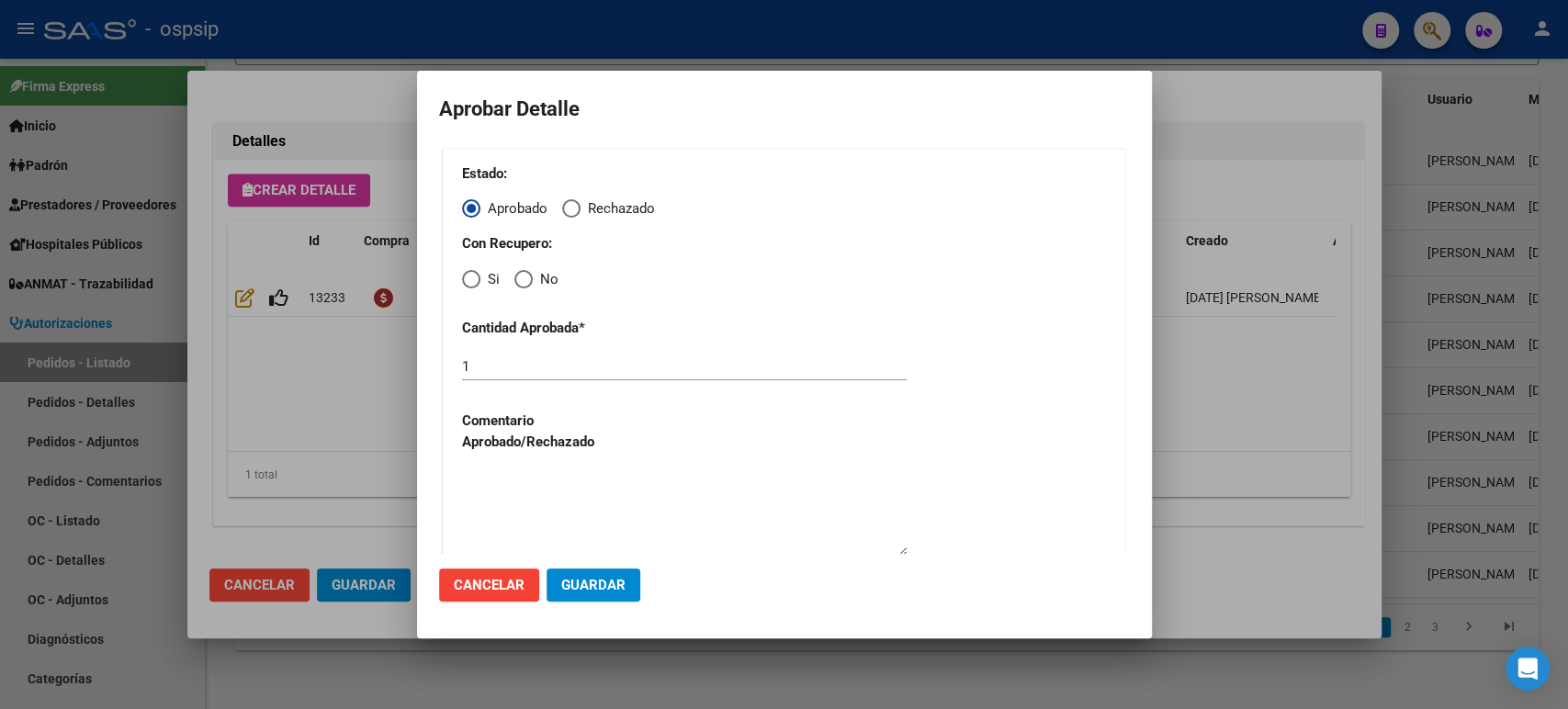
click at [472, 284] on span "Elija una opción" at bounding box center [471, 279] width 18 height 18
click at [472, 284] on input "Si" at bounding box center [471, 279] width 18 height 18
radio input "true"
click at [602, 586] on span "Guardar" at bounding box center [594, 585] width 65 height 17
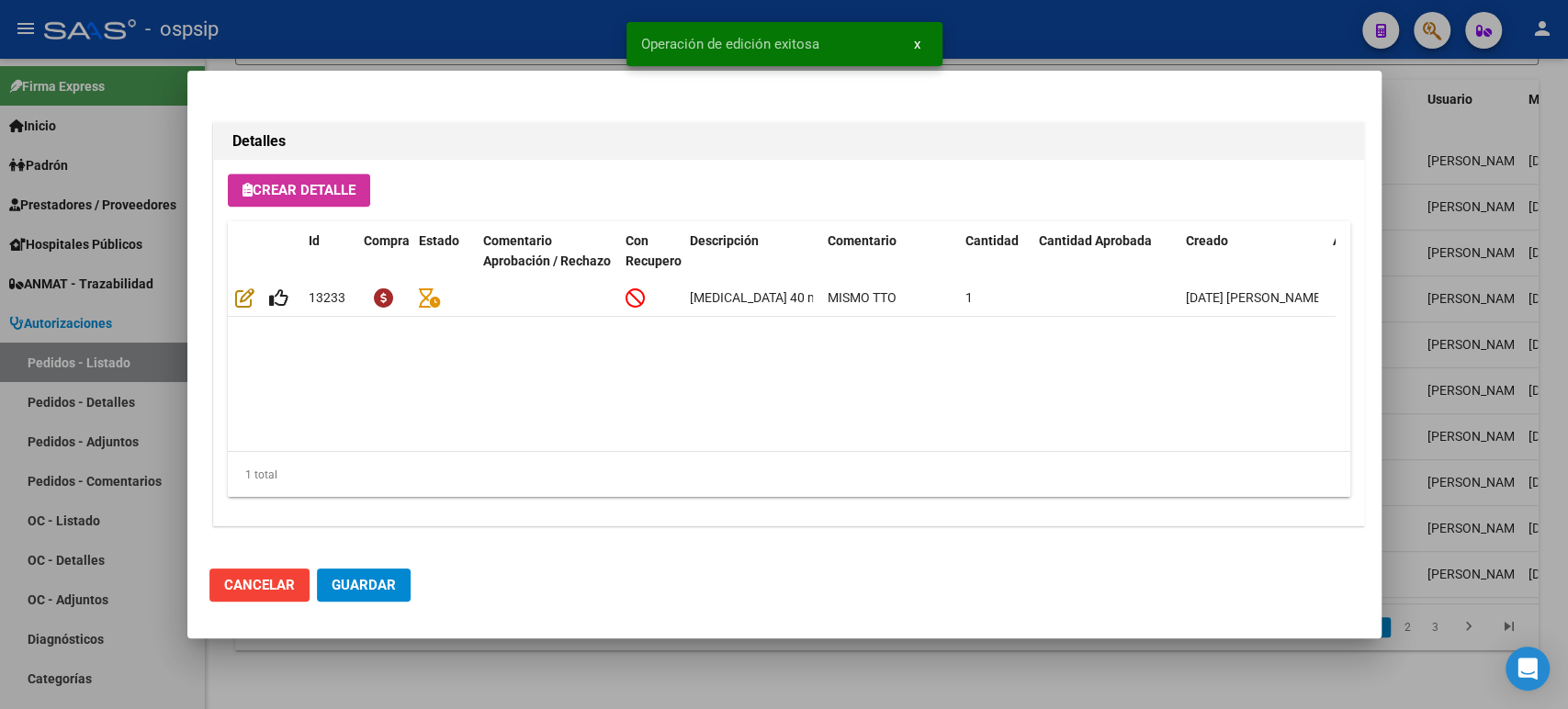
type input "BUENOS AIRES, WILLIAM MORRIS, GRAL CONRADO VILLEGA 2564"
type input "11-6283-0936"
click at [334, 583] on span "Guardar" at bounding box center [364, 585] width 65 height 17
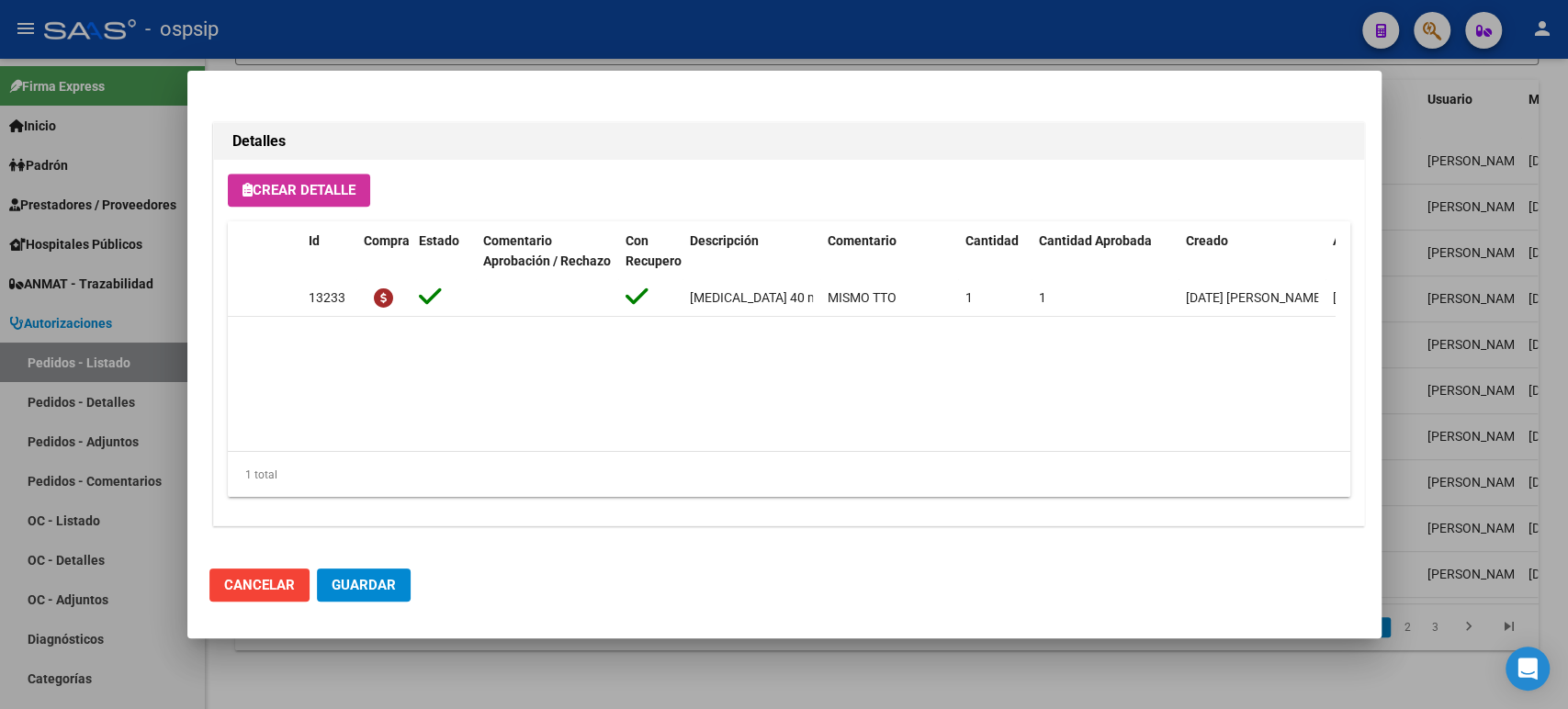
click at [1418, 357] on div at bounding box center [784, 354] width 1568 height 709
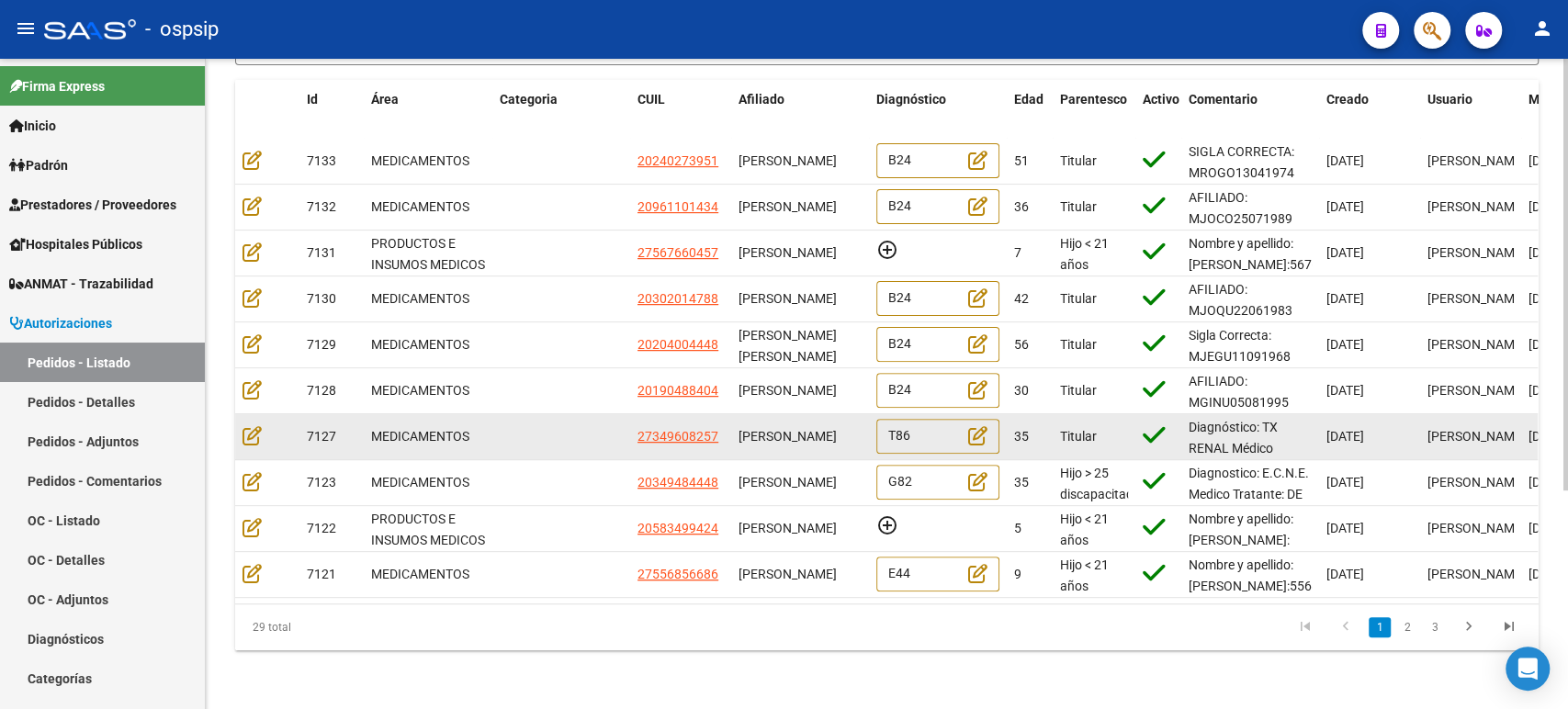
scroll to position [0, 0]
drag, startPoint x: 768, startPoint y: 439, endPoint x: 742, endPoint y: 410, distance: 38.9
click at [744, 429] on span "[PERSON_NAME]" at bounding box center [788, 437] width 98 height 15
click at [247, 426] on icon at bounding box center [252, 436] width 19 height 20
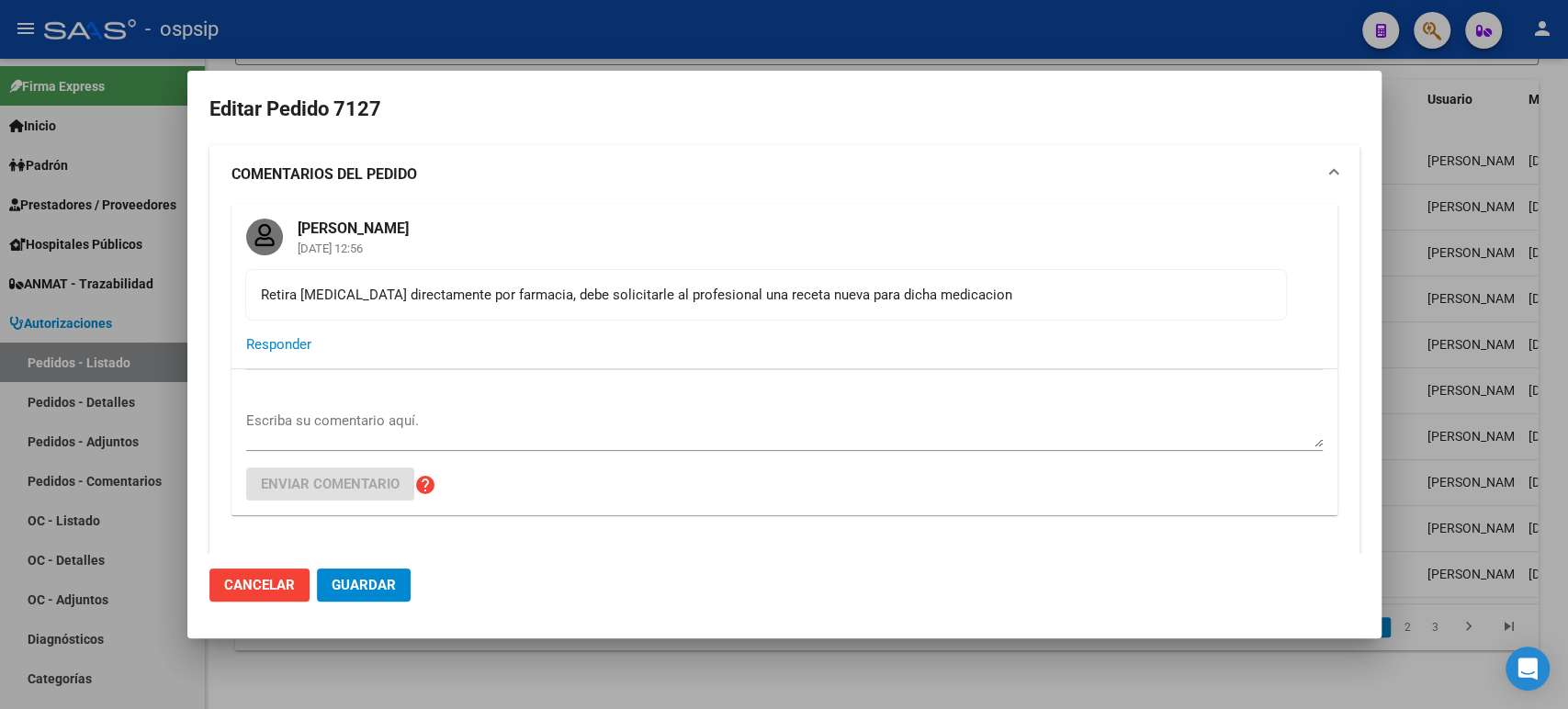
type input "Neuquen, NEUQUEN, ESTANISLAO DEL CAMPO 4713"
drag, startPoint x: 349, startPoint y: 301, endPoint x: 941, endPoint y: 305, distance: 592.0
click at [934, 296] on div "Retira Meprednisona directamente por farmacia, debe solicitarle al profesional …" at bounding box center [766, 294] width 1010 height 20
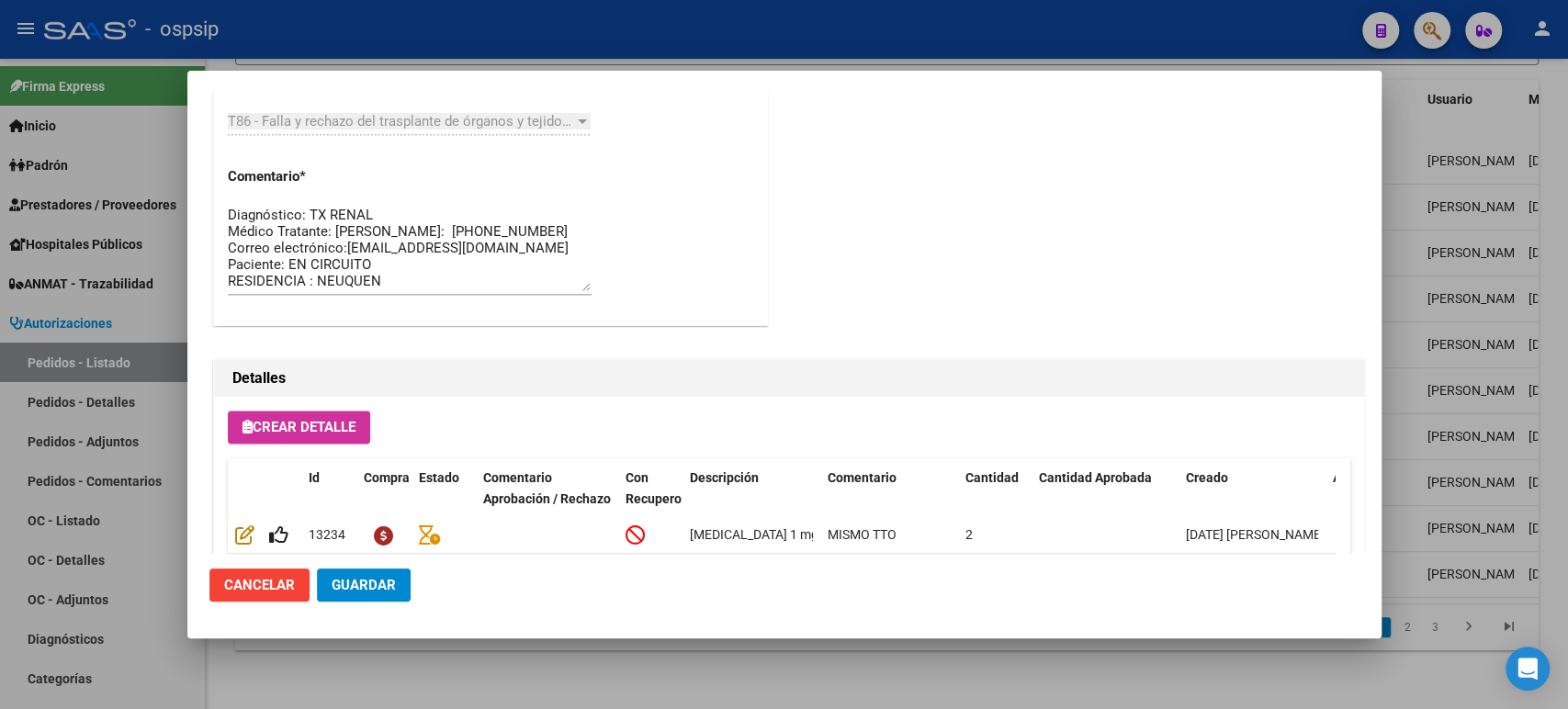
scroll to position [1666, 0]
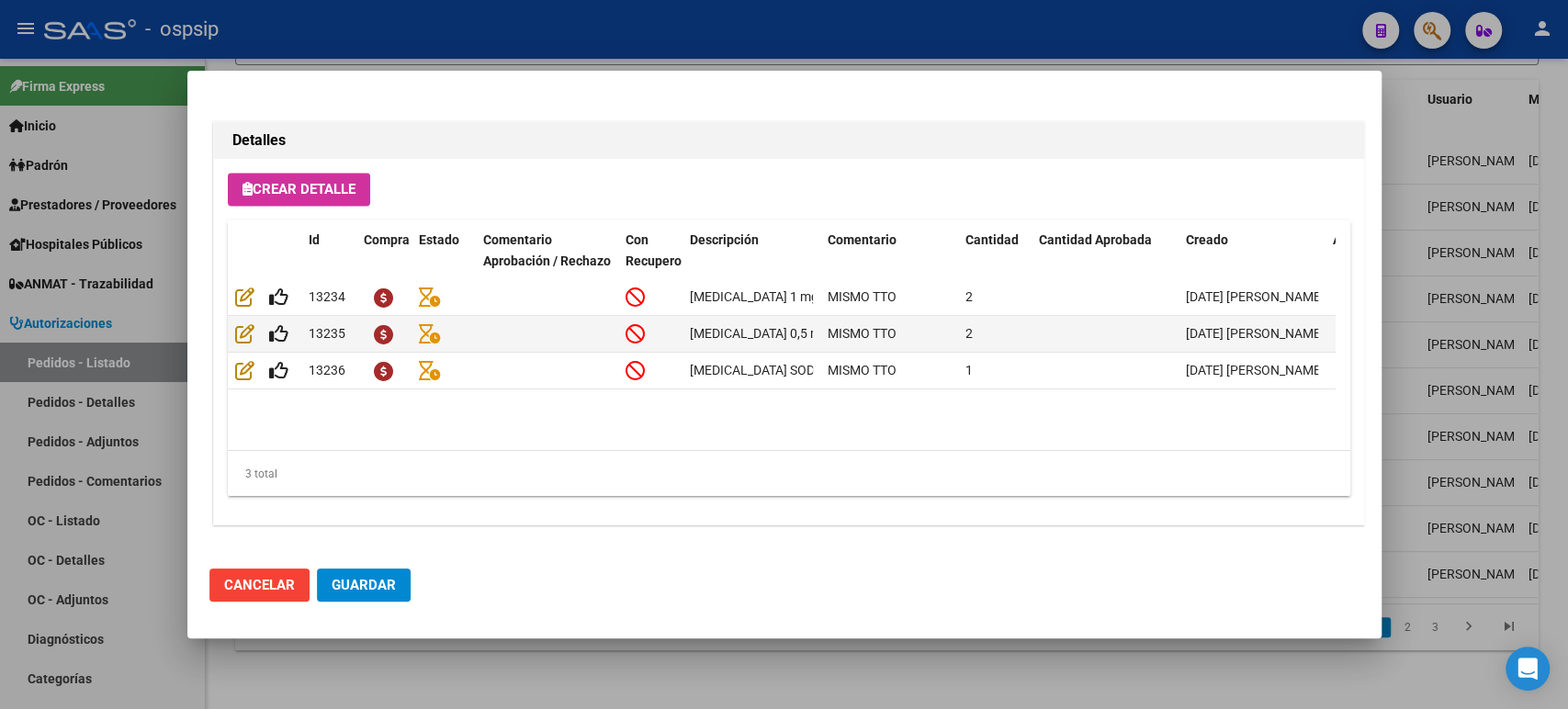
click at [1392, 356] on div at bounding box center [784, 354] width 1568 height 709
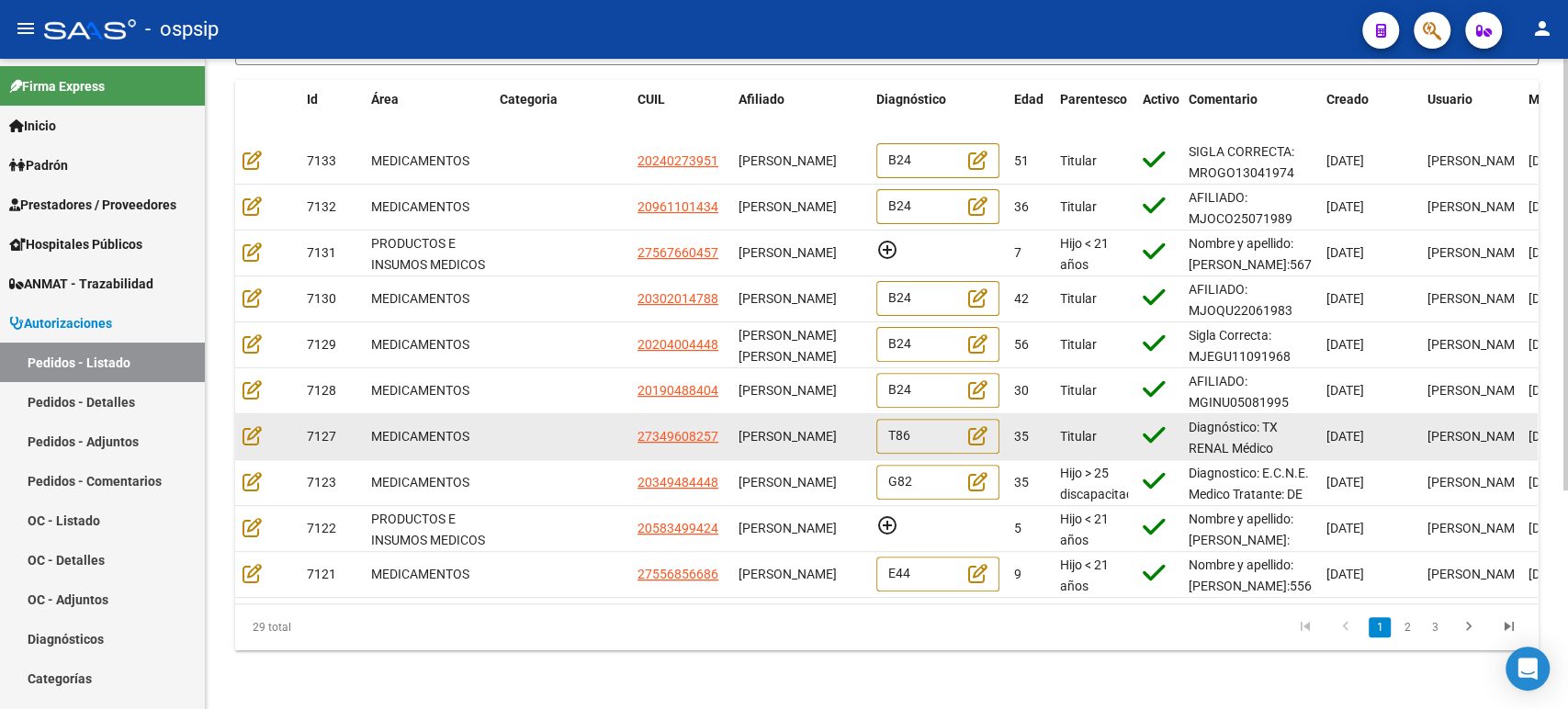
scroll to position [0, 0]
drag, startPoint x: 772, startPoint y: 434, endPoint x: 739, endPoint y: 411, distance: 40.2
click at [739, 427] on div "[PERSON_NAME]" at bounding box center [800, 437] width 123 height 21
copy span "[PERSON_NAME]"
click at [258, 426] on icon at bounding box center [252, 436] width 19 height 20
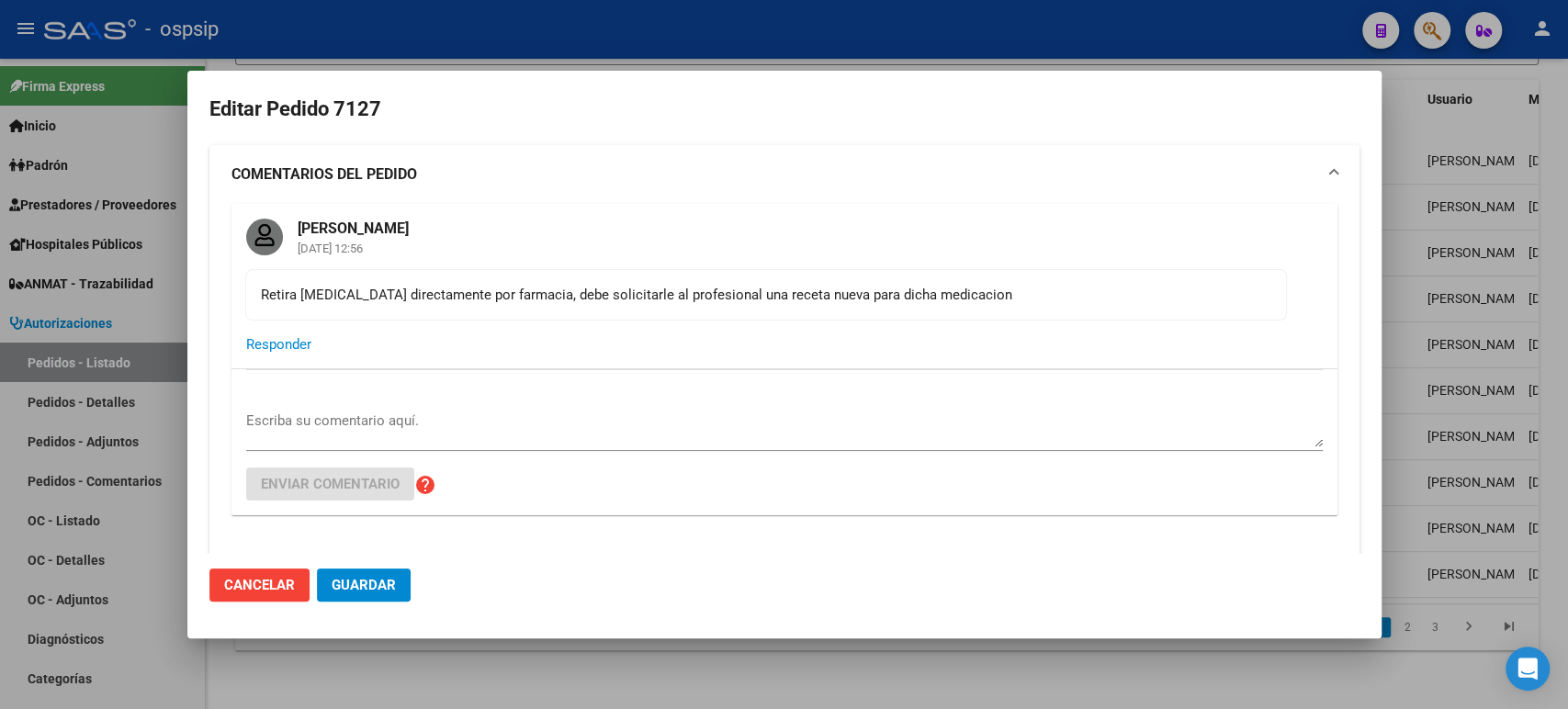
type input "Neuquen, NEUQUEN, ESTANISLAO DEL CAMPO 4713"
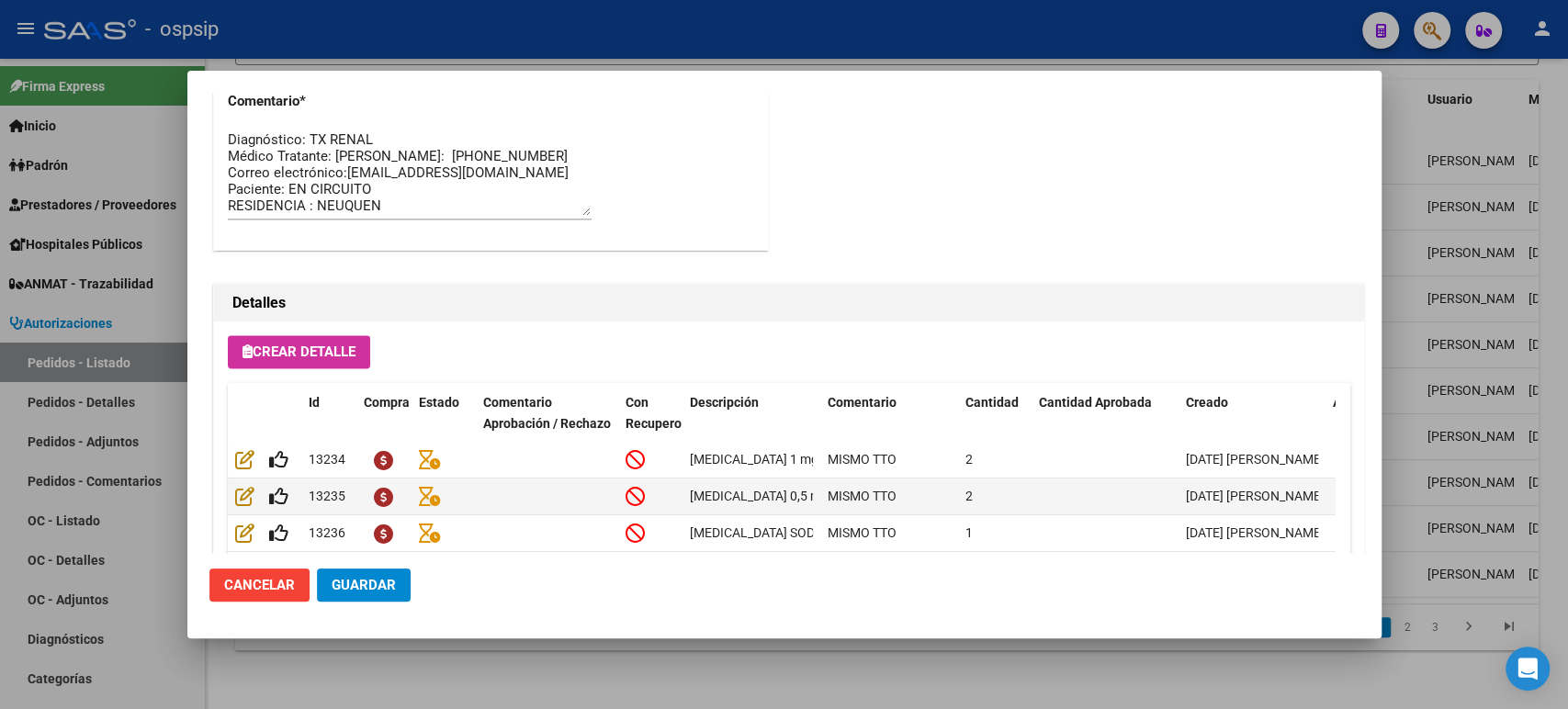
scroll to position [1632, 0]
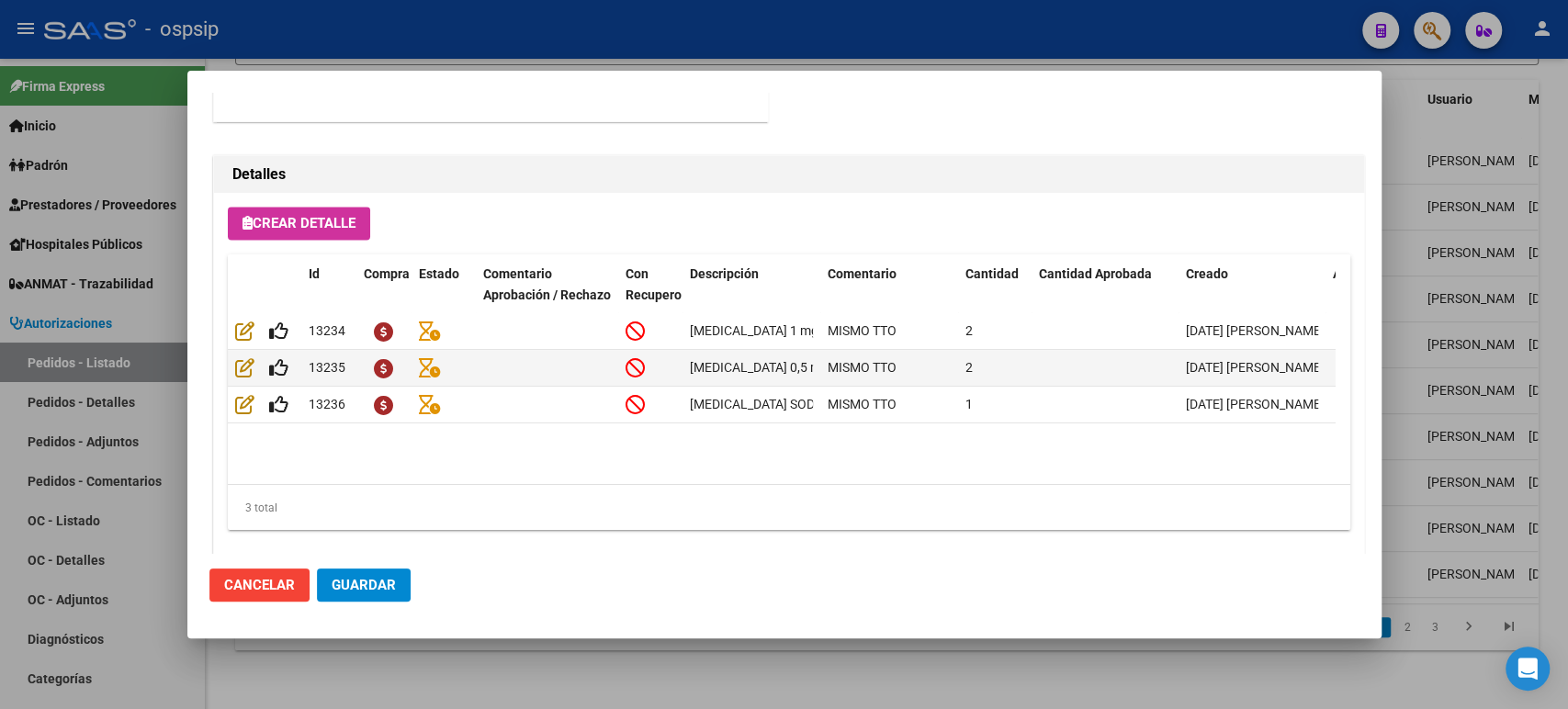
click at [1420, 254] on div at bounding box center [784, 354] width 1568 height 709
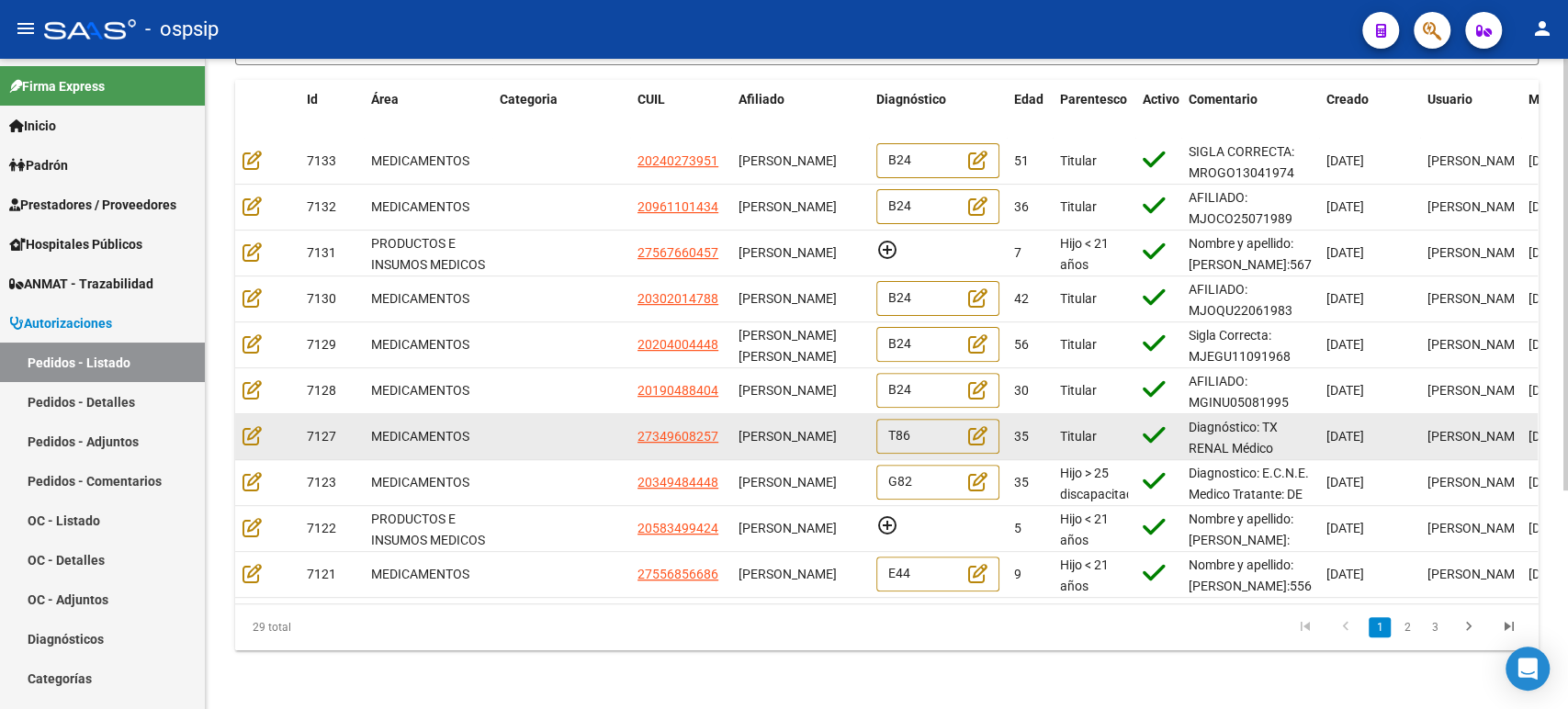
scroll to position [0, 0]
drag, startPoint x: 755, startPoint y: 436, endPoint x: 741, endPoint y: 417, distance: 23.6
click at [741, 427] on div "[PERSON_NAME]" at bounding box center [800, 437] width 123 height 21
copy span "[PERSON_NAME]"
click at [249, 426] on icon at bounding box center [252, 436] width 19 height 20
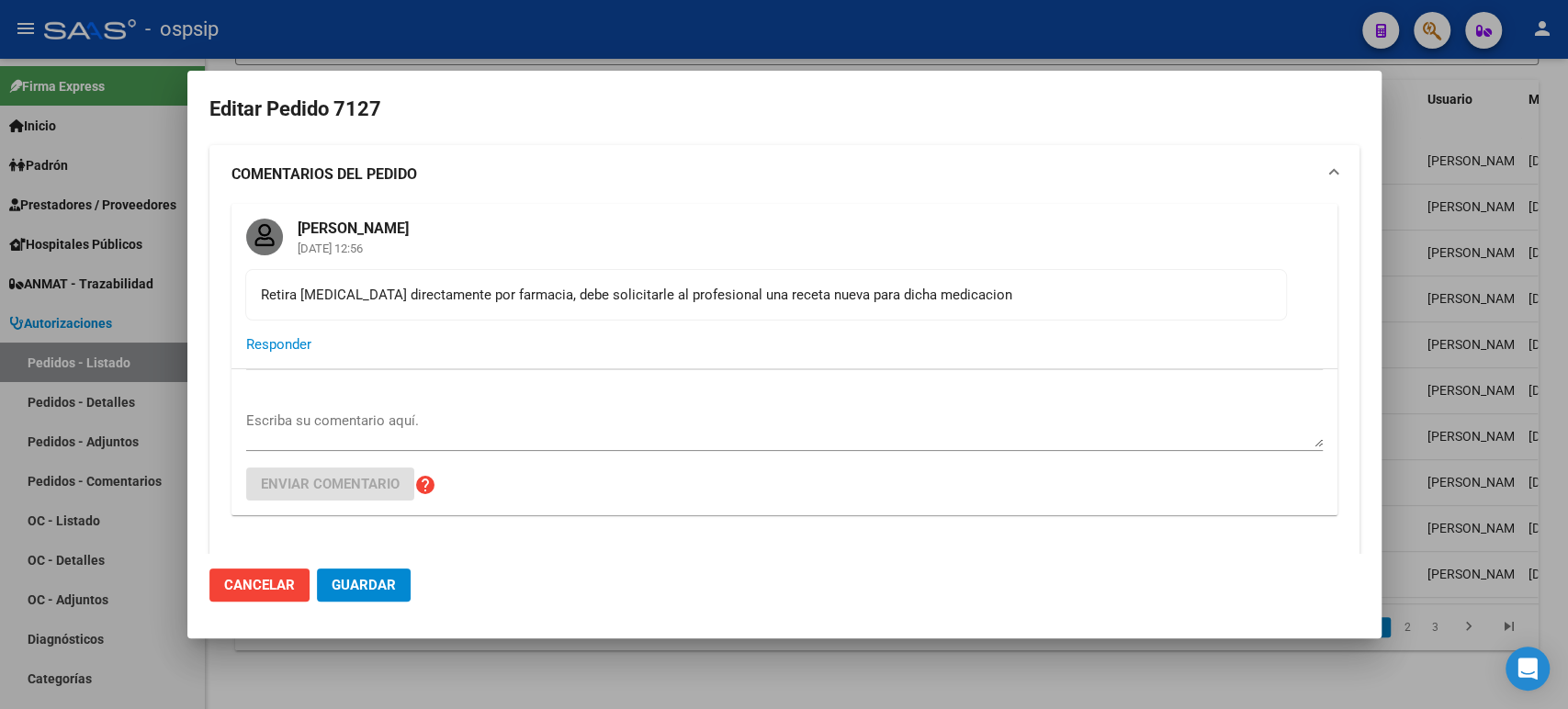
type input "Neuquen, NEUQUEN, ESTANISLAO DEL CAMPO 4713"
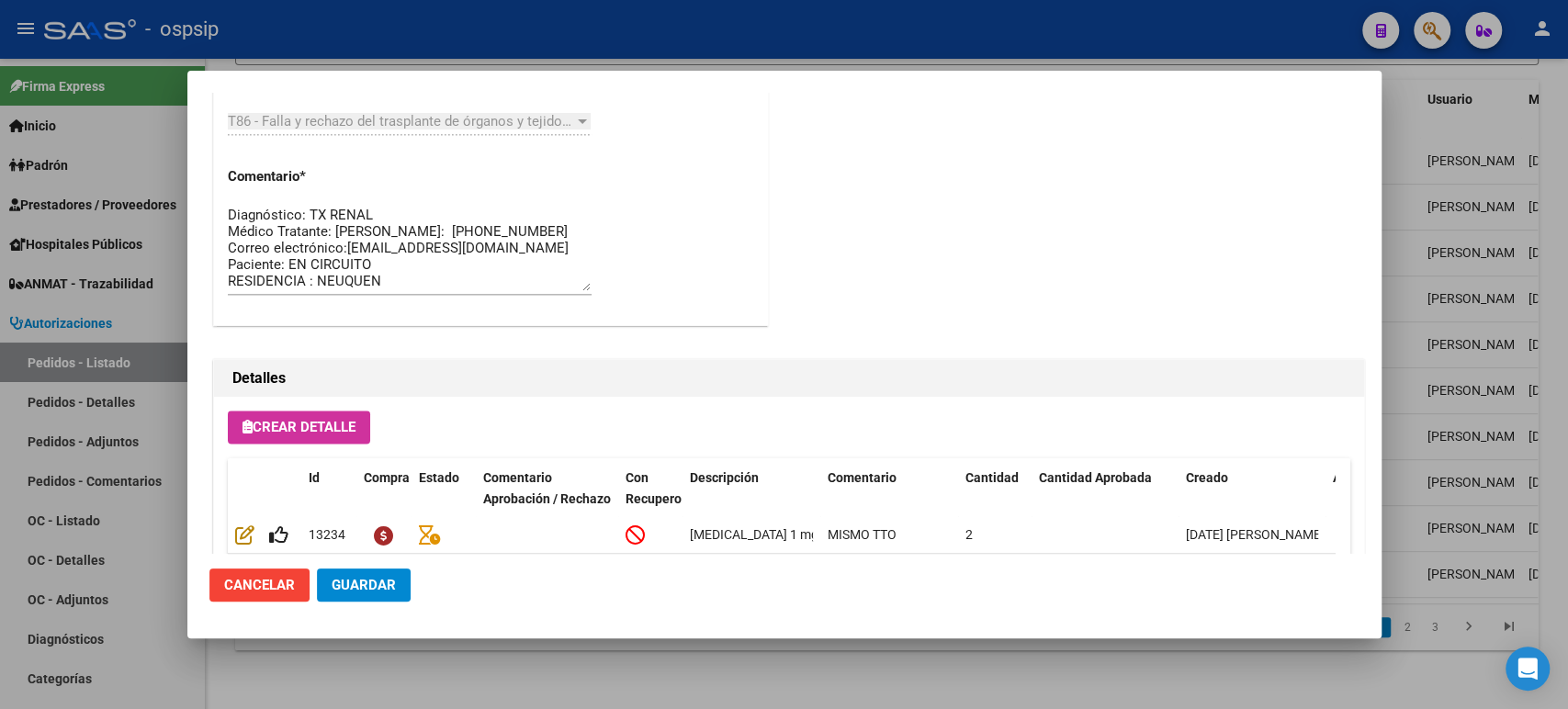
scroll to position [1666, 0]
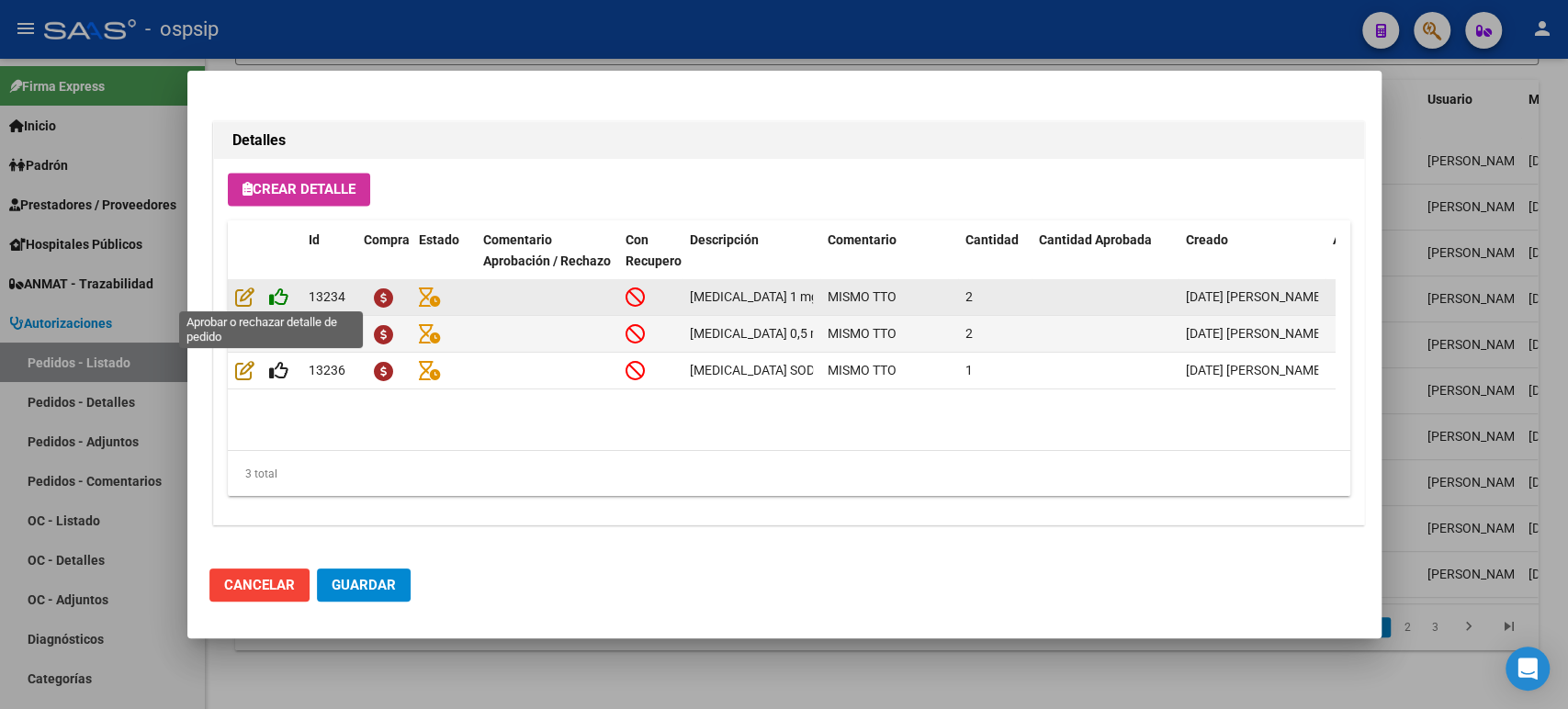
click at [280, 286] on icon at bounding box center [278, 296] width 19 height 20
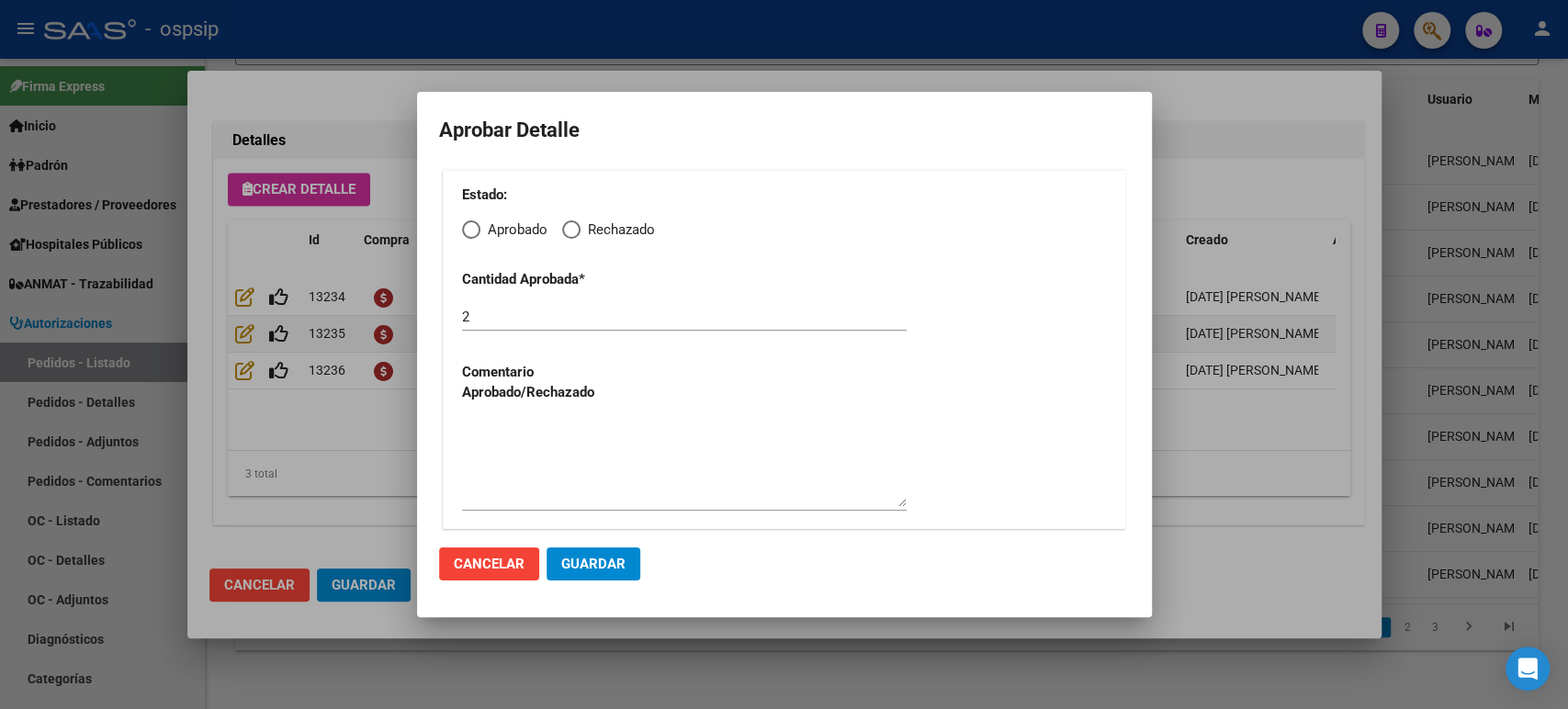
click at [464, 234] on span "Elija una opción" at bounding box center [471, 230] width 18 height 18
click at [464, 234] on input "Aprobado" at bounding box center [471, 230] width 18 height 18
radio input "true"
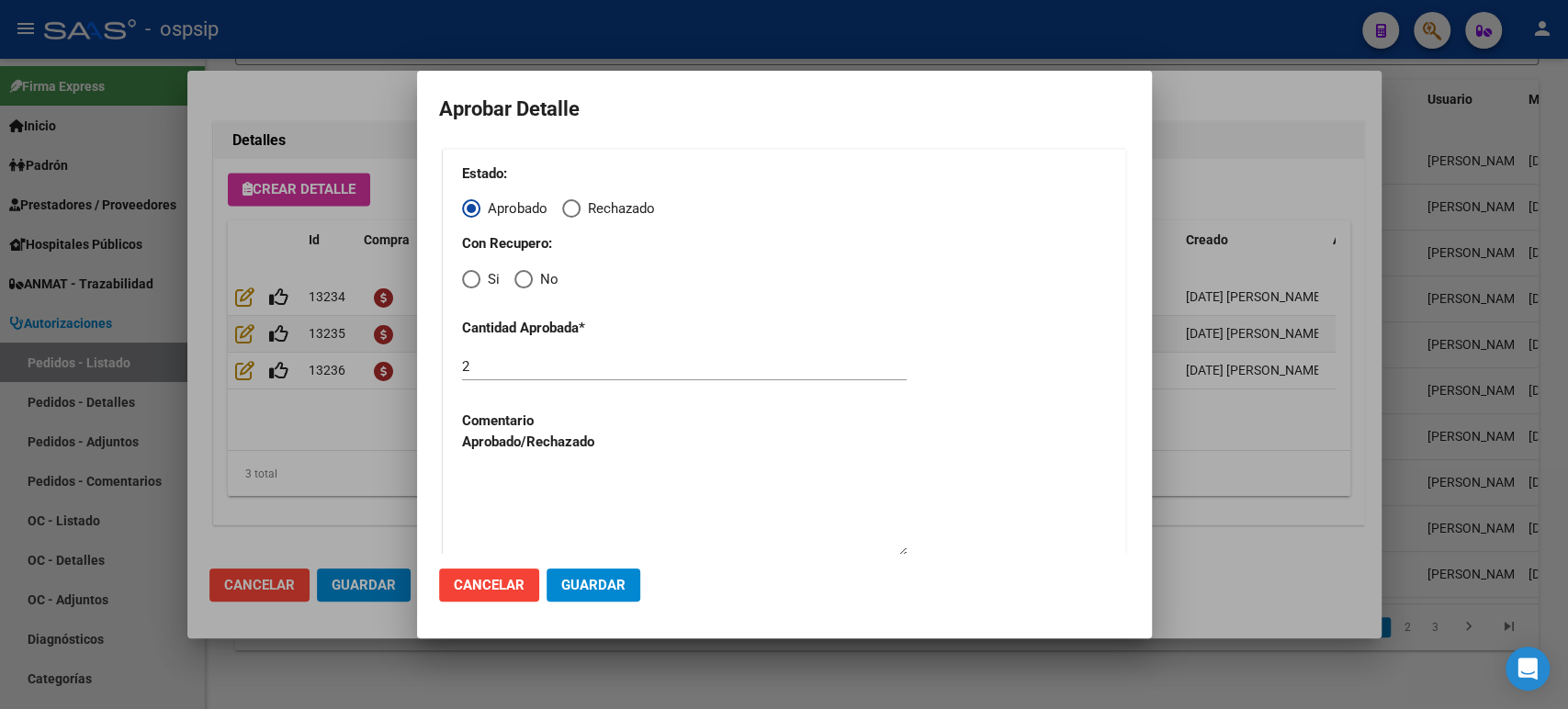
click at [475, 286] on span "Elija una opción" at bounding box center [471, 279] width 18 height 18
click at [475, 286] on input "Si" at bounding box center [471, 279] width 18 height 18
radio input "true"
click at [610, 584] on span "Guardar" at bounding box center [594, 585] width 65 height 17
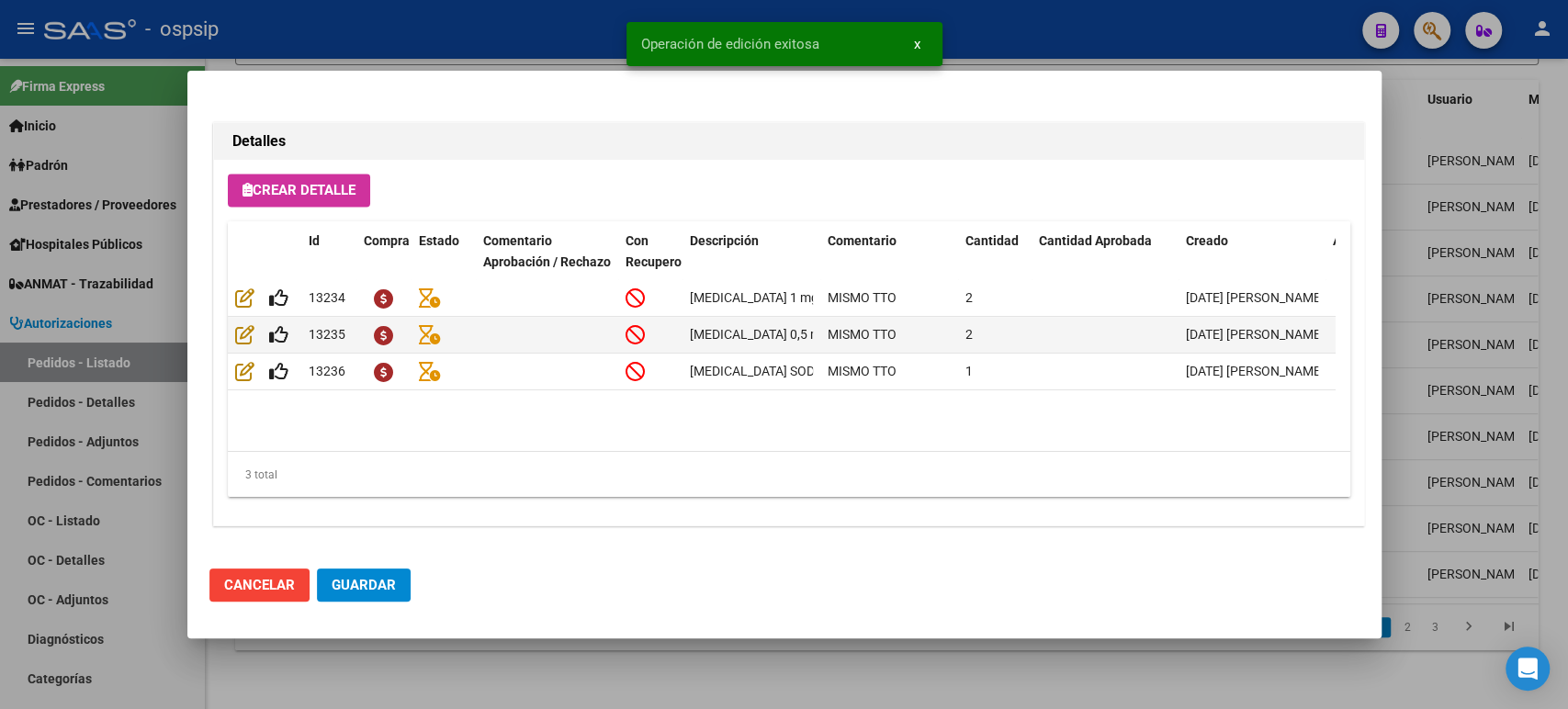
type input "NEUQUEN, NEUQUEN, ESTANISLAO DEL CAMPO 4713"
type input "2996550356"
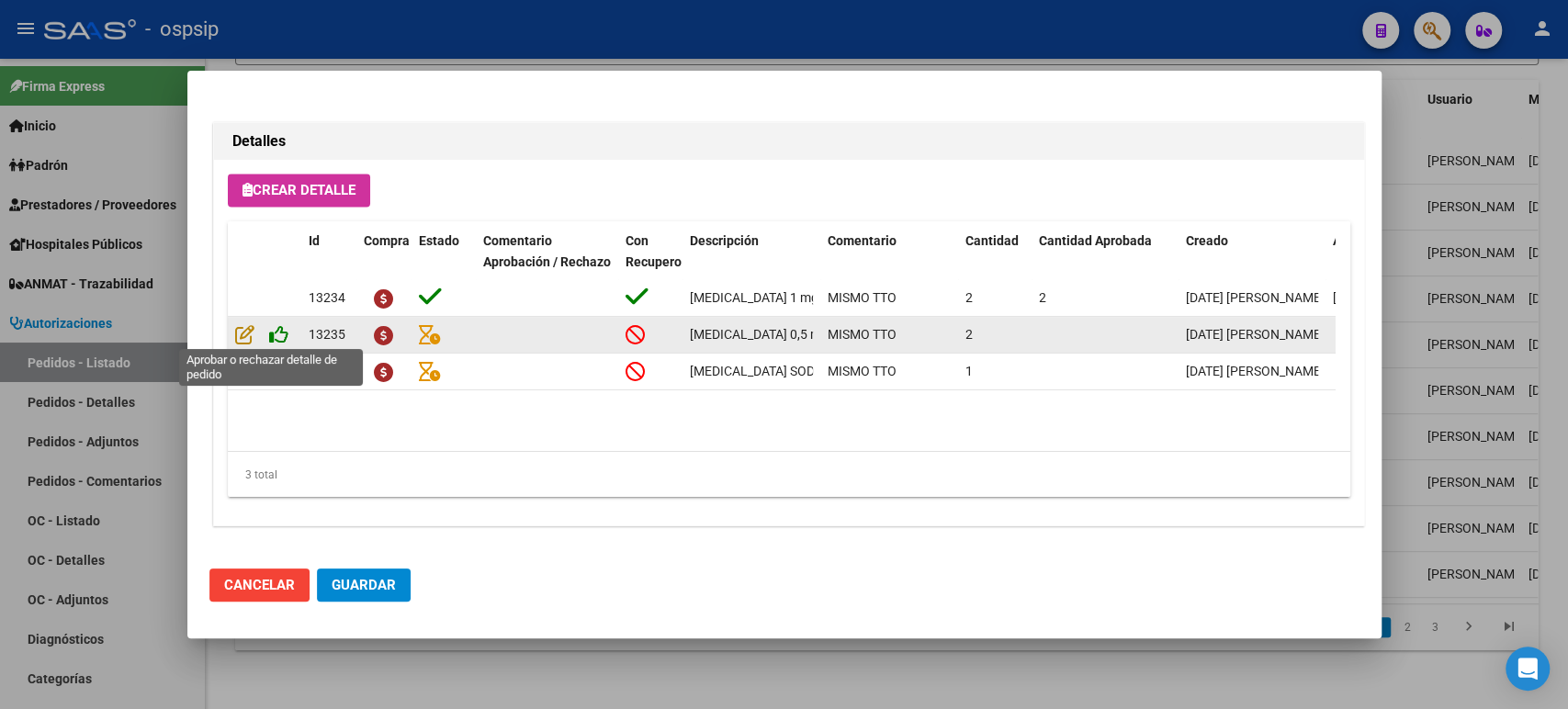
click at [279, 328] on icon at bounding box center [278, 334] width 19 height 20
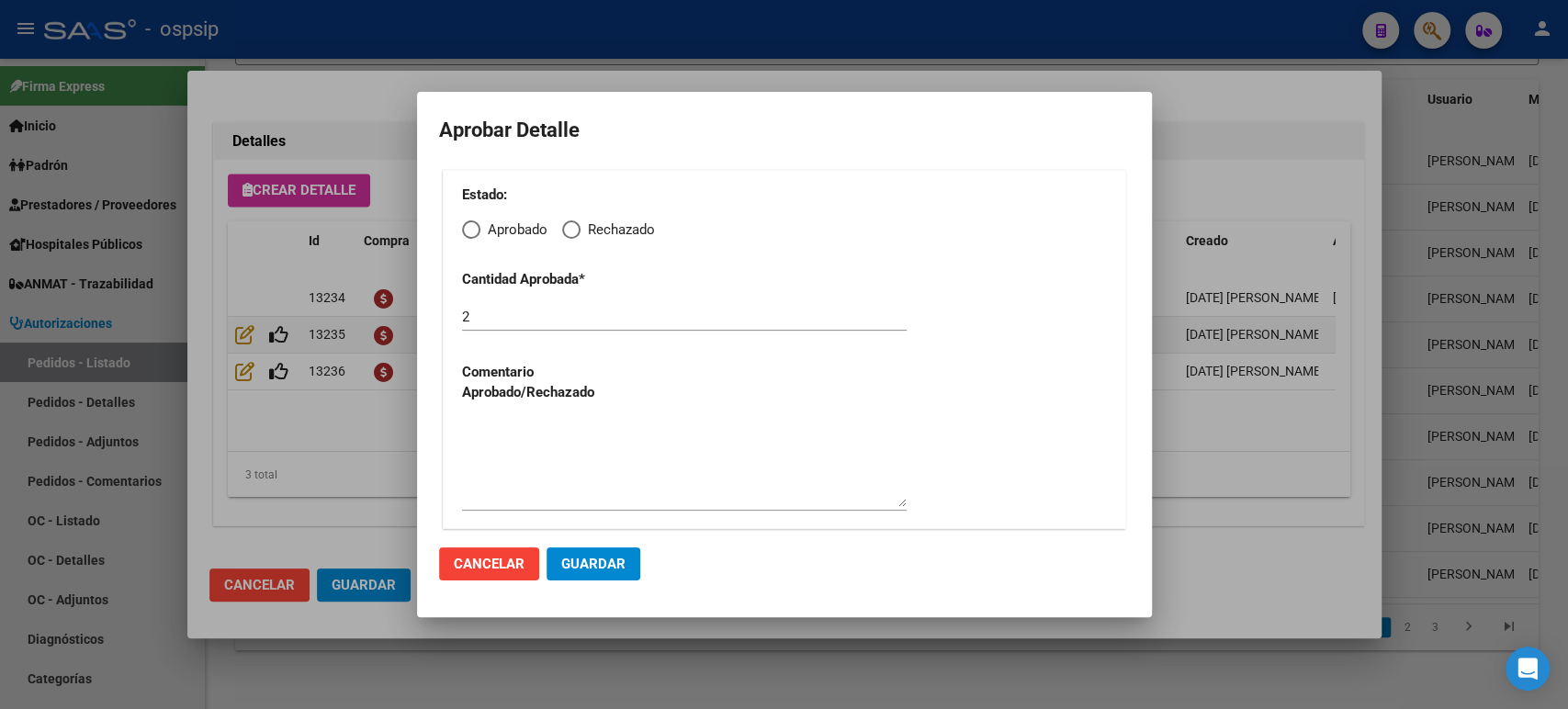
click at [477, 226] on span "Elija una opción" at bounding box center [471, 230] width 18 height 18
click at [477, 226] on input "Aprobado" at bounding box center [471, 230] width 18 height 18
radio input "true"
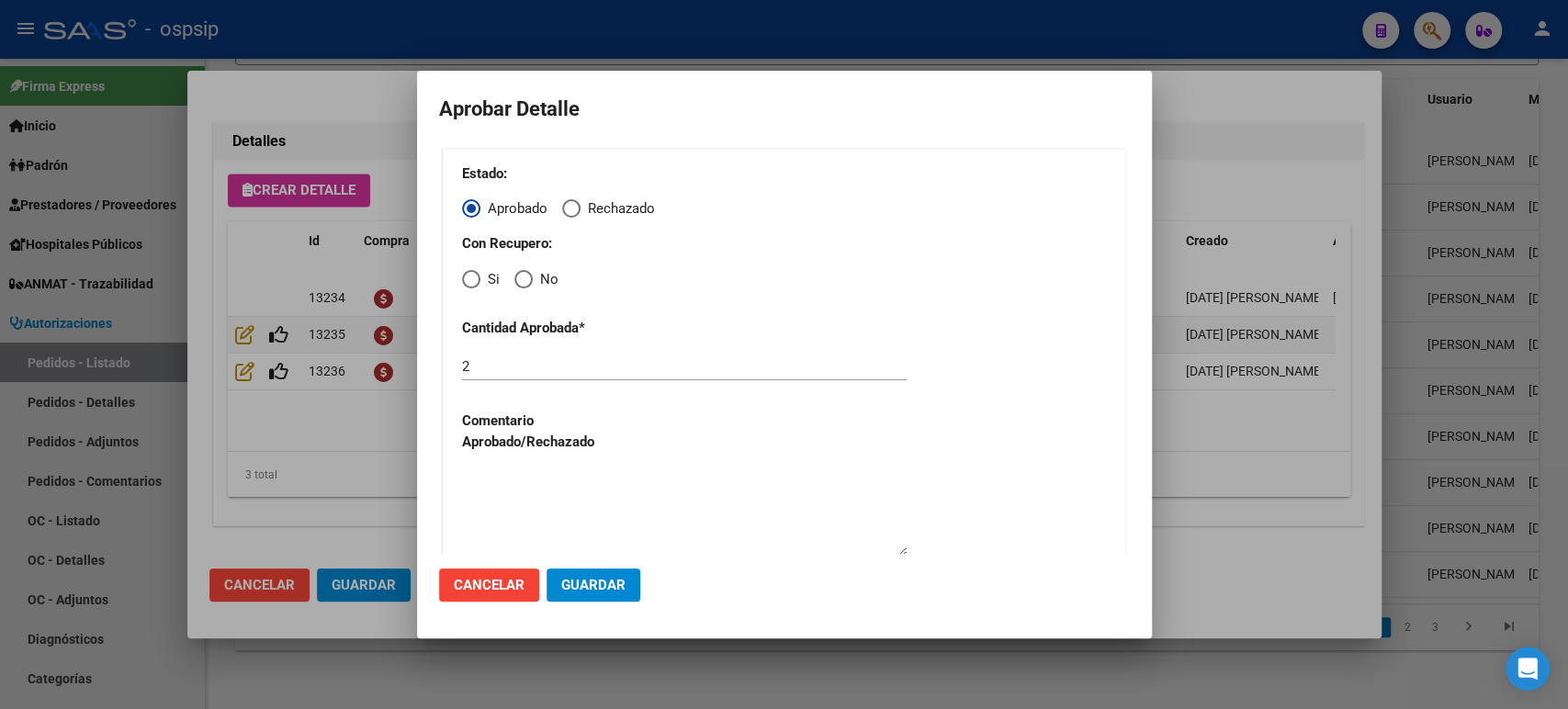
click at [468, 282] on span "Elija una opción" at bounding box center [471, 279] width 18 height 18
click at [468, 282] on input "Si" at bounding box center [471, 279] width 18 height 18
radio input "true"
click at [597, 584] on span "Guardar" at bounding box center [594, 585] width 65 height 17
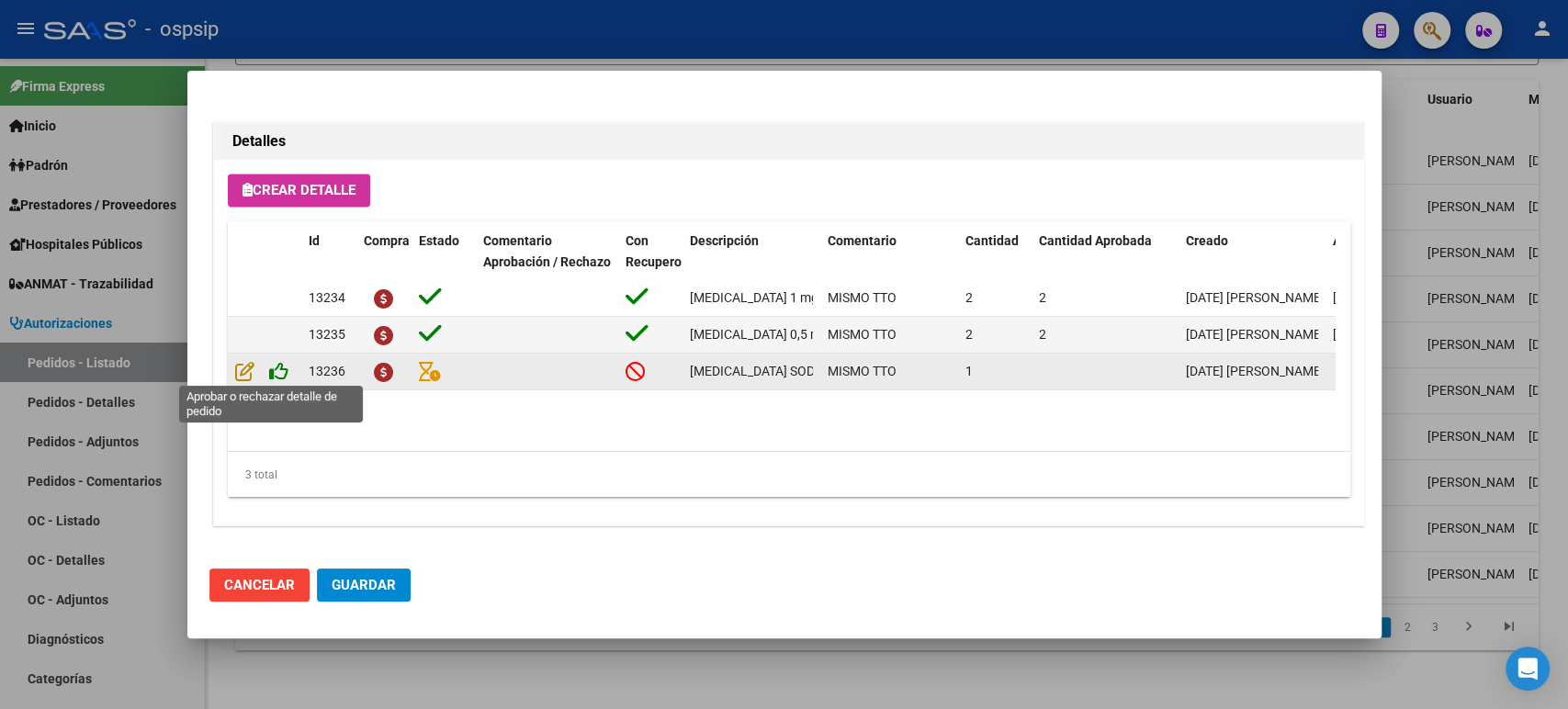
click at [279, 374] on icon at bounding box center [278, 371] width 19 height 20
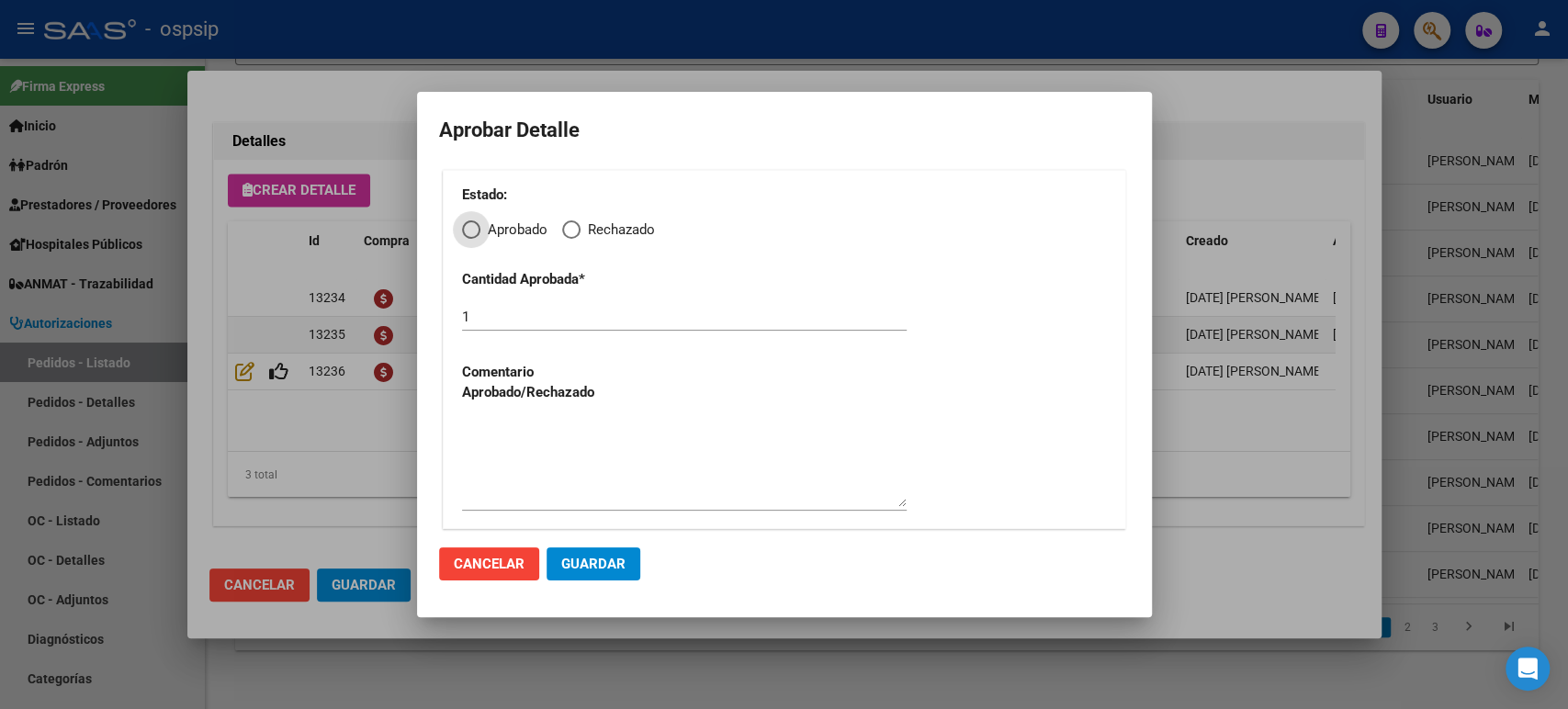
click at [458, 226] on div "Estado: Aprobado Rechazado Cantidad Aprobada * 1 Comentario Aprobado/Rechazado" at bounding box center [784, 349] width 683 height 359
click at [469, 234] on span "Elija una opción" at bounding box center [471, 230] width 18 height 18
click at [469, 234] on input "Aprobado" at bounding box center [471, 230] width 18 height 18
radio input "true"
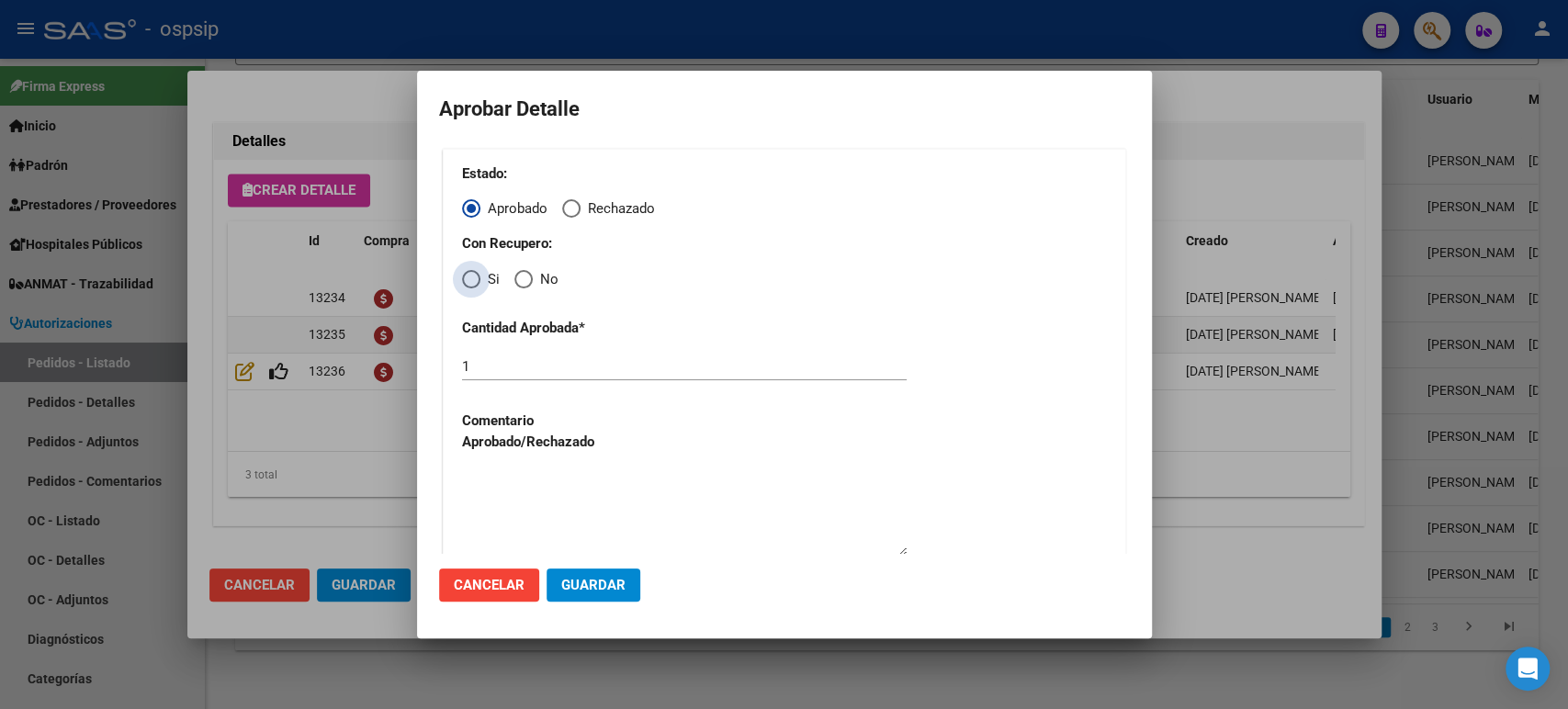
click at [476, 285] on span "Elija una opción" at bounding box center [471, 279] width 18 height 18
click at [476, 285] on input "Si" at bounding box center [471, 279] width 18 height 18
radio input "true"
click at [582, 570] on button "Guardar" at bounding box center [593, 585] width 93 height 33
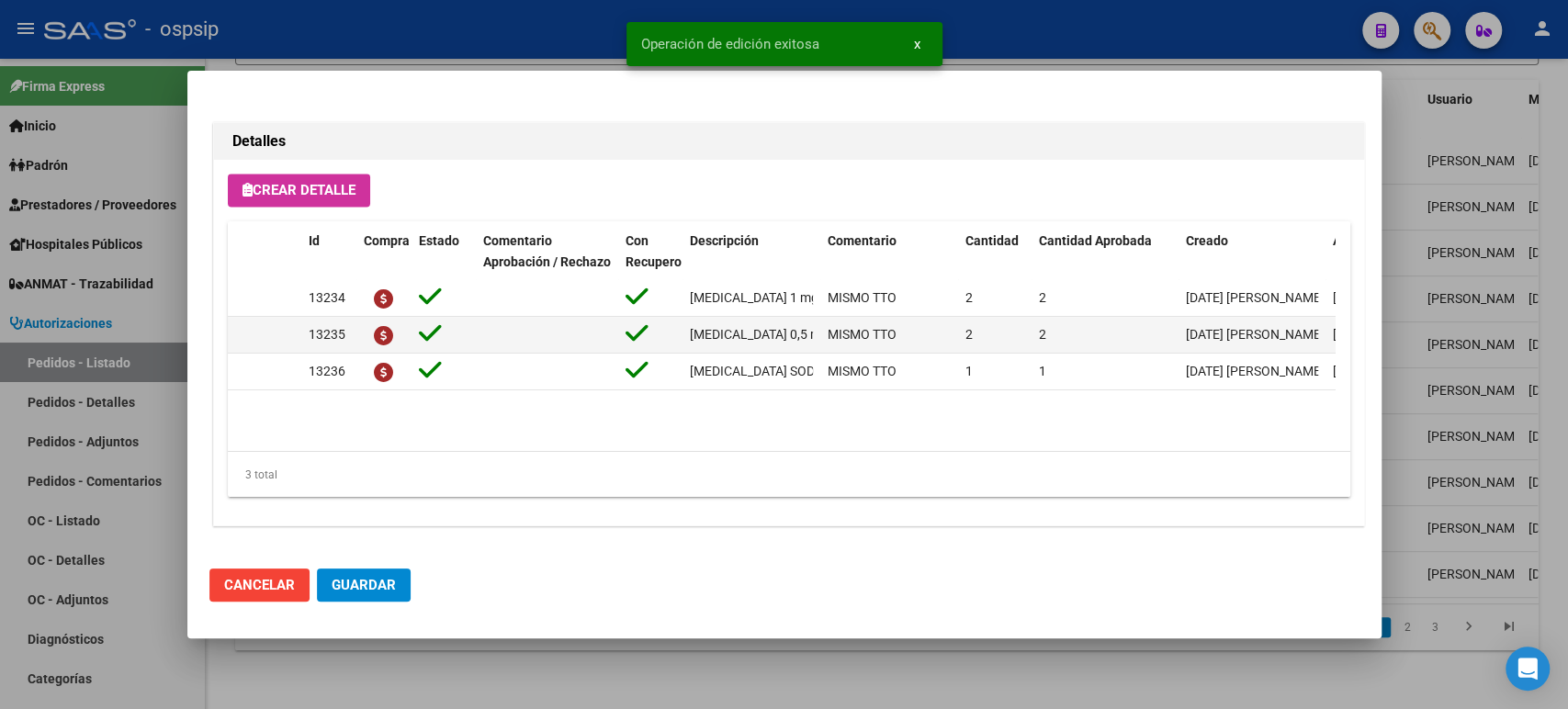
click at [378, 581] on span "Guardar" at bounding box center [364, 585] width 65 height 17
click at [1486, 354] on div at bounding box center [784, 354] width 1568 height 709
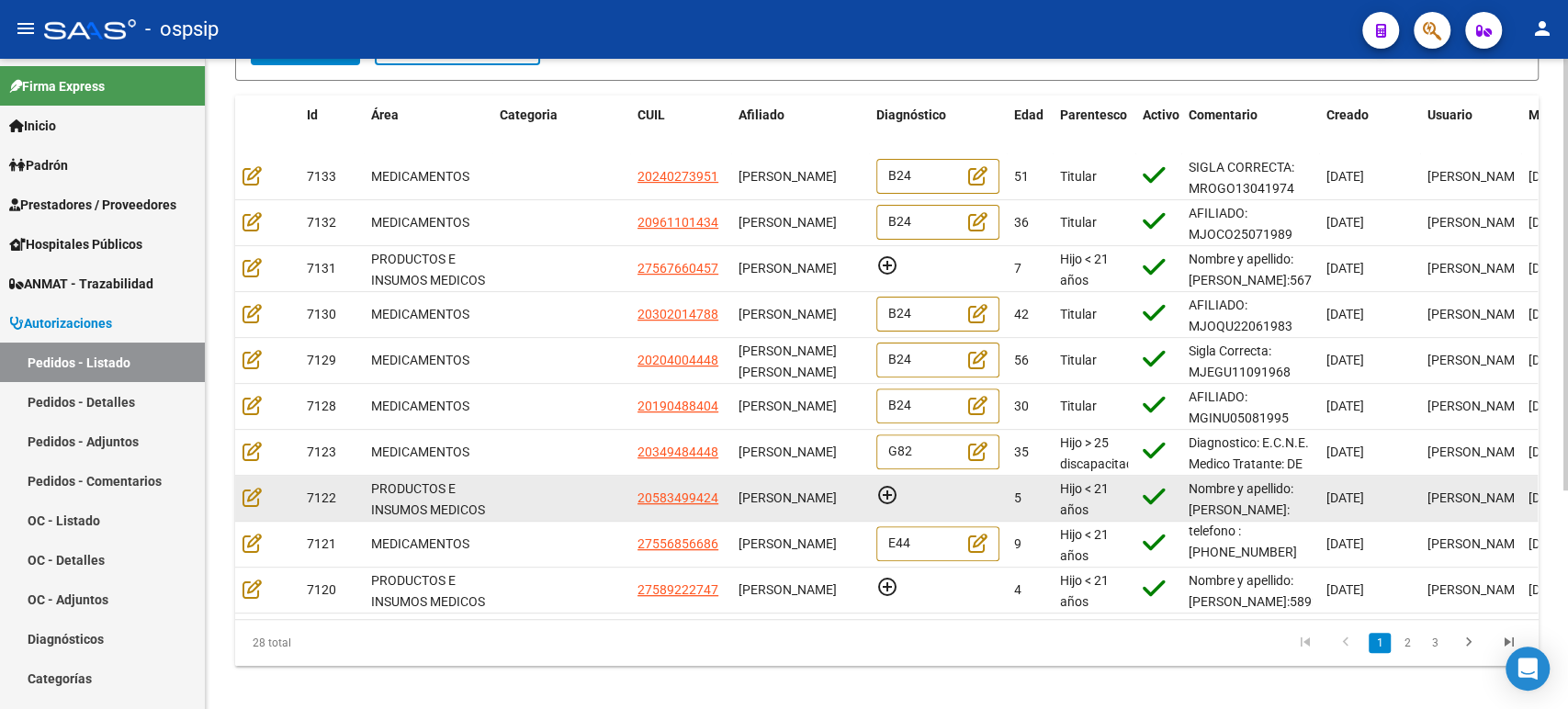
scroll to position [328, 0]
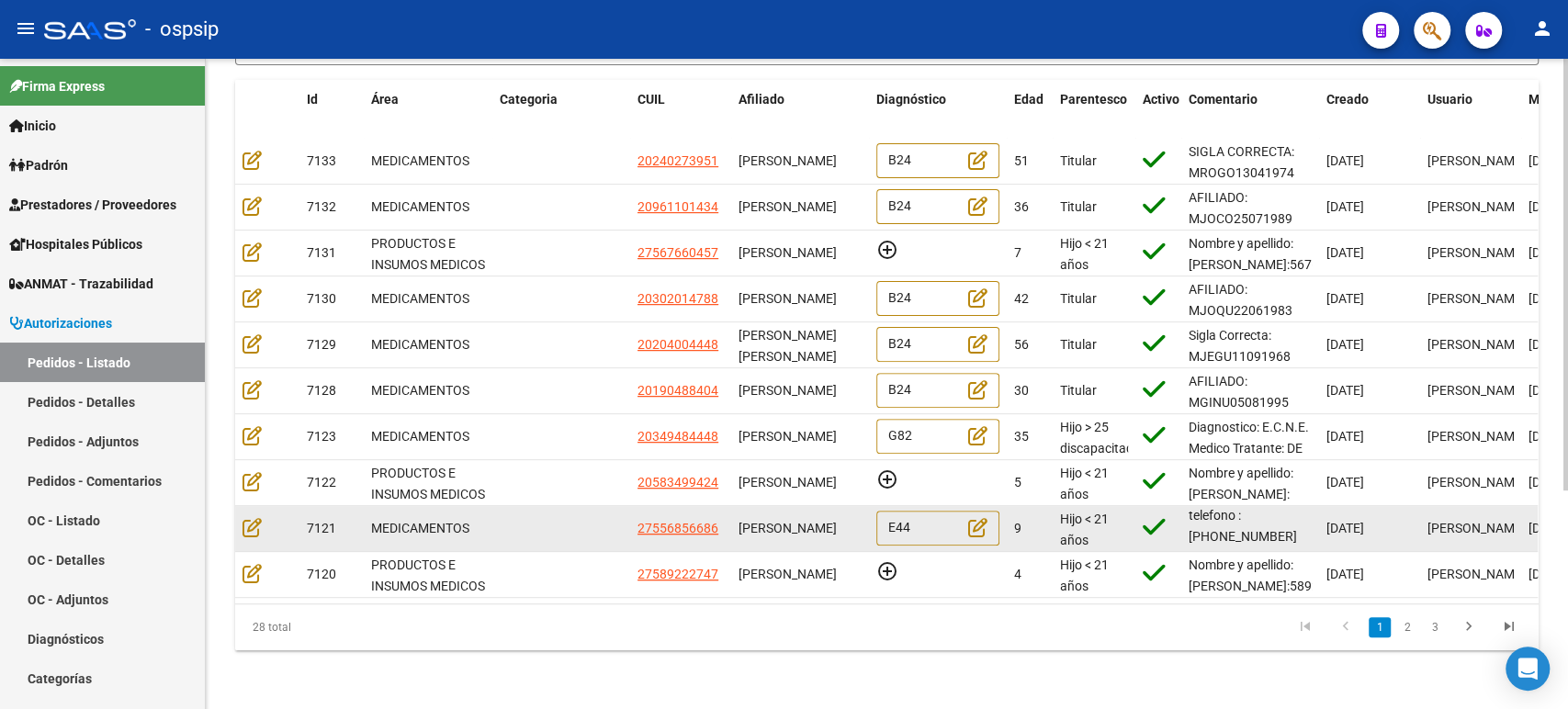
drag, startPoint x: 779, startPoint y: 505, endPoint x: 830, endPoint y: 524, distance: 54.4
click at [815, 521] on span "MARTINA SAORI GALLARDO ROLON" at bounding box center [788, 528] width 98 height 15
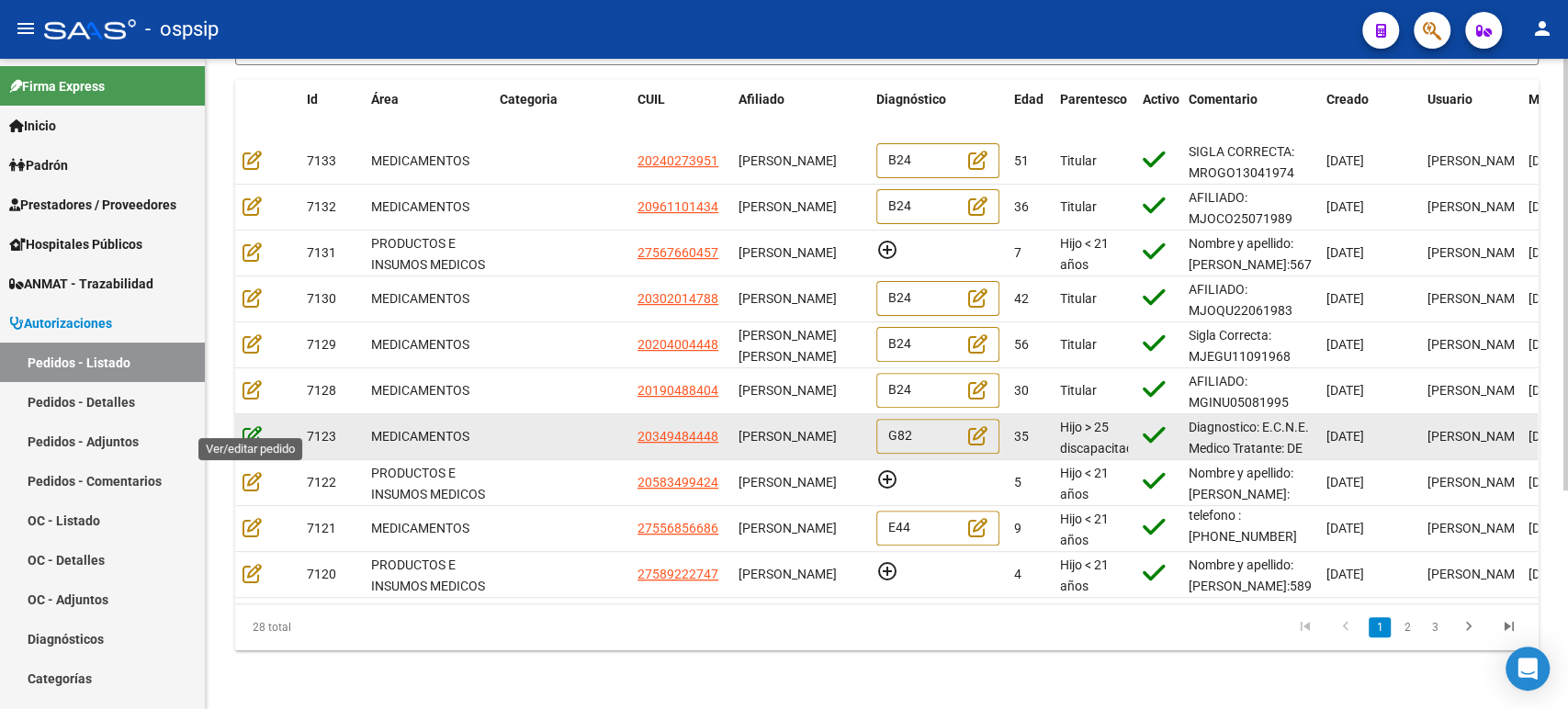
click at [251, 426] on icon at bounding box center [252, 436] width 19 height 20
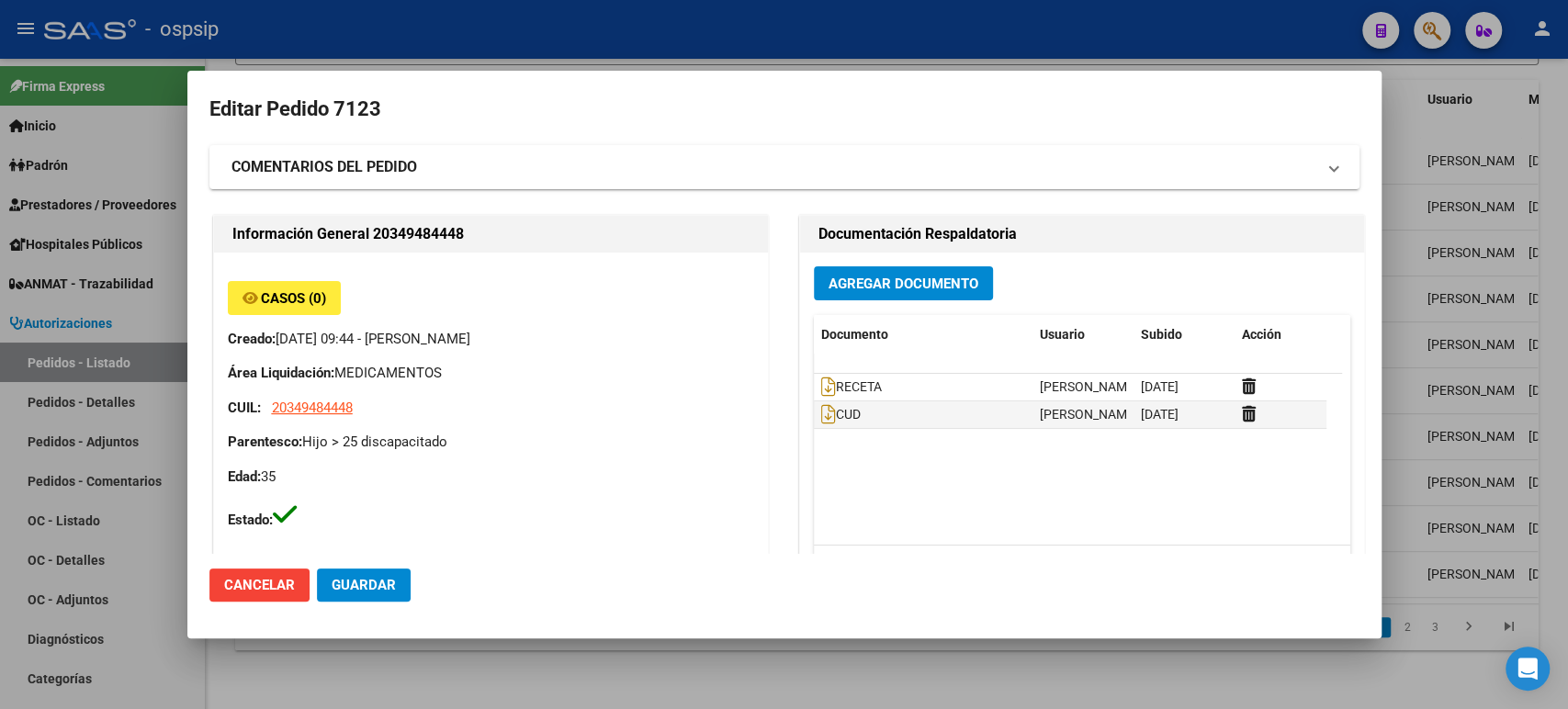
type input "Buenos Aires, LIBERTAD, CHASCOMUS 1377"
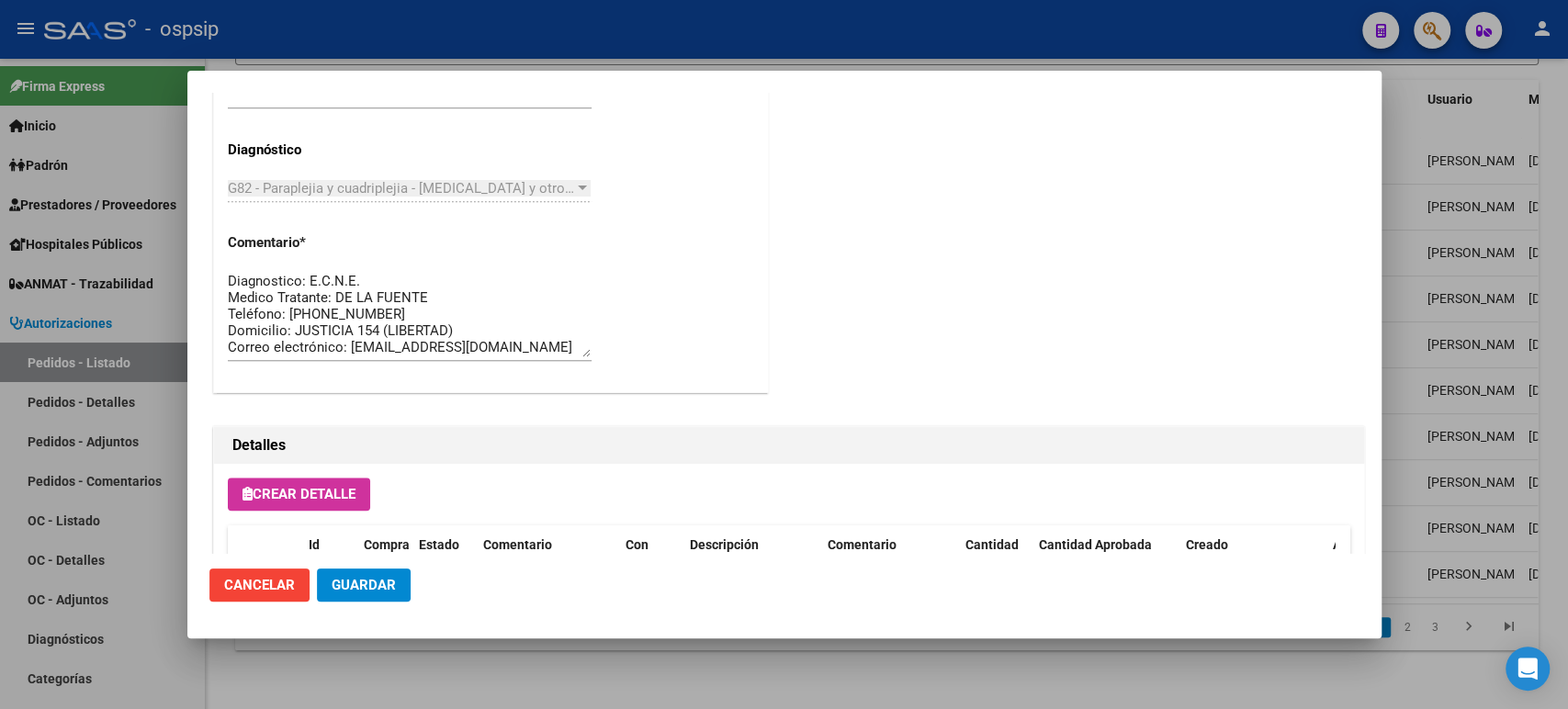
scroll to position [1280, 0]
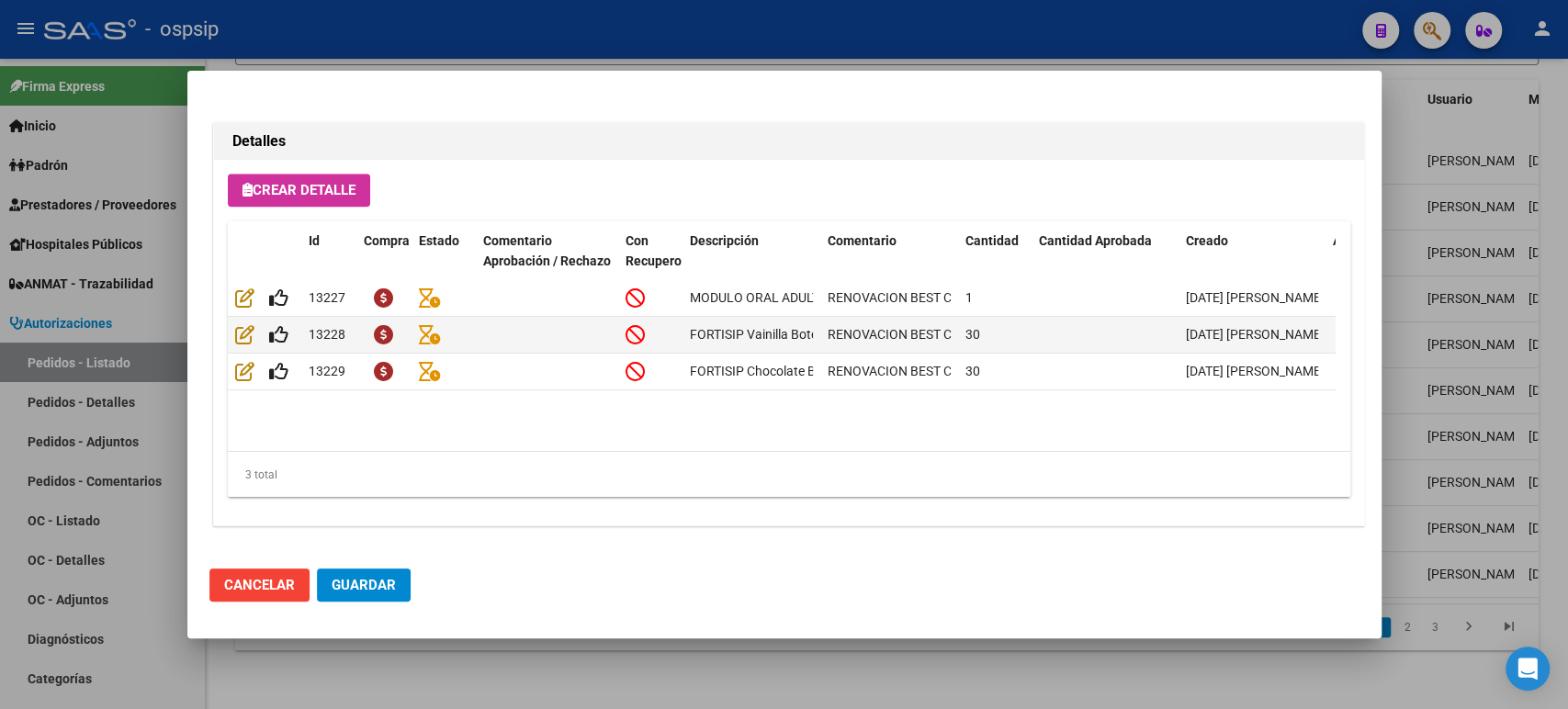
click at [1445, 321] on div at bounding box center [784, 354] width 1568 height 709
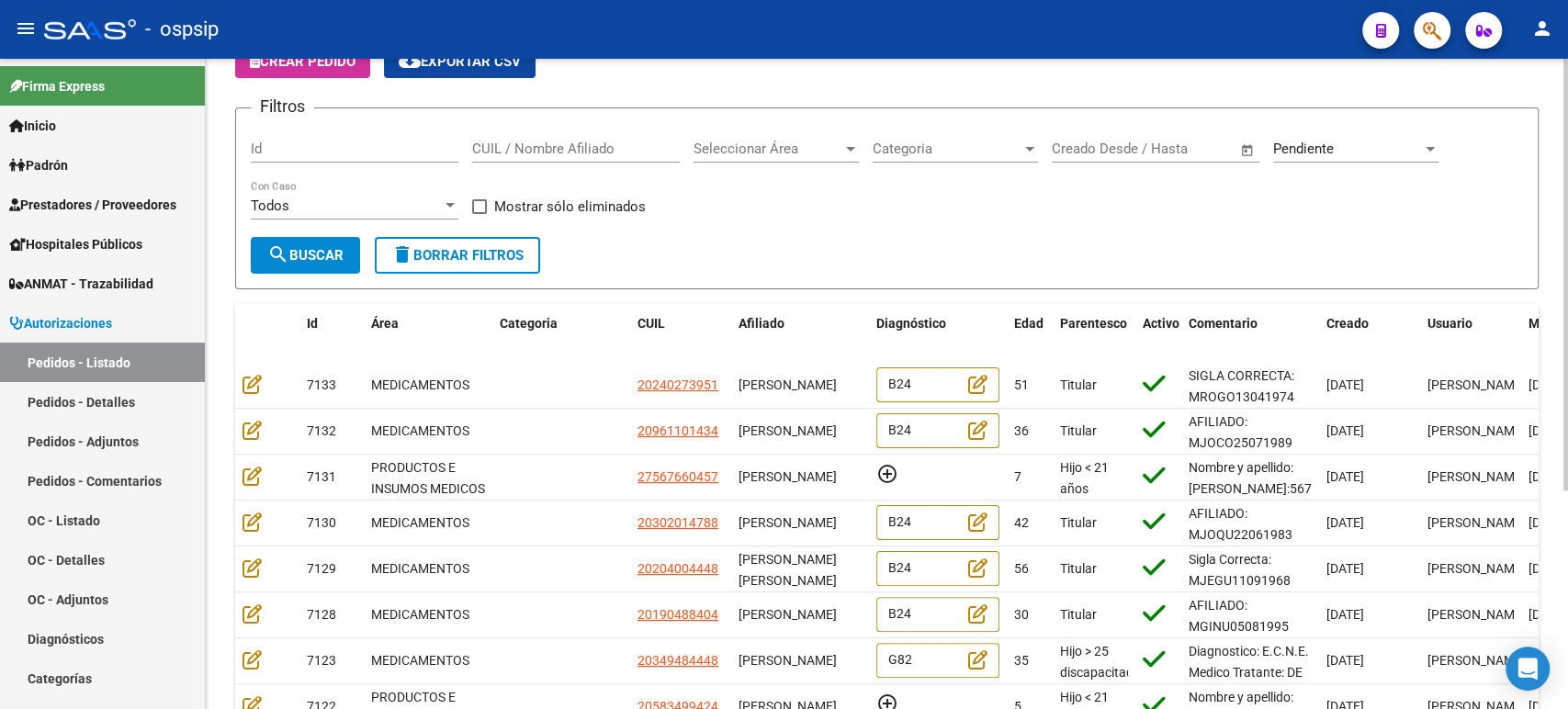
scroll to position [0, 0]
